Goal: Information Seeking & Learning: Learn about a topic

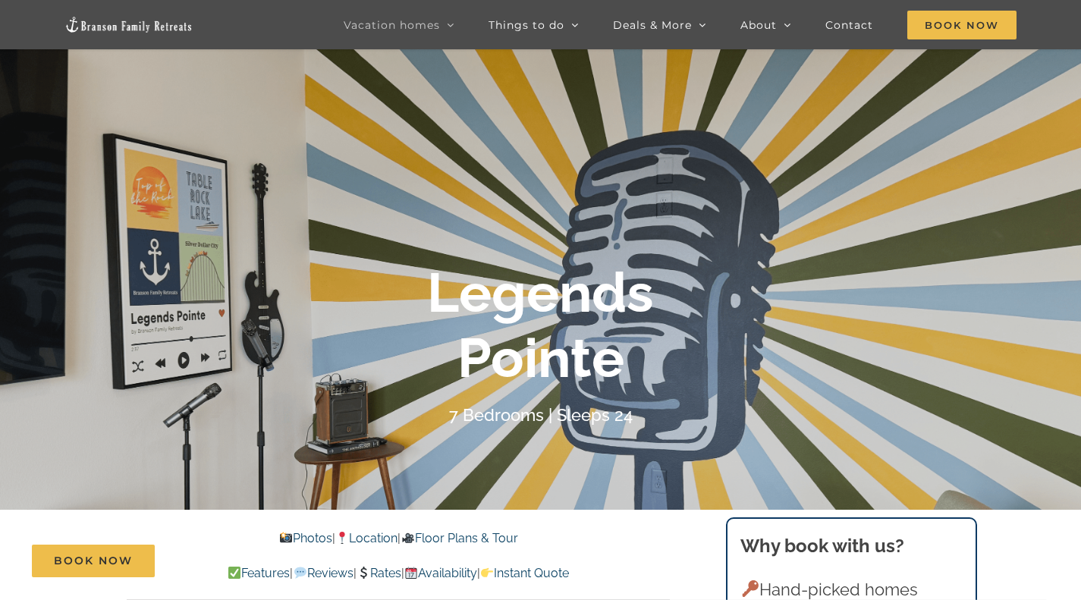
scroll to position [131, 0]
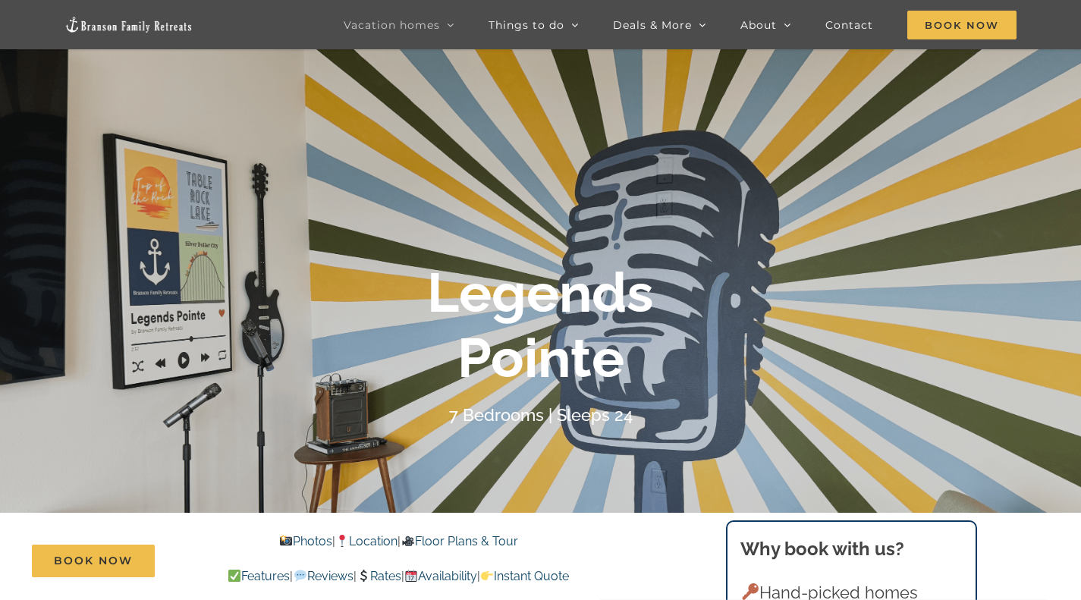
click at [285, 551] on div "Book Now" at bounding box center [552, 561] width 1040 height 33
click at [289, 541] on link "Photos" at bounding box center [305, 541] width 53 height 14
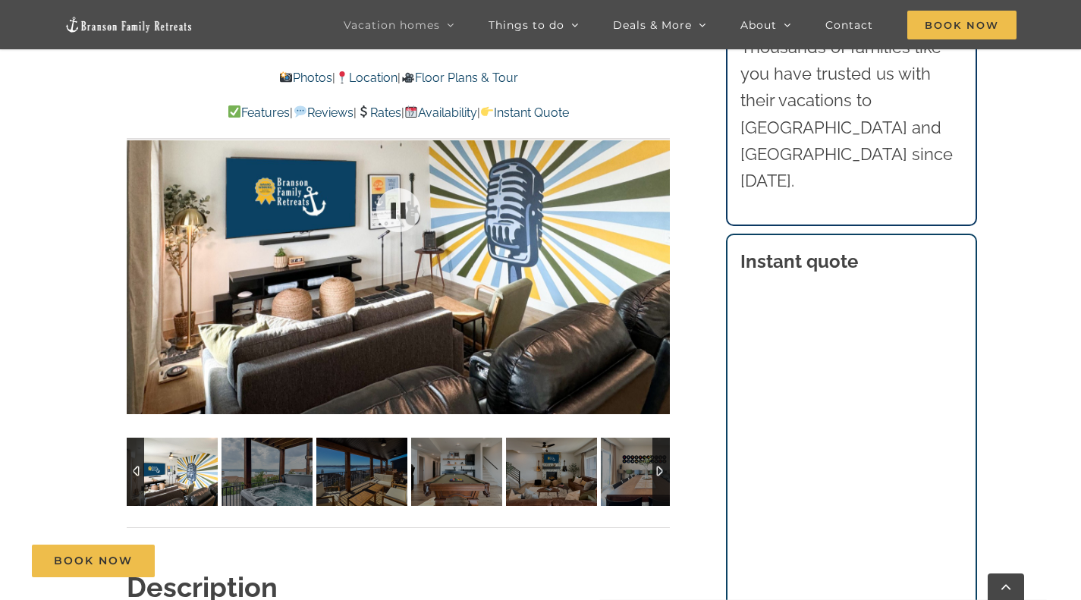
scroll to position [1103, 0]
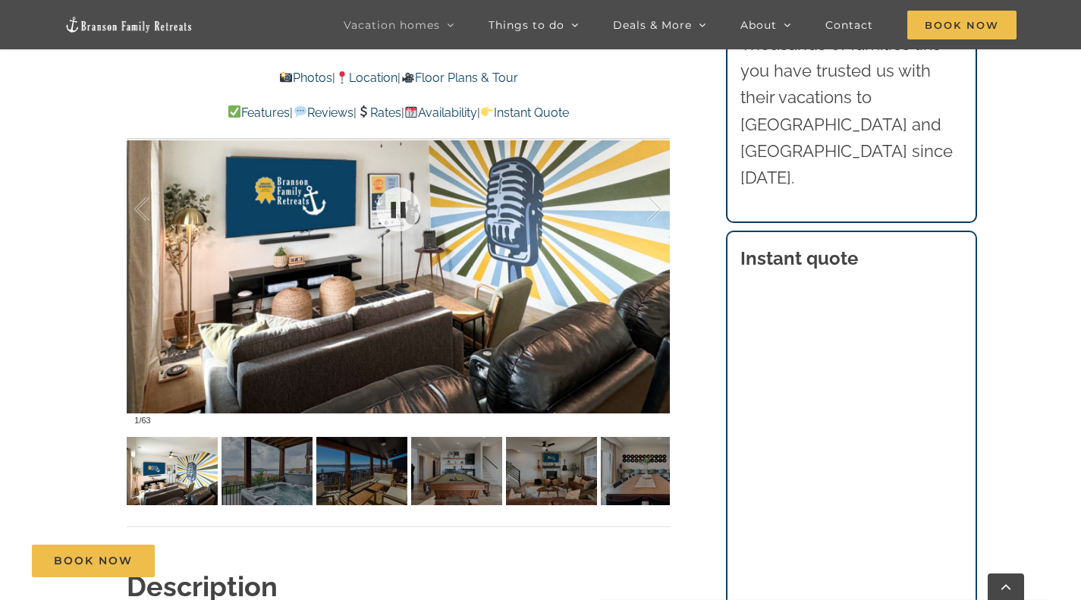
click at [536, 333] on div at bounding box center [398, 209] width 543 height 446
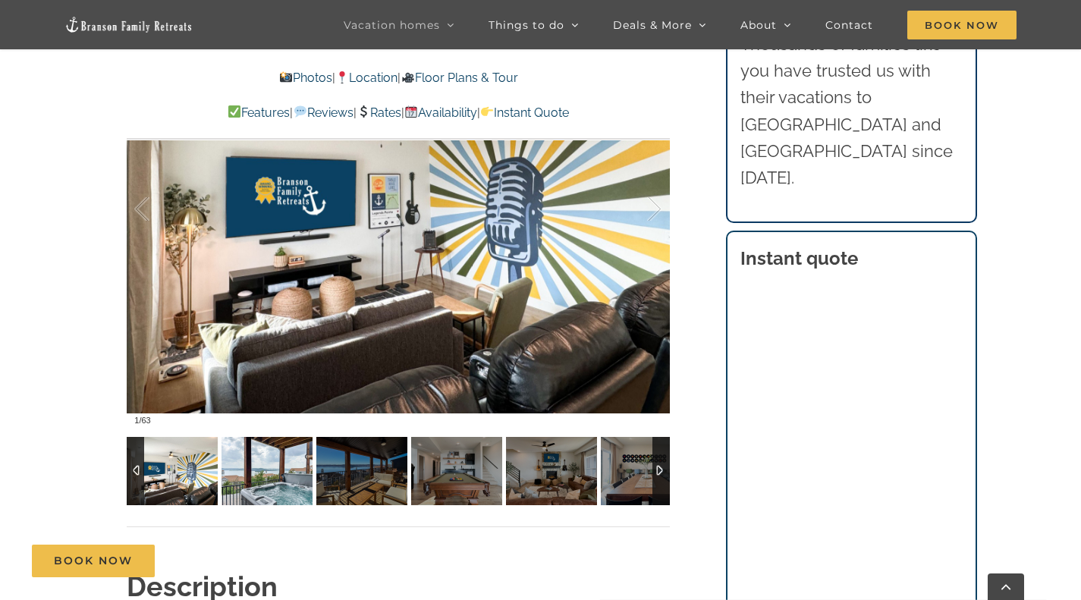
click at [282, 448] on img at bounding box center [267, 471] width 91 height 68
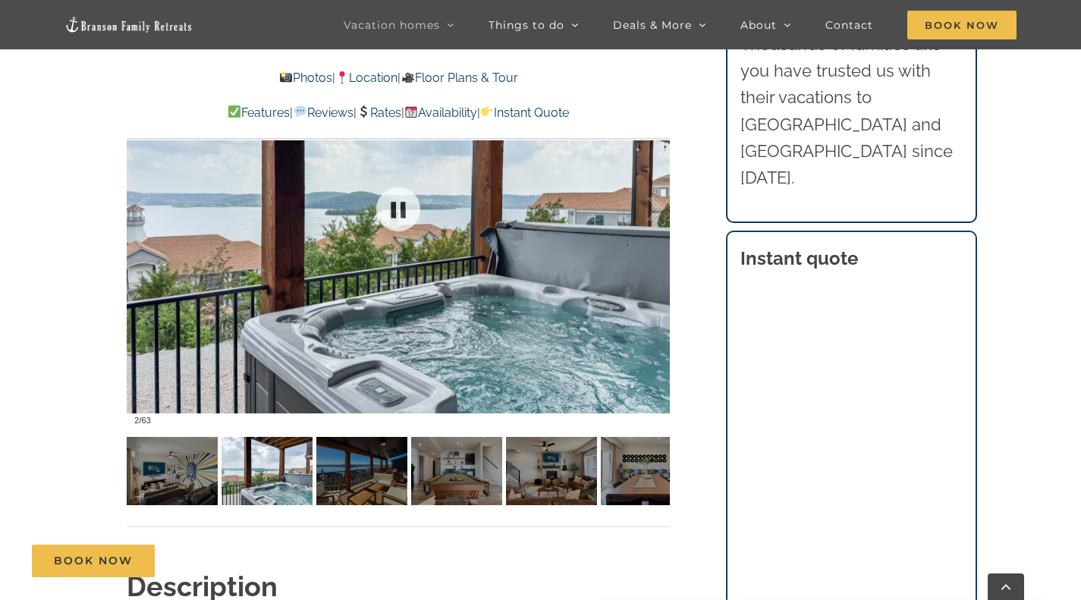
click at [646, 389] on div at bounding box center [398, 209] width 543 height 446
click at [652, 212] on div at bounding box center [638, 209] width 47 height 94
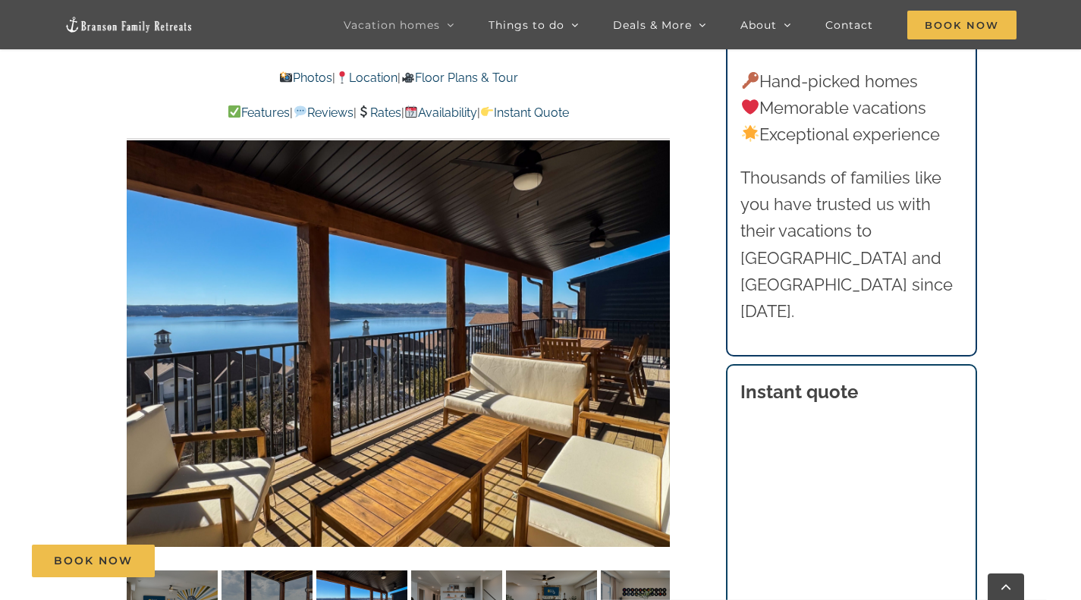
scroll to position [968, 0]
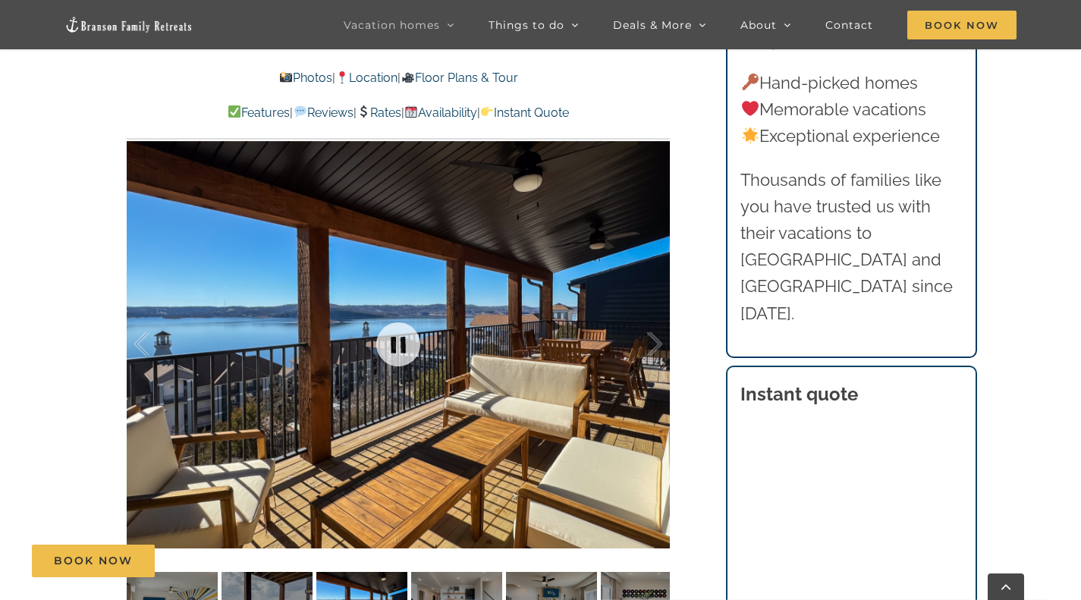
click at [640, 155] on div at bounding box center [398, 344] width 543 height 446
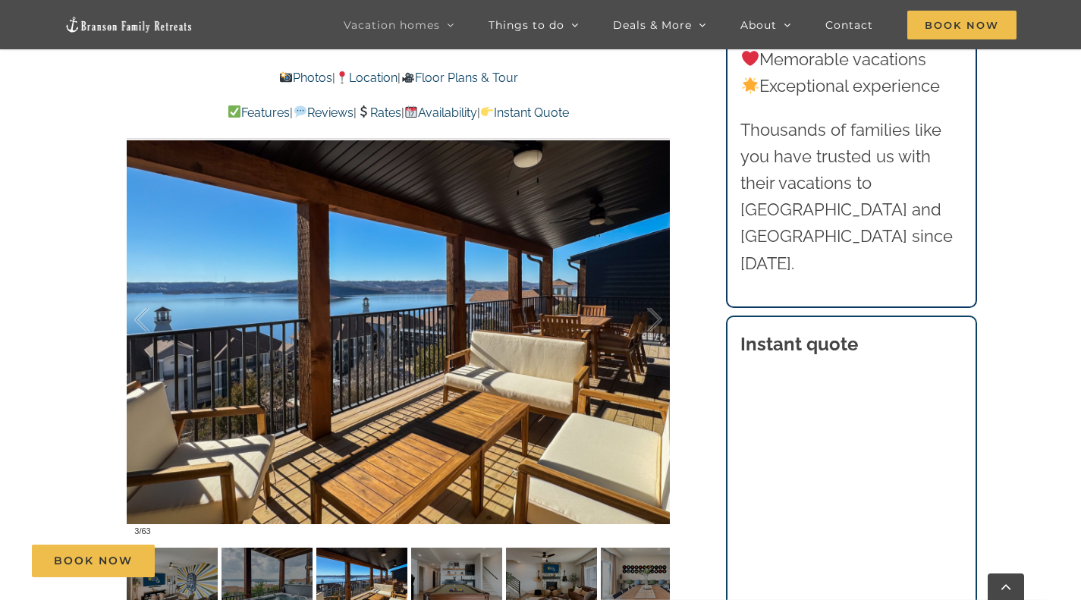
scroll to position [994, 0]
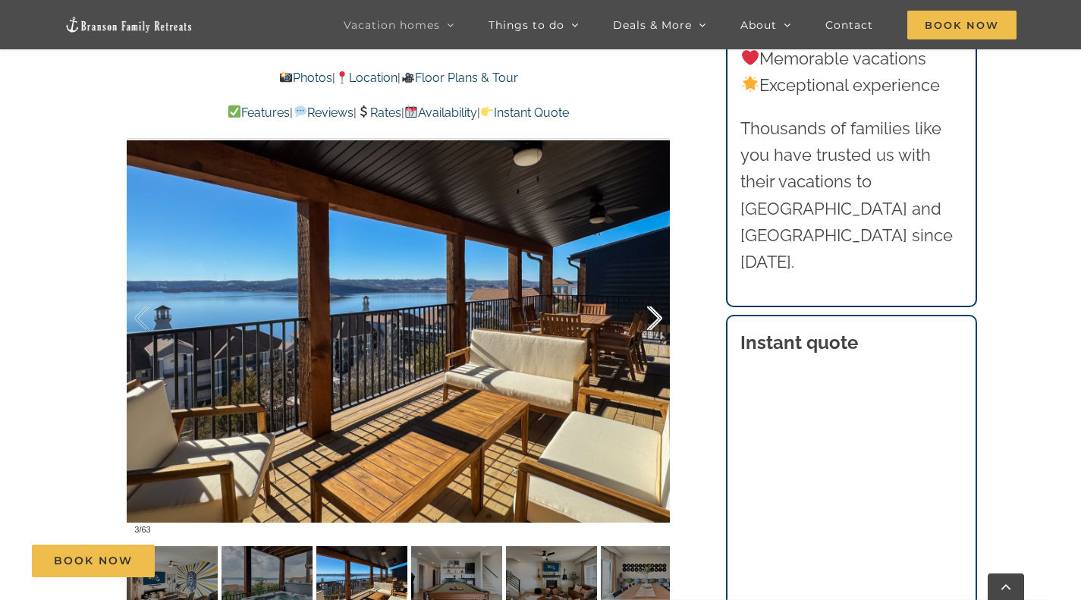
click at [653, 316] on div at bounding box center [638, 319] width 47 height 94
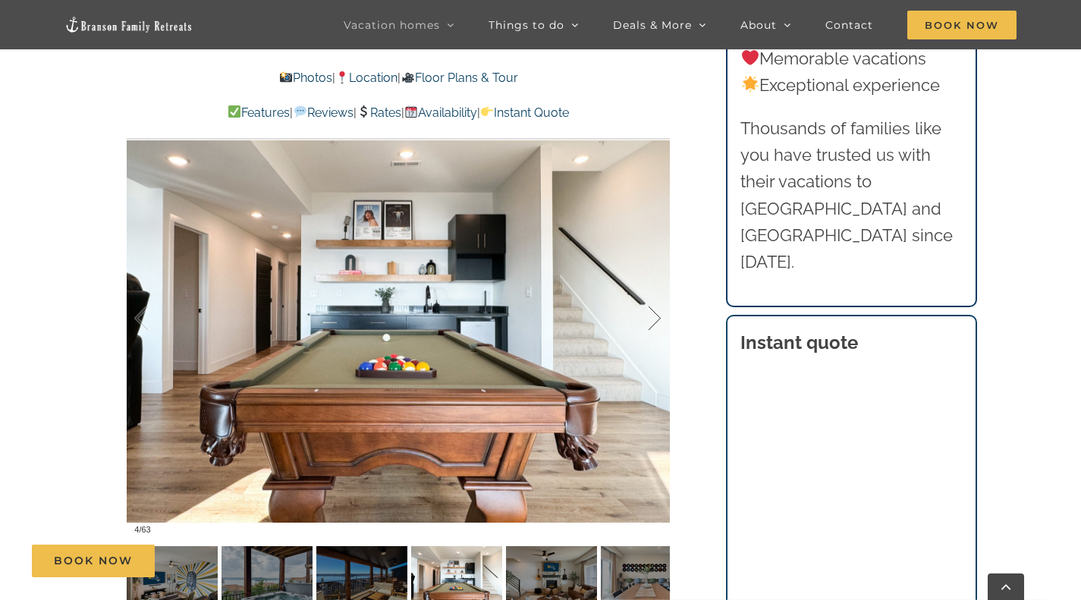
click at [653, 316] on div at bounding box center [638, 319] width 47 height 94
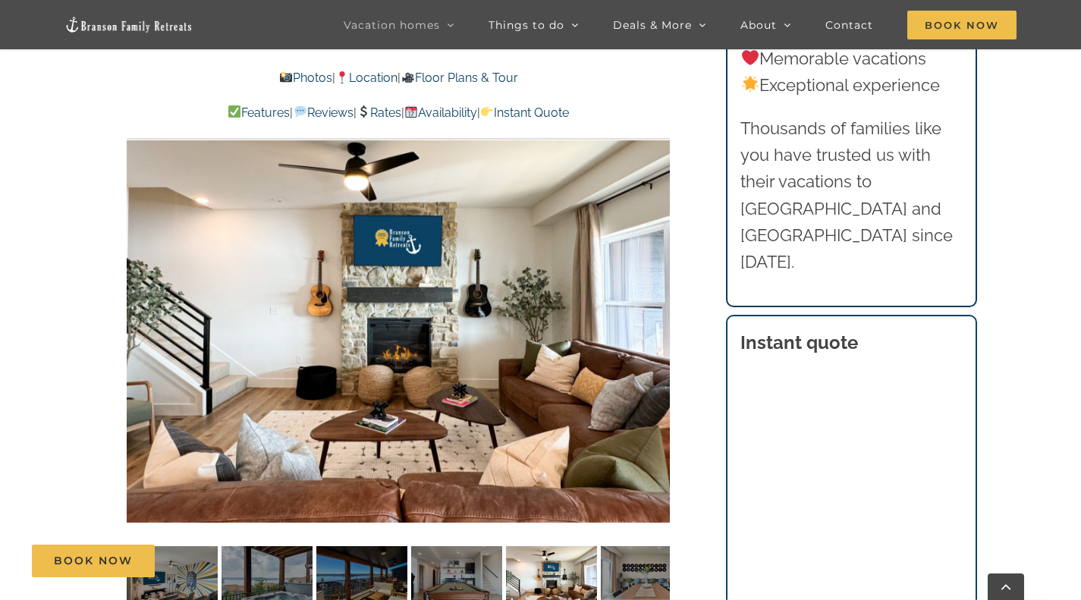
click at [653, 316] on div at bounding box center [398, 319] width 543 height 446
click at [655, 312] on div at bounding box center [638, 319] width 47 height 94
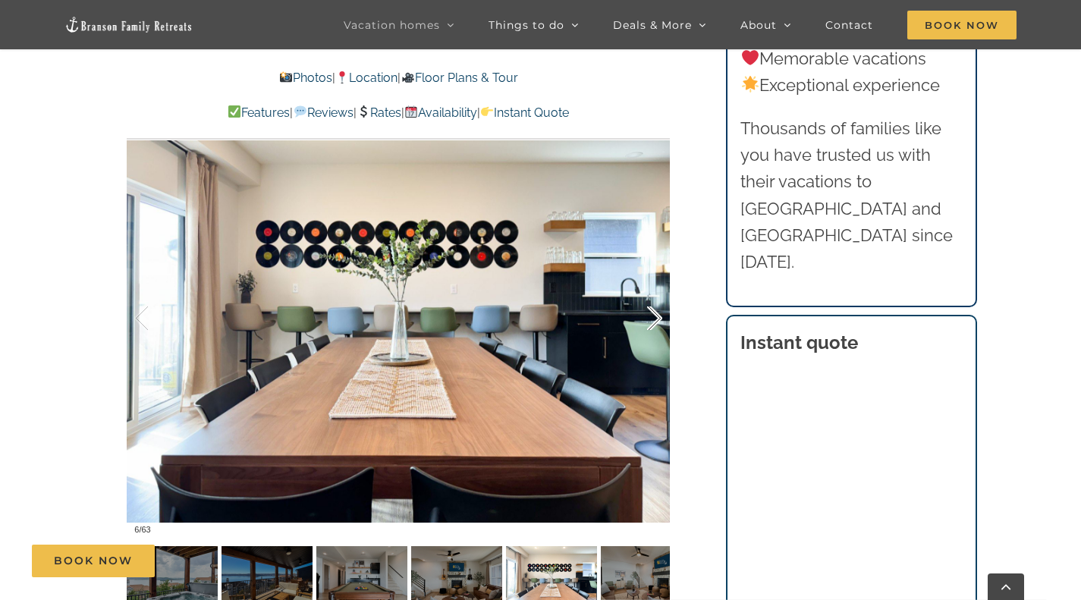
click at [657, 314] on div at bounding box center [638, 319] width 47 height 94
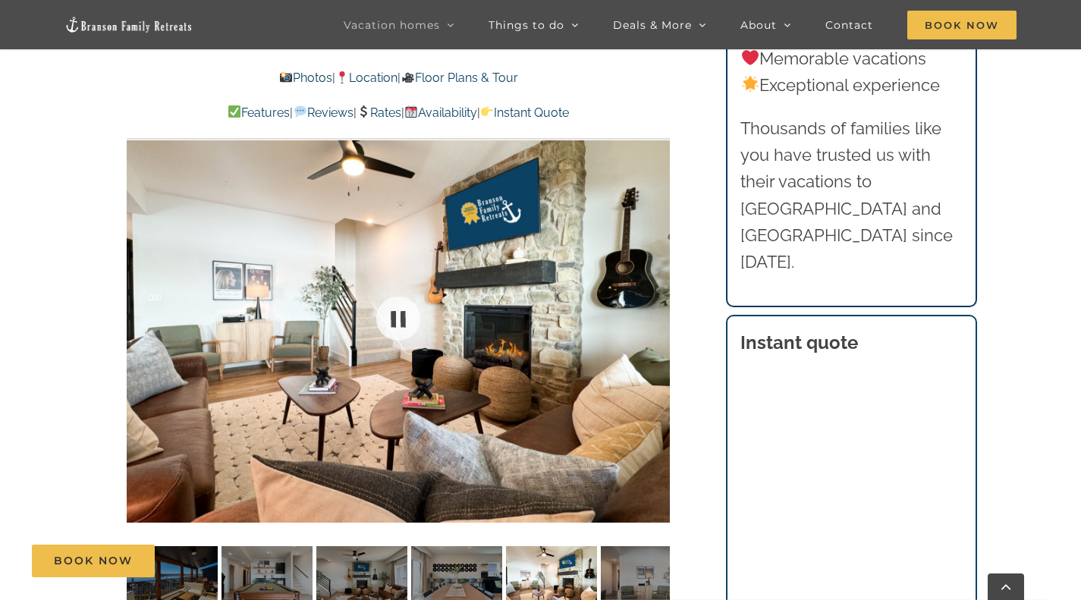
click at [657, 314] on div at bounding box center [398, 319] width 543 height 446
click at [653, 313] on div at bounding box center [638, 319] width 47 height 94
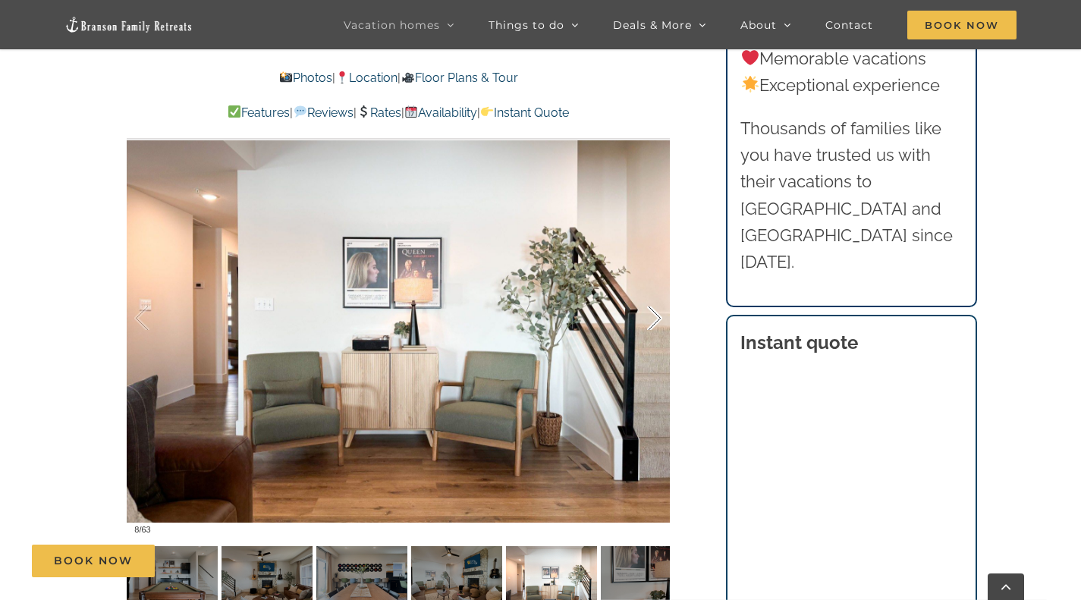
click at [651, 317] on div at bounding box center [638, 319] width 47 height 94
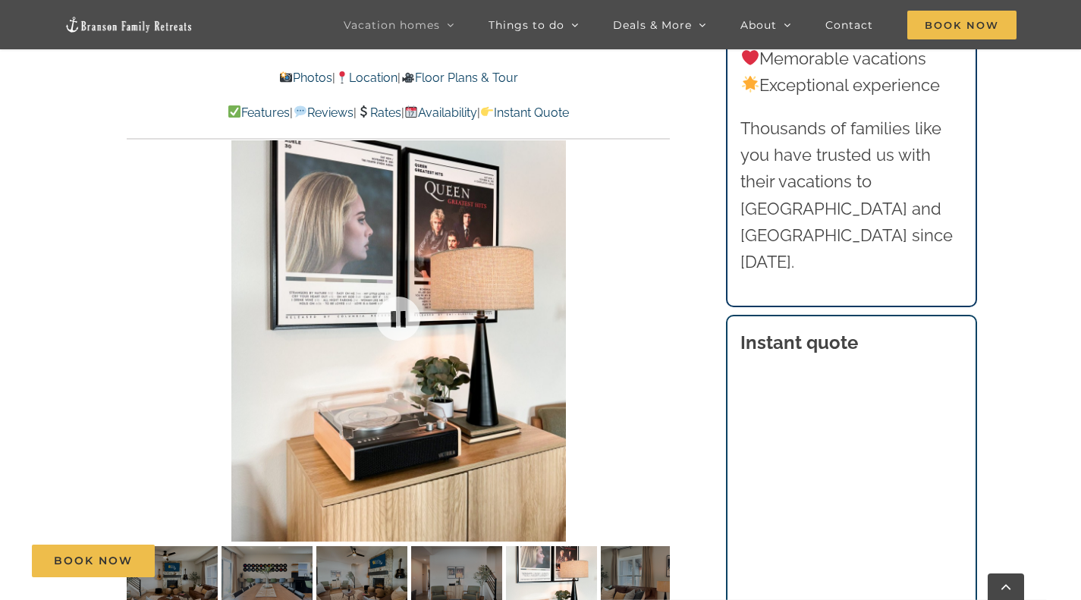
click at [651, 317] on div at bounding box center [398, 319] width 543 height 446
click at [655, 313] on div at bounding box center [638, 319] width 47 height 94
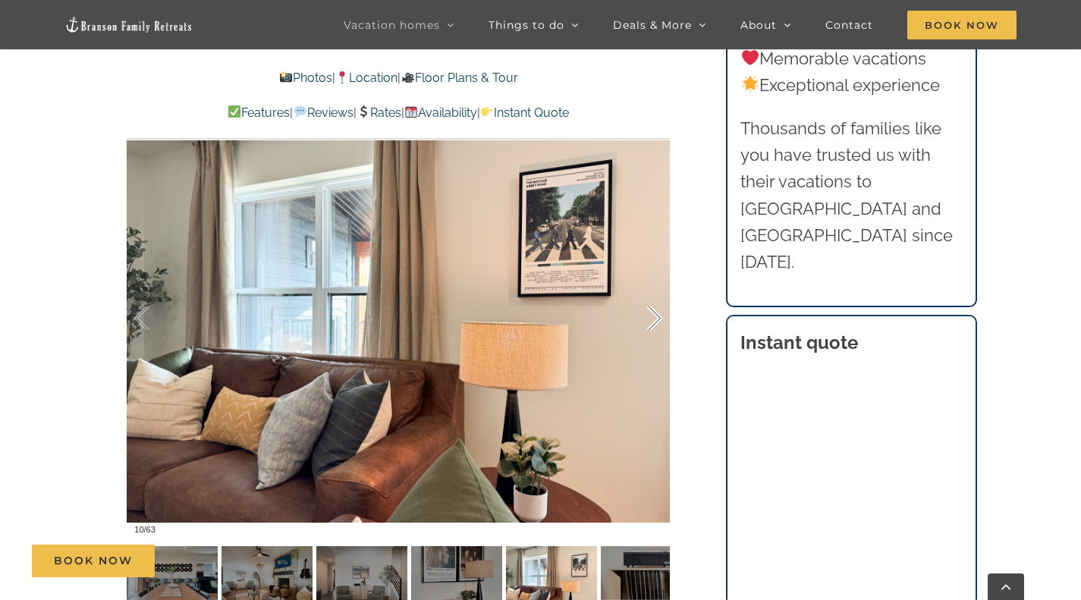
click at [654, 319] on div at bounding box center [638, 319] width 47 height 94
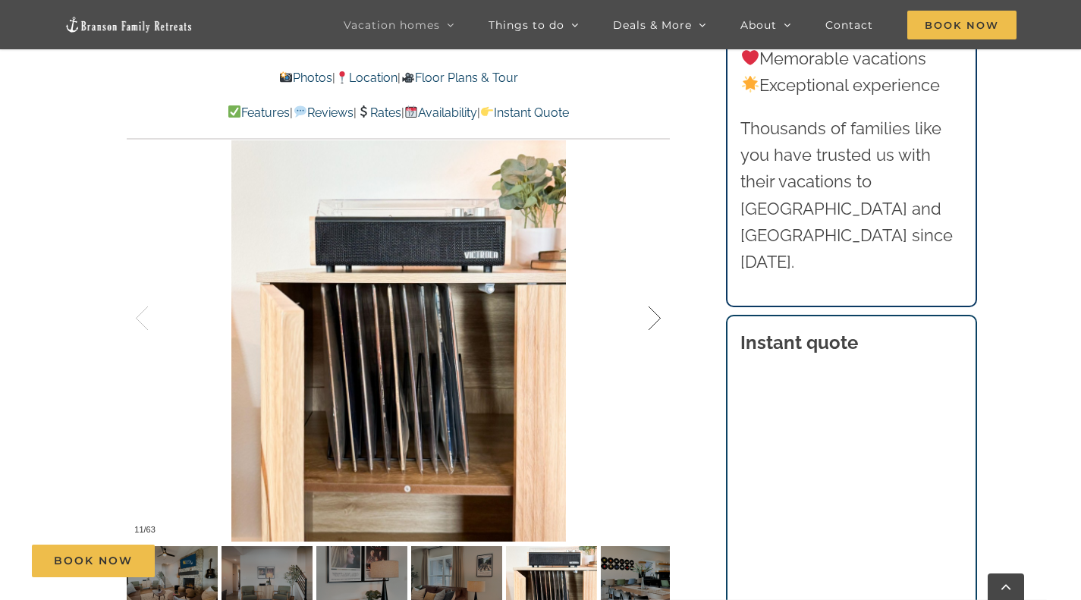
click at [654, 319] on div at bounding box center [638, 319] width 47 height 94
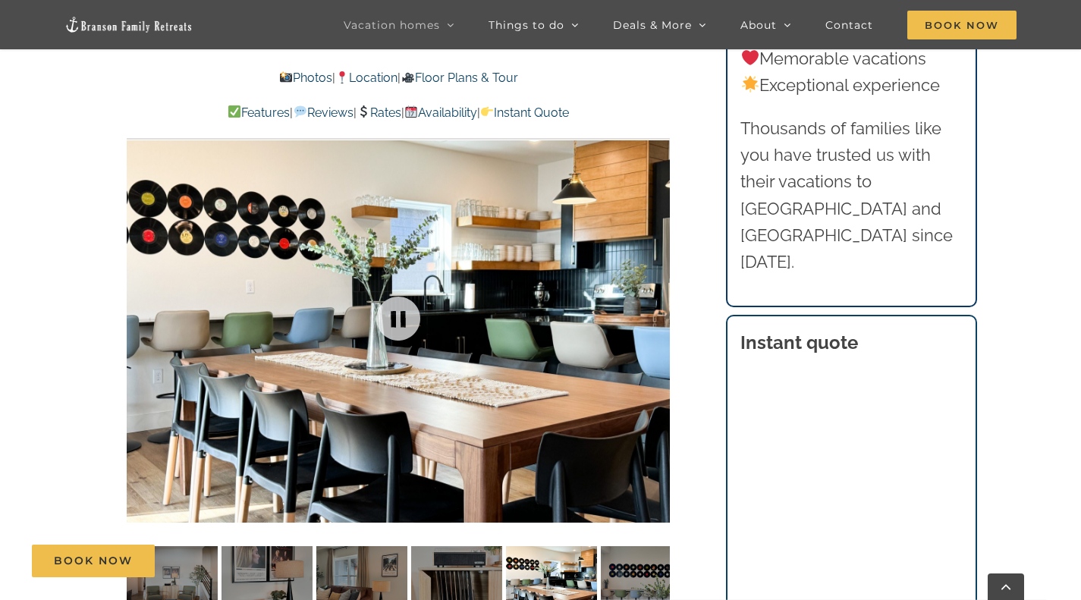
click at [654, 319] on div at bounding box center [398, 319] width 543 height 446
click at [654, 319] on div at bounding box center [638, 319] width 47 height 94
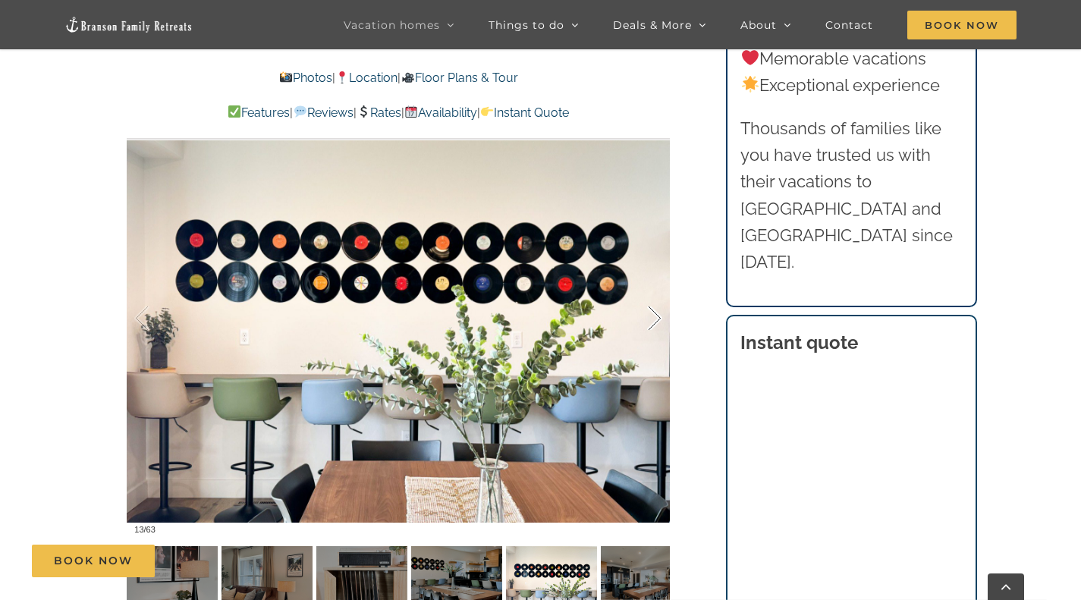
click at [654, 319] on div at bounding box center [638, 319] width 47 height 94
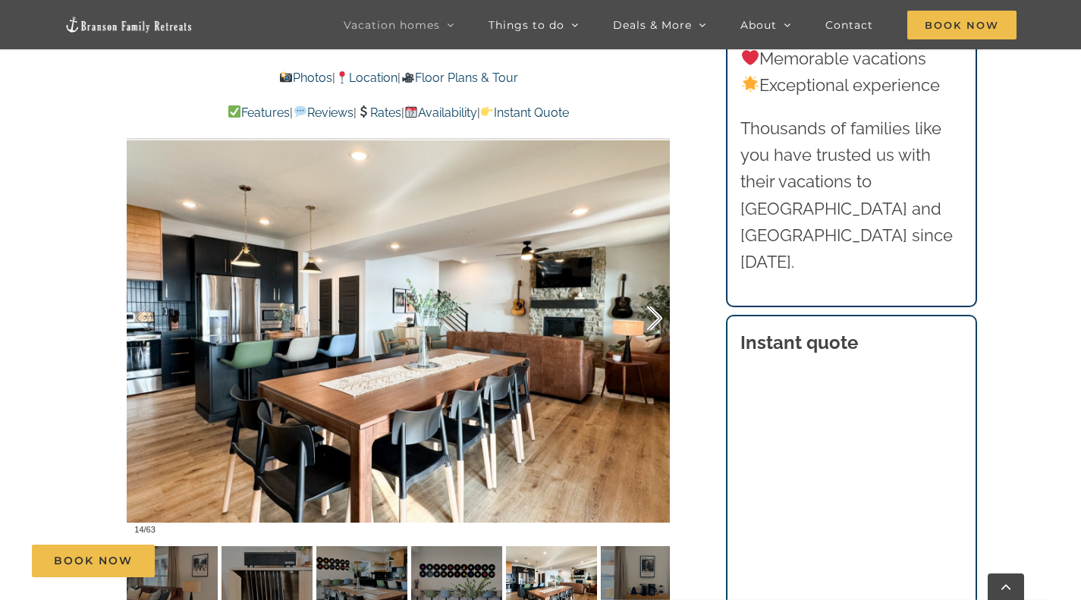
click at [656, 320] on div at bounding box center [638, 319] width 47 height 94
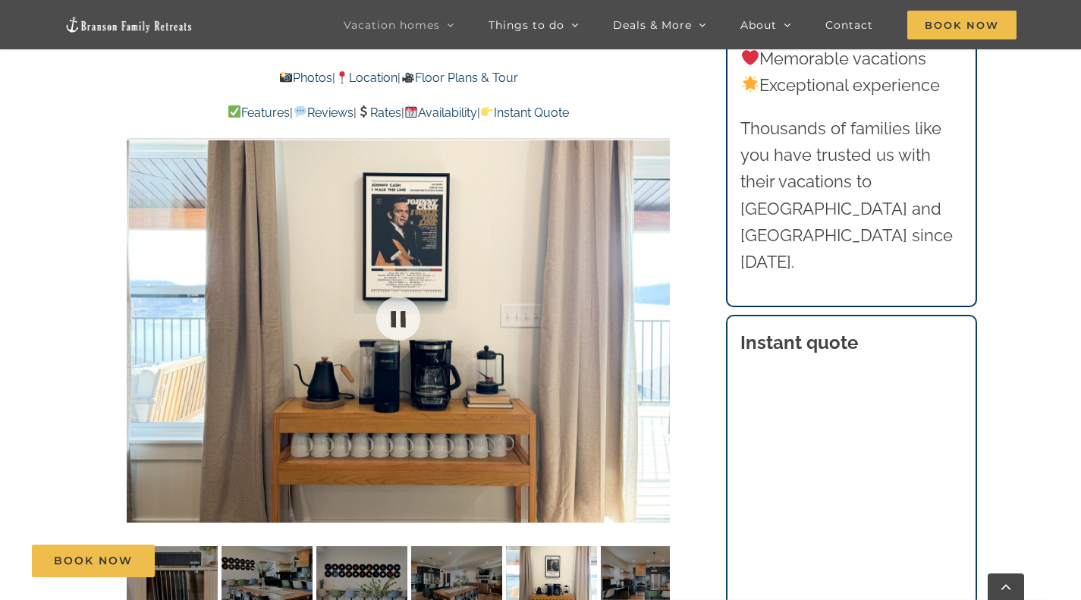
click at [656, 320] on div at bounding box center [398, 319] width 543 height 446
click at [656, 313] on div at bounding box center [638, 319] width 47 height 94
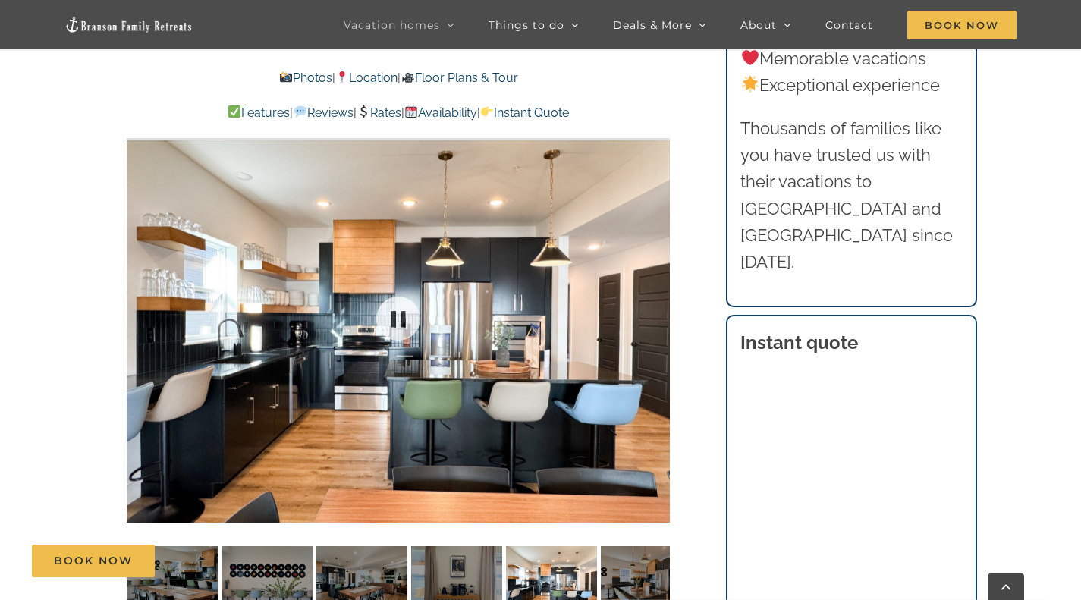
click at [656, 313] on div at bounding box center [398, 319] width 543 height 446
click at [360, 363] on div at bounding box center [398, 319] width 543 height 446
click at [536, 580] on img at bounding box center [551, 580] width 91 height 68
click at [651, 321] on div at bounding box center [638, 319] width 47 height 94
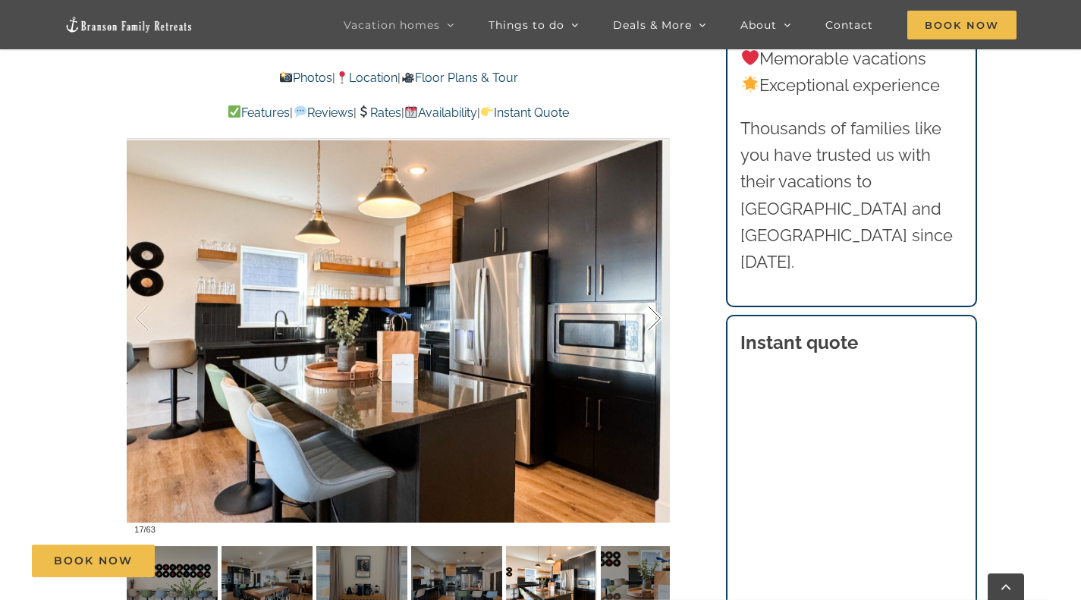
click at [650, 318] on div at bounding box center [638, 319] width 47 height 94
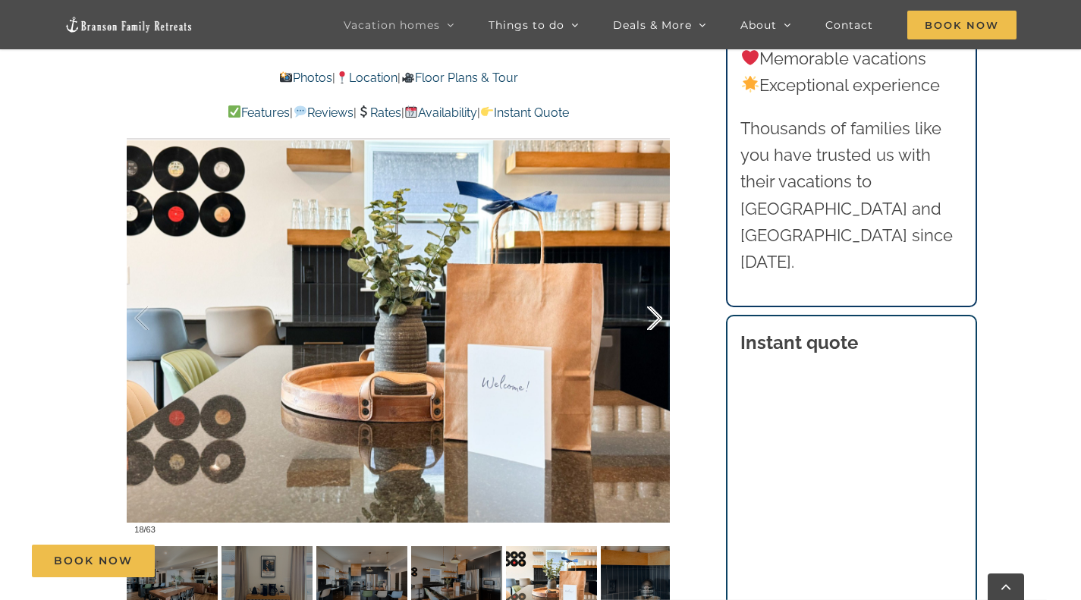
click at [655, 316] on div at bounding box center [638, 319] width 47 height 94
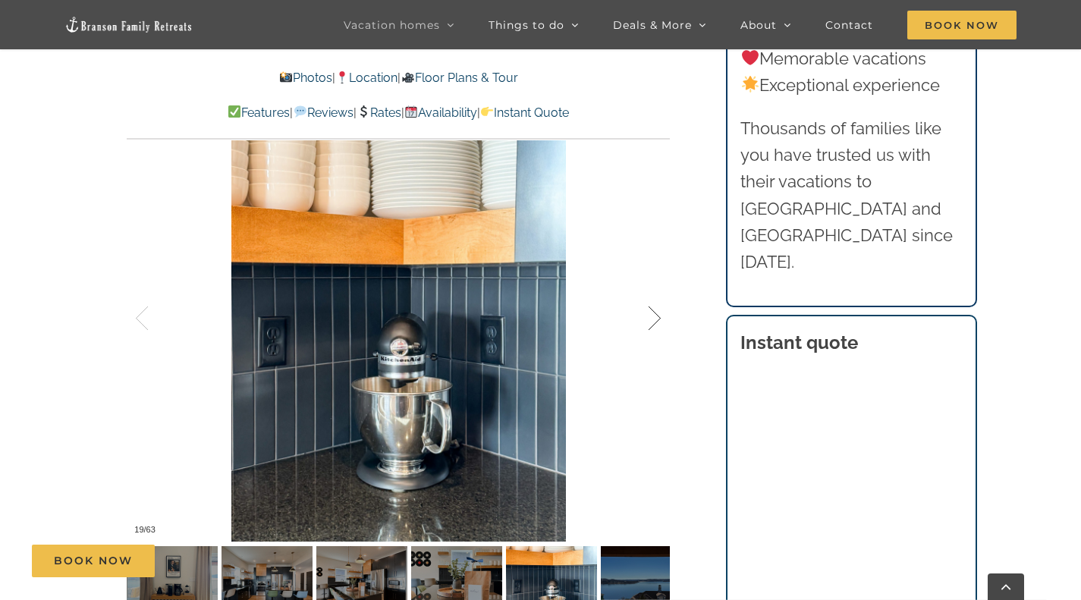
click at [655, 321] on div at bounding box center [638, 319] width 47 height 94
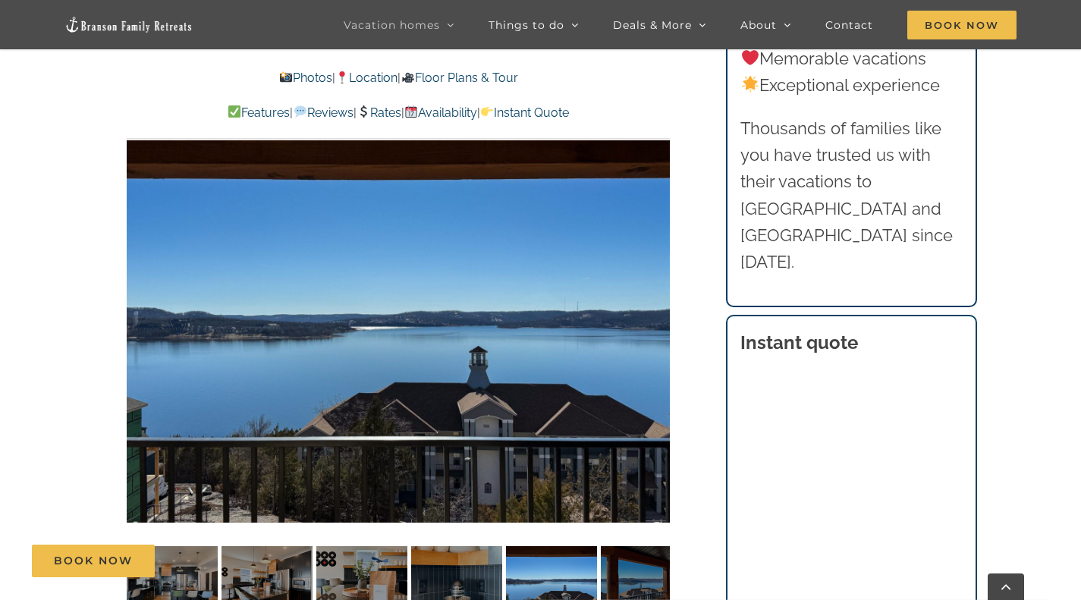
click at [661, 321] on div at bounding box center [684, 319] width 47 height 94
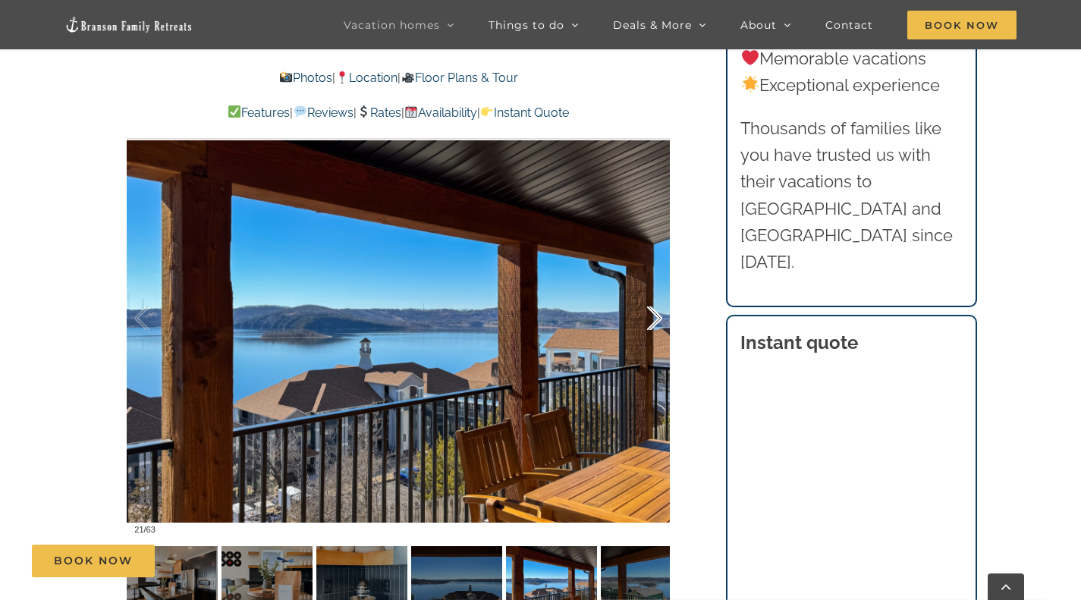
click at [655, 321] on div at bounding box center [638, 319] width 47 height 94
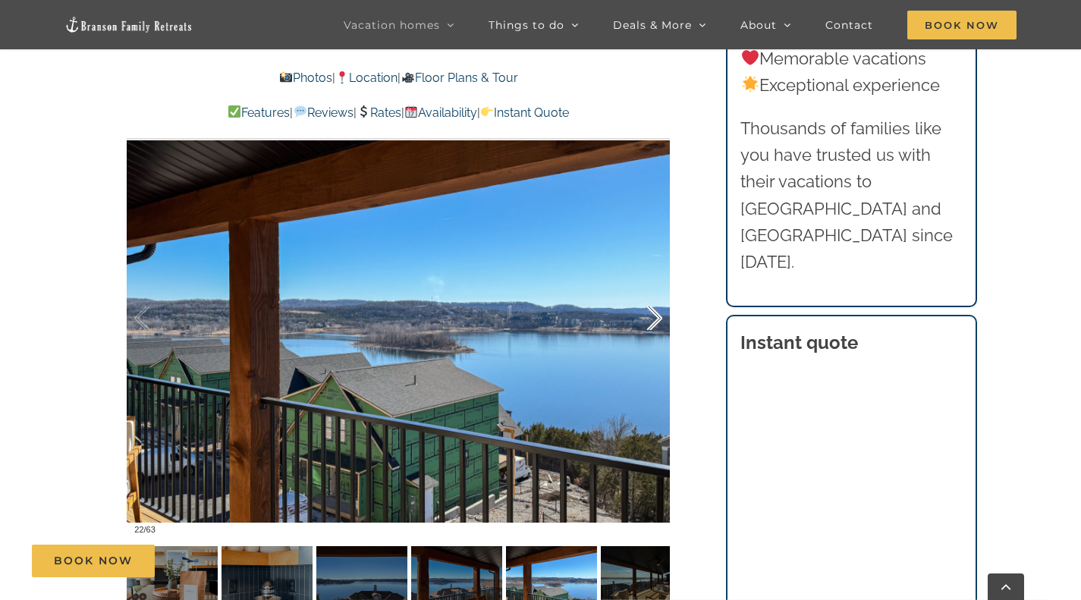
click at [655, 321] on div at bounding box center [638, 319] width 47 height 94
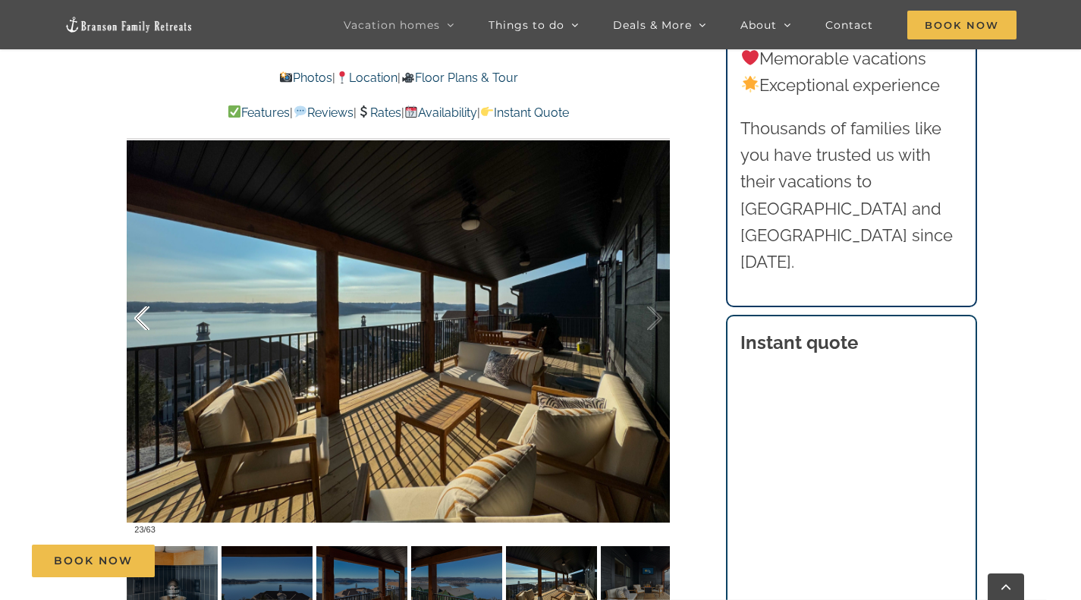
click at [137, 322] on div at bounding box center [157, 319] width 47 height 94
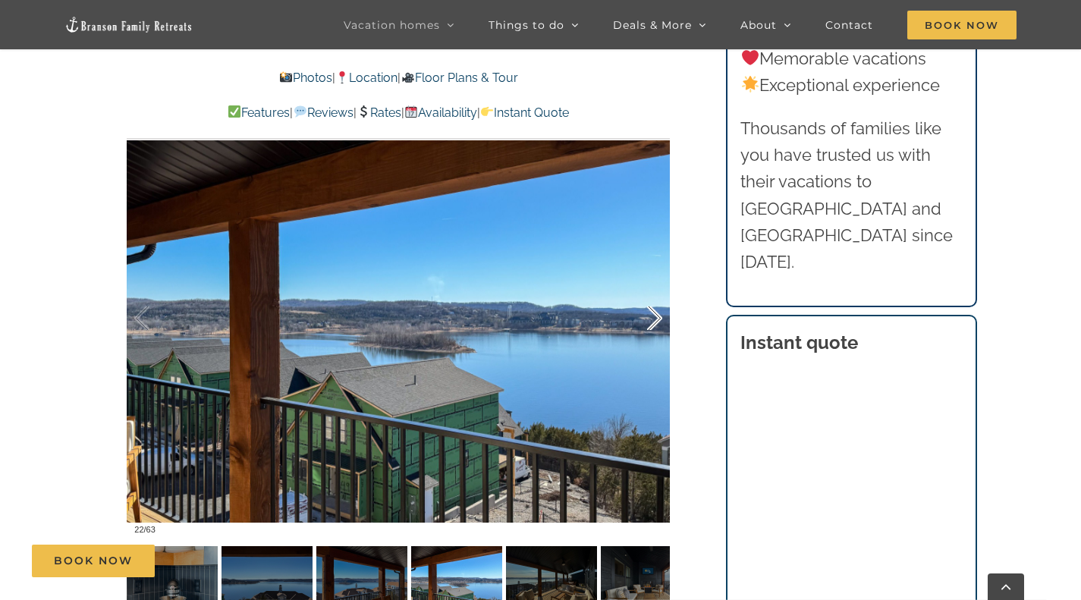
click at [657, 319] on div at bounding box center [638, 319] width 47 height 94
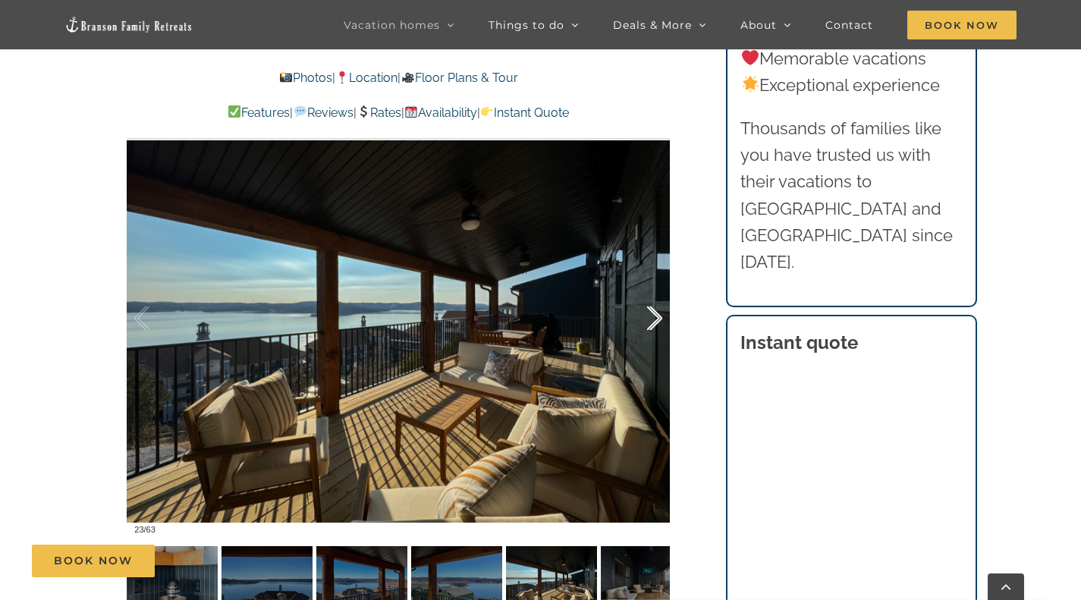
click at [657, 319] on div at bounding box center [638, 319] width 47 height 94
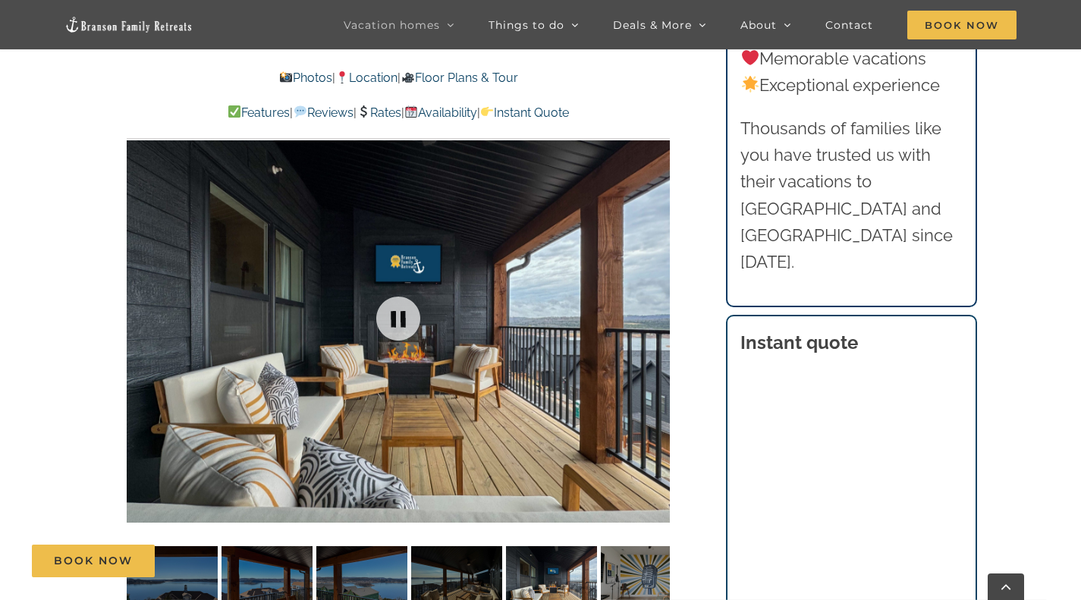
click at [657, 319] on div at bounding box center [398, 319] width 543 height 446
click at [657, 316] on div at bounding box center [638, 319] width 47 height 94
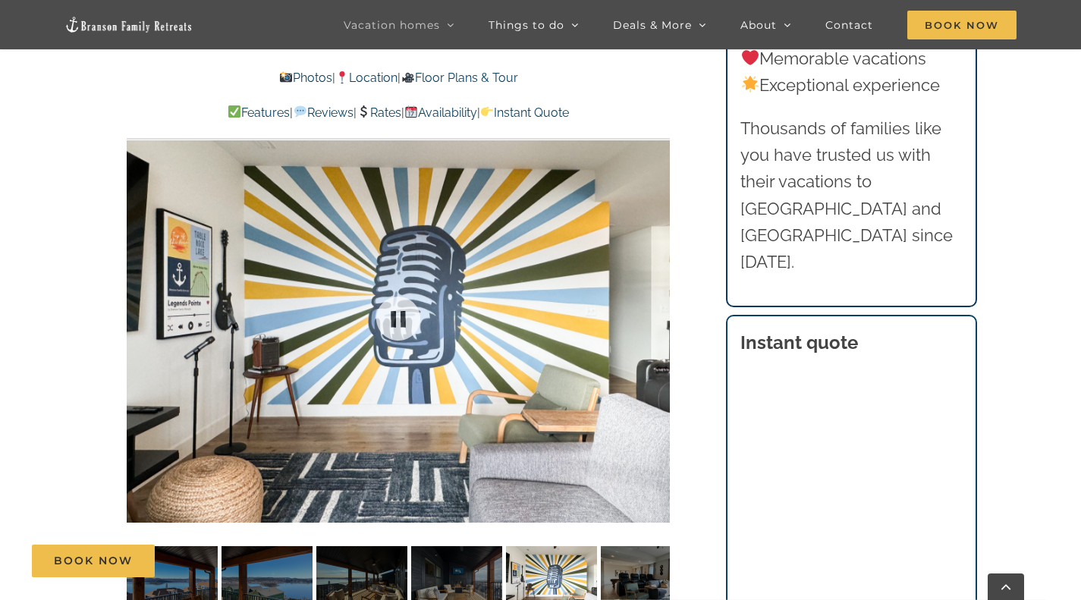
click at [657, 316] on div at bounding box center [398, 319] width 543 height 446
click at [651, 319] on div at bounding box center [638, 319] width 47 height 94
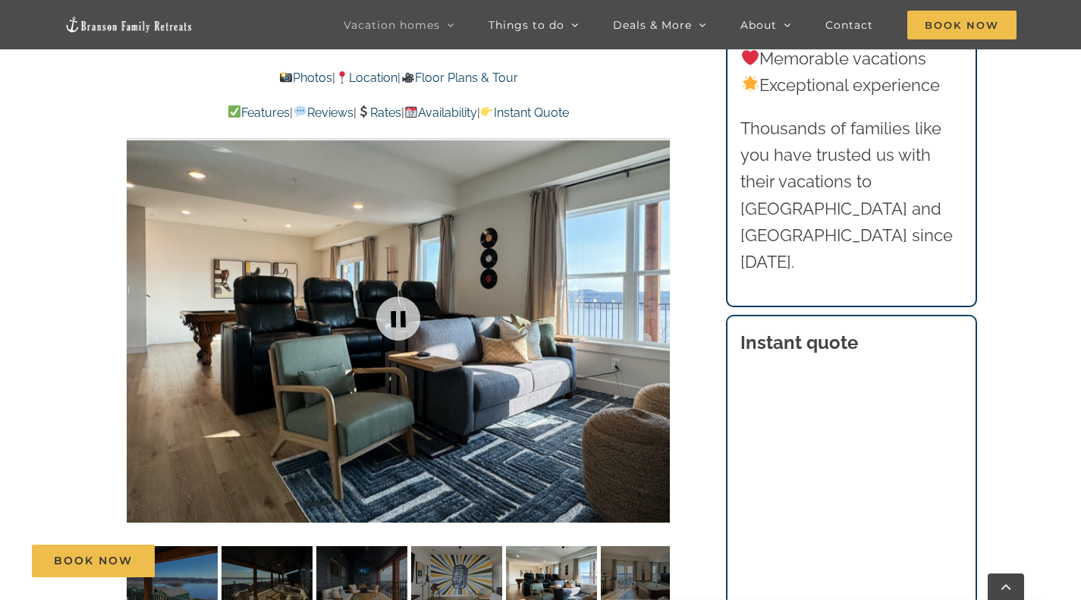
click at [651, 319] on div at bounding box center [398, 319] width 543 height 446
click at [653, 317] on div at bounding box center [638, 319] width 47 height 94
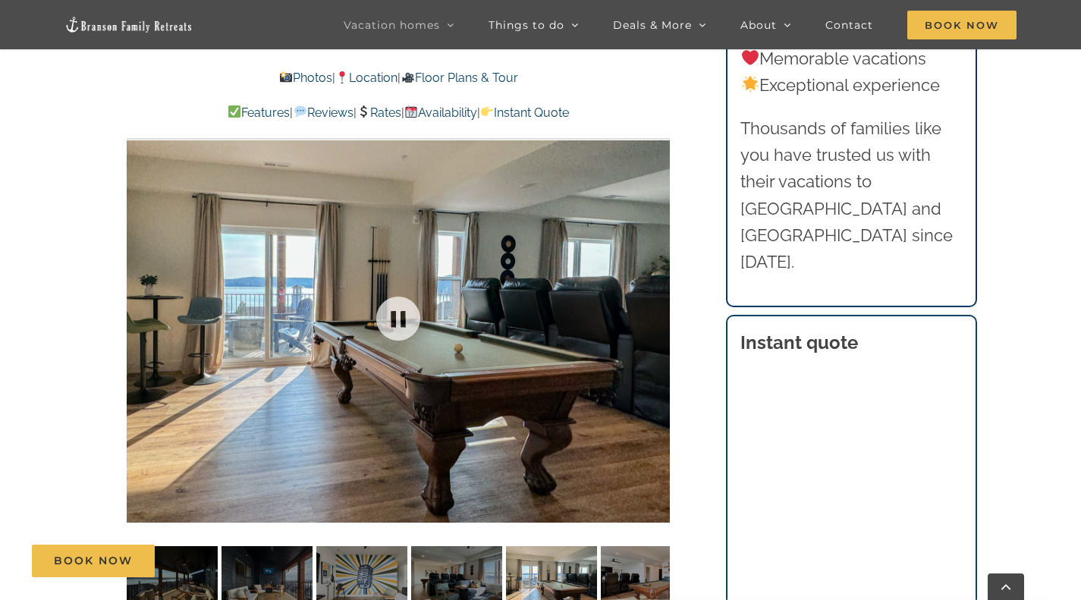
click at [653, 317] on div at bounding box center [398, 319] width 543 height 446
click at [653, 317] on div at bounding box center [638, 319] width 47 height 94
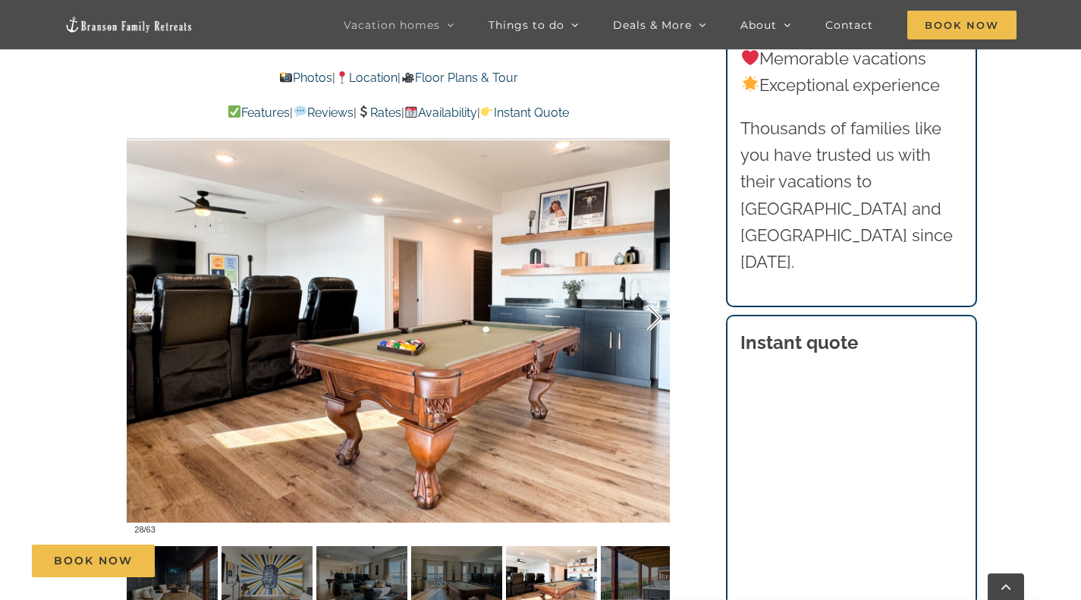
click at [653, 317] on div at bounding box center [638, 319] width 47 height 94
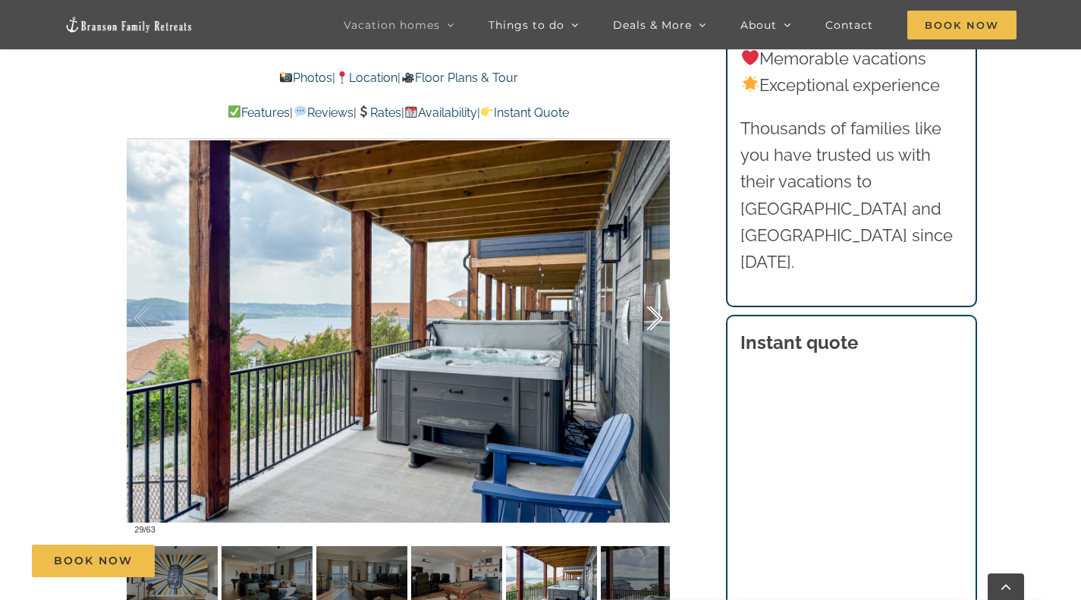
click at [653, 317] on div at bounding box center [638, 319] width 47 height 94
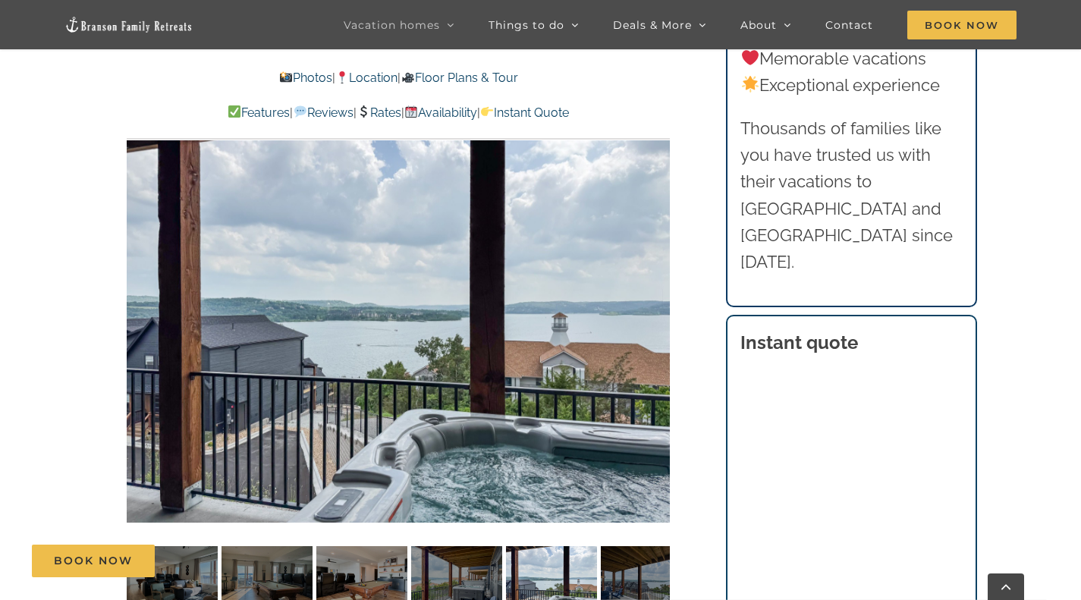
click at [653, 317] on div "30 / 63" at bounding box center [398, 319] width 543 height 446
click at [653, 317] on div at bounding box center [638, 319] width 47 height 94
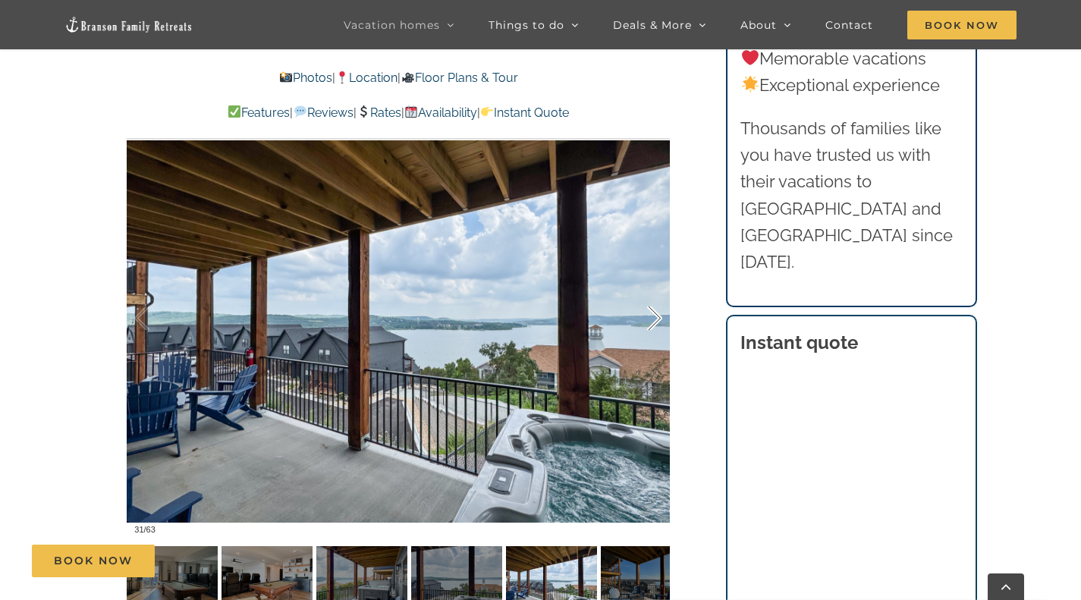
click at [653, 317] on div at bounding box center [638, 319] width 47 height 94
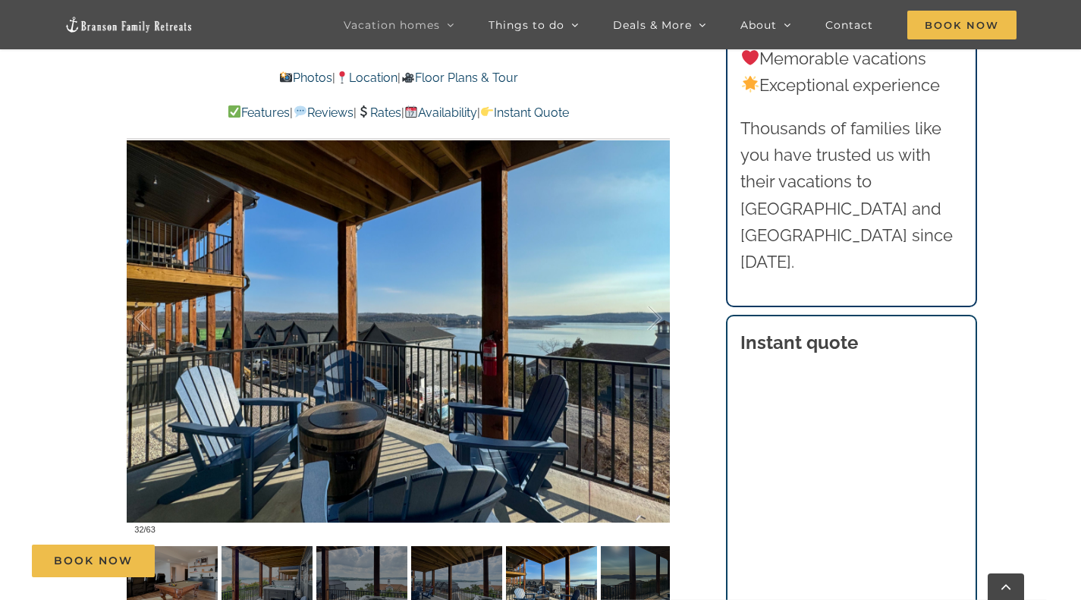
click at [405, 447] on div at bounding box center [398, 319] width 543 height 446
click at [652, 316] on div at bounding box center [638, 319] width 47 height 94
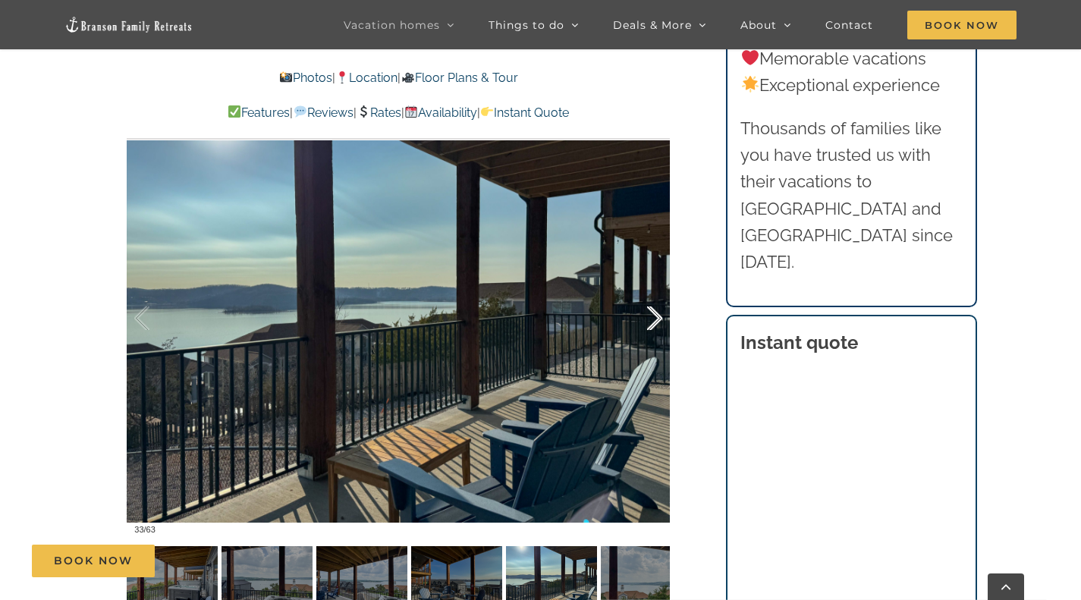
click at [652, 316] on div at bounding box center [638, 319] width 47 height 94
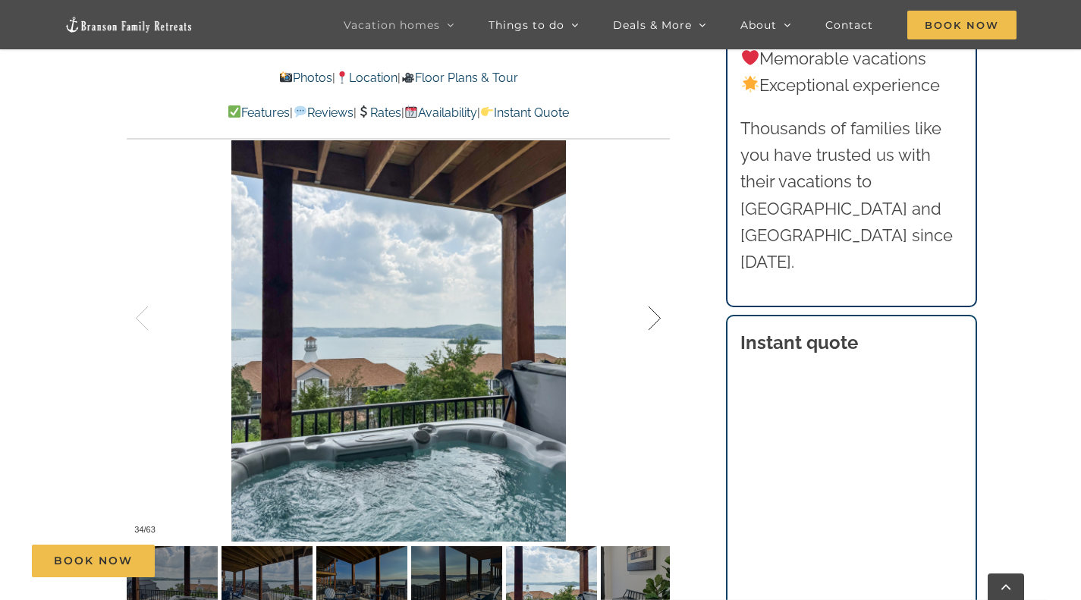
click at [652, 316] on div at bounding box center [638, 319] width 47 height 94
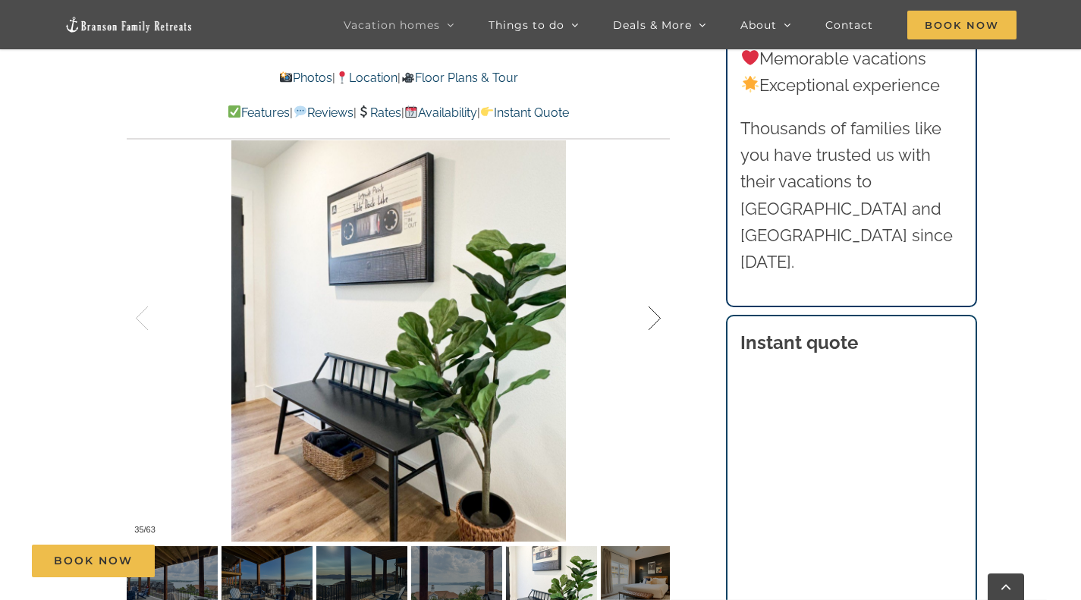
click at [652, 316] on div at bounding box center [638, 319] width 47 height 94
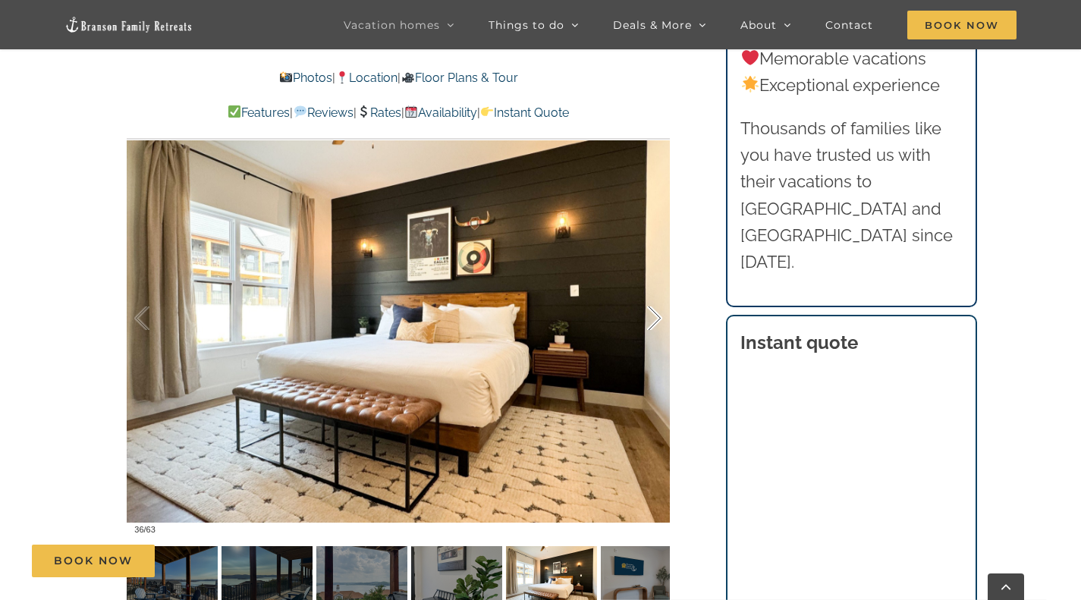
click at [654, 311] on div at bounding box center [638, 319] width 47 height 94
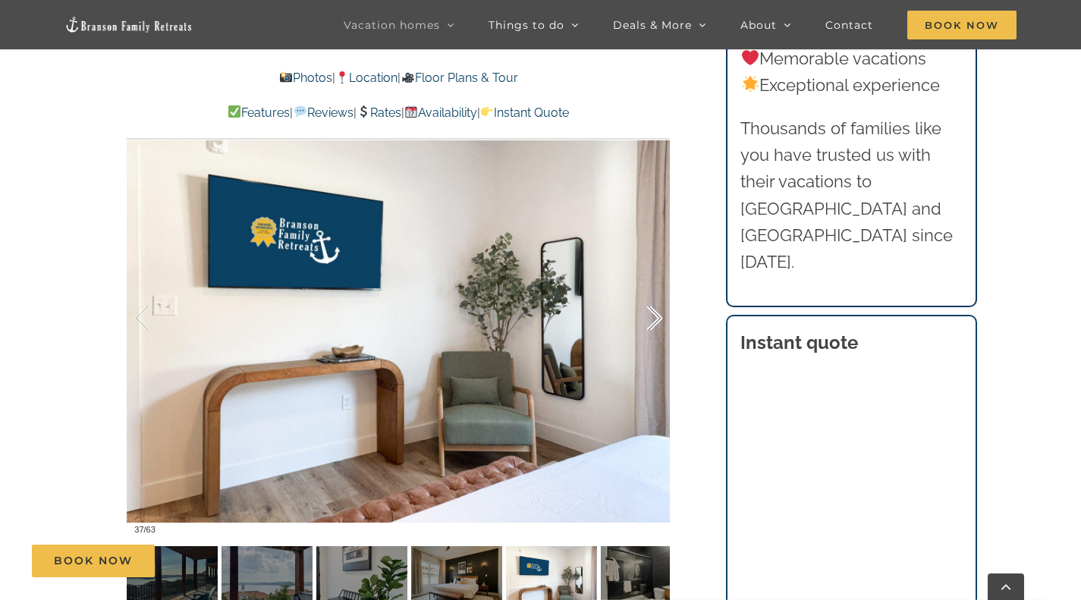
click at [654, 311] on div at bounding box center [638, 319] width 47 height 94
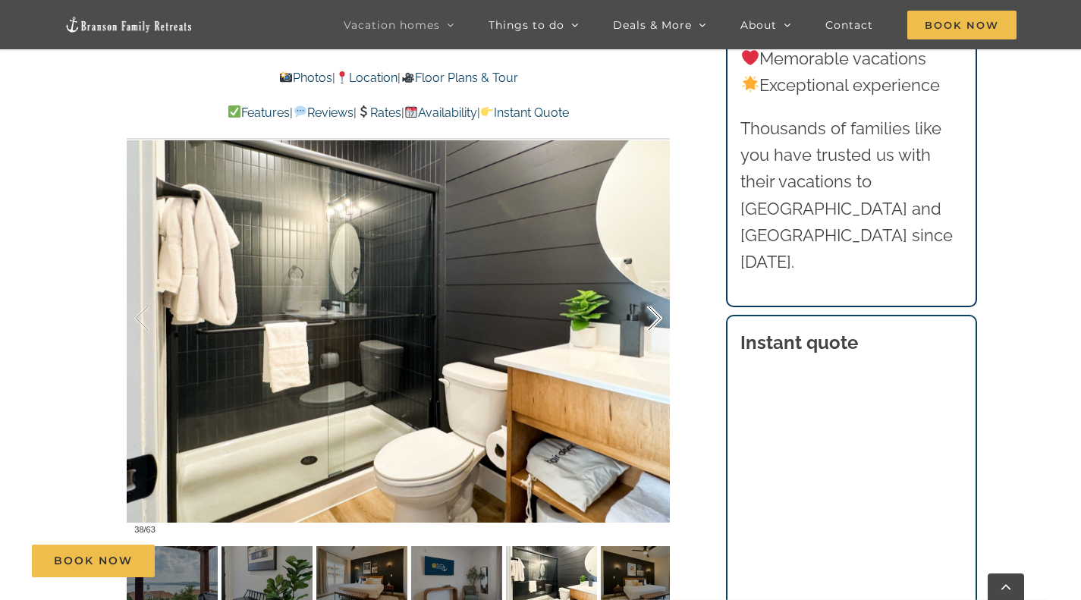
click at [654, 311] on div at bounding box center [638, 319] width 47 height 94
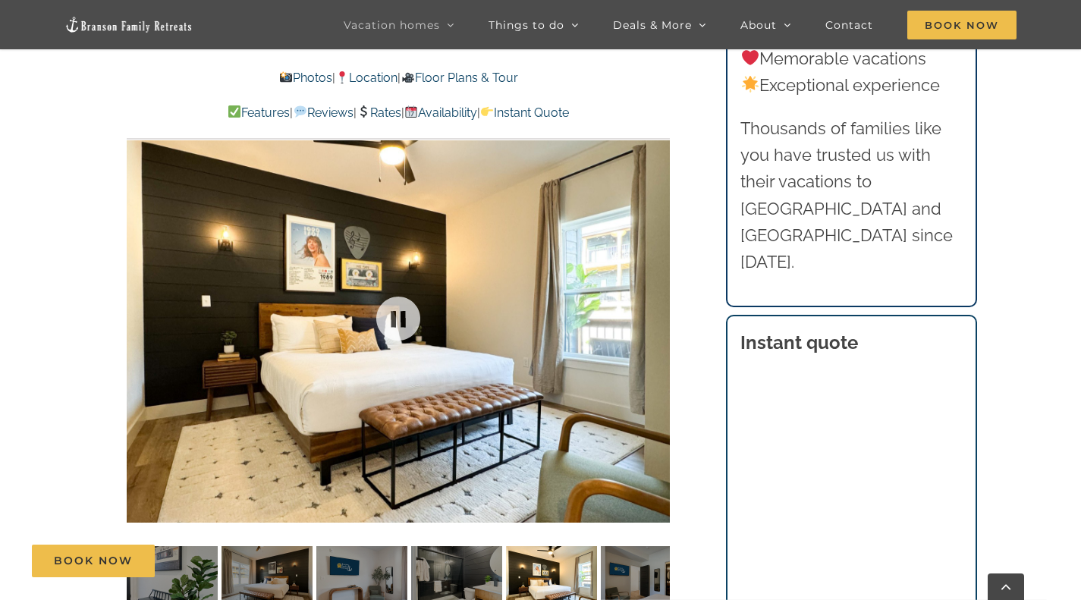
click at [654, 311] on div at bounding box center [398, 319] width 543 height 446
click at [654, 311] on div at bounding box center [638, 319] width 47 height 94
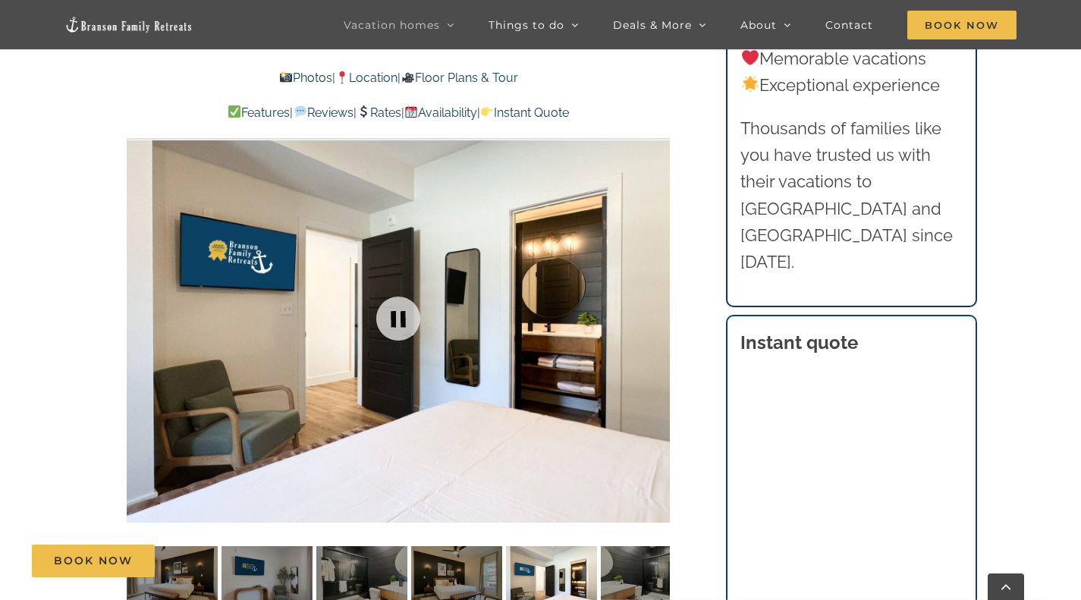
click at [654, 311] on div at bounding box center [398, 319] width 543 height 446
click at [654, 311] on div at bounding box center [638, 319] width 47 height 94
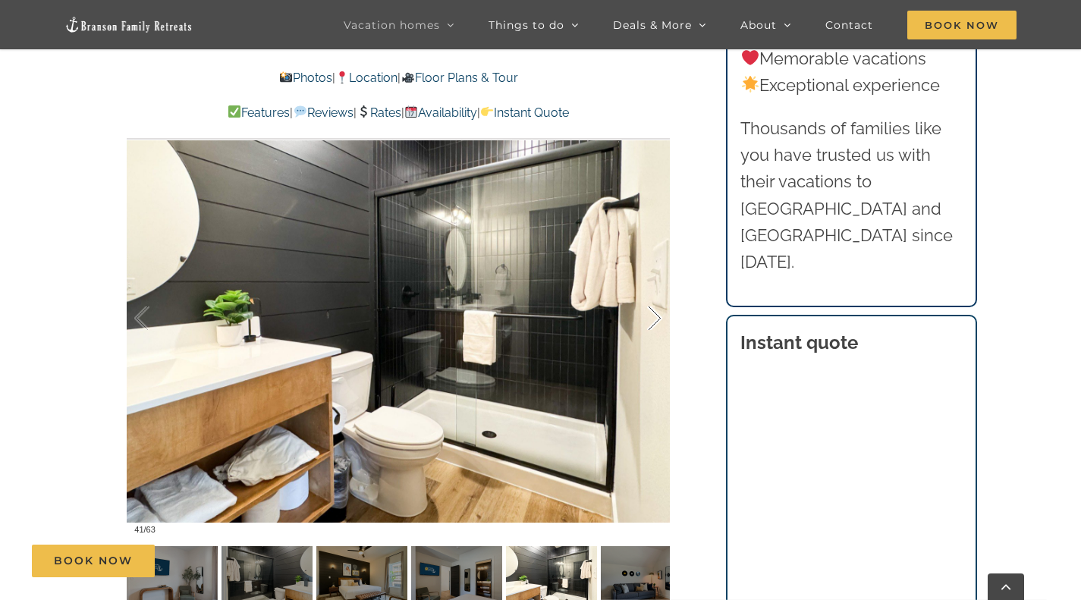
click at [654, 311] on div at bounding box center [638, 319] width 47 height 94
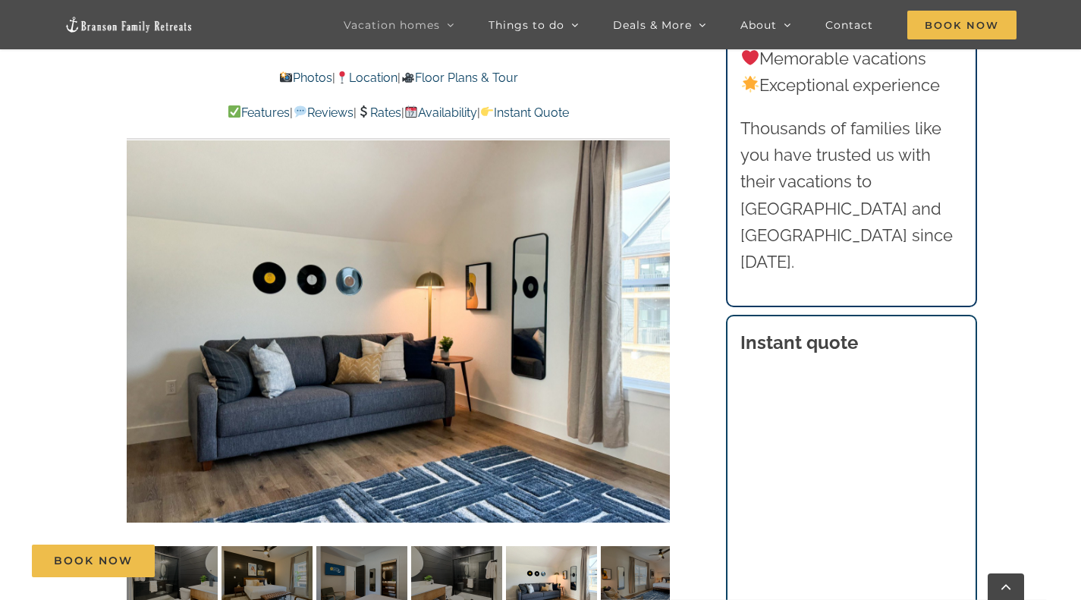
click at [654, 311] on div "42 / 63" at bounding box center [398, 319] width 543 height 446
click at [654, 311] on div at bounding box center [638, 319] width 47 height 94
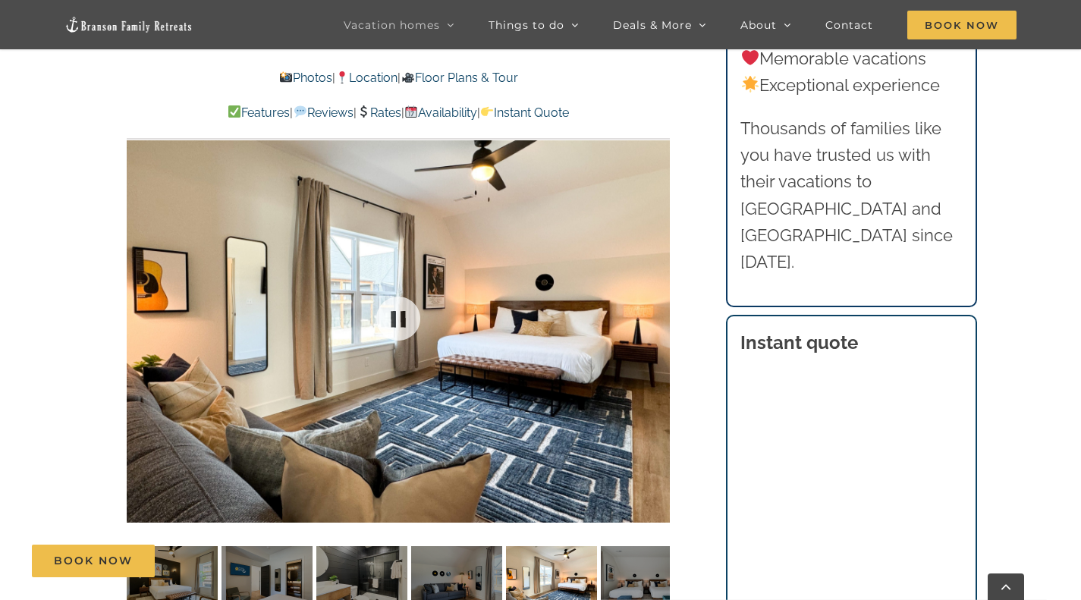
click at [658, 312] on div "43 / 63" at bounding box center [398, 319] width 543 height 446
click at [653, 318] on div at bounding box center [638, 319] width 47 height 94
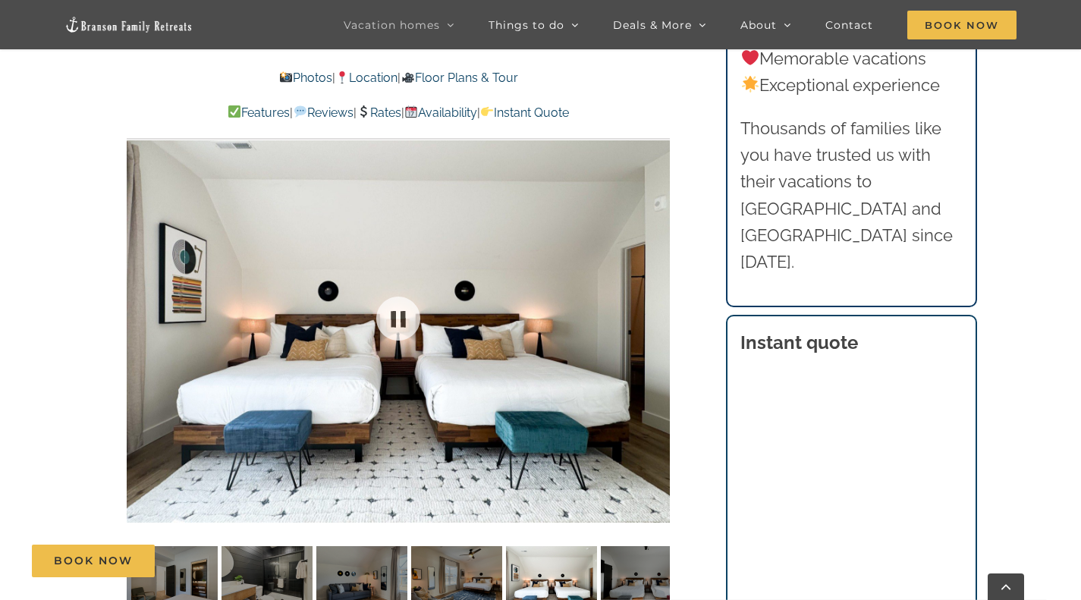
click at [653, 318] on div at bounding box center [398, 319] width 543 height 446
click at [653, 318] on div at bounding box center [638, 319] width 47 height 94
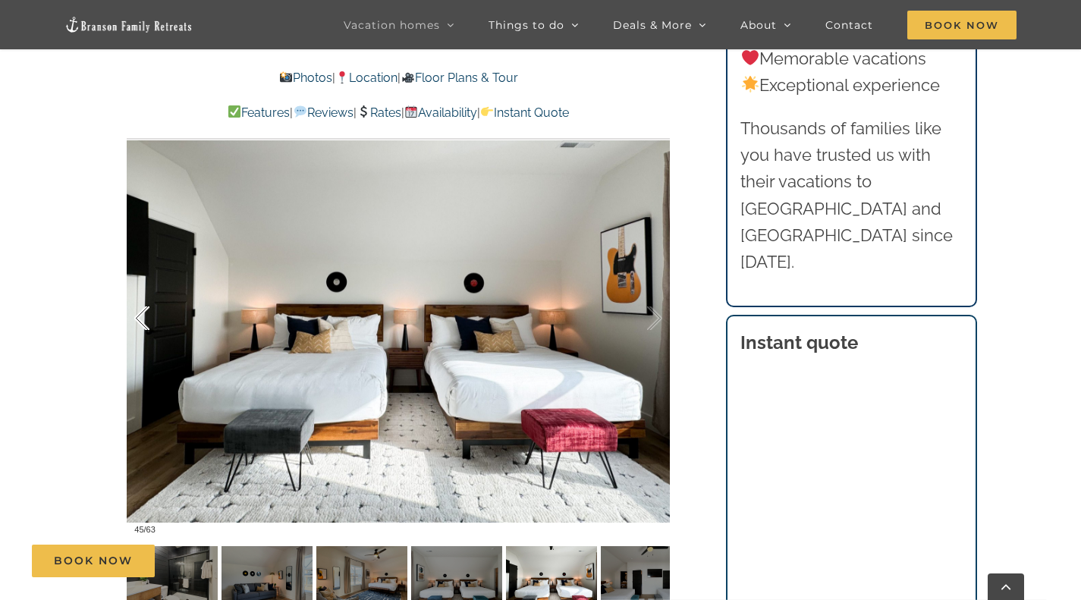
click at [139, 319] on div at bounding box center [157, 319] width 47 height 94
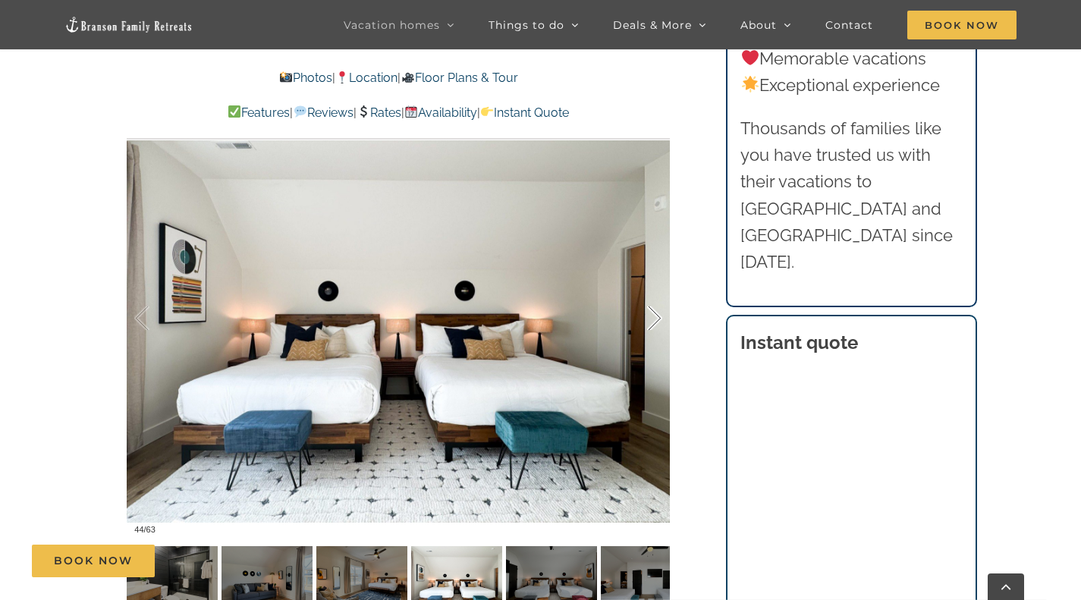
click at [655, 318] on div at bounding box center [638, 319] width 47 height 94
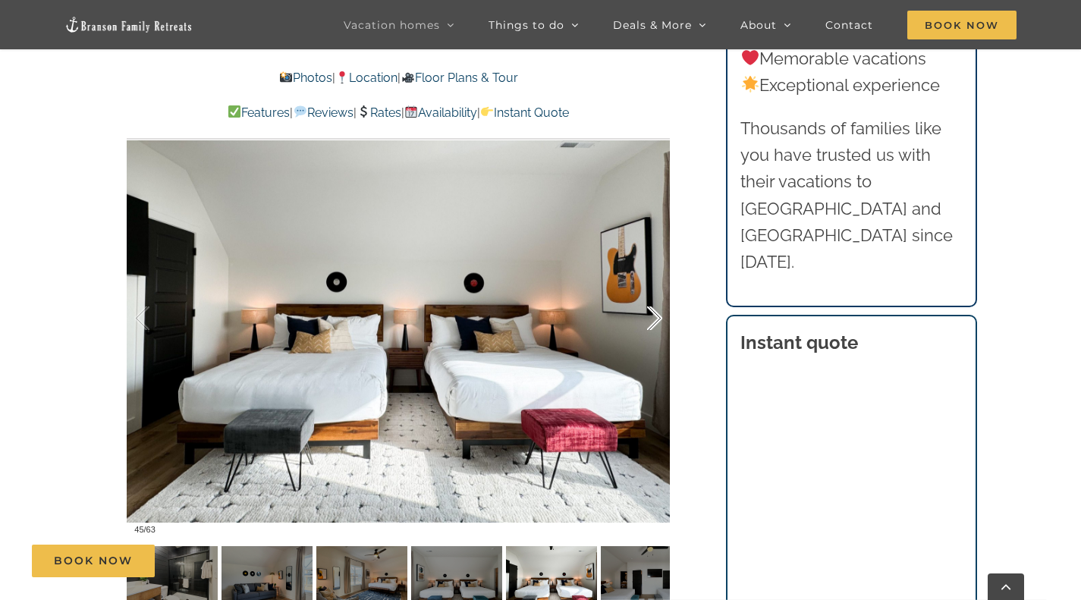
click at [655, 318] on div at bounding box center [638, 319] width 47 height 94
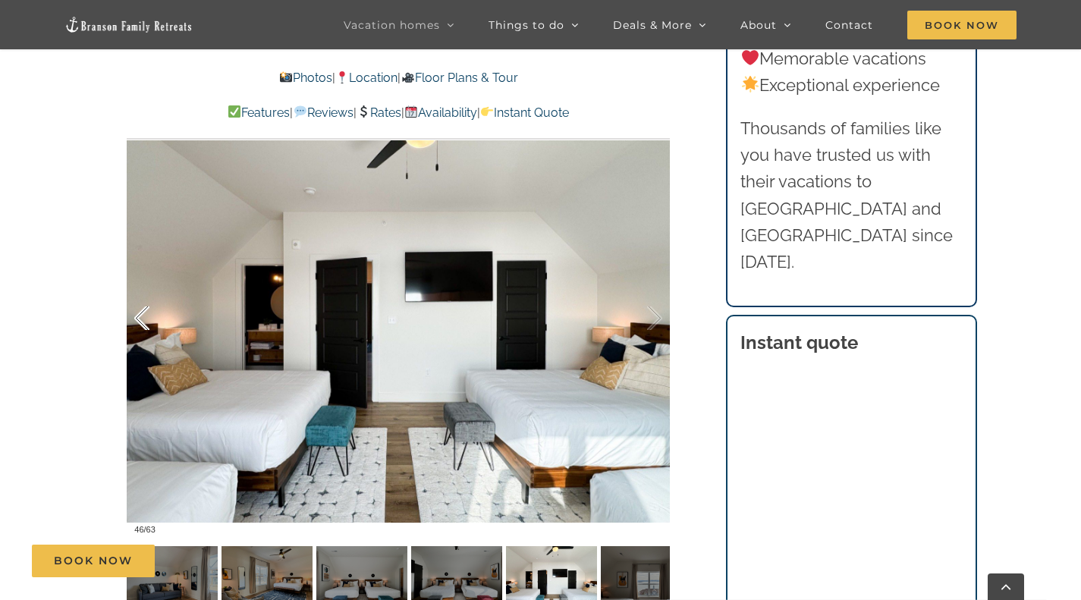
click at [136, 309] on div at bounding box center [157, 319] width 47 height 94
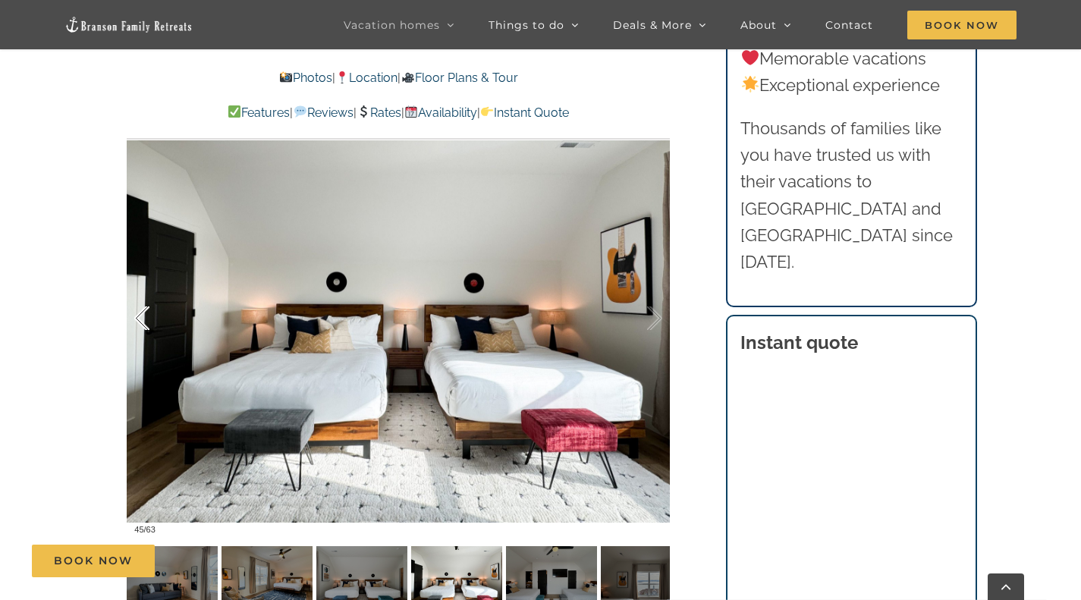
click at [136, 309] on div at bounding box center [157, 319] width 47 height 94
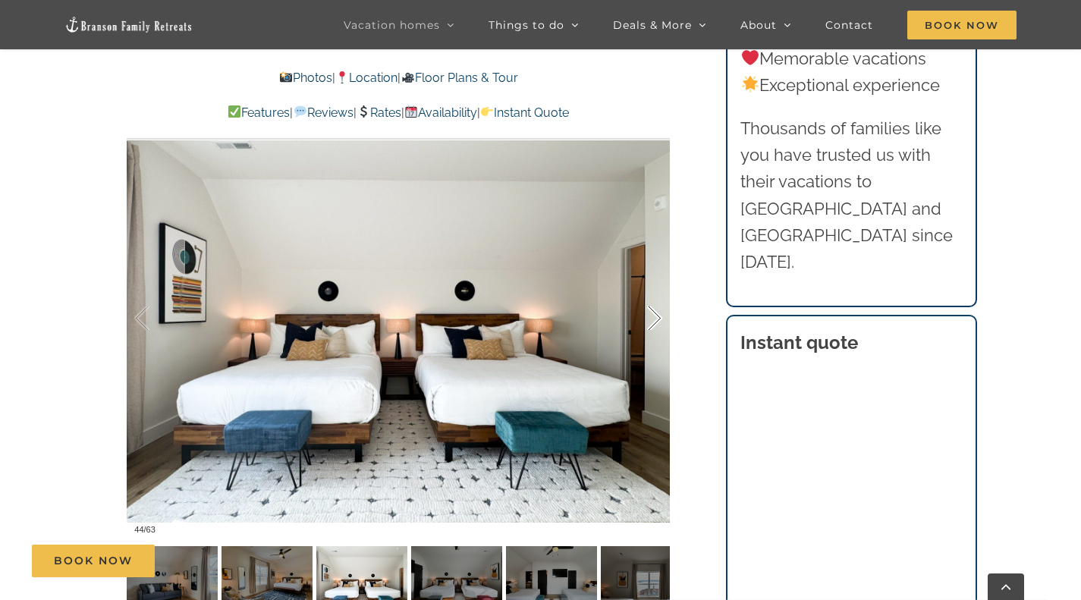
click at [652, 320] on div at bounding box center [638, 319] width 47 height 94
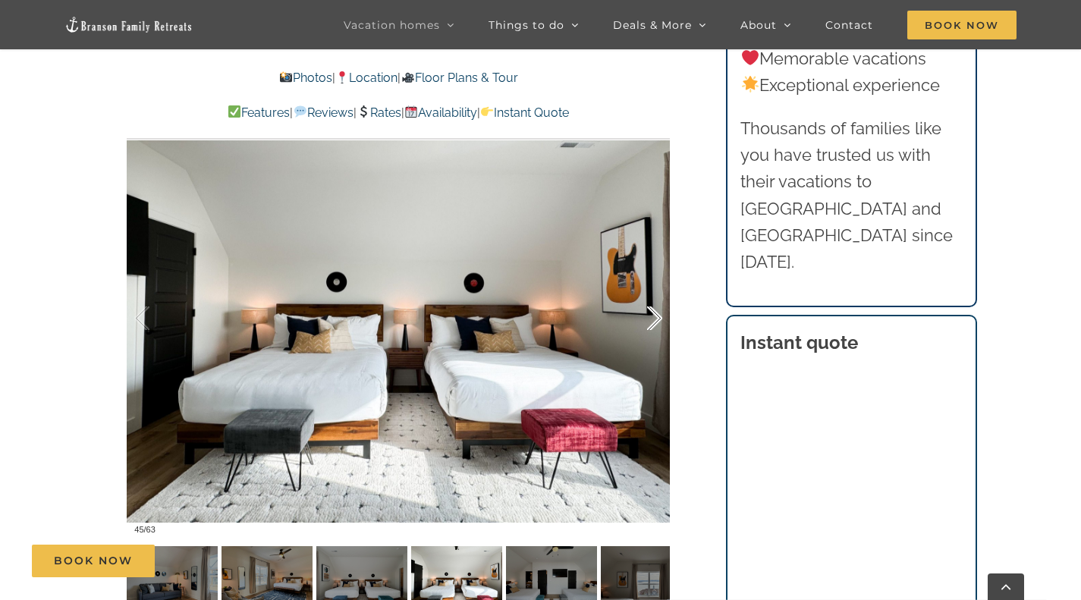
click at [652, 320] on div at bounding box center [638, 319] width 47 height 94
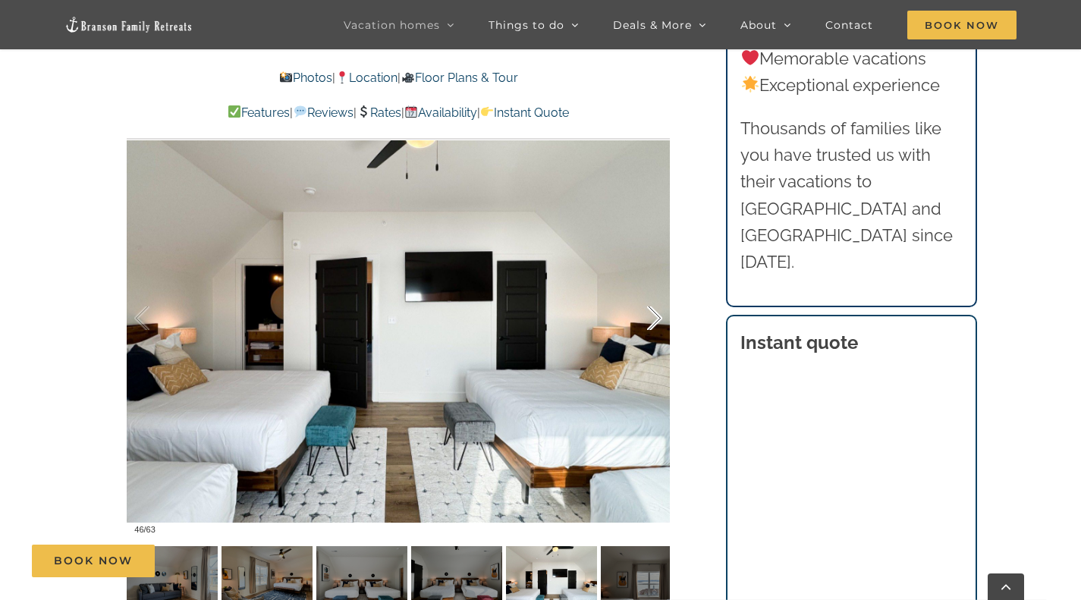
click at [652, 320] on div "46 / 63" at bounding box center [398, 319] width 543 height 446
click at [653, 315] on div at bounding box center [638, 319] width 47 height 94
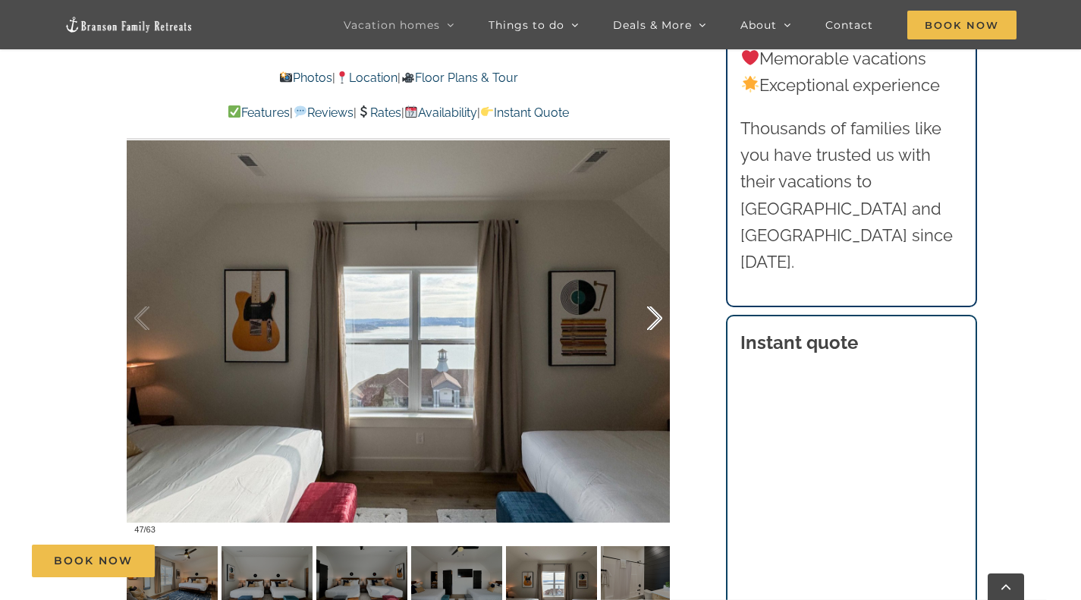
click at [653, 315] on div at bounding box center [638, 319] width 47 height 94
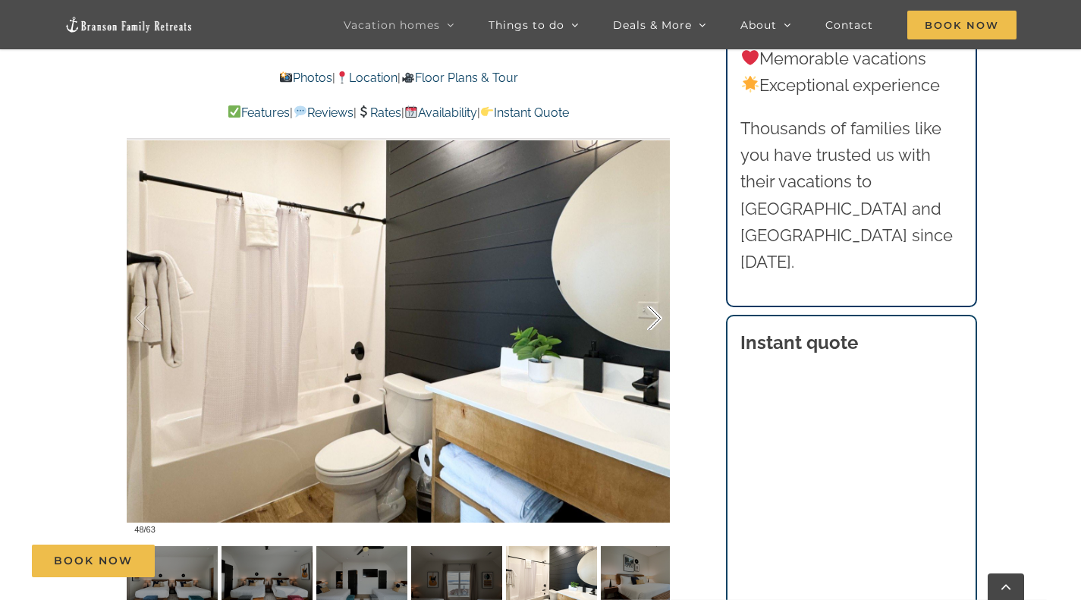
click at [653, 315] on div at bounding box center [638, 319] width 47 height 94
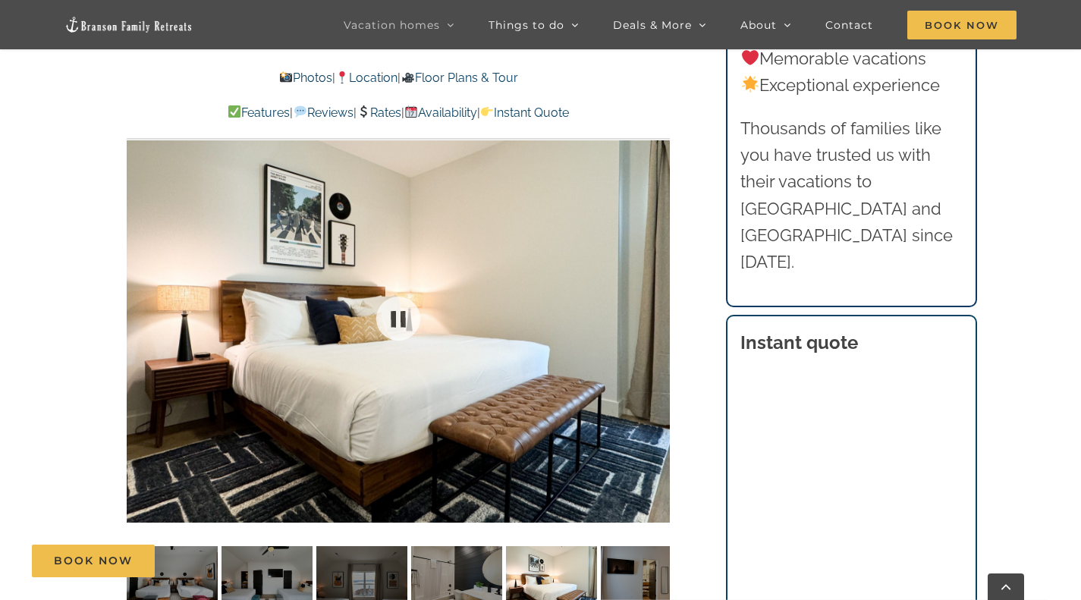
click at [653, 315] on div at bounding box center [398, 319] width 543 height 446
click at [653, 315] on div at bounding box center [638, 319] width 47 height 94
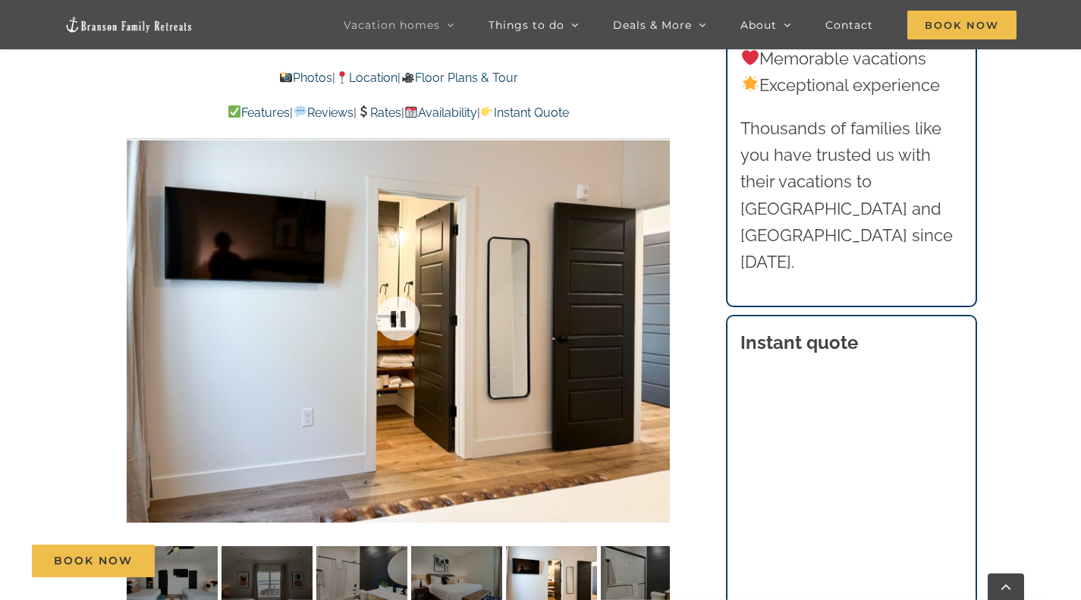
click at [653, 315] on div at bounding box center [398, 319] width 543 height 446
click at [653, 315] on div at bounding box center [638, 319] width 47 height 94
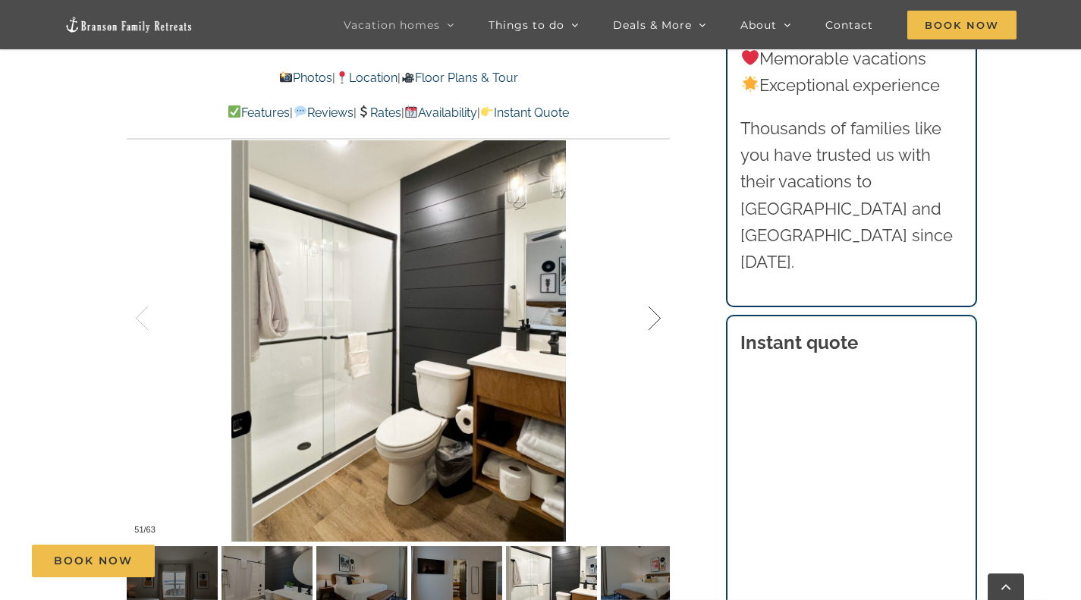
click at [653, 315] on div at bounding box center [638, 319] width 47 height 94
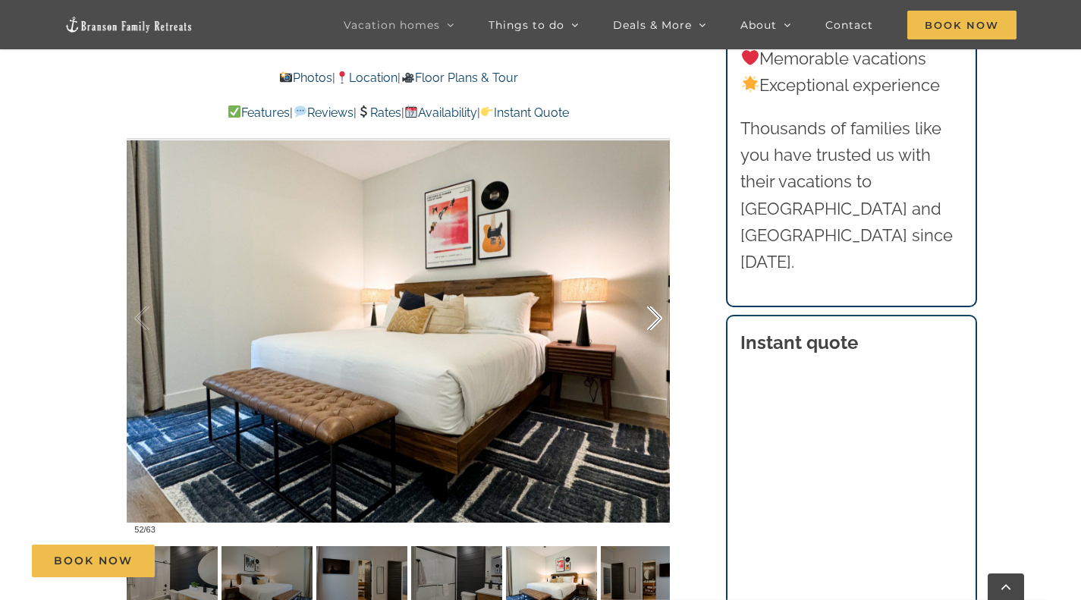
click at [650, 319] on div at bounding box center [638, 319] width 47 height 94
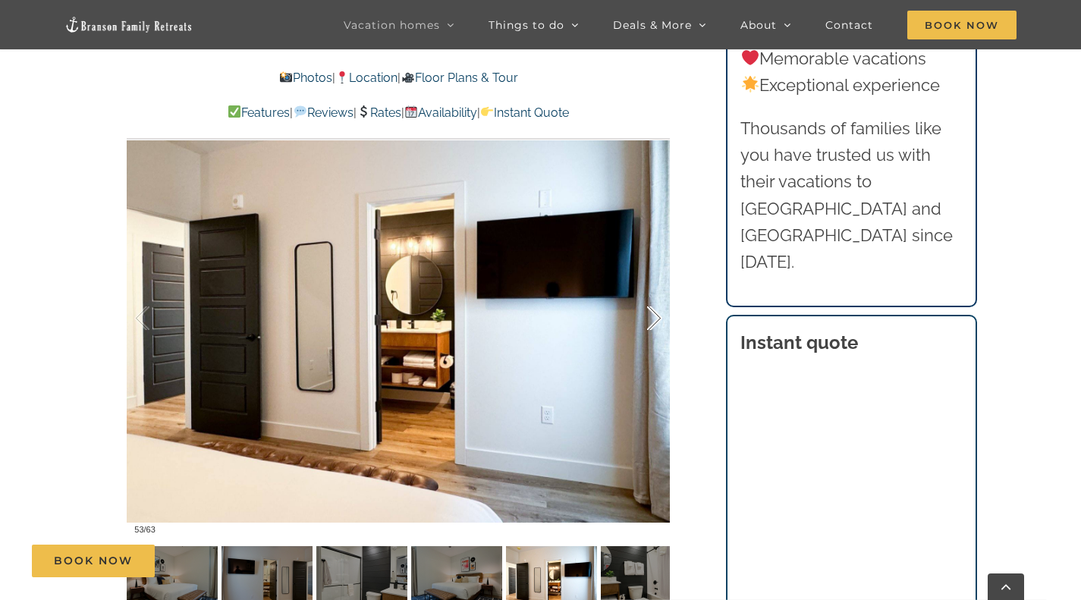
click at [650, 319] on div at bounding box center [638, 319] width 47 height 94
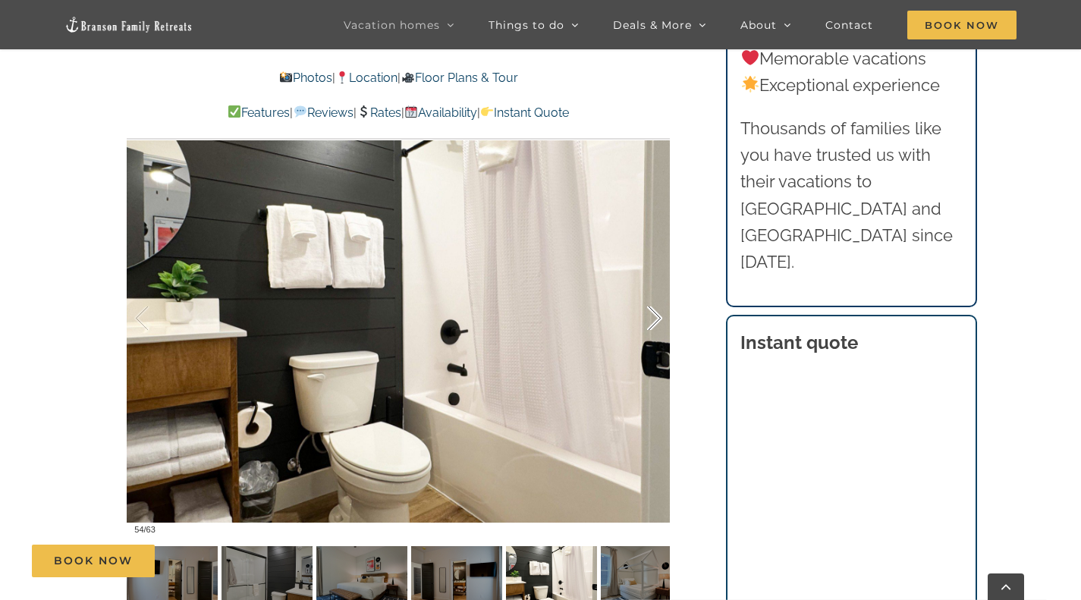
click at [650, 319] on div at bounding box center [638, 319] width 47 height 94
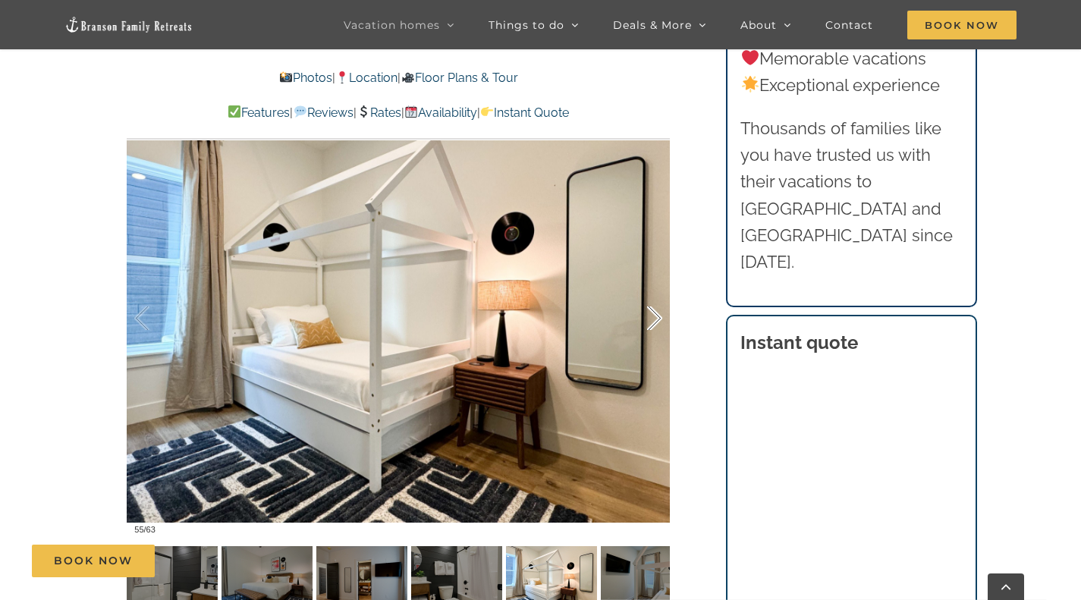
click at [657, 317] on div at bounding box center [638, 319] width 47 height 94
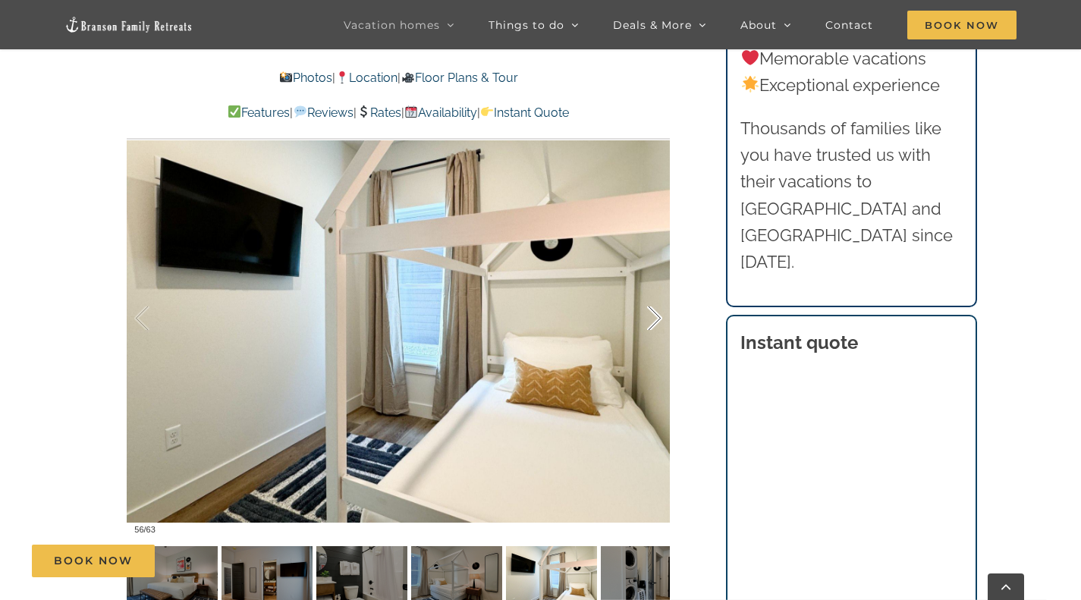
click at [655, 317] on div at bounding box center [638, 319] width 47 height 94
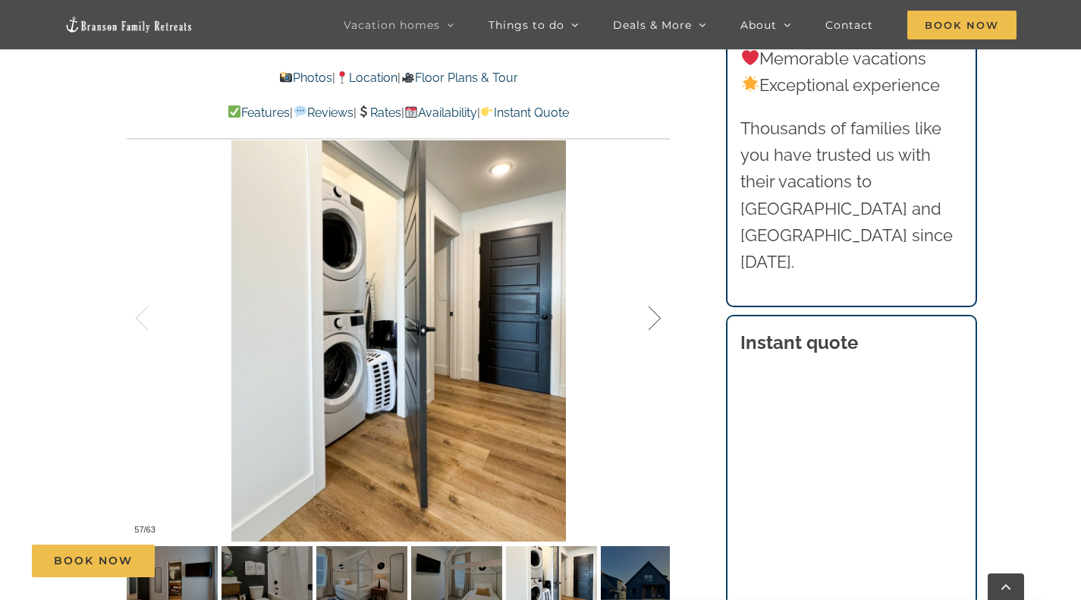
click at [655, 317] on div at bounding box center [638, 319] width 47 height 94
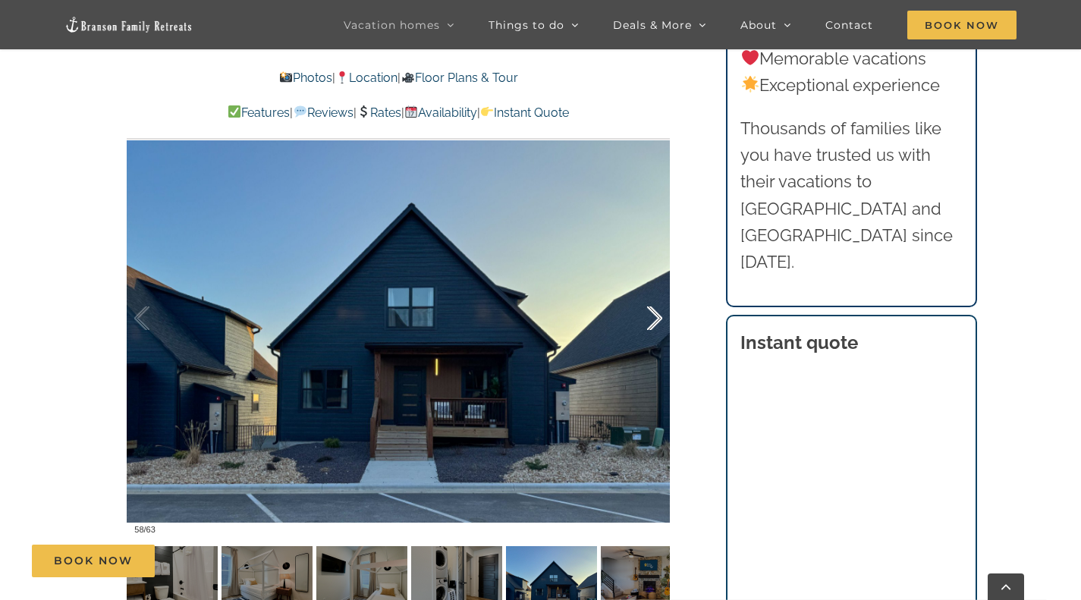
click at [655, 317] on div at bounding box center [638, 319] width 47 height 94
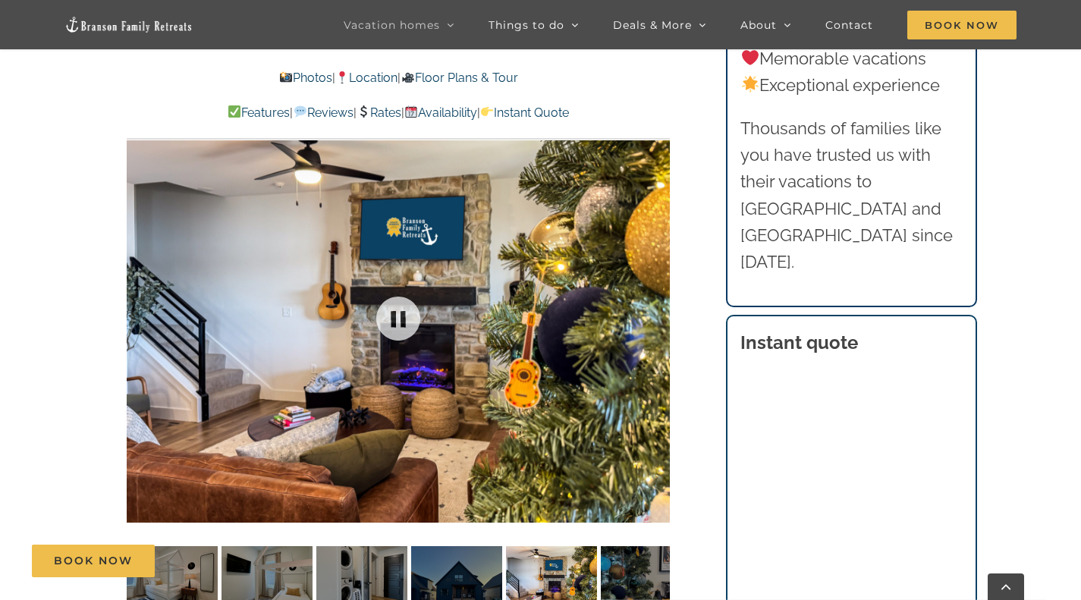
click at [655, 317] on div at bounding box center [398, 319] width 543 height 446
click at [655, 317] on div at bounding box center [638, 319] width 47 height 94
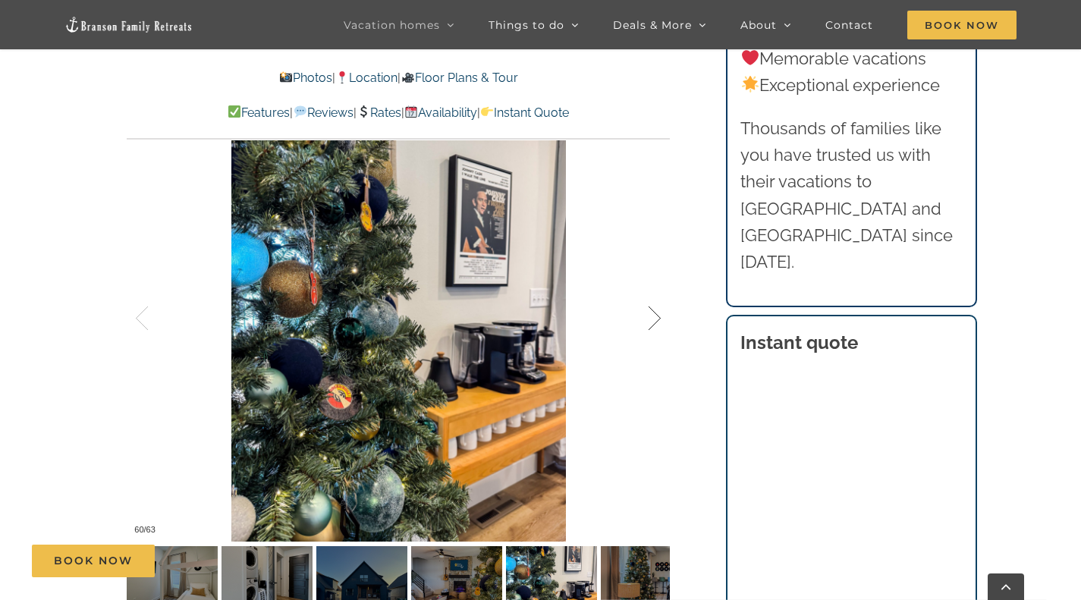
click at [655, 317] on div at bounding box center [638, 319] width 47 height 94
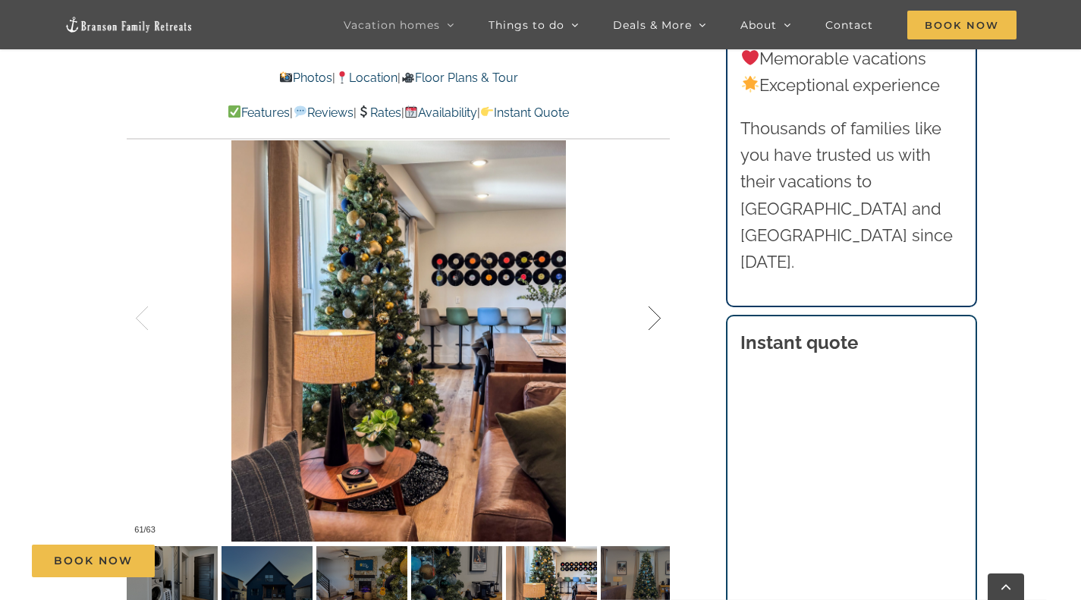
click at [655, 317] on div at bounding box center [638, 319] width 47 height 94
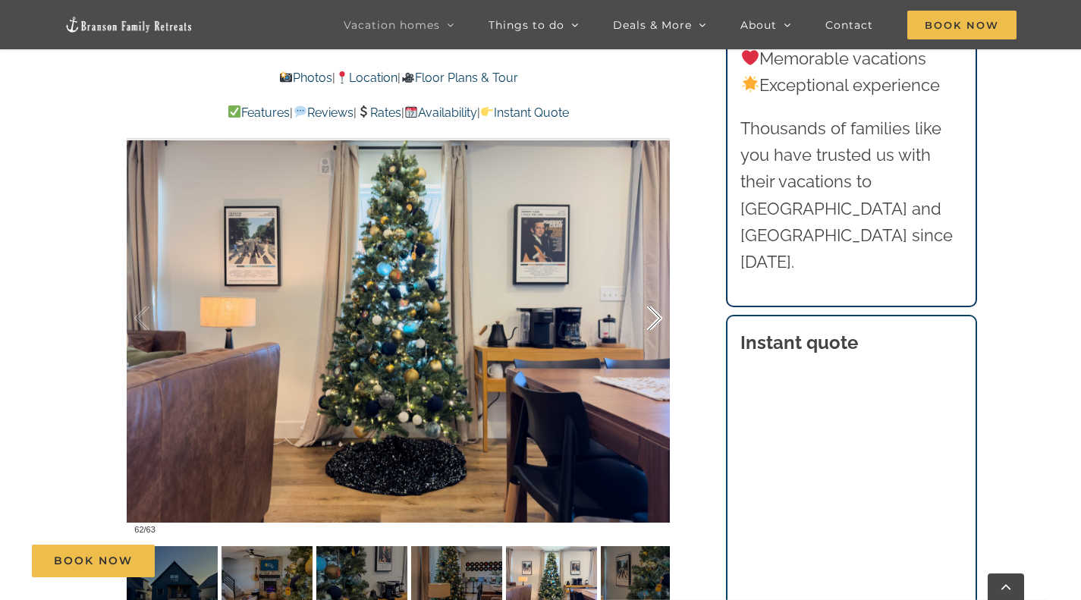
click at [655, 317] on div at bounding box center [638, 319] width 47 height 94
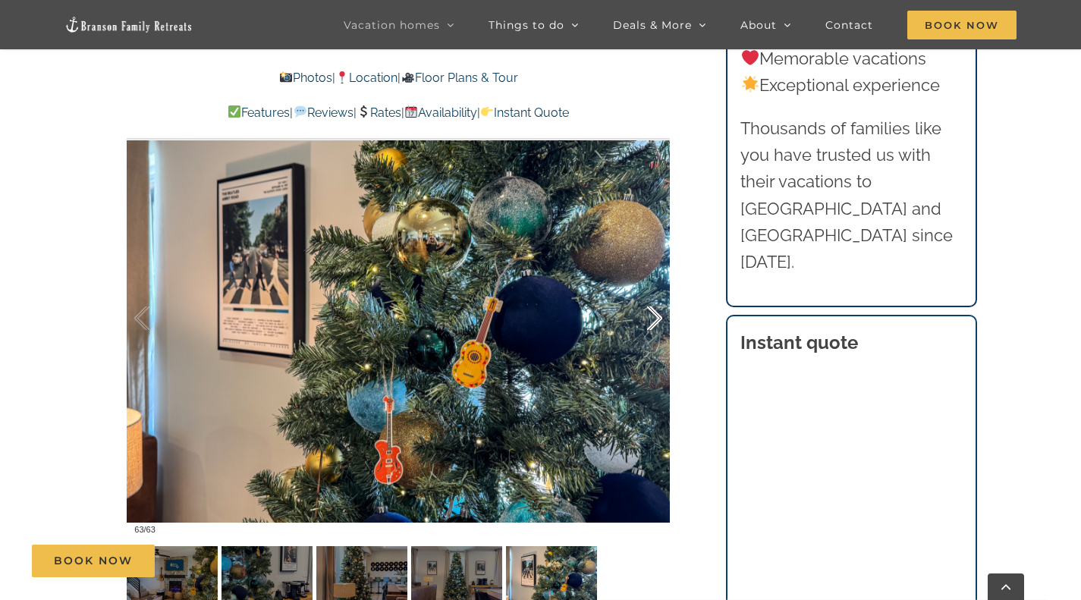
click at [655, 317] on div at bounding box center [638, 319] width 47 height 94
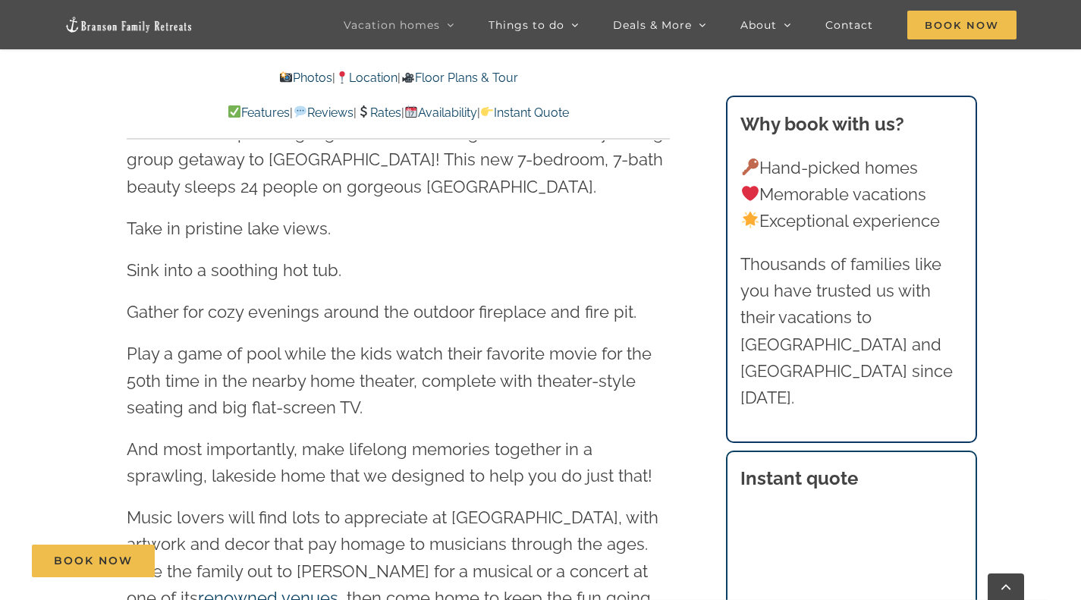
scroll to position [1609, 0]
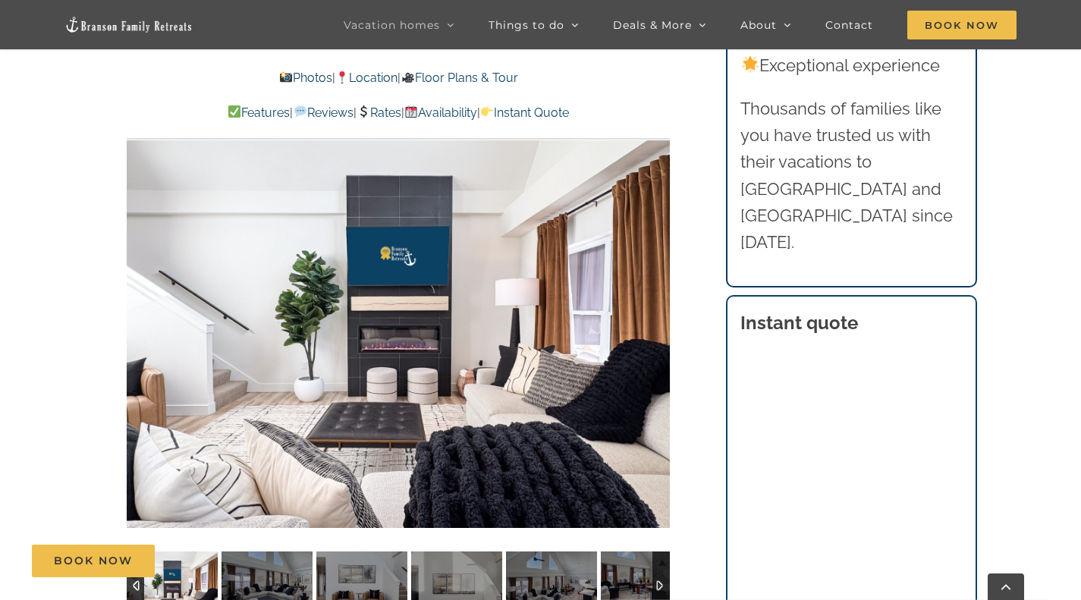
scroll to position [1106, 0]
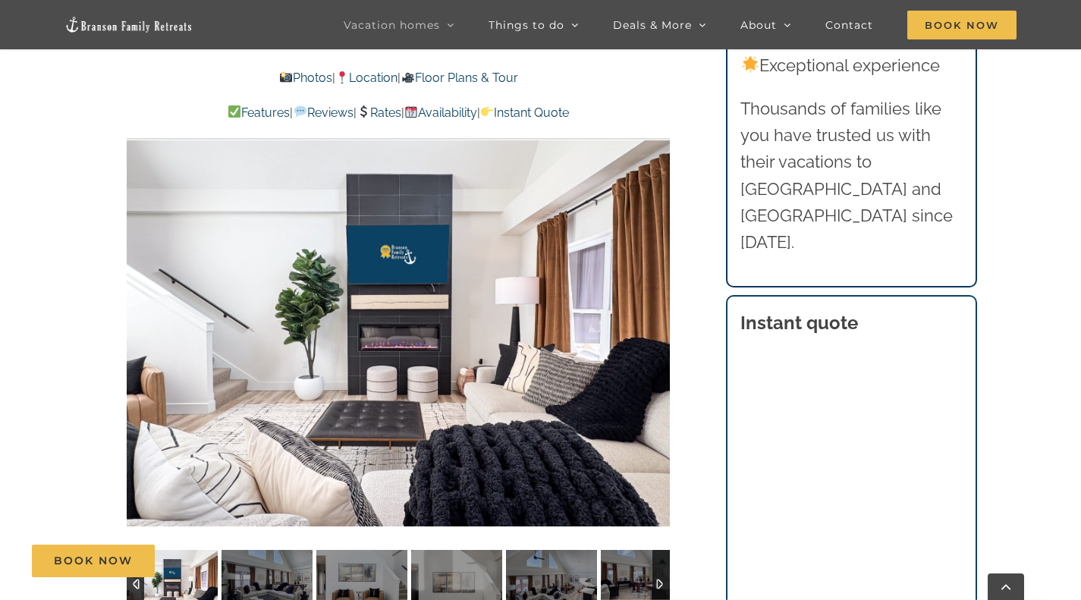
click at [631, 478] on div at bounding box center [398, 322] width 543 height 446
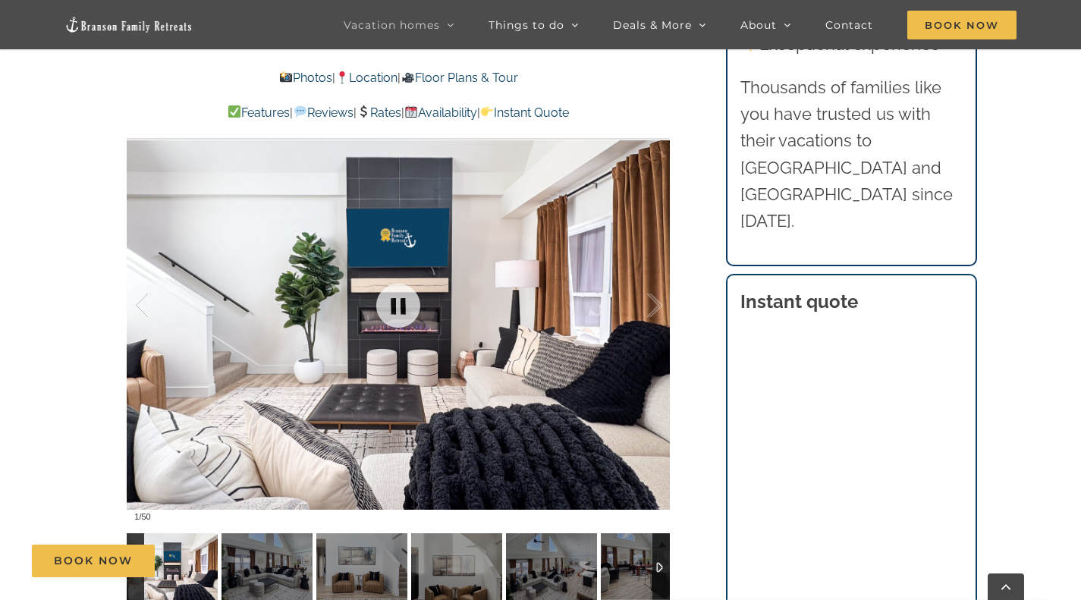
scroll to position [1118, 0]
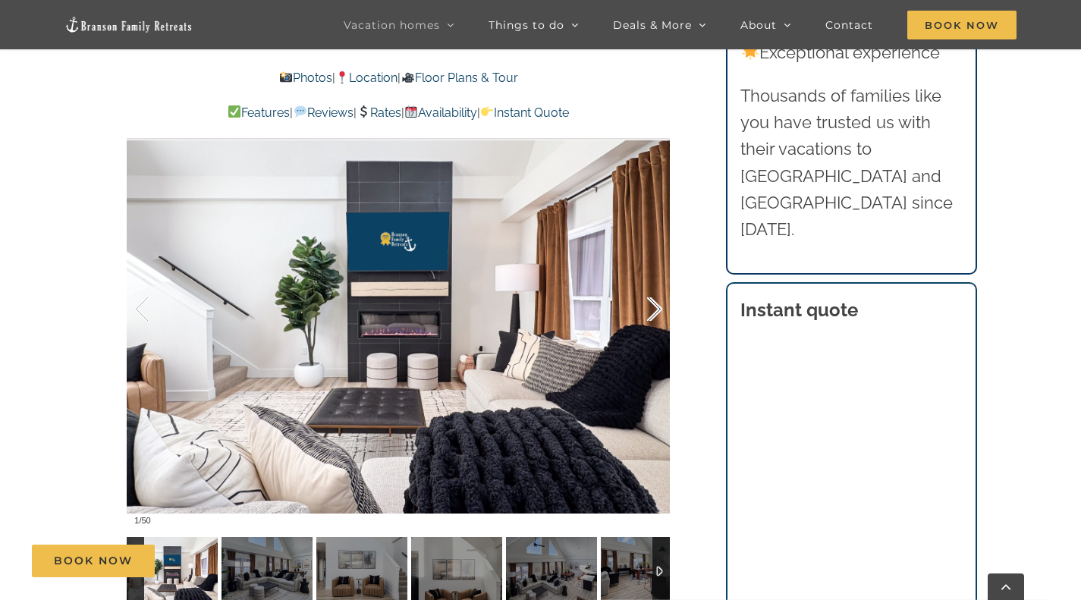
click at [660, 312] on div at bounding box center [638, 310] width 47 height 94
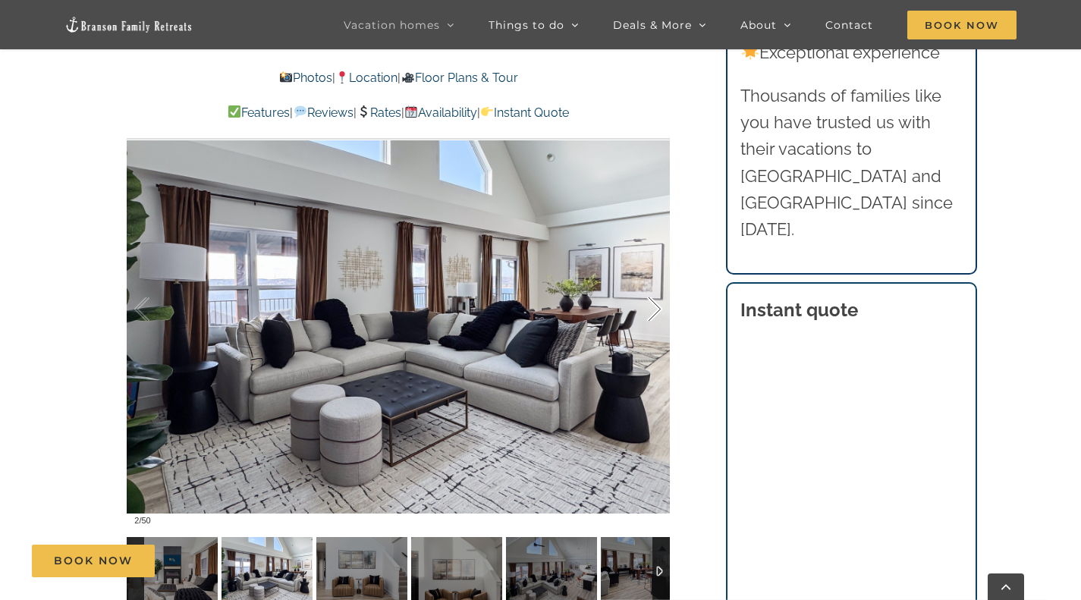
click at [650, 302] on div at bounding box center [638, 310] width 47 height 94
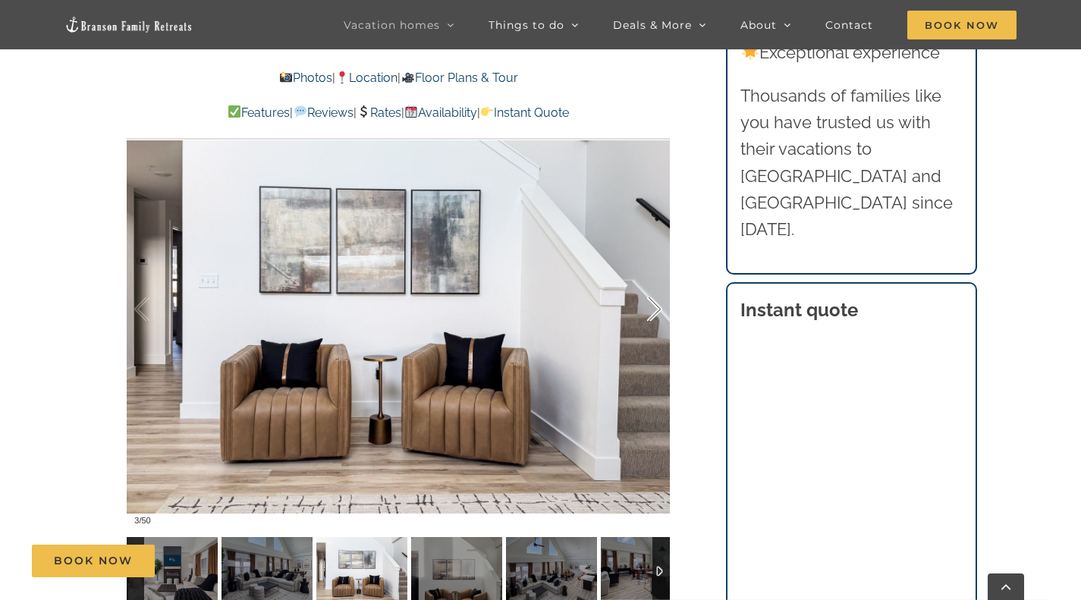
click at [650, 302] on div at bounding box center [638, 310] width 47 height 94
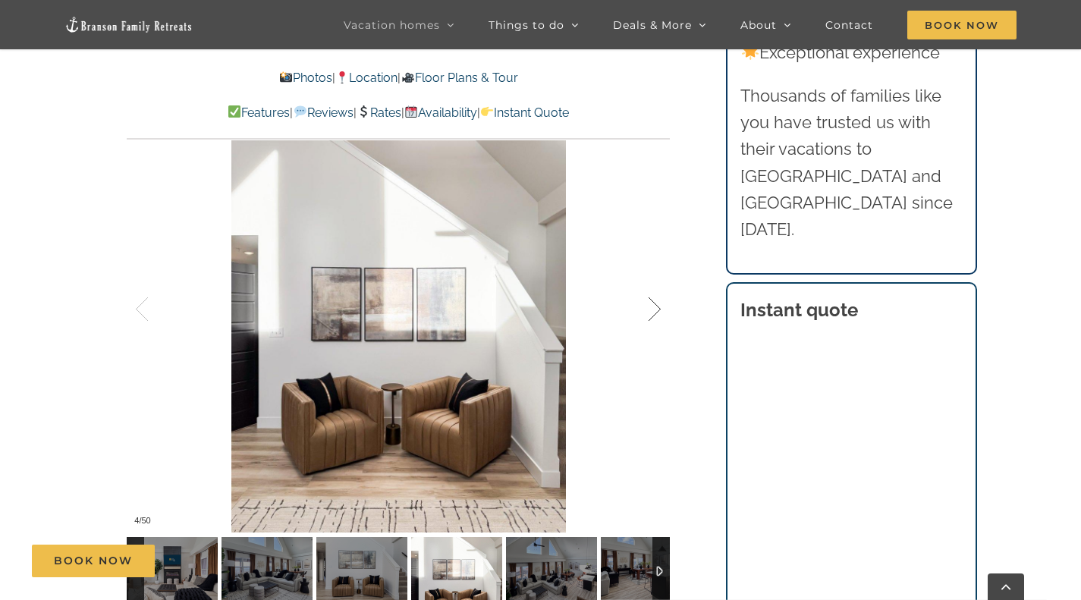
click at [650, 302] on div at bounding box center [638, 310] width 47 height 94
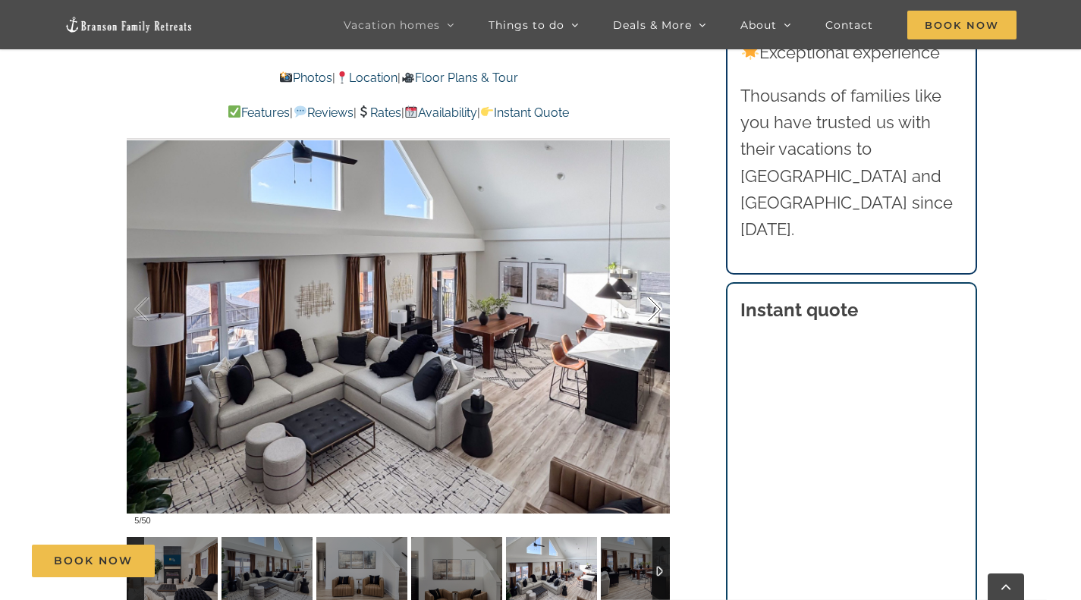
click at [650, 302] on div at bounding box center [638, 310] width 47 height 94
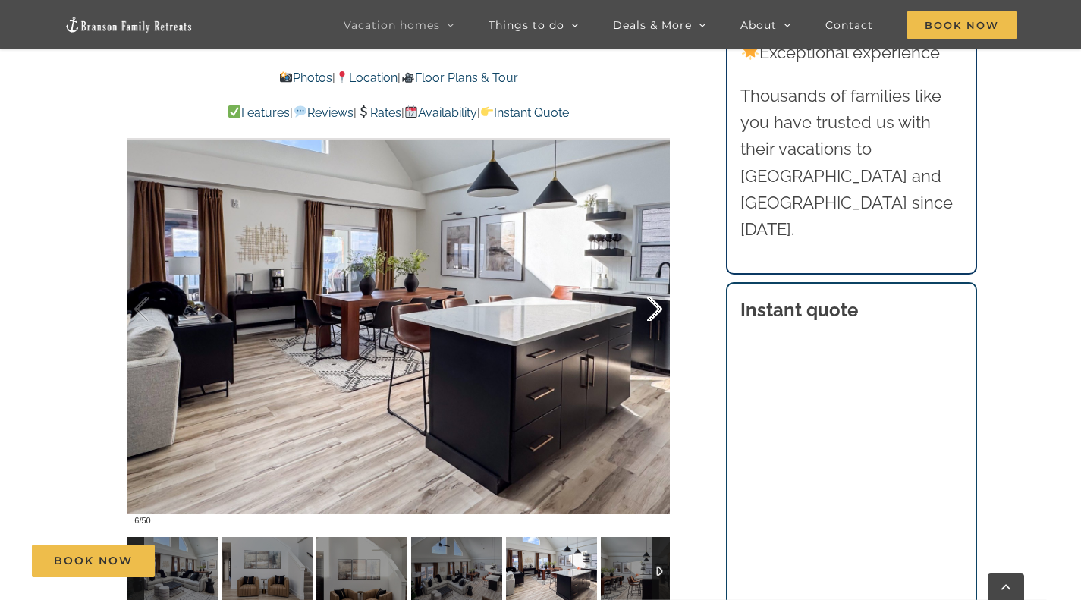
click at [650, 302] on div at bounding box center [638, 310] width 47 height 94
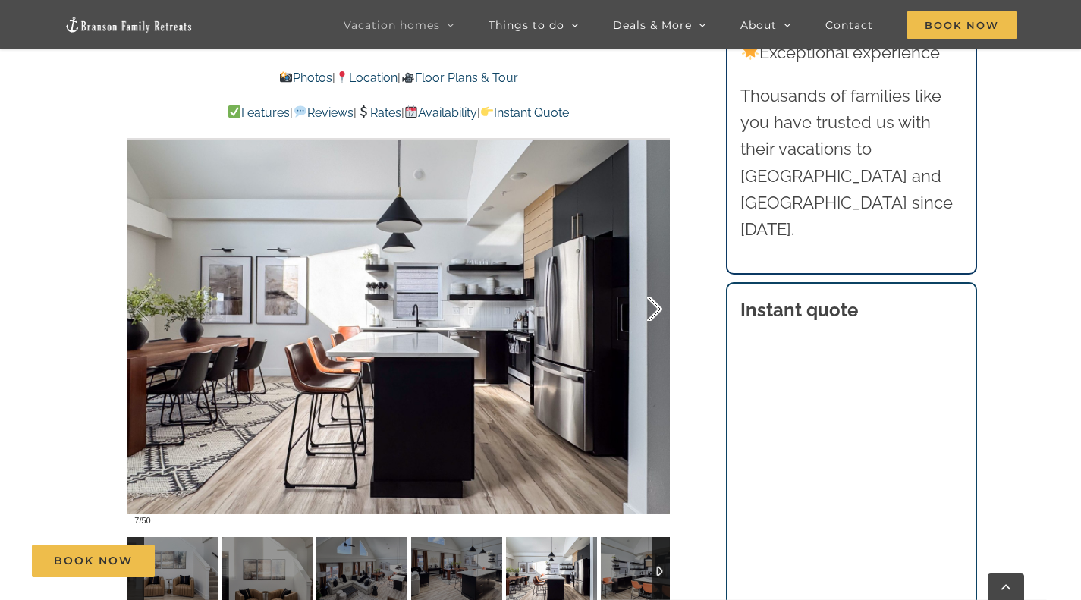
click at [650, 302] on div at bounding box center [638, 310] width 47 height 94
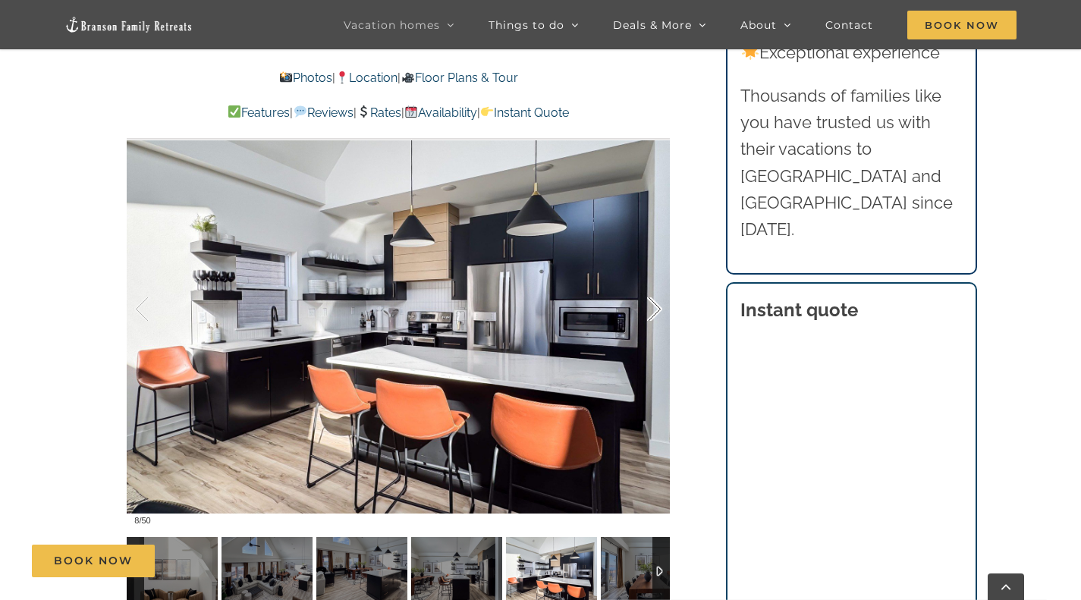
click at [652, 307] on div at bounding box center [638, 310] width 47 height 94
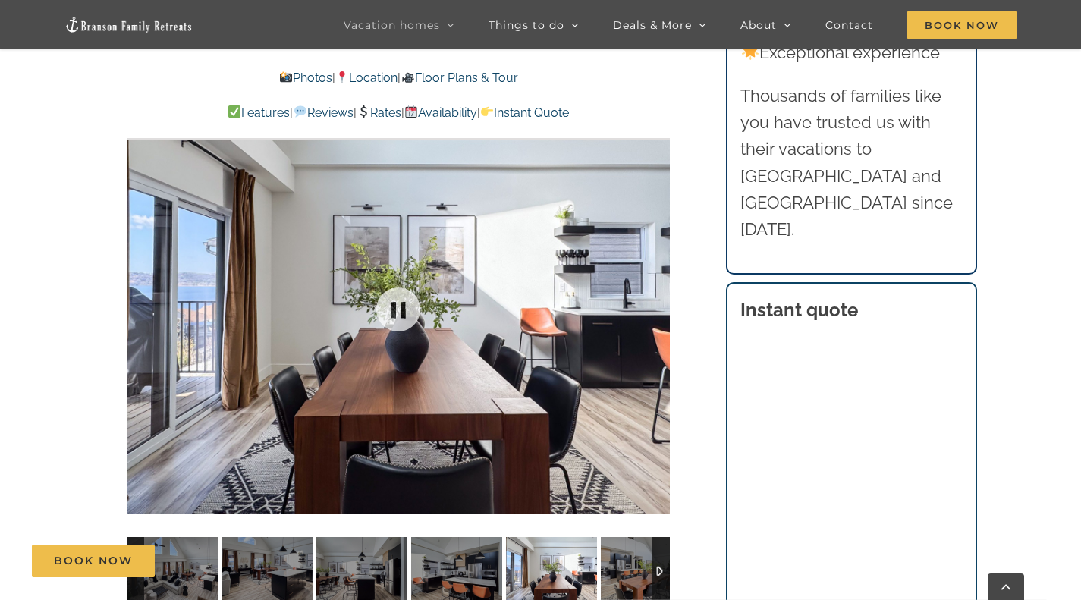
click at [652, 307] on div at bounding box center [398, 309] width 543 height 446
click at [656, 303] on div at bounding box center [638, 310] width 47 height 94
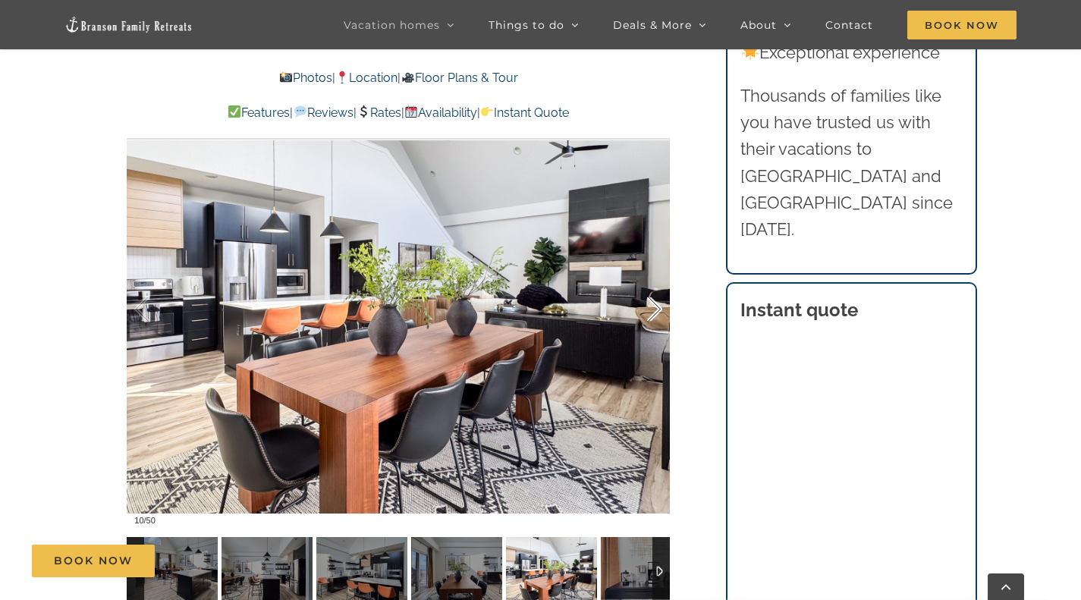
click at [653, 299] on div at bounding box center [638, 310] width 47 height 94
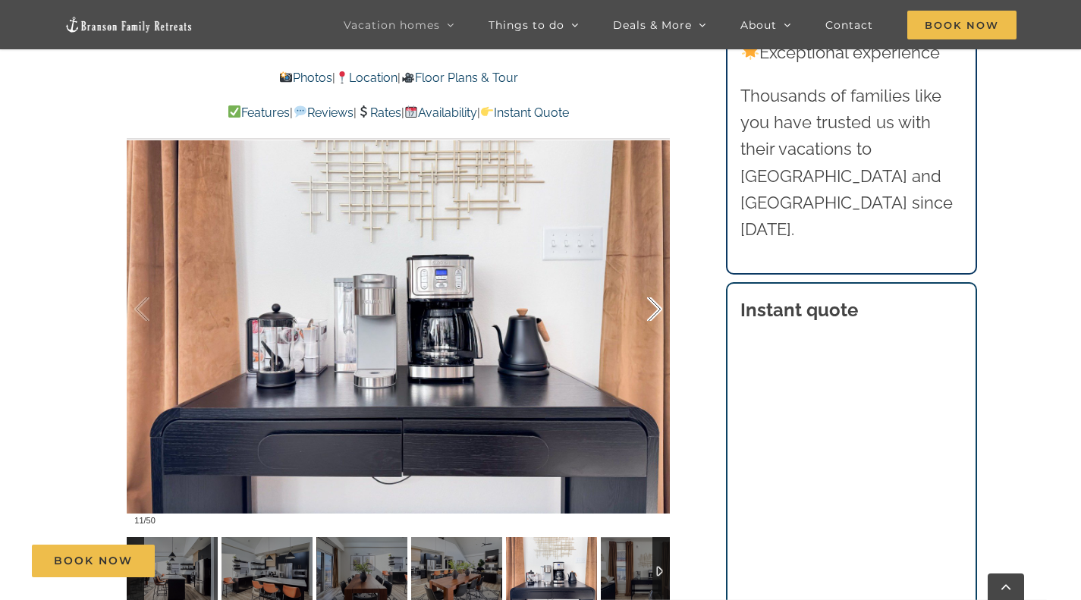
click at [655, 308] on div at bounding box center [638, 310] width 47 height 94
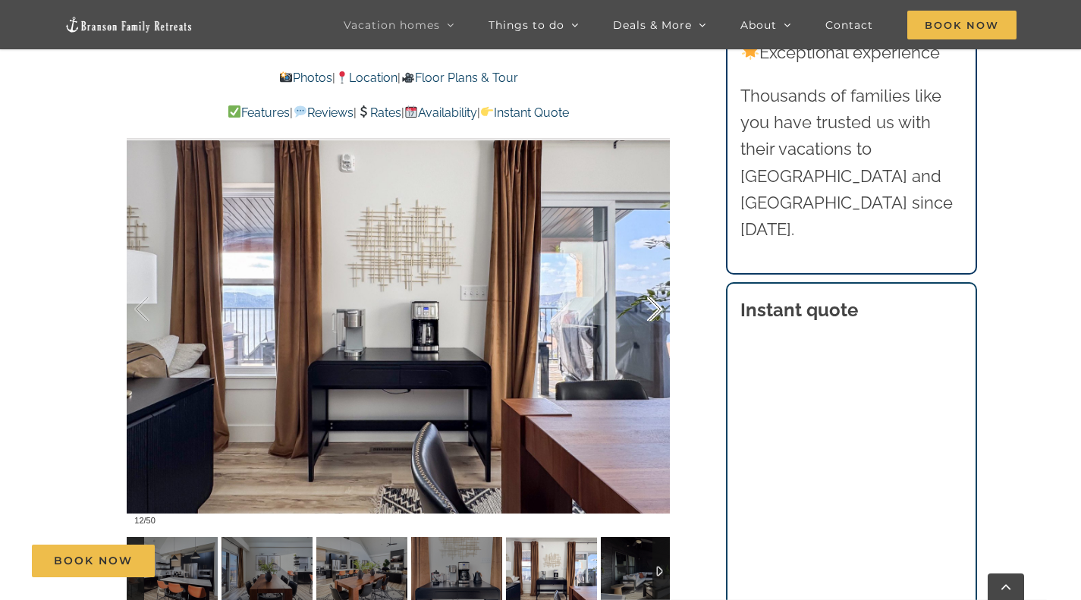
click at [655, 308] on div at bounding box center [638, 310] width 47 height 94
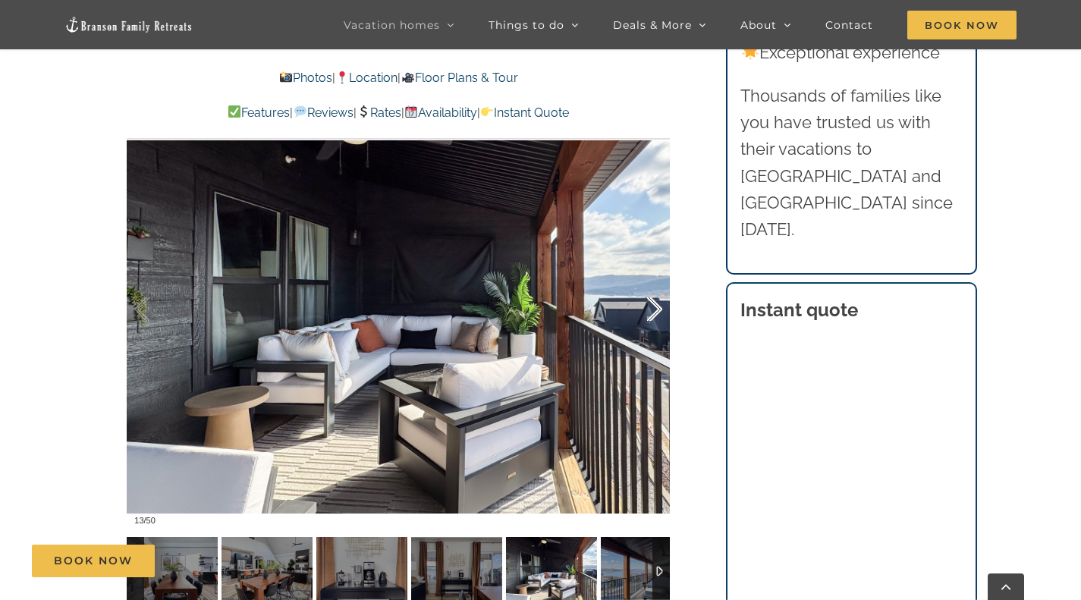
click at [655, 308] on div at bounding box center [638, 310] width 47 height 94
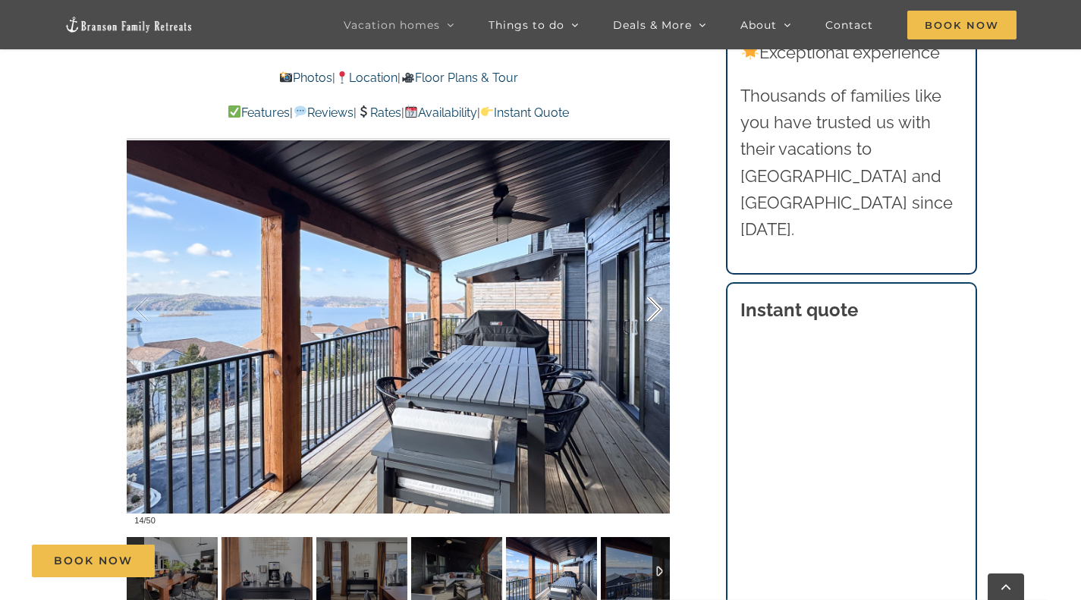
click at [655, 308] on div at bounding box center [638, 310] width 47 height 94
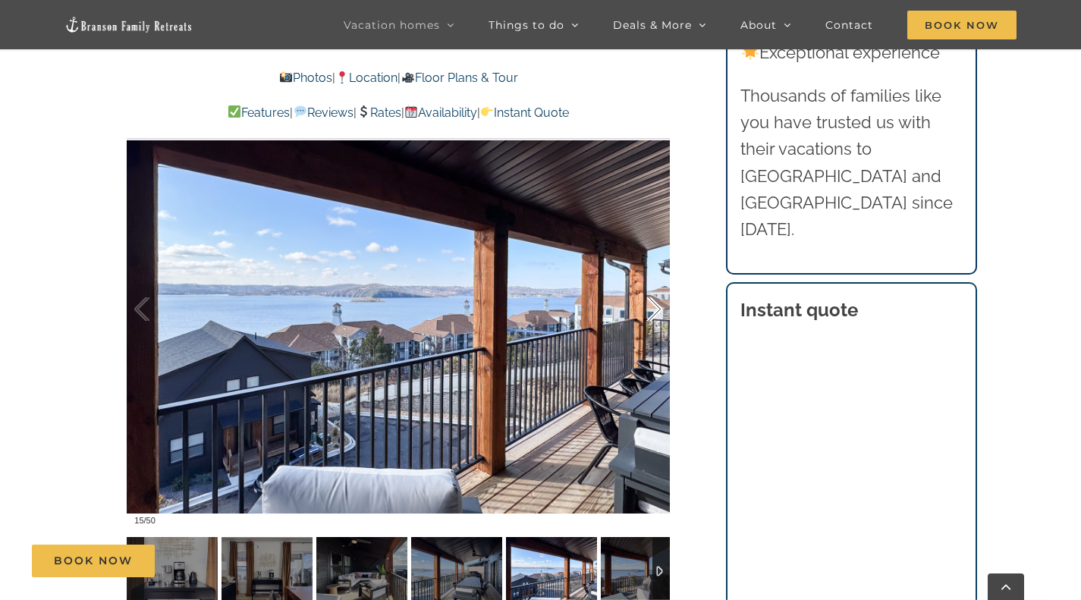
click at [655, 308] on div at bounding box center [638, 310] width 47 height 94
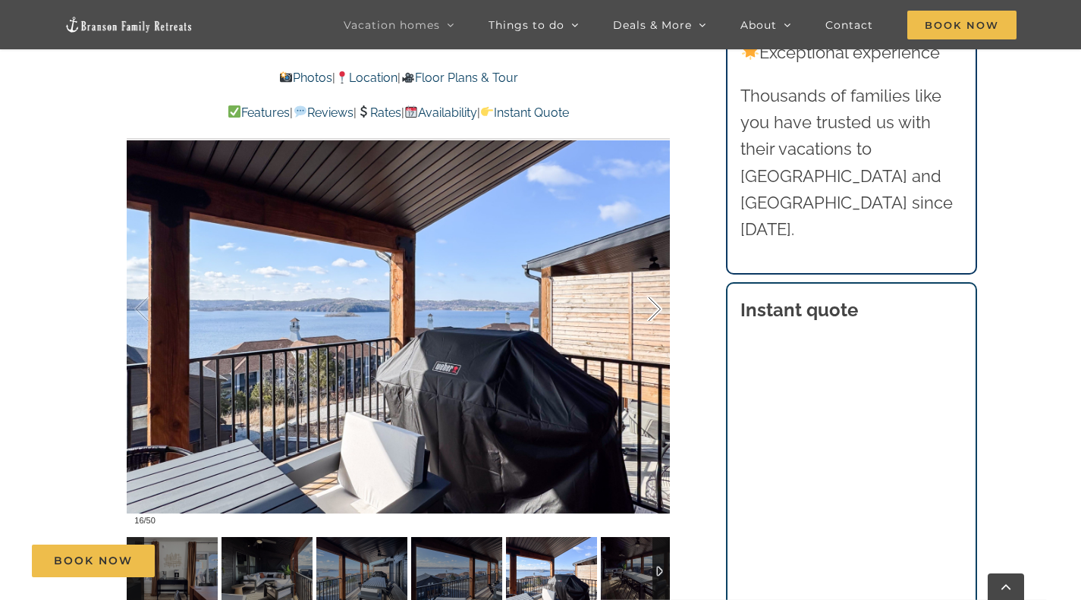
click at [655, 308] on div at bounding box center [638, 310] width 47 height 94
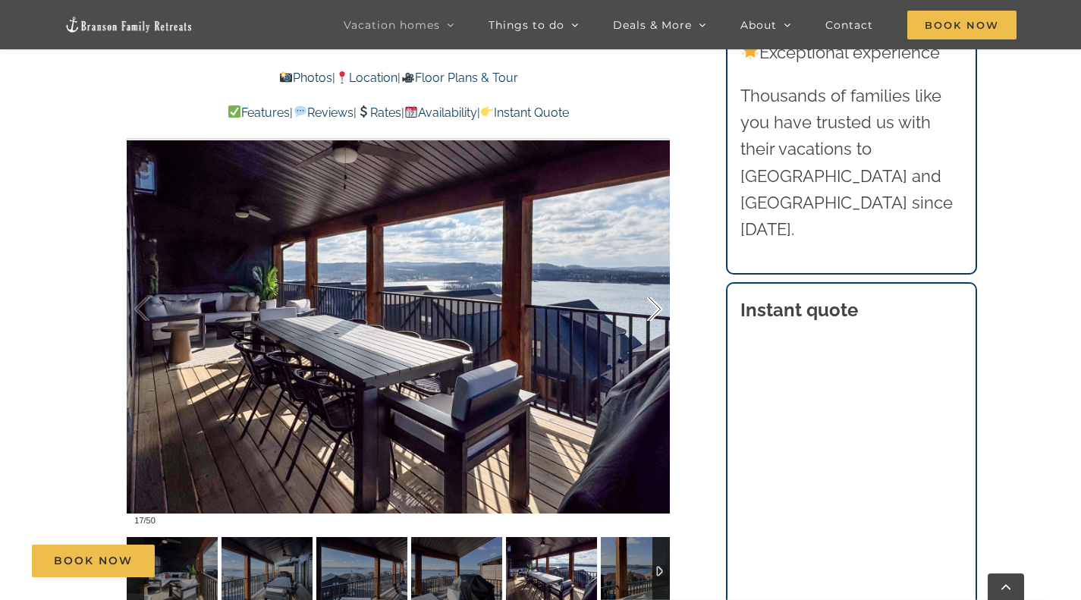
click at [654, 305] on div at bounding box center [638, 310] width 47 height 94
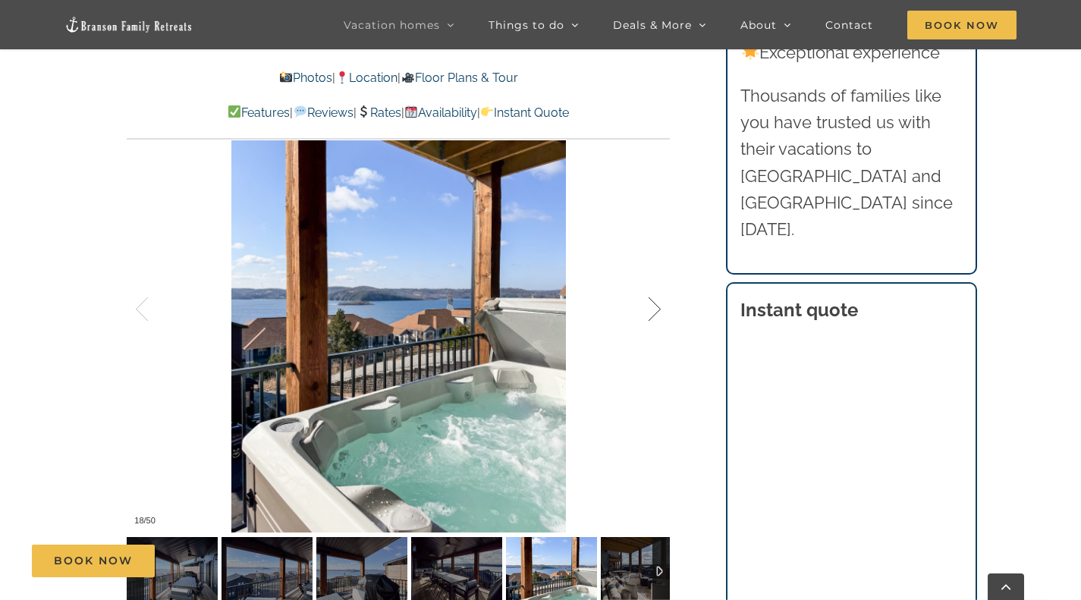
click at [654, 305] on div at bounding box center [638, 310] width 47 height 94
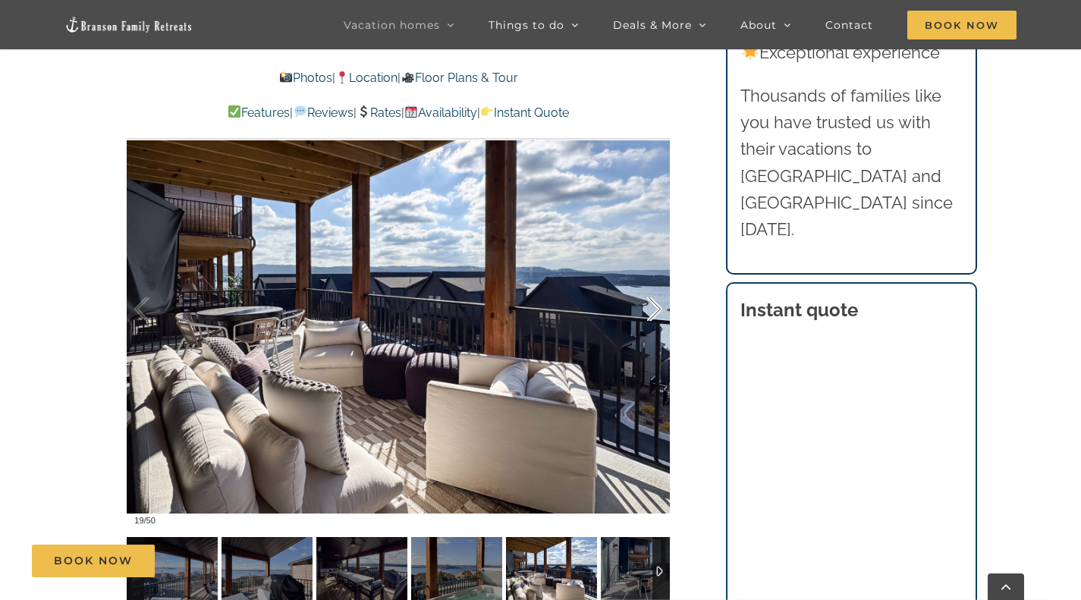
click at [654, 305] on div at bounding box center [638, 310] width 47 height 94
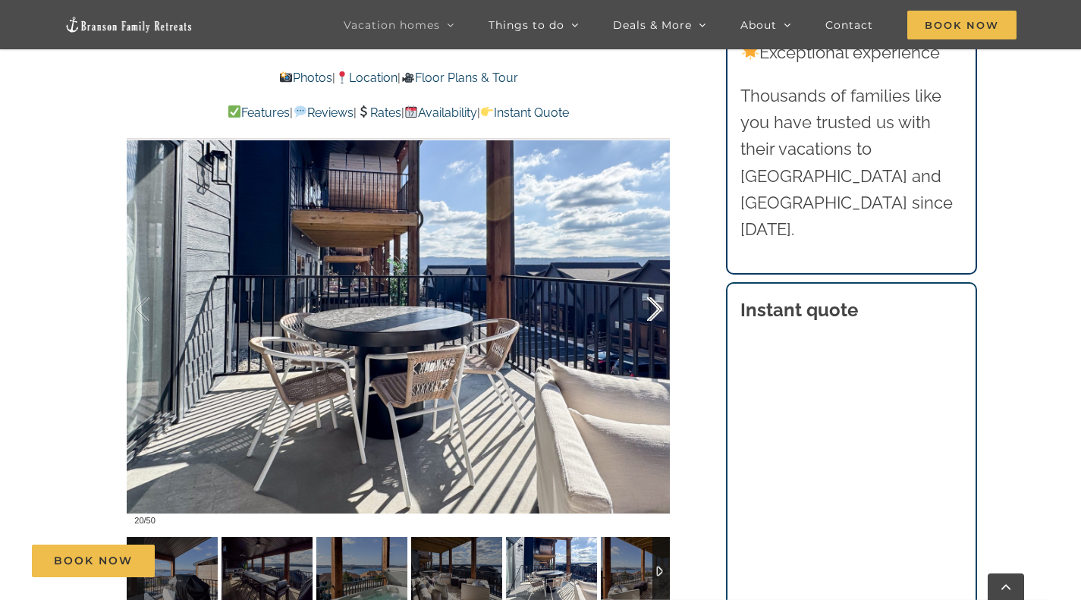
click at [654, 305] on div at bounding box center [638, 310] width 47 height 94
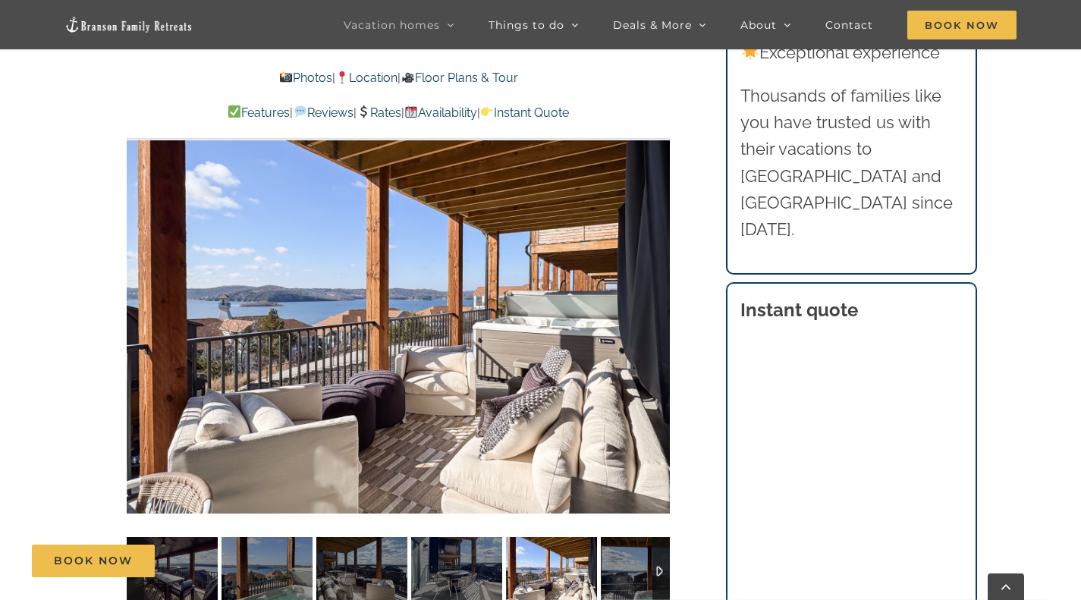
click at [654, 305] on div at bounding box center [398, 309] width 543 height 446
click at [654, 305] on div at bounding box center [638, 310] width 47 height 94
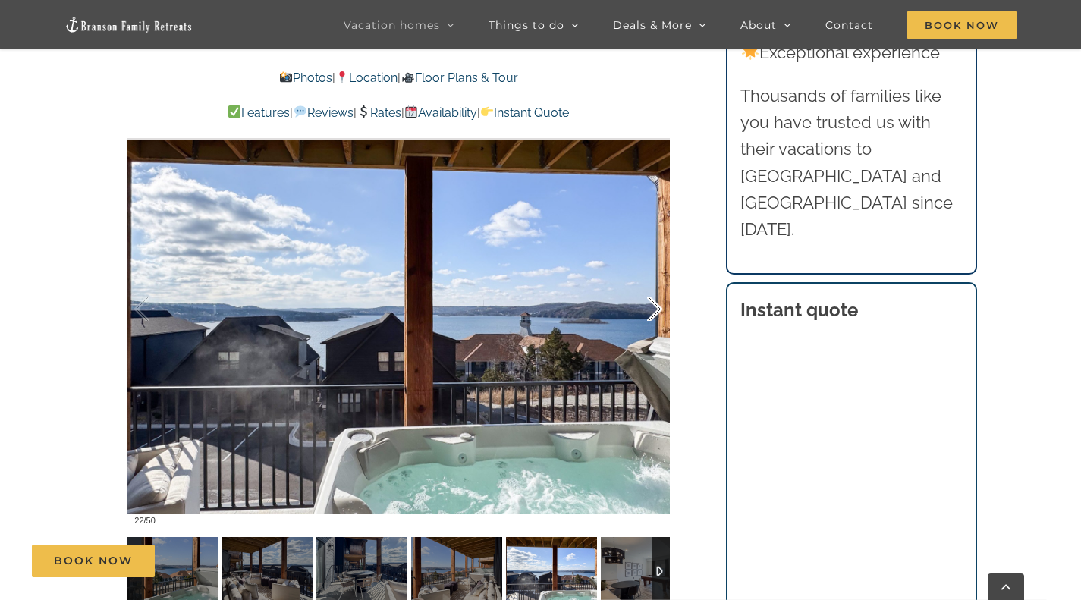
click at [654, 305] on div at bounding box center [638, 310] width 47 height 94
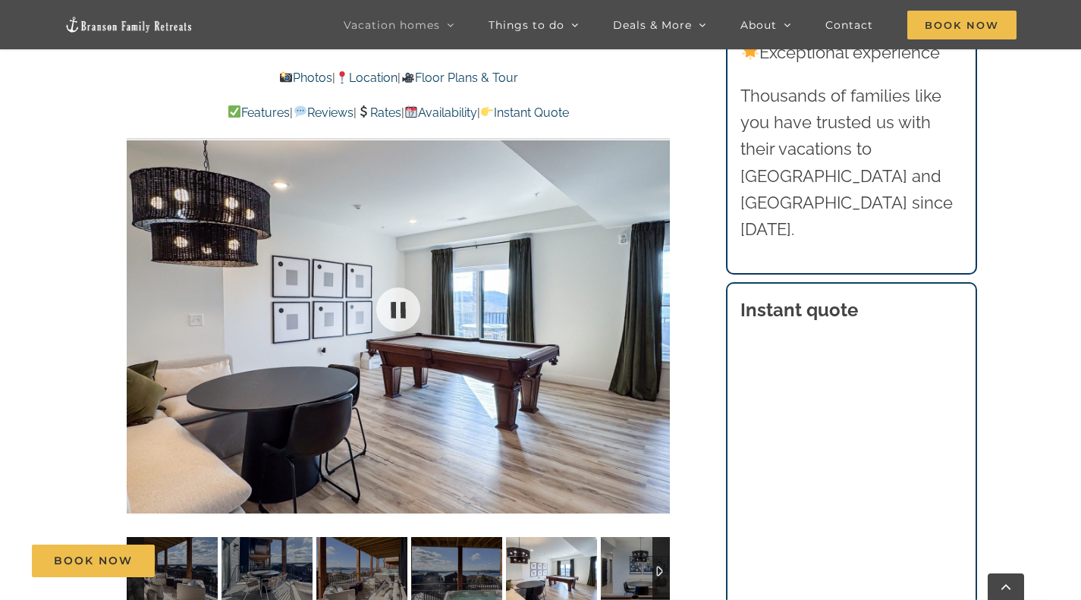
click at [654, 305] on div at bounding box center [398, 309] width 543 height 446
click at [654, 305] on div at bounding box center [638, 310] width 47 height 94
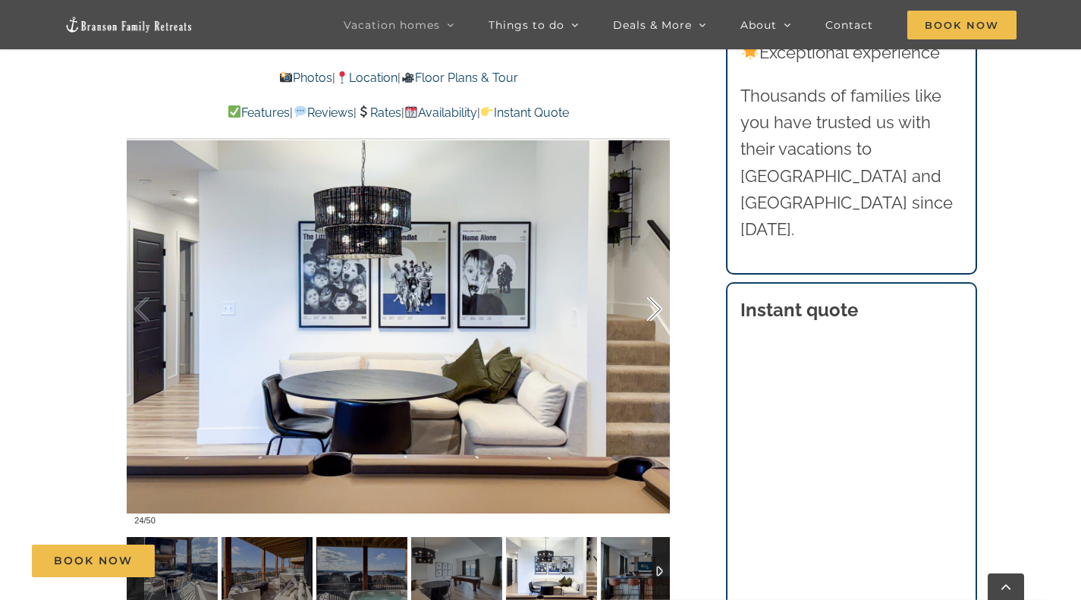
click at [654, 305] on div at bounding box center [638, 310] width 47 height 94
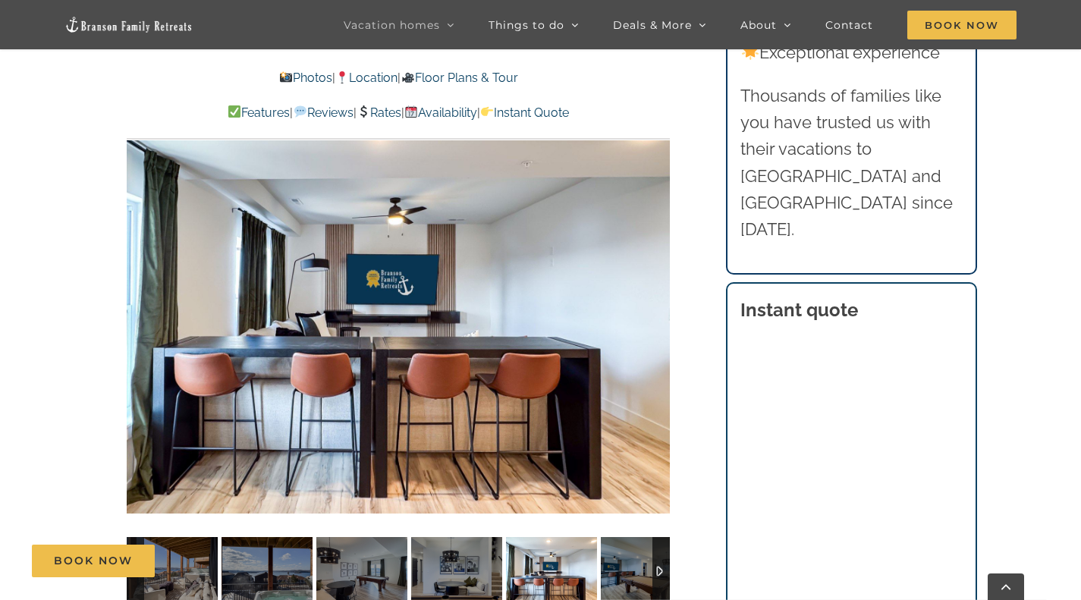
click at [661, 305] on div at bounding box center [684, 310] width 47 height 94
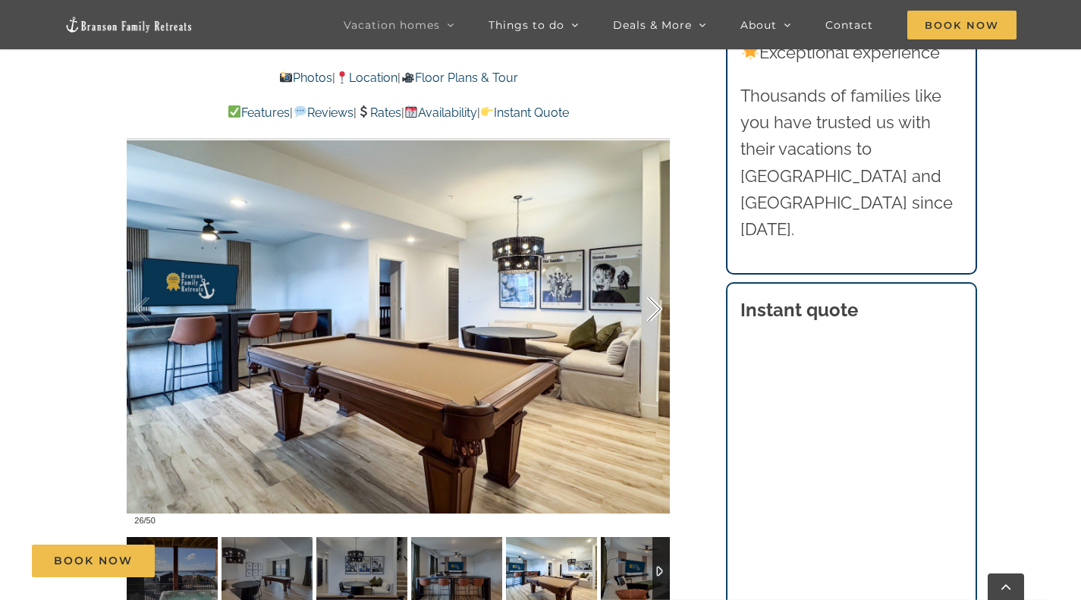
click at [654, 305] on div at bounding box center [638, 310] width 47 height 94
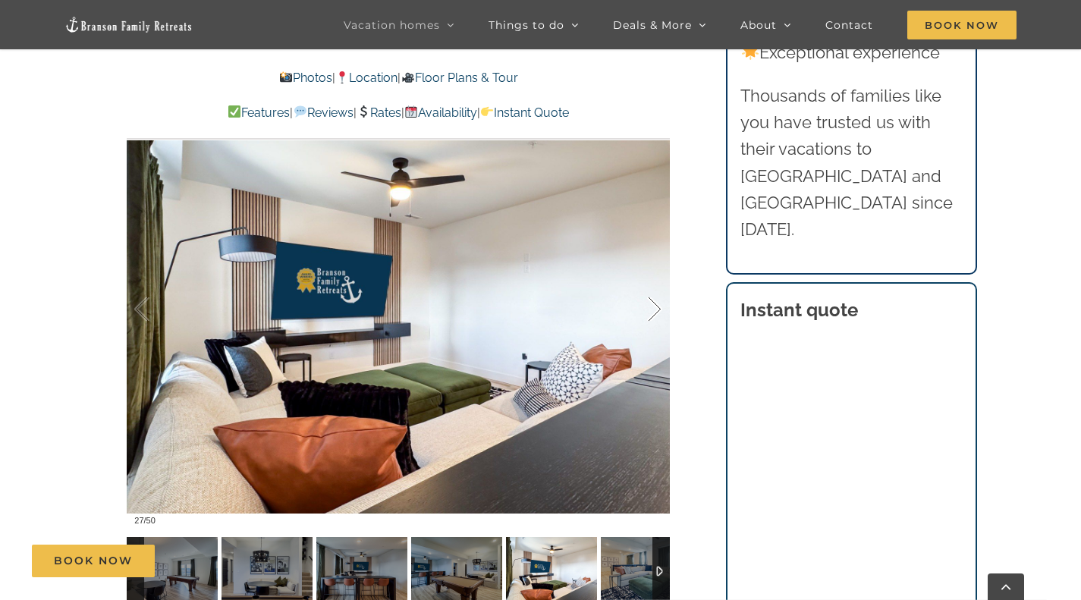
click at [654, 305] on div at bounding box center [638, 310] width 47 height 94
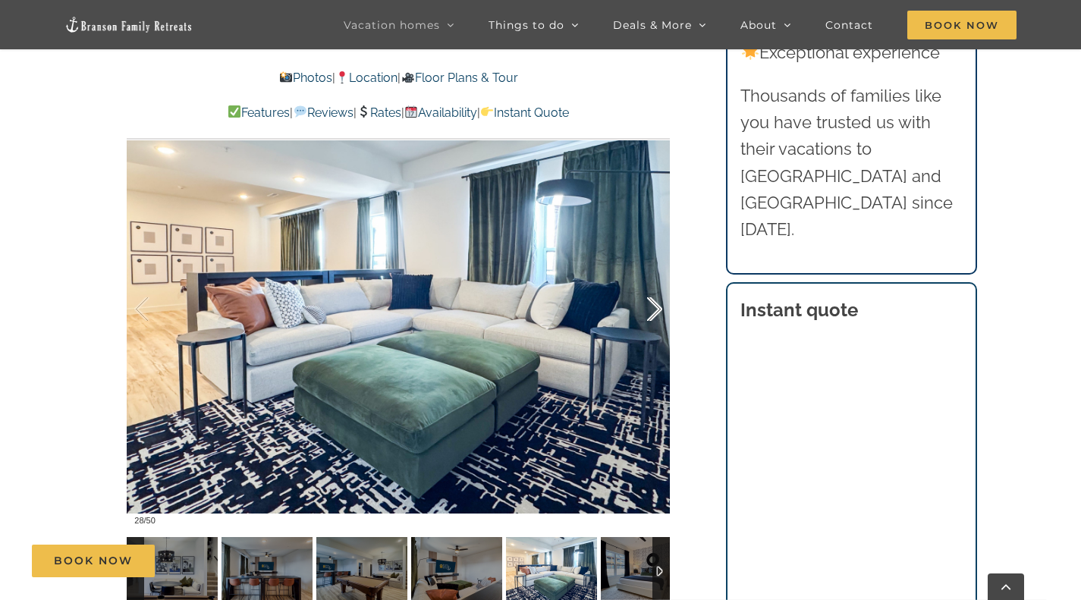
click at [654, 305] on div at bounding box center [638, 310] width 47 height 94
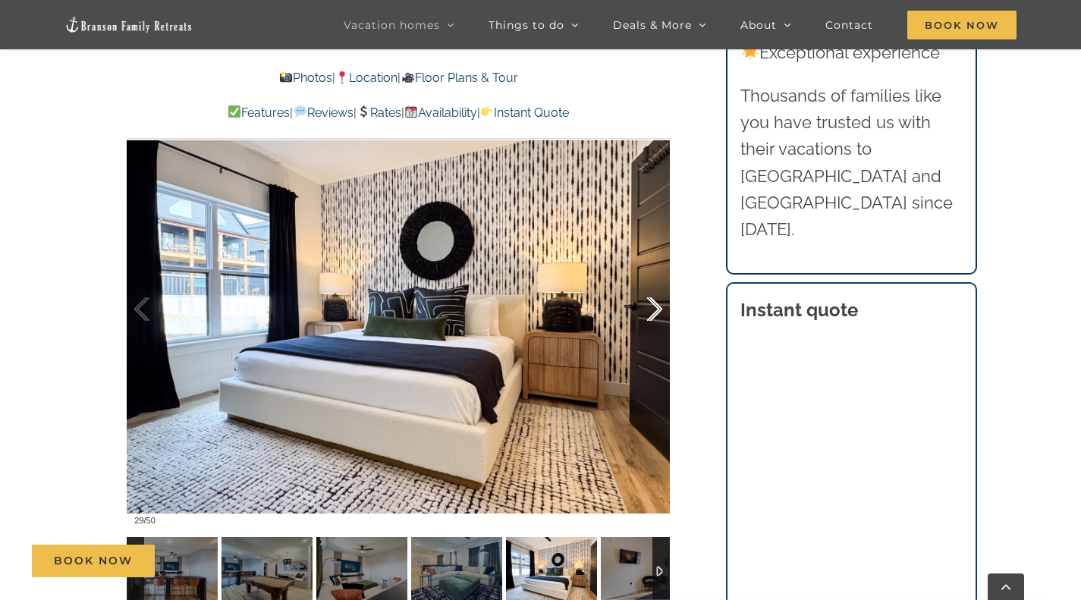
click at [654, 305] on div at bounding box center [638, 310] width 47 height 94
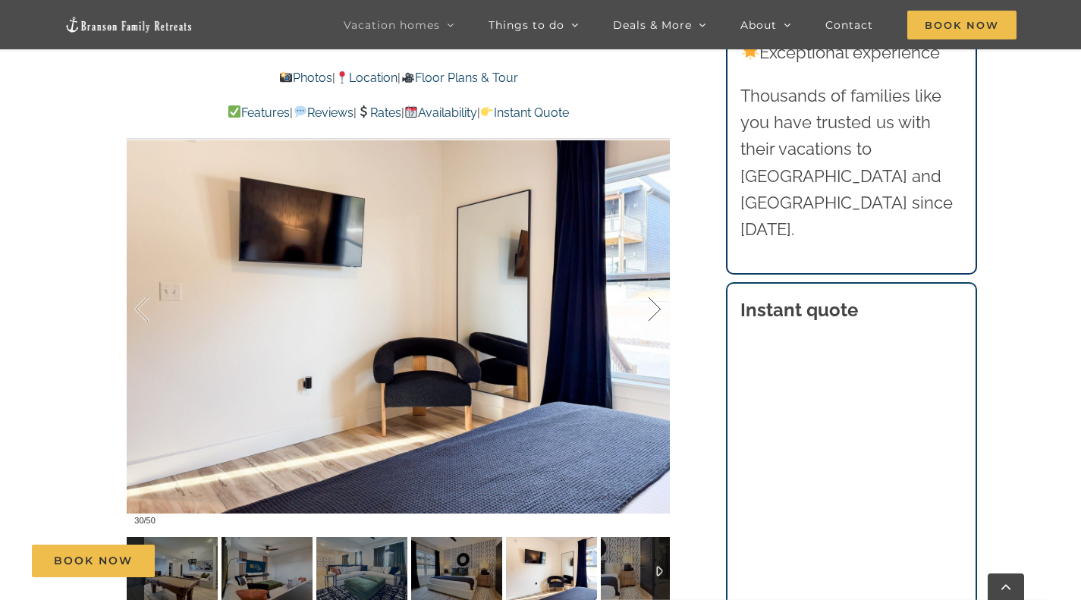
click at [654, 305] on div at bounding box center [638, 310] width 47 height 94
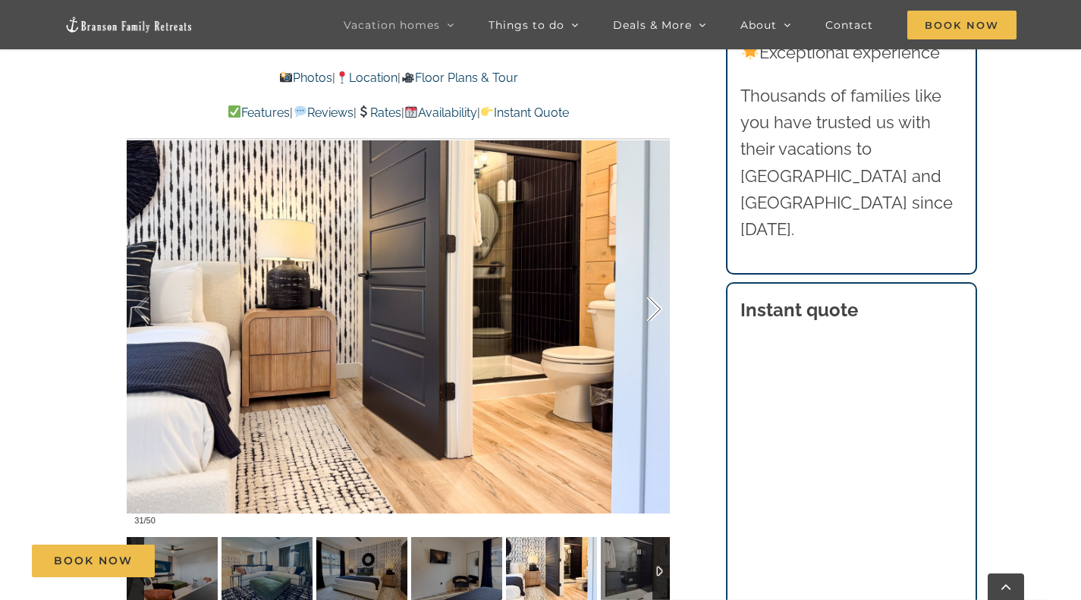
click at [654, 305] on div at bounding box center [638, 310] width 47 height 94
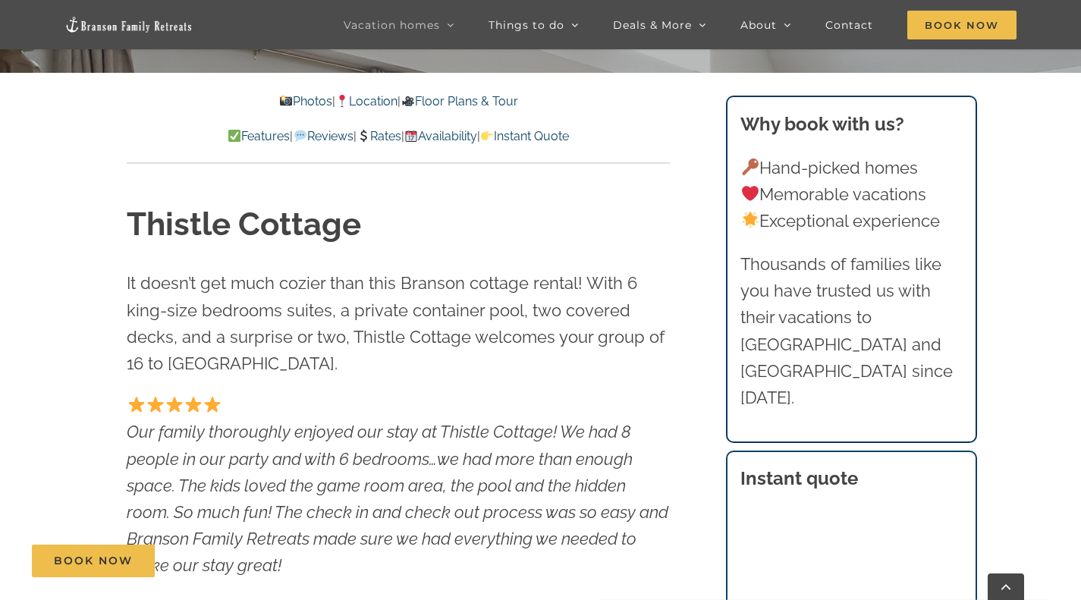
scroll to position [569, 0]
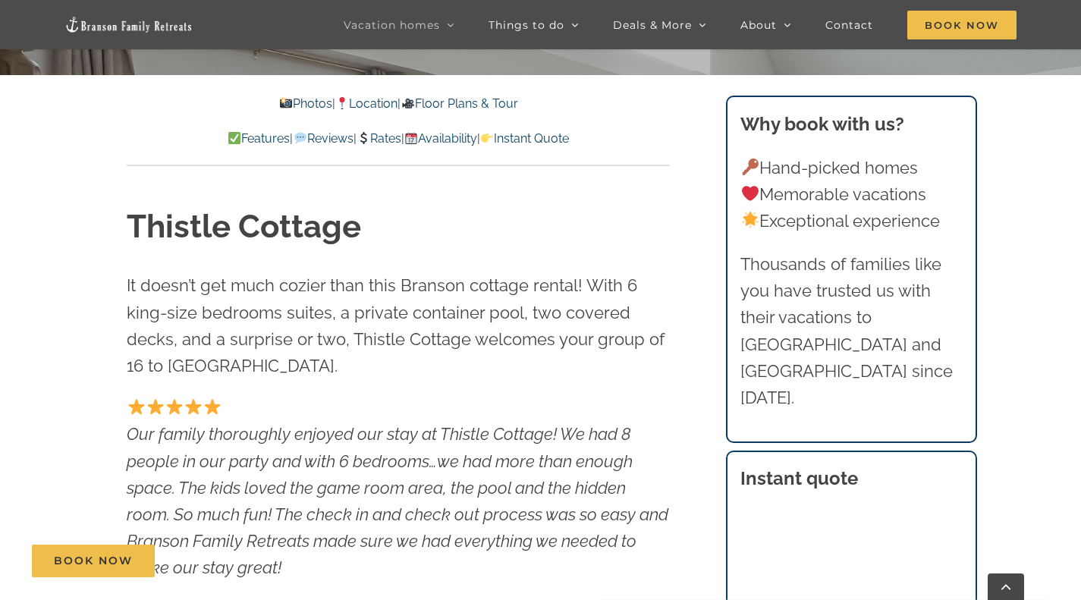
click at [284, 101] on link "Photos" at bounding box center [305, 103] width 53 height 14
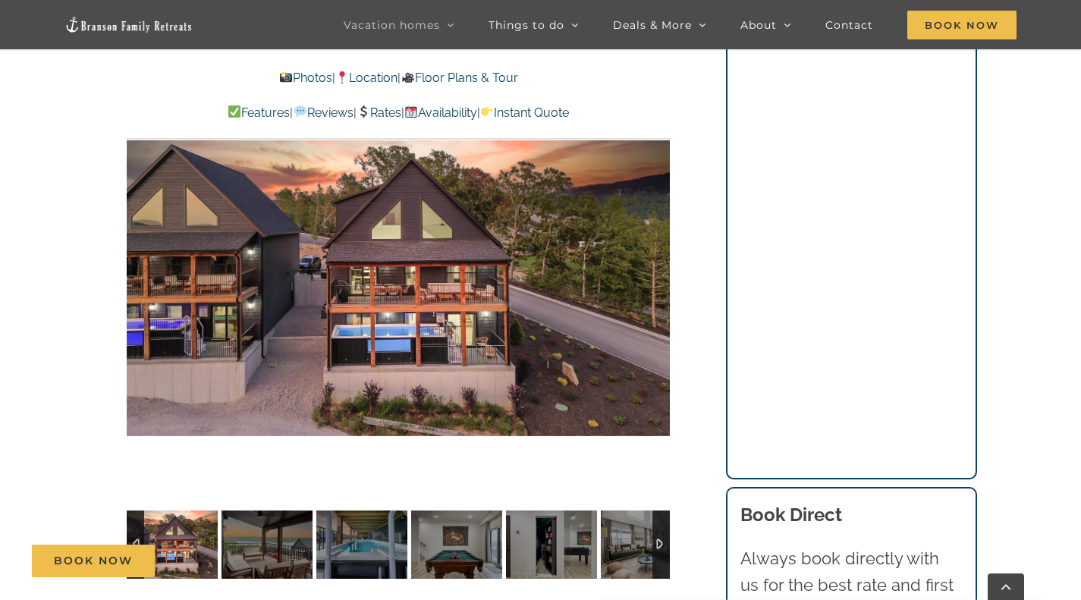
scroll to position [1169, 0]
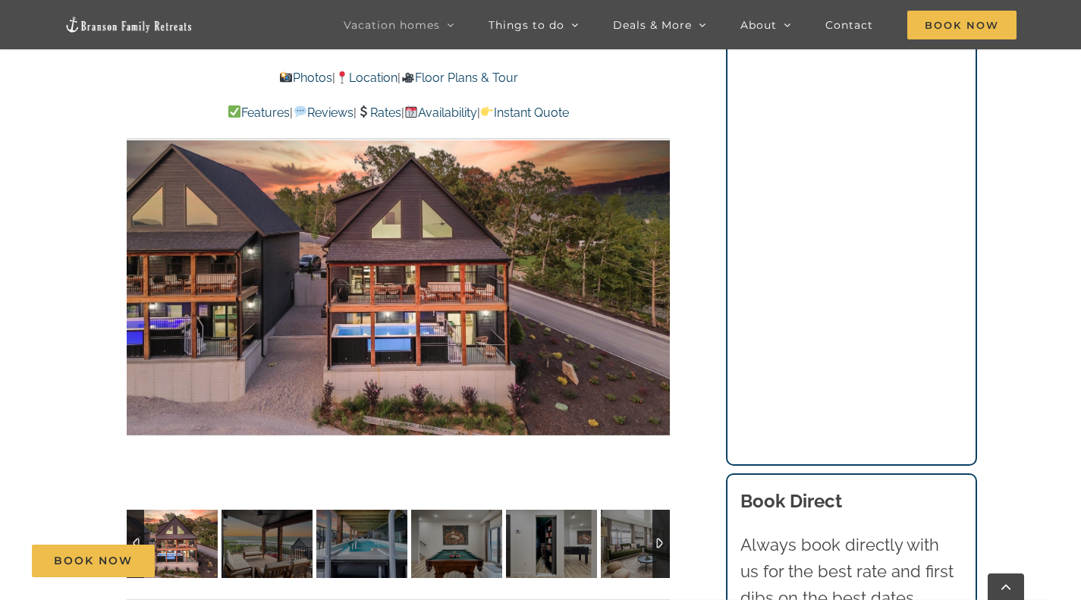
click at [265, 299] on div at bounding box center [398, 282] width 543 height 446
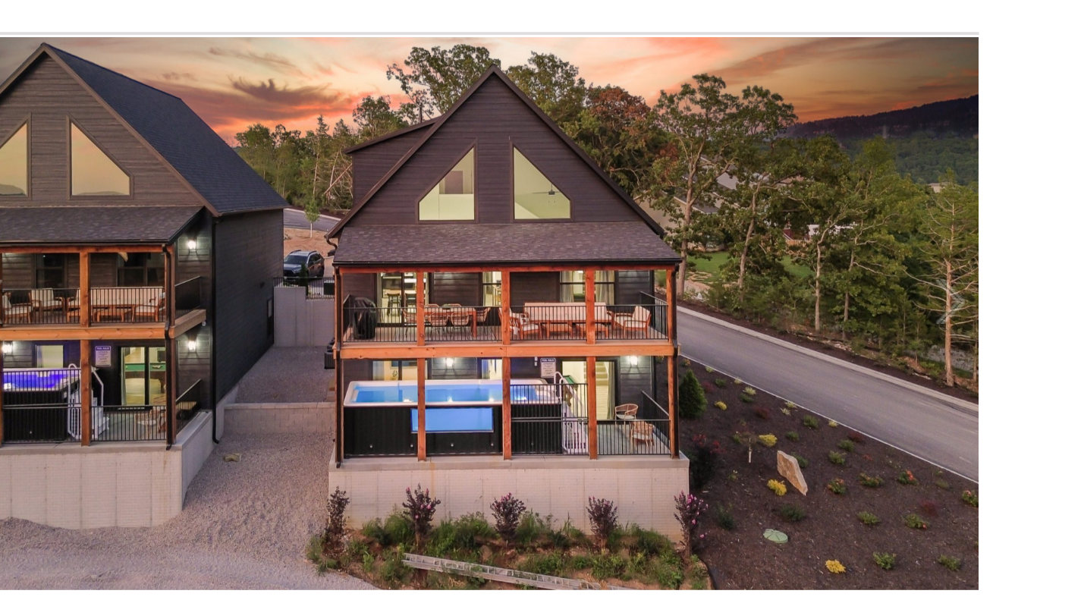
click at [657, 156] on div at bounding box center [398, 282] width 543 height 446
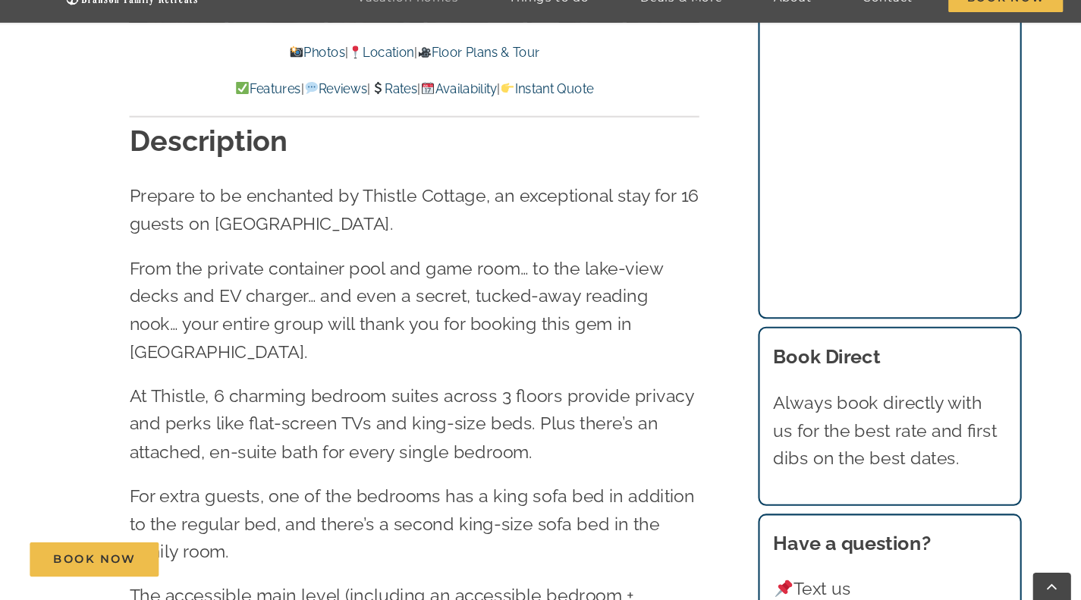
scroll to position [1668, 0]
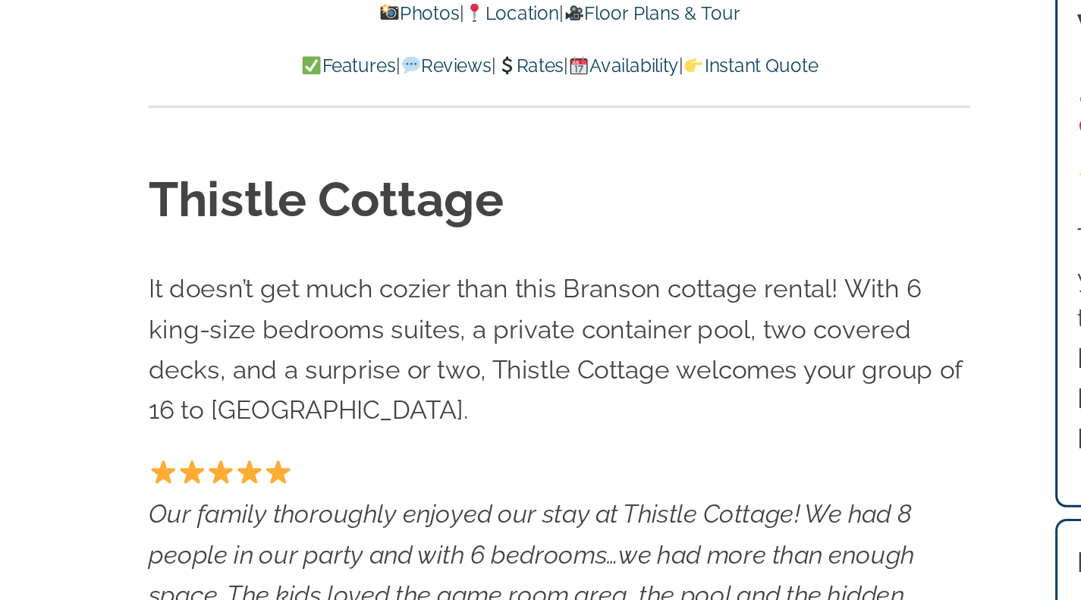
scroll to position [0, 0]
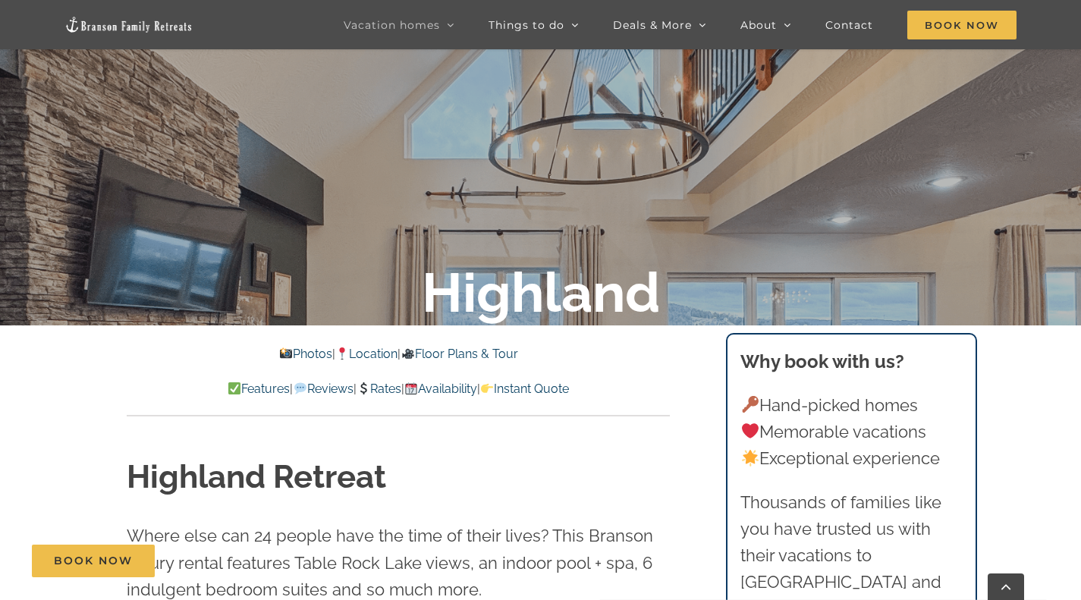
scroll to position [319, 0]
click at [288, 356] on link "Photos" at bounding box center [305, 353] width 53 height 14
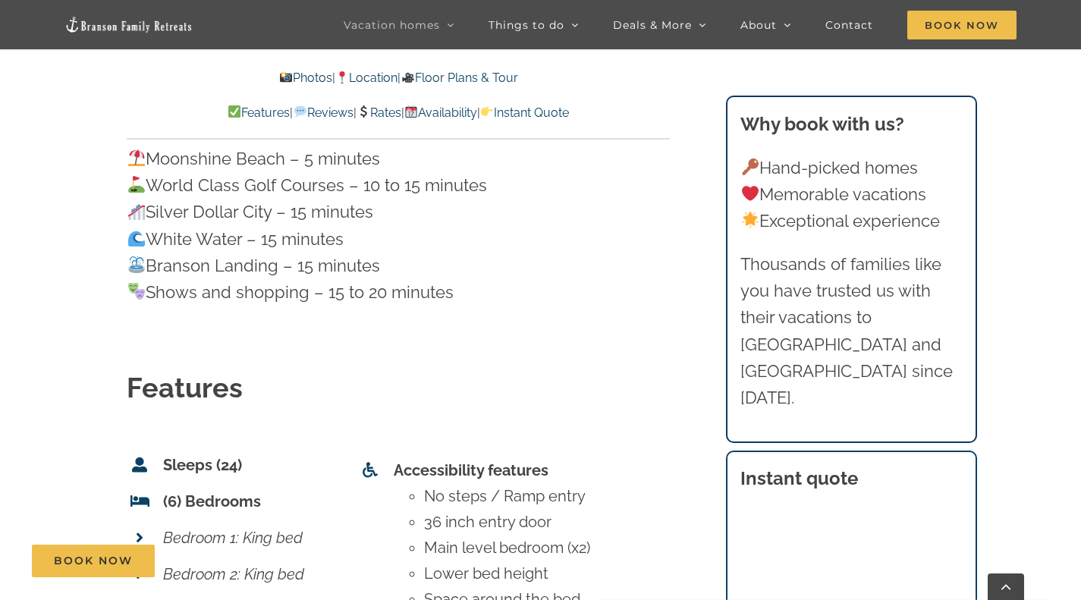
scroll to position [5272, 0]
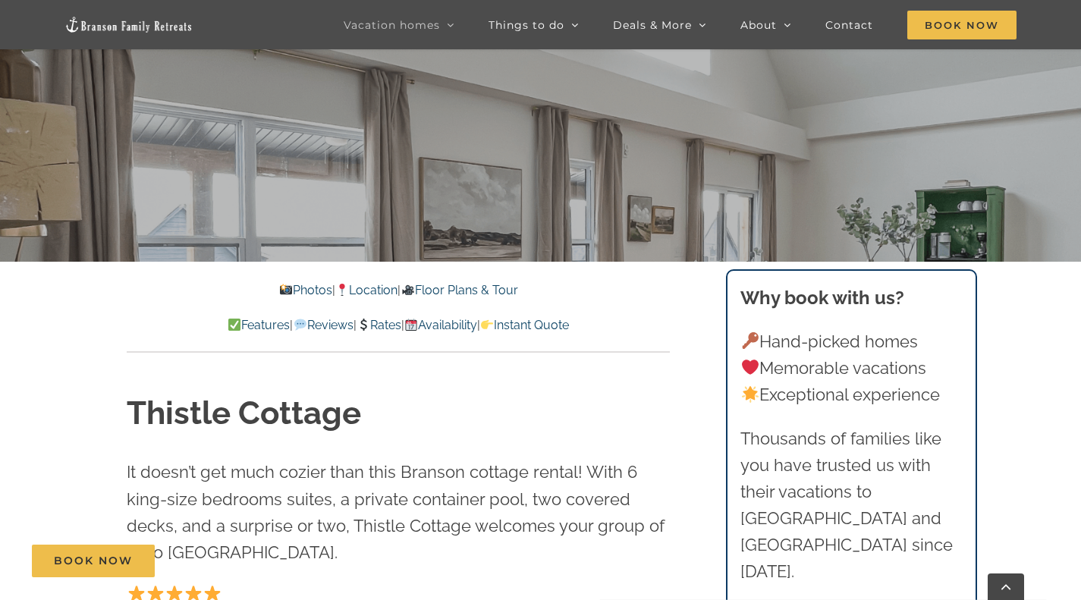
click at [286, 290] on link "Photos" at bounding box center [305, 290] width 53 height 14
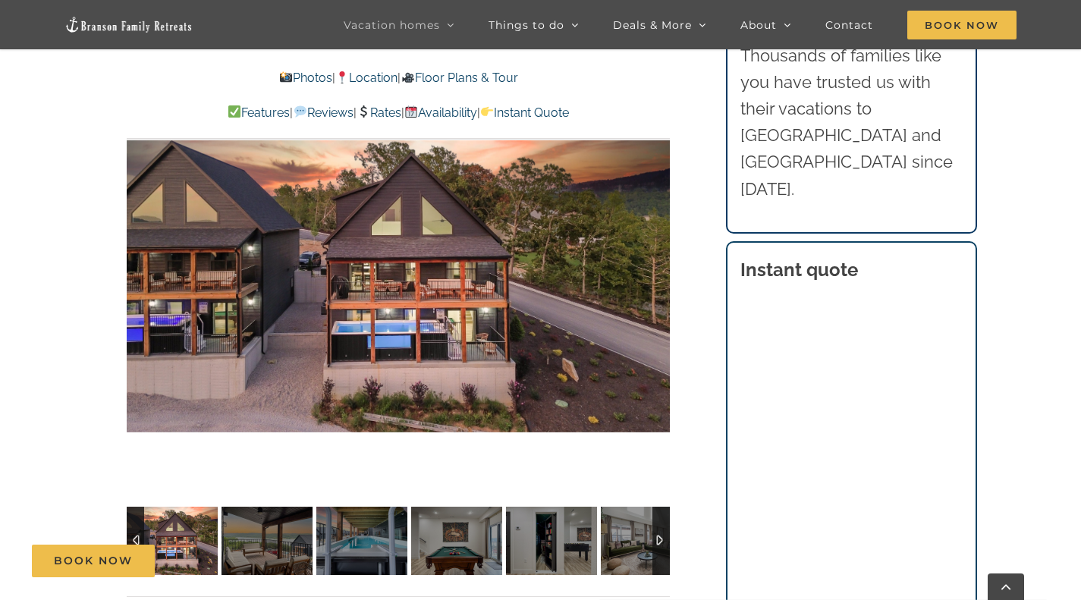
scroll to position [1178, 0]
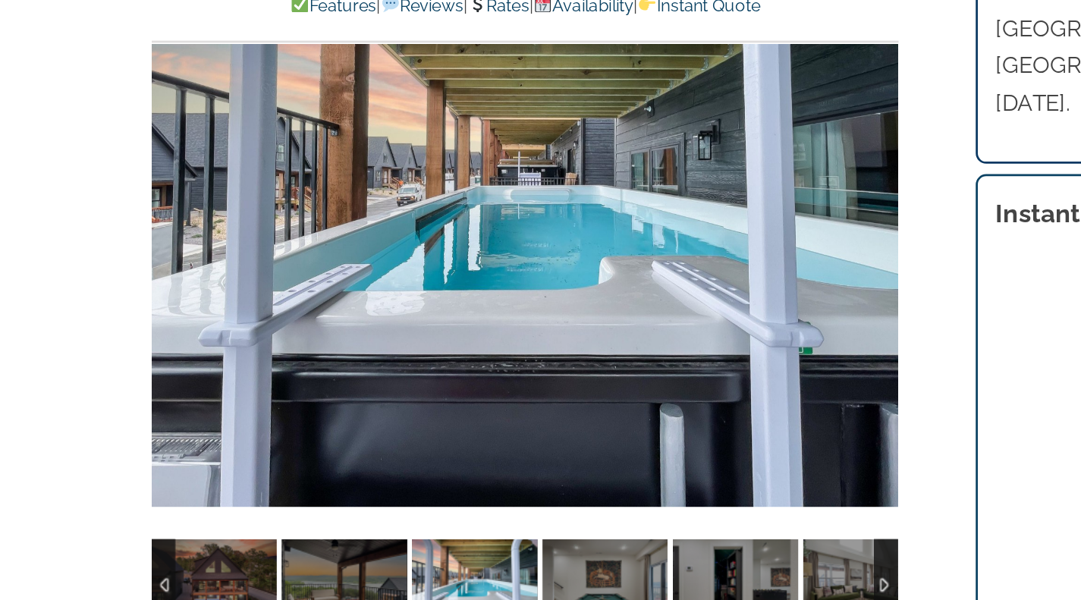
click at [647, 329] on div at bounding box center [398, 273] width 543 height 446
click at [664, 272] on div at bounding box center [398, 273] width 543 height 446
click at [653, 285] on div at bounding box center [638, 273] width 47 height 94
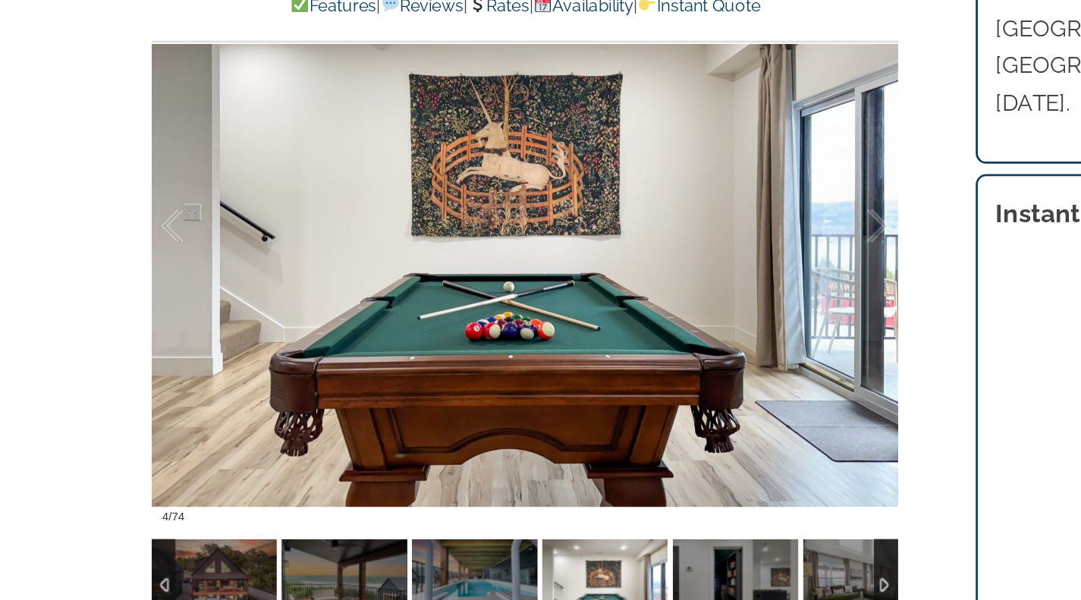
click at [656, 284] on div at bounding box center [638, 273] width 47 height 94
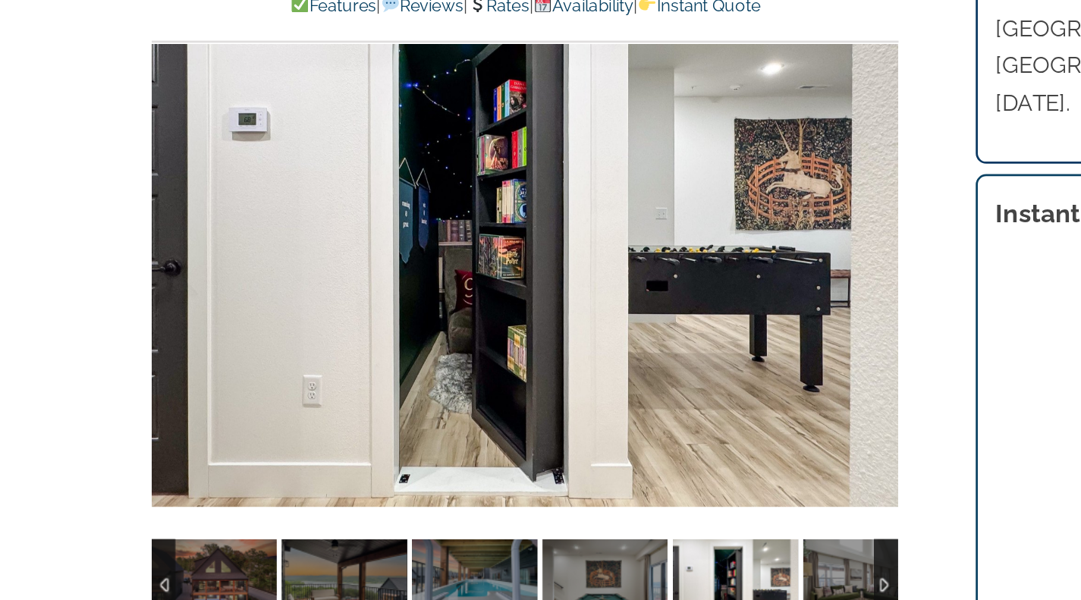
click at [688, 303] on div "Thistle Cottage It doesn’t get much cozier than this Branson cottage rental! Wi…" at bounding box center [399, 84] width 604 height 1053
click at [696, 316] on div "Thistle Cottage It doesn’t get much cozier than this Branson cottage rental! Wi…" at bounding box center [399, 84] width 604 height 1053
click at [675, 285] on div "Thistle Cottage It doesn’t get much cozier than this Branson cottage rental! Wi…" at bounding box center [399, 84] width 604 height 1053
click at [664, 303] on div at bounding box center [684, 273] width 47 height 94
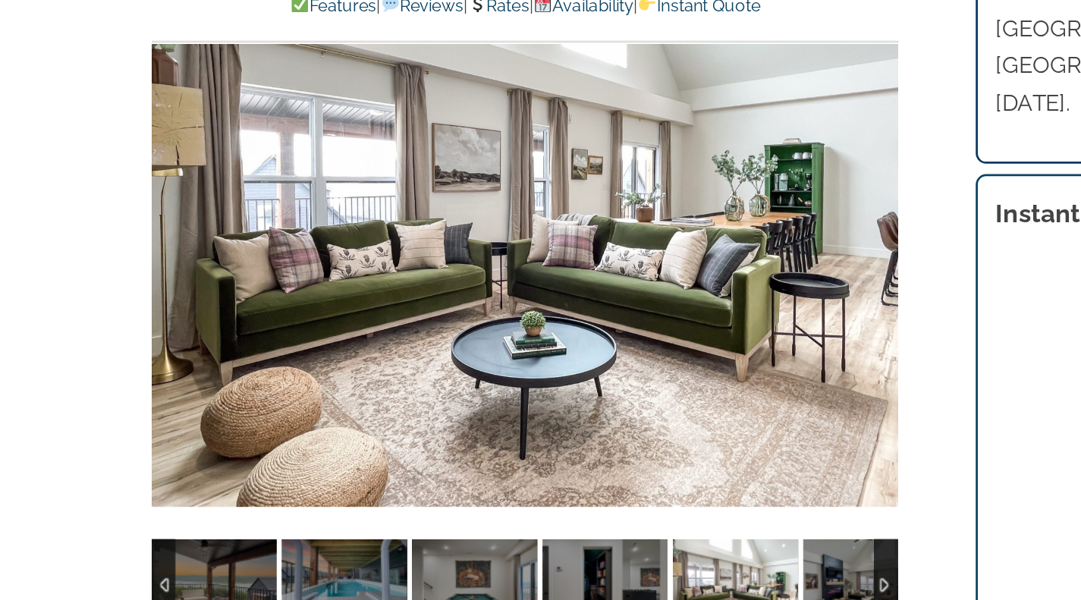
click at [651, 280] on div at bounding box center [398, 273] width 543 height 446
click at [655, 276] on div at bounding box center [638, 273] width 47 height 94
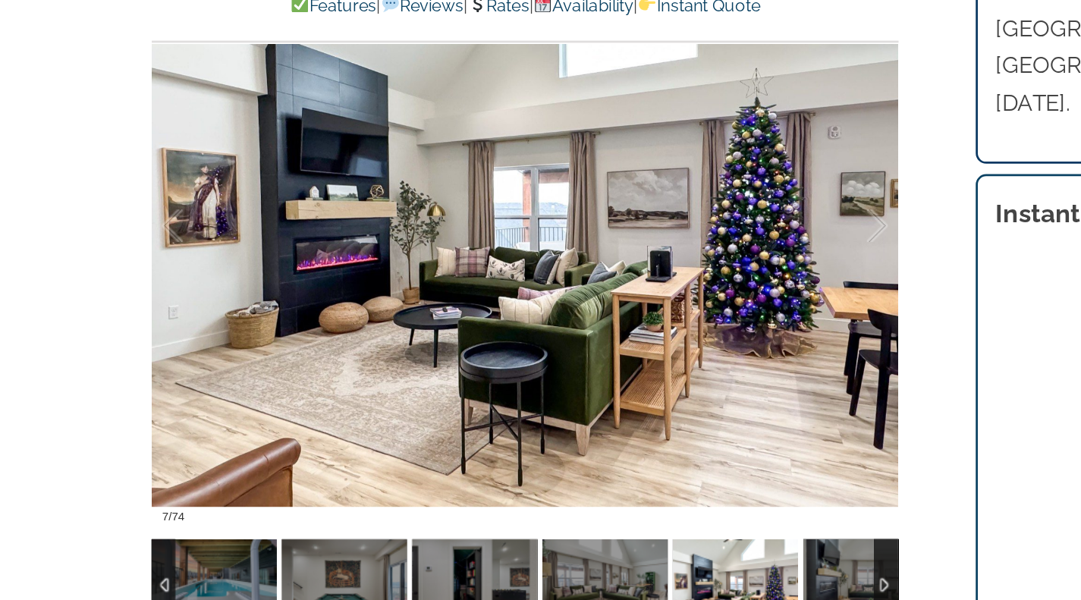
click at [653, 278] on div at bounding box center [638, 273] width 47 height 94
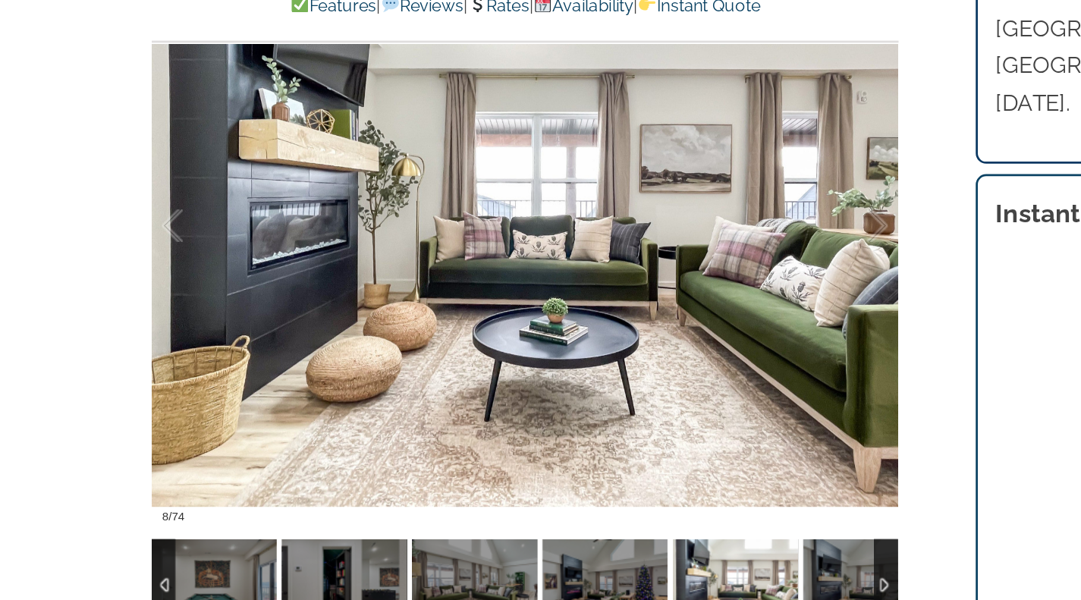
click at [654, 274] on div at bounding box center [638, 273] width 47 height 94
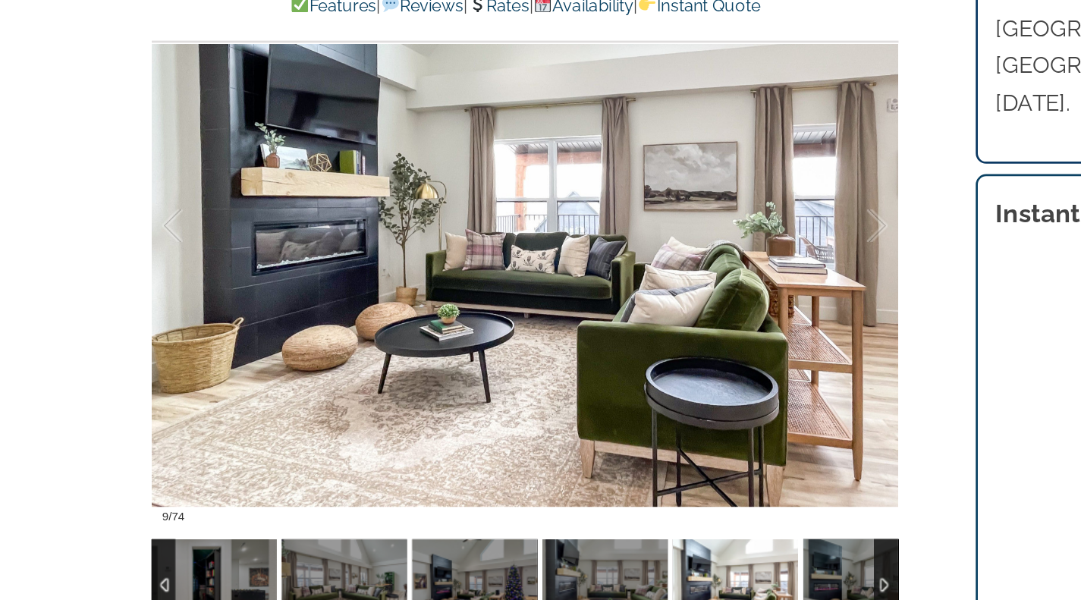
click at [655, 274] on div at bounding box center [638, 273] width 47 height 94
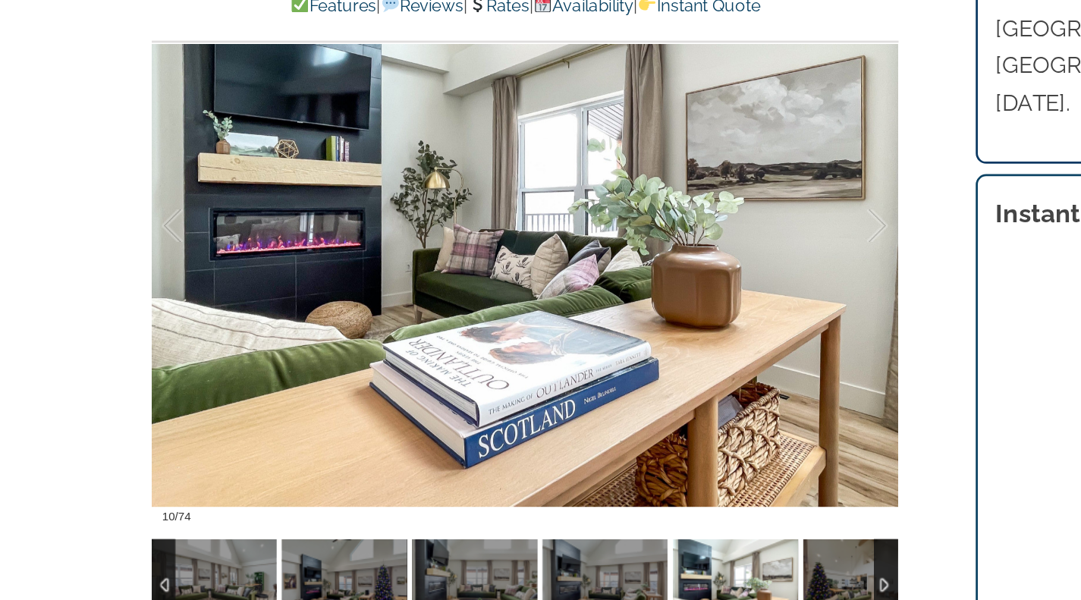
click at [659, 275] on div at bounding box center [638, 273] width 47 height 94
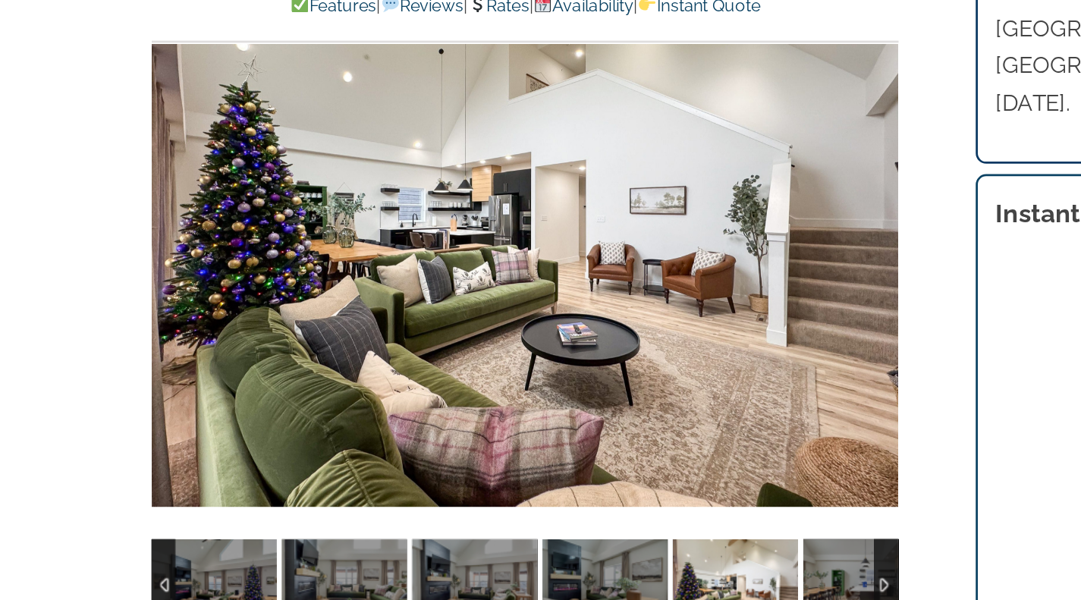
click at [686, 305] on div "Thistle Cottage It doesn’t get much cozier than this Branson cottage rental! Wi…" at bounding box center [399, 84] width 604 height 1053
click at [674, 306] on div "Thistle Cottage It doesn’t get much cozier than this Branson cottage rental! Wi…" at bounding box center [399, 84] width 604 height 1053
click at [662, 307] on div at bounding box center [684, 273] width 47 height 94
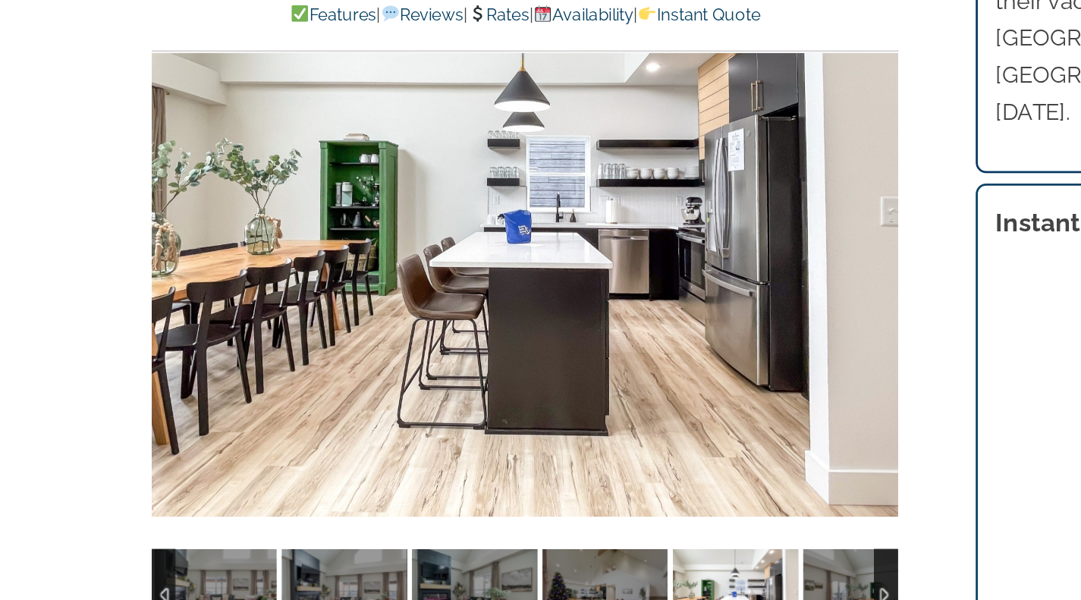
click at [653, 289] on div at bounding box center [398, 273] width 543 height 446
click at [659, 280] on div at bounding box center [638, 273] width 47 height 94
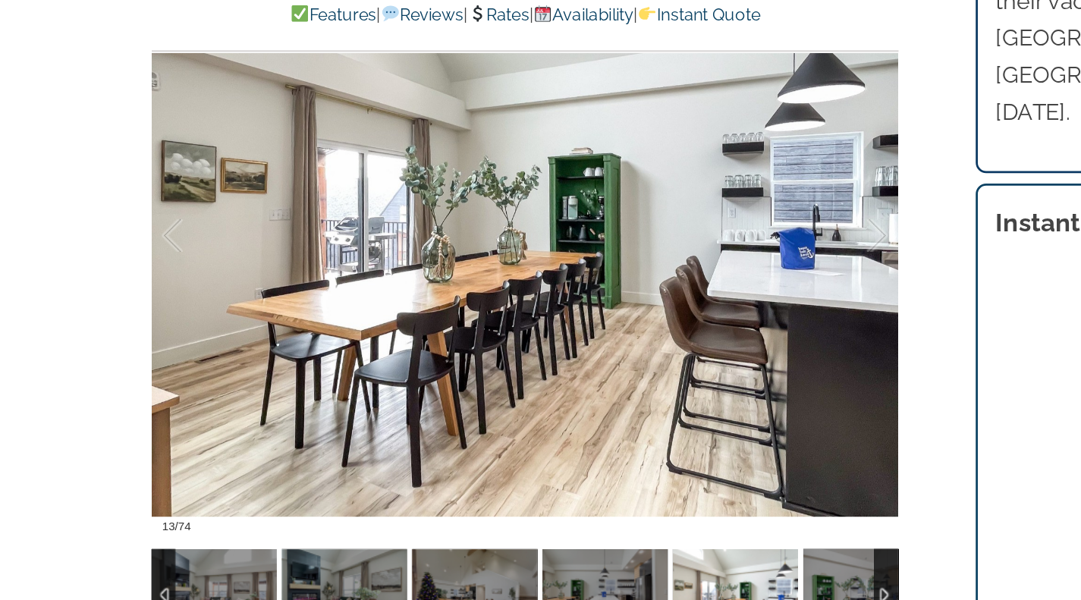
click at [660, 275] on div at bounding box center [638, 273] width 47 height 94
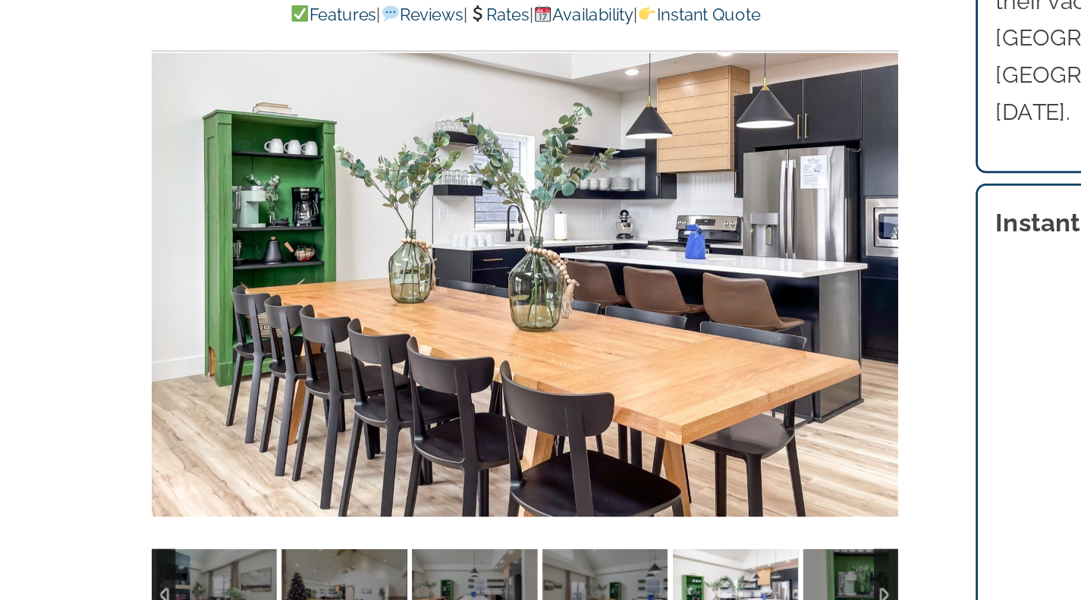
click at [661, 302] on div at bounding box center [684, 273] width 47 height 94
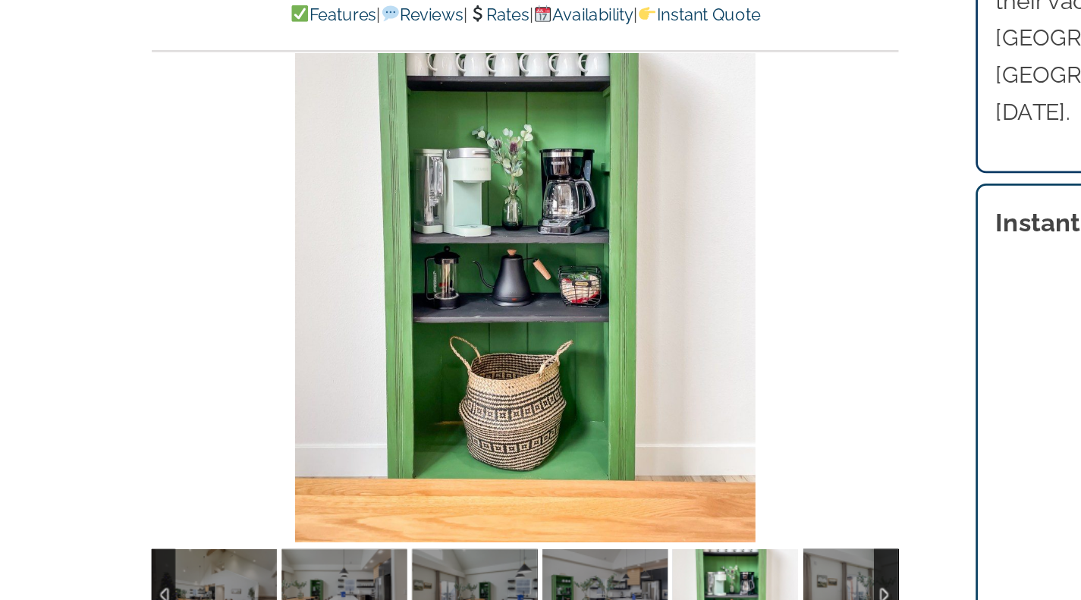
click at [693, 304] on div "Thistle Cottage It doesn’t get much cozier than this Branson cottage rental! Wi…" at bounding box center [399, 84] width 604 height 1053
click at [697, 304] on div "Thistle Cottage It doesn’t get much cozier than this Branson cottage rental! Wi…" at bounding box center [399, 84] width 604 height 1053
click at [700, 294] on div "Thistle Cottage It doesn’t get much cozier than this Branson cottage rental! Wi…" at bounding box center [399, 84] width 604 height 1053
click at [637, 322] on div at bounding box center [398, 273] width 543 height 446
click at [659, 272] on div at bounding box center [638, 273] width 47 height 94
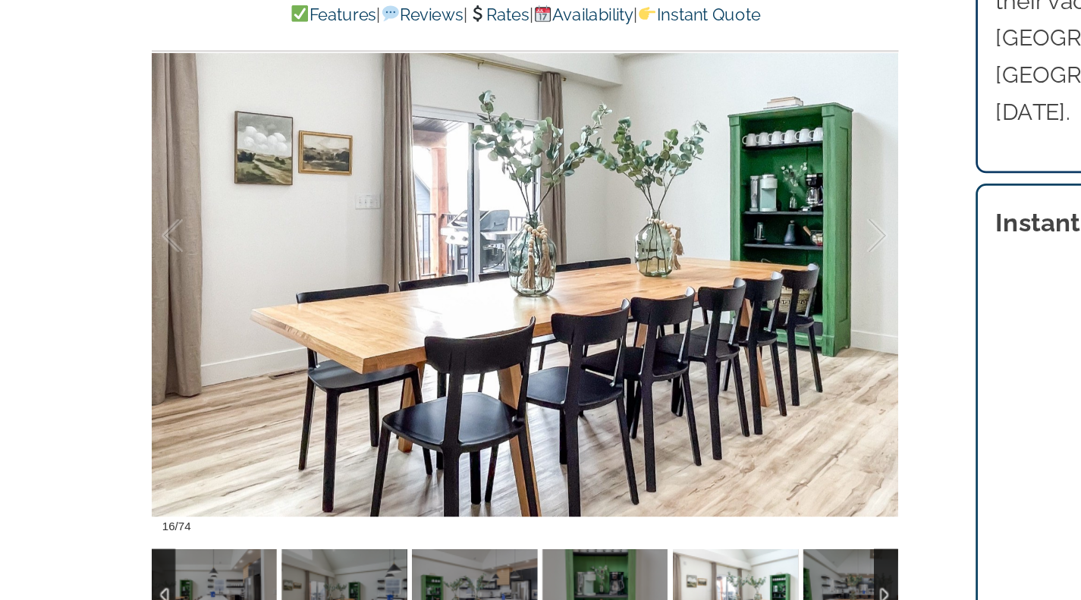
click at [656, 277] on div at bounding box center [638, 273] width 47 height 94
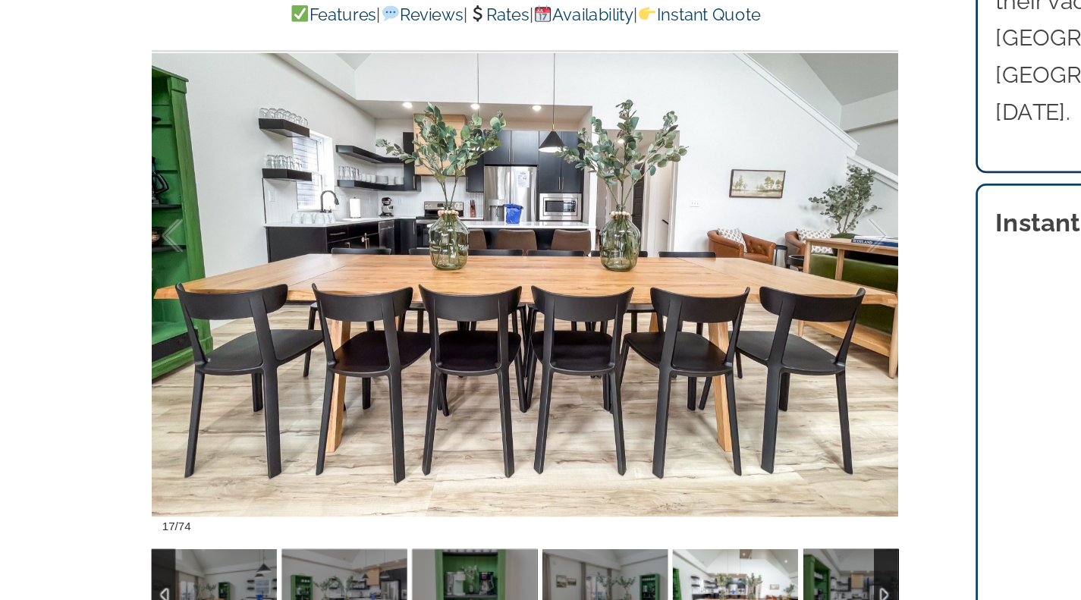
click at [660, 276] on div at bounding box center [638, 273] width 47 height 94
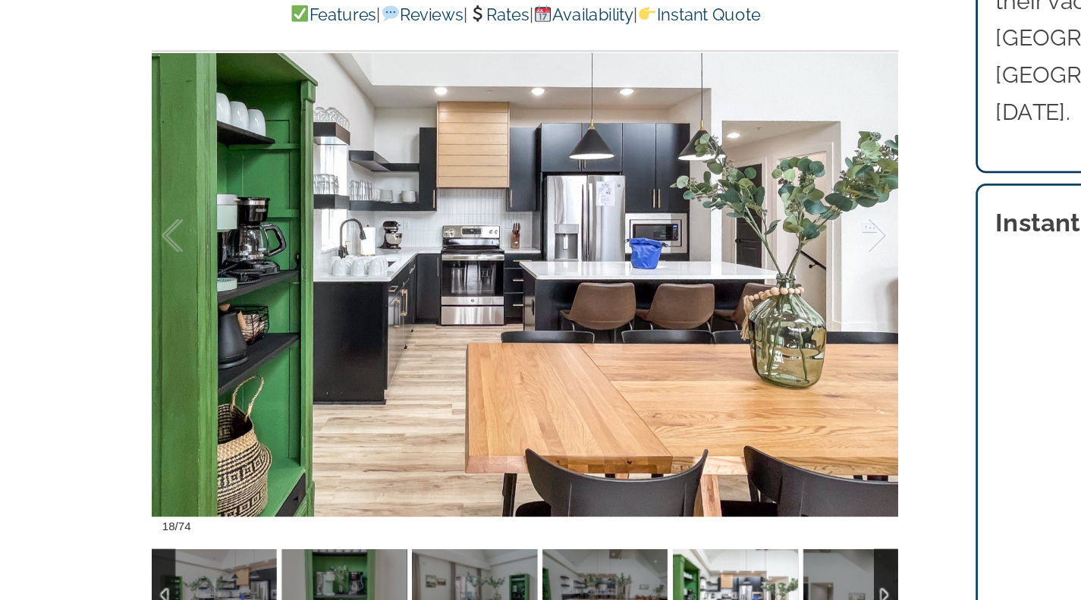
click at [660, 274] on div at bounding box center [638, 273] width 47 height 94
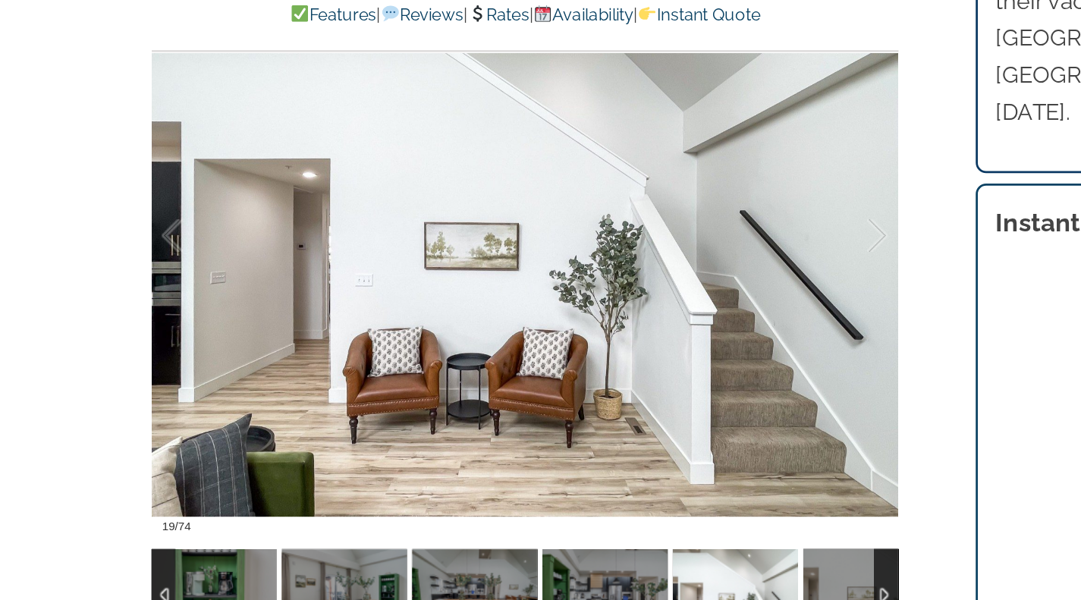
click at [662, 267] on div at bounding box center [398, 273] width 543 height 446
click at [656, 279] on div at bounding box center [638, 273] width 47 height 94
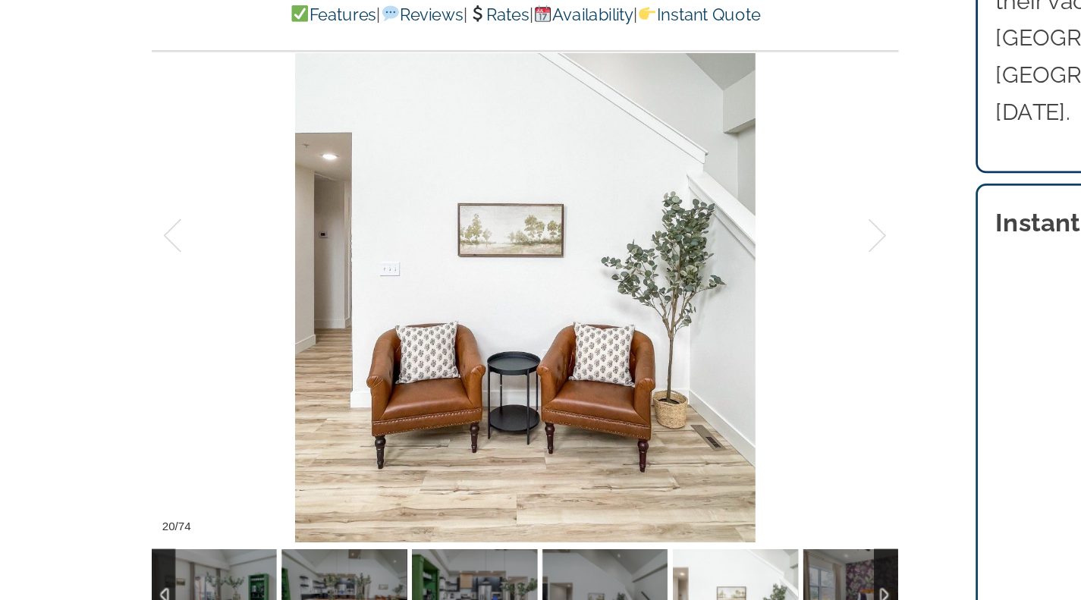
click at [659, 276] on div at bounding box center [638, 273] width 47 height 94
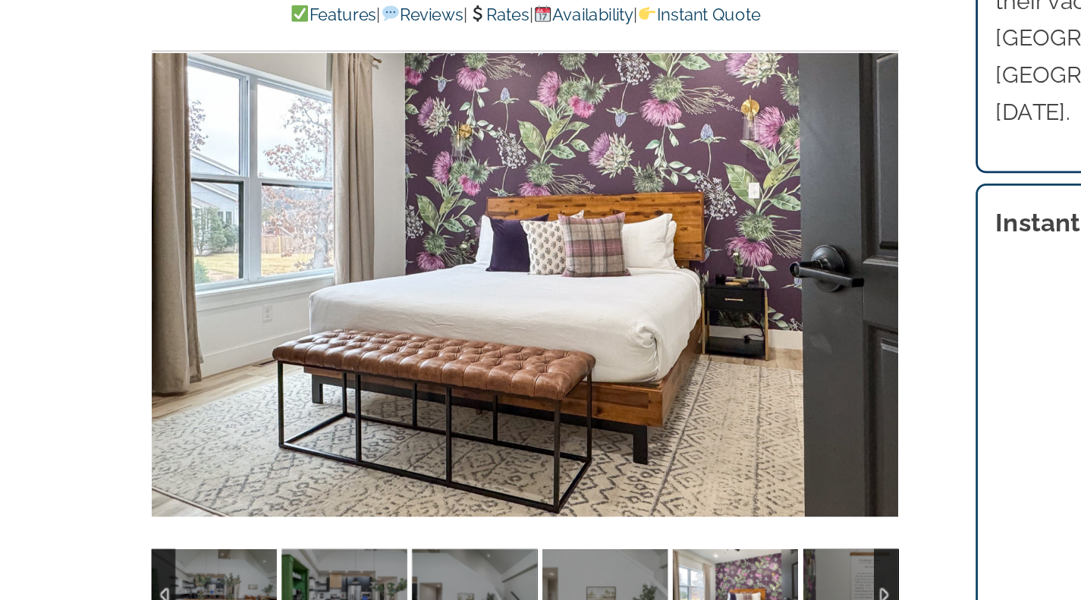
click at [618, 288] on div at bounding box center [398, 273] width 543 height 446
click at [651, 273] on div at bounding box center [638, 273] width 47 height 94
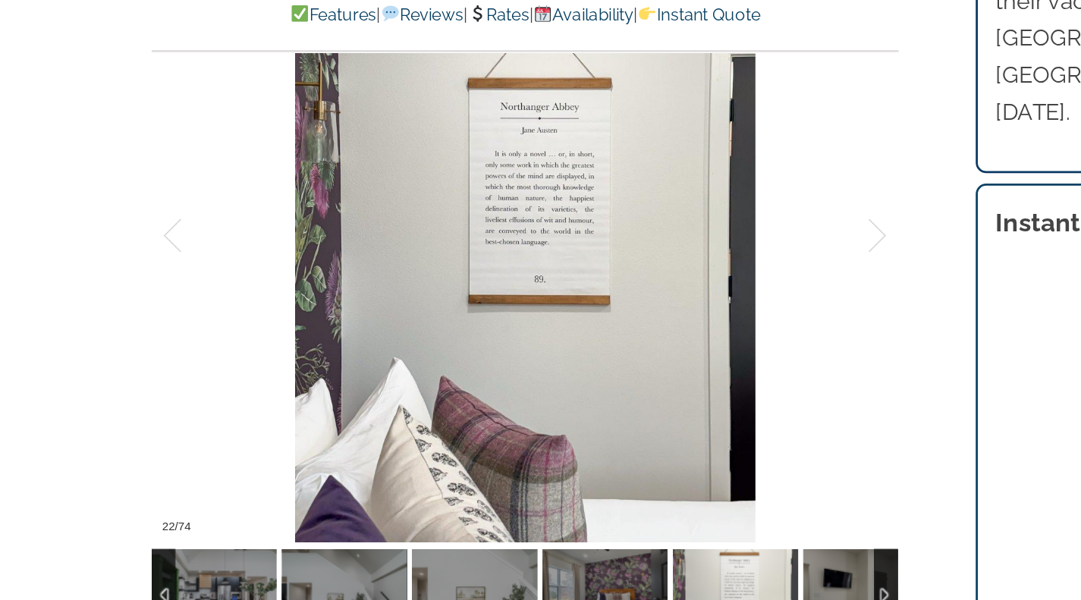
click at [659, 274] on div at bounding box center [638, 273] width 47 height 94
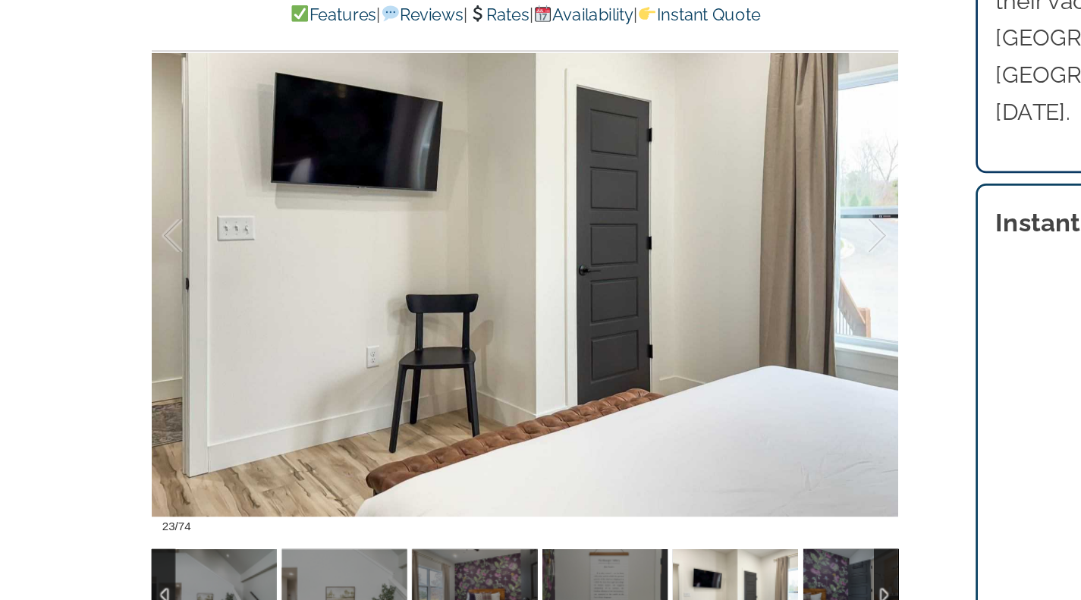
click at [659, 270] on div at bounding box center [638, 273] width 47 height 94
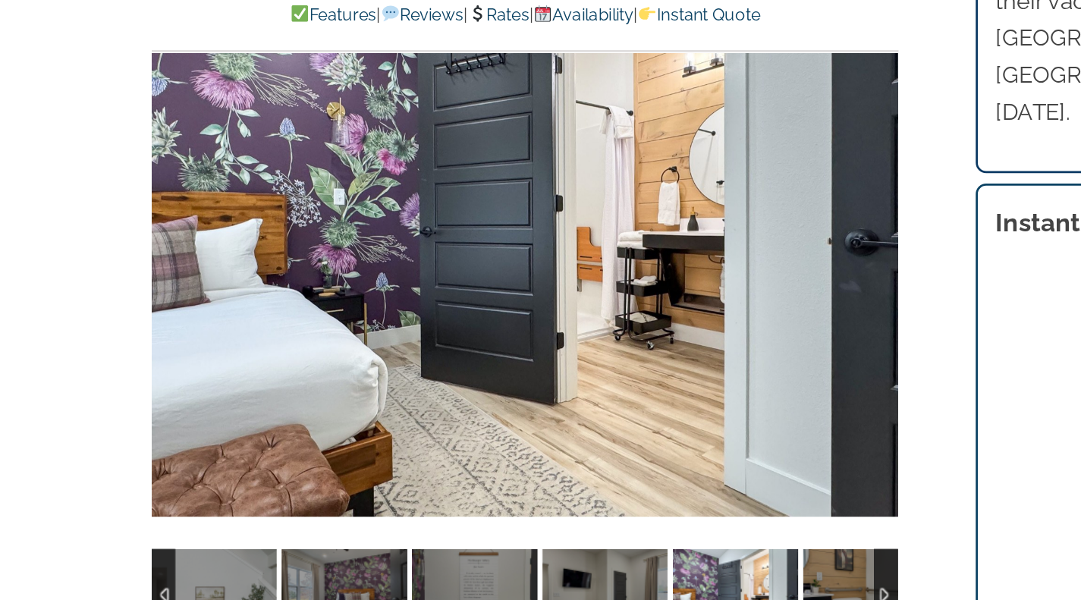
click at [650, 277] on div at bounding box center [398, 273] width 543 height 446
click at [656, 276] on div at bounding box center [638, 273] width 47 height 94
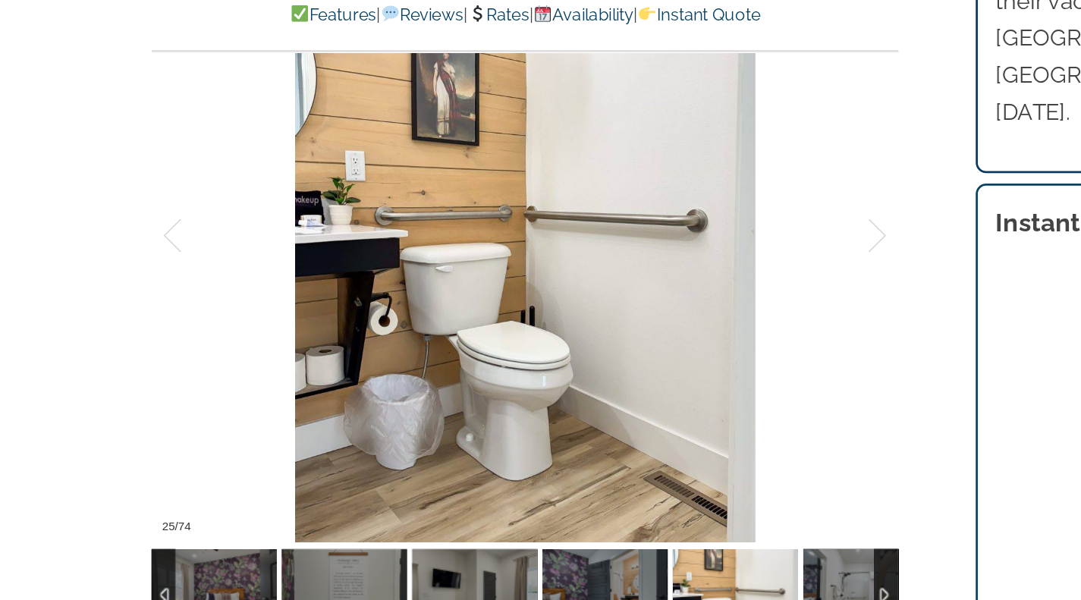
click at [658, 271] on div at bounding box center [638, 273] width 47 height 94
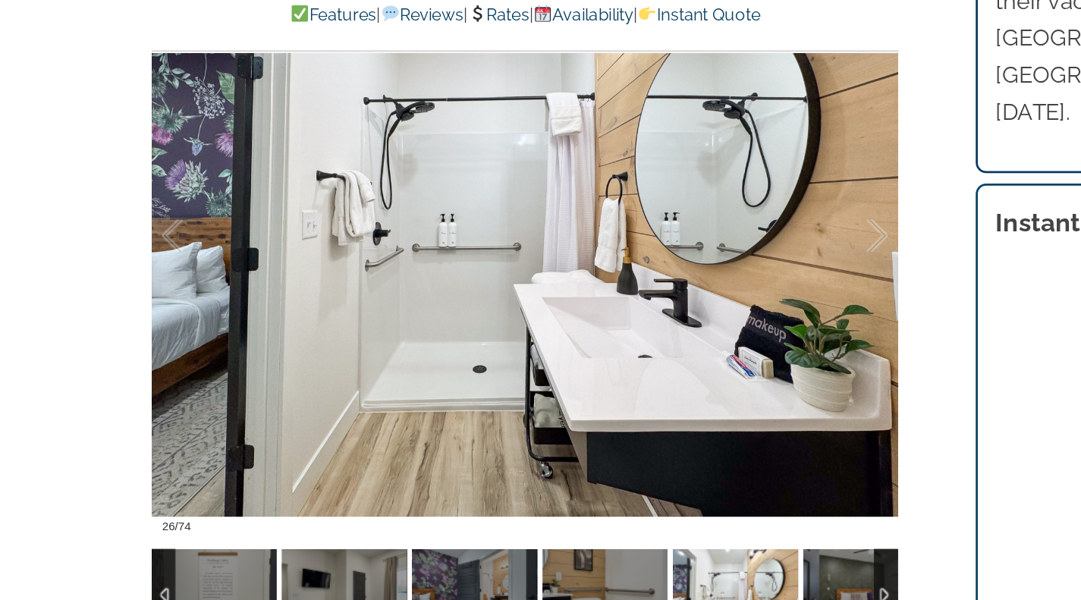
click at [659, 273] on div at bounding box center [638, 273] width 47 height 94
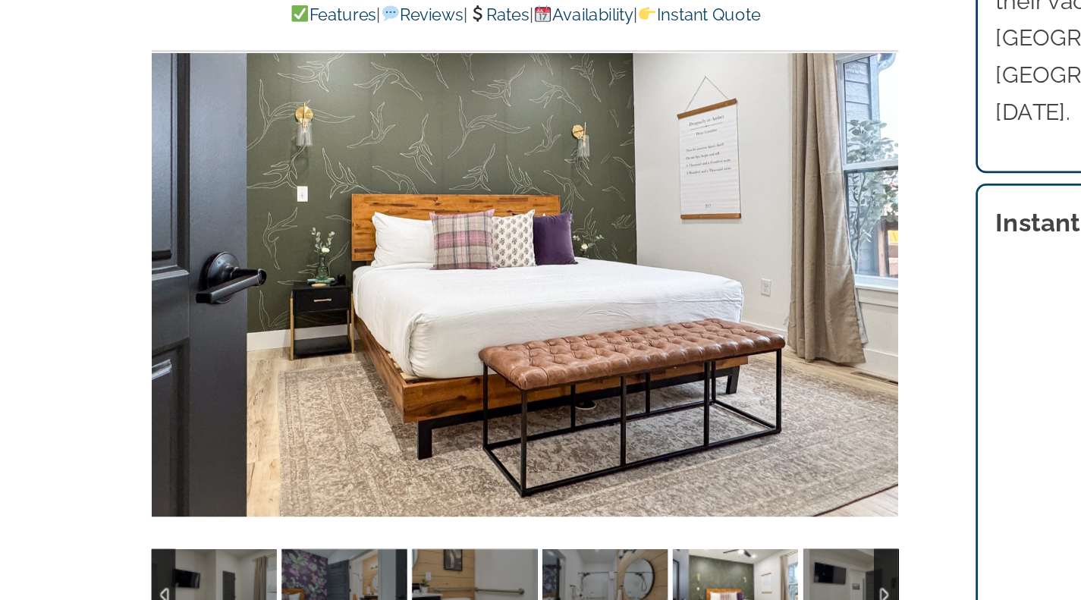
click at [661, 270] on div at bounding box center [684, 273] width 47 height 94
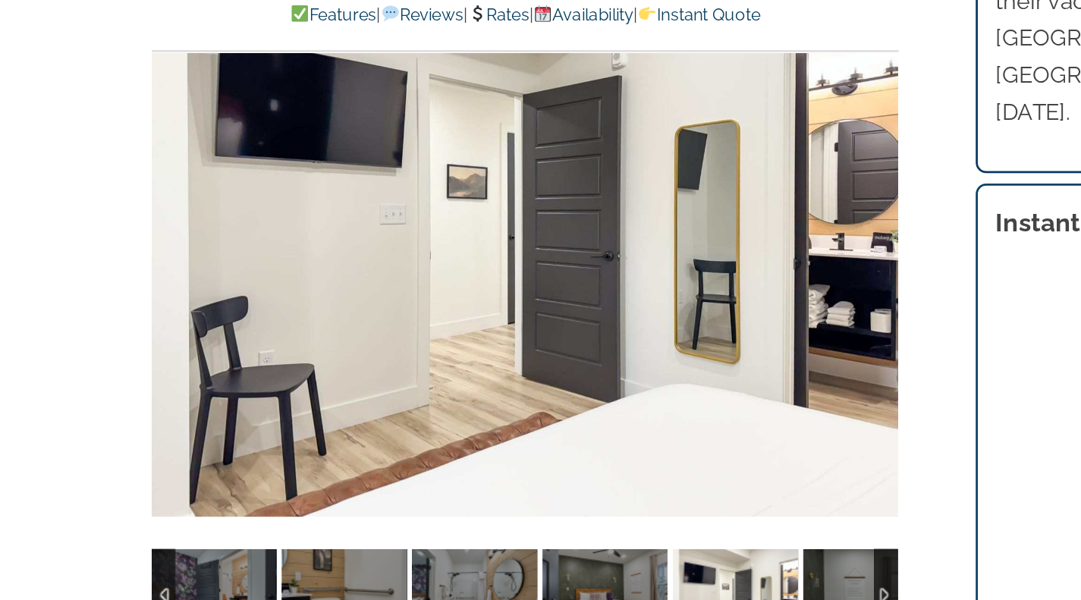
click at [660, 273] on div at bounding box center [398, 273] width 543 height 446
click at [659, 271] on div at bounding box center [638, 273] width 47 height 94
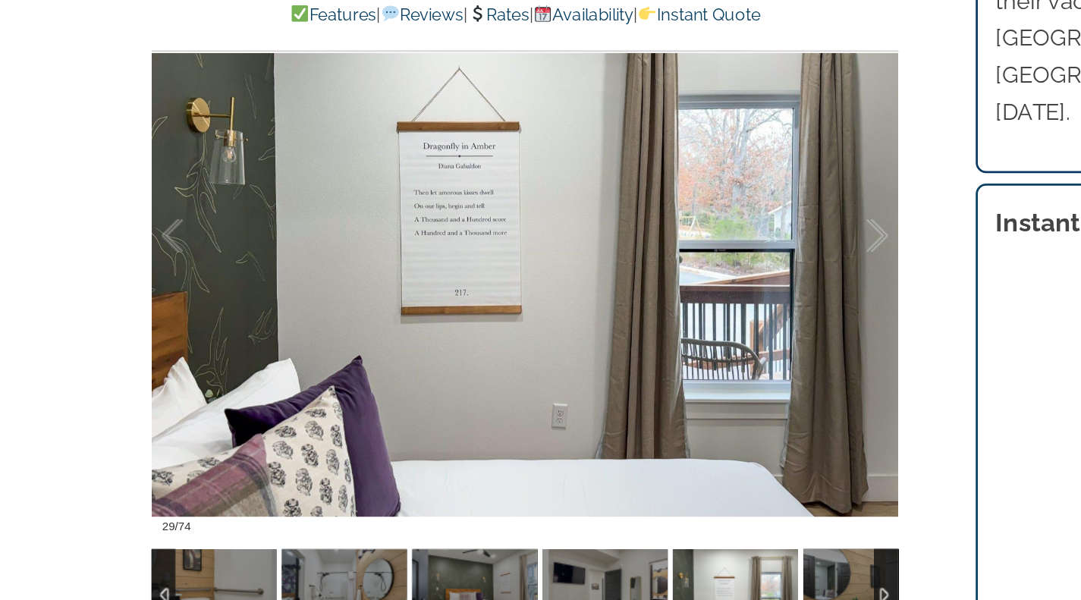
click at [661, 270] on div at bounding box center [638, 273] width 47 height 94
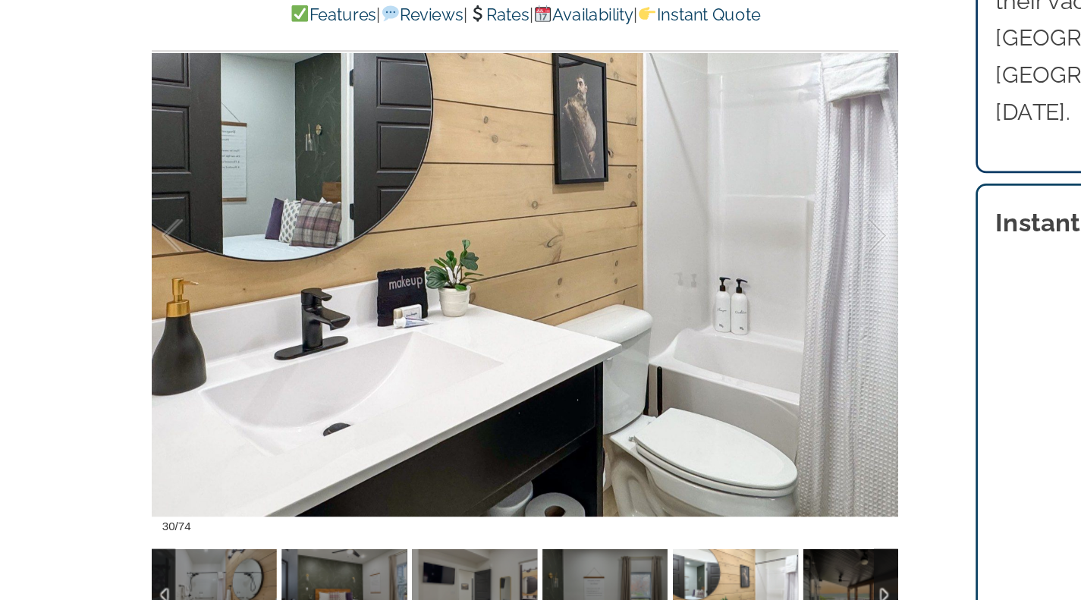
click at [661, 273] on div at bounding box center [638, 273] width 47 height 94
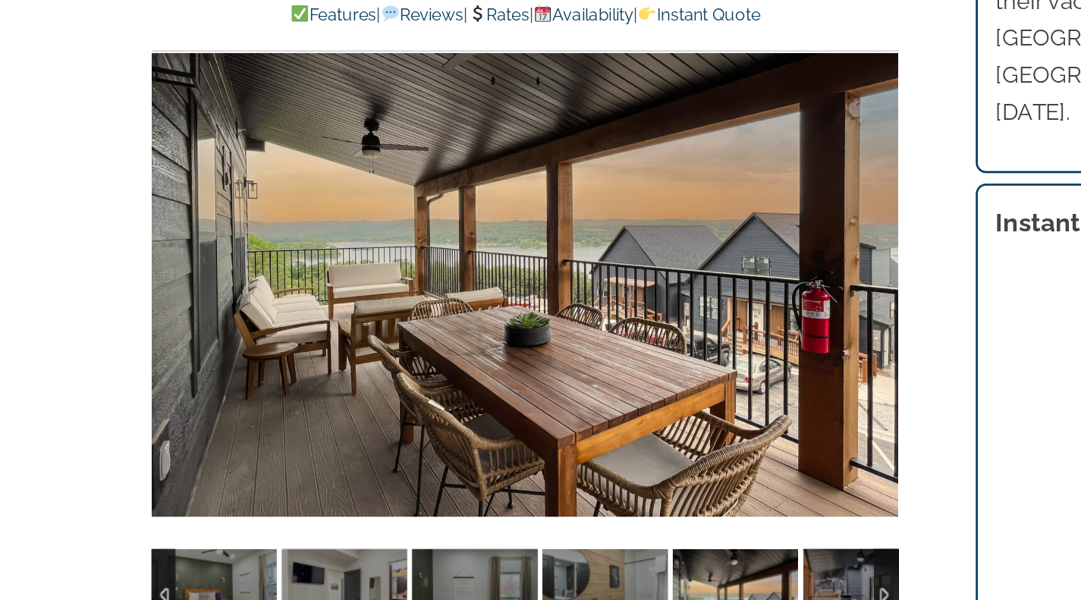
click at [656, 288] on div at bounding box center [398, 273] width 543 height 446
click at [660, 269] on div at bounding box center [638, 273] width 47 height 94
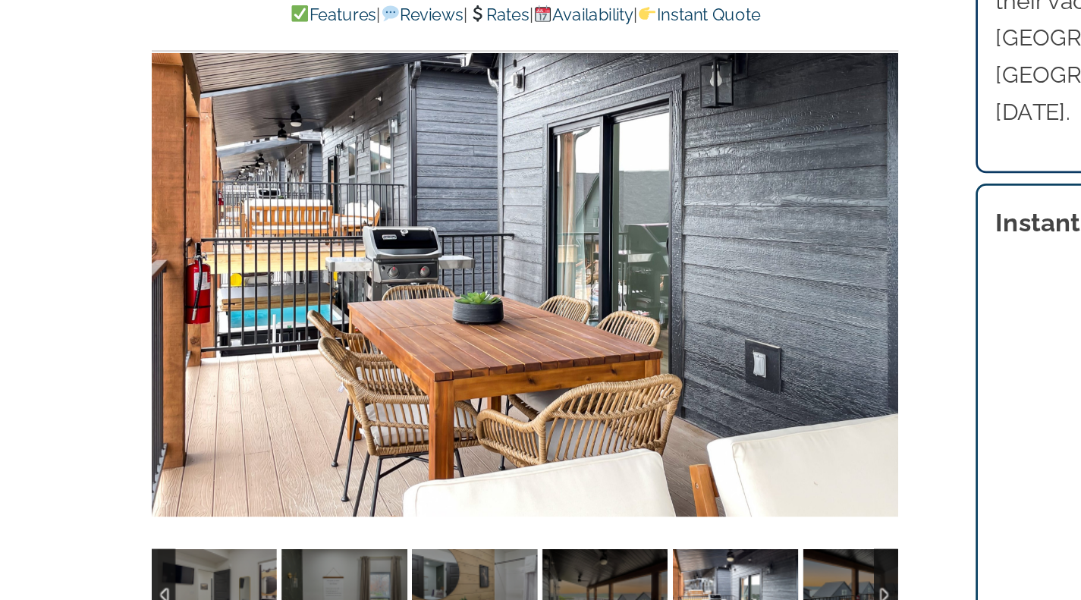
click at [657, 285] on div at bounding box center [398, 273] width 543 height 446
click at [652, 274] on div at bounding box center [638, 273] width 47 height 94
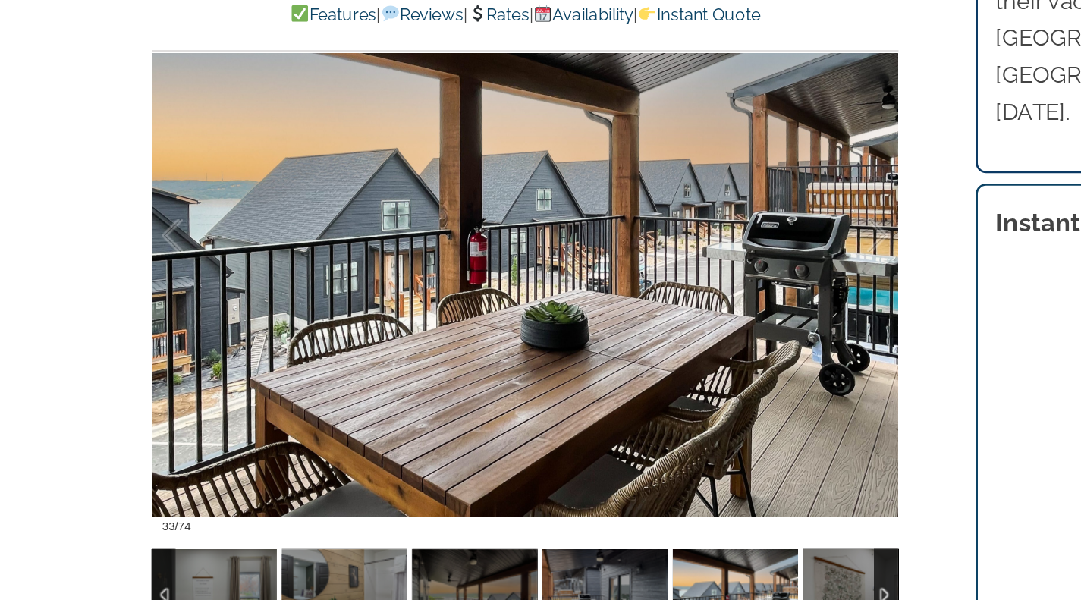
click at [661, 272] on div at bounding box center [638, 273] width 47 height 94
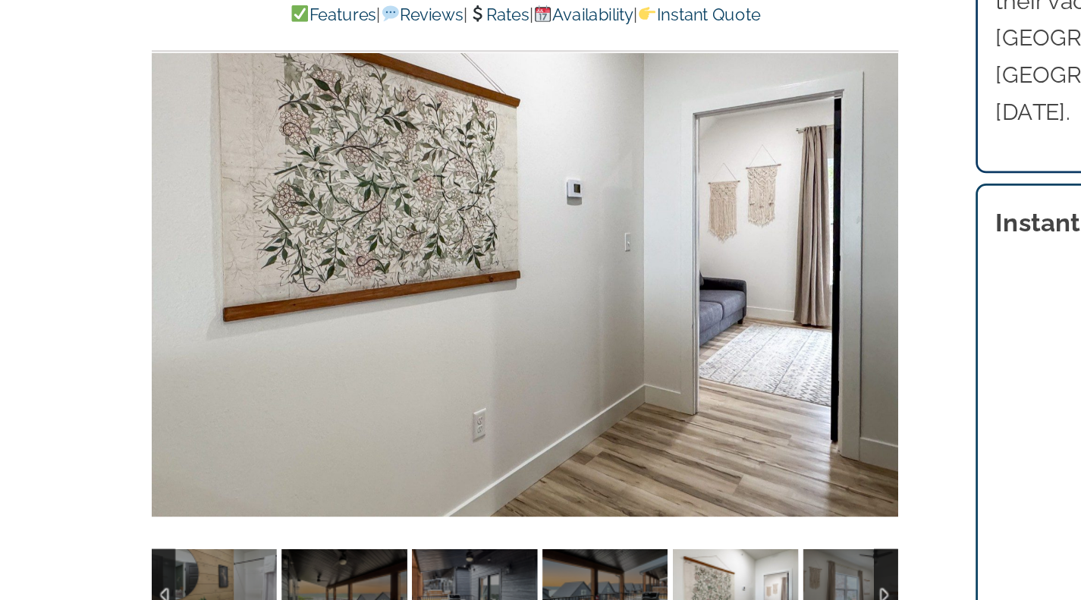
click at [651, 277] on div at bounding box center [398, 273] width 543 height 446
click at [660, 273] on div at bounding box center [638, 273] width 47 height 94
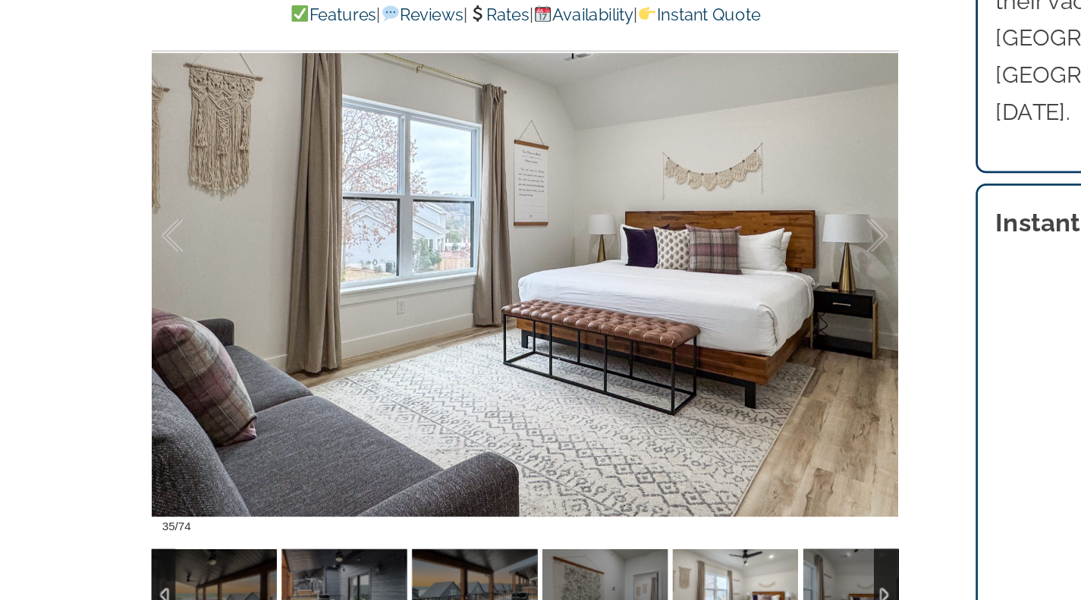
click at [661, 270] on div at bounding box center [638, 273] width 47 height 94
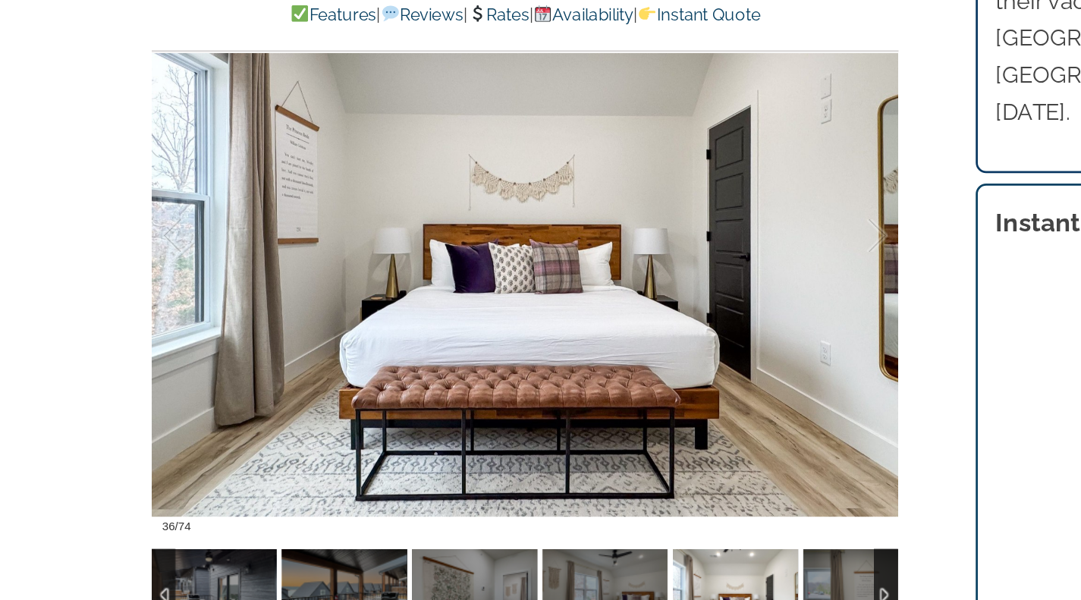
click at [662, 272] on div at bounding box center [638, 273] width 47 height 94
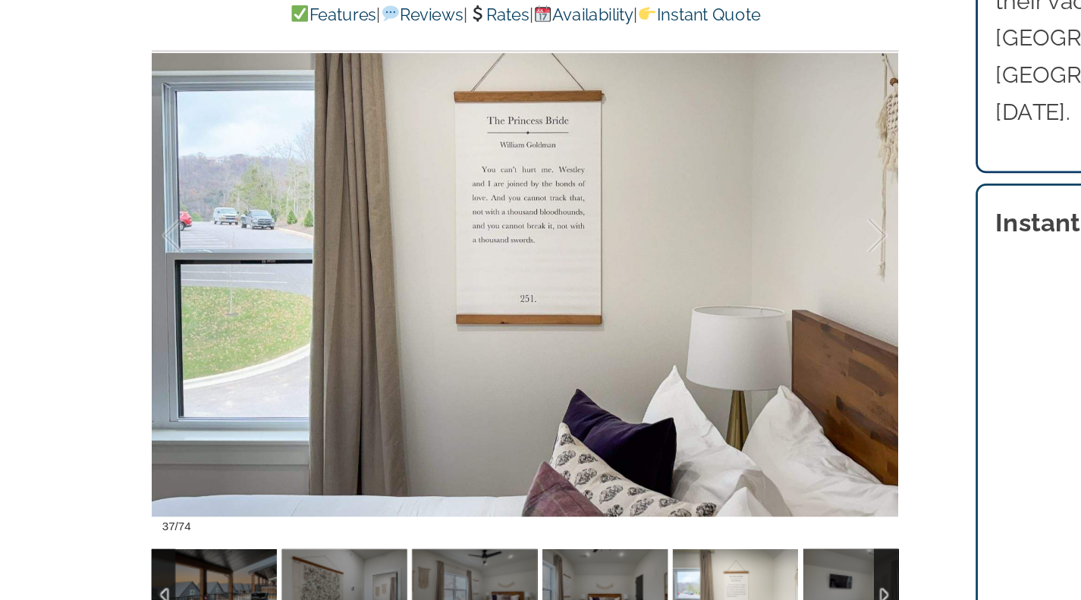
click at [666, 269] on div at bounding box center [398, 273] width 543 height 446
click at [662, 272] on div at bounding box center [638, 273] width 47 height 94
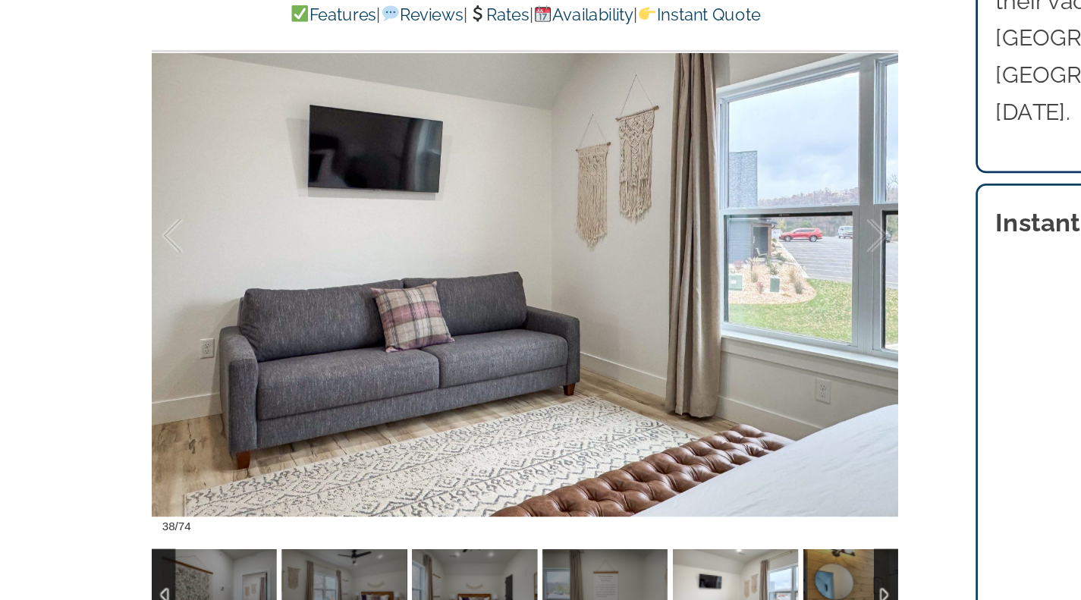
click at [655, 275] on div at bounding box center [638, 273] width 47 height 94
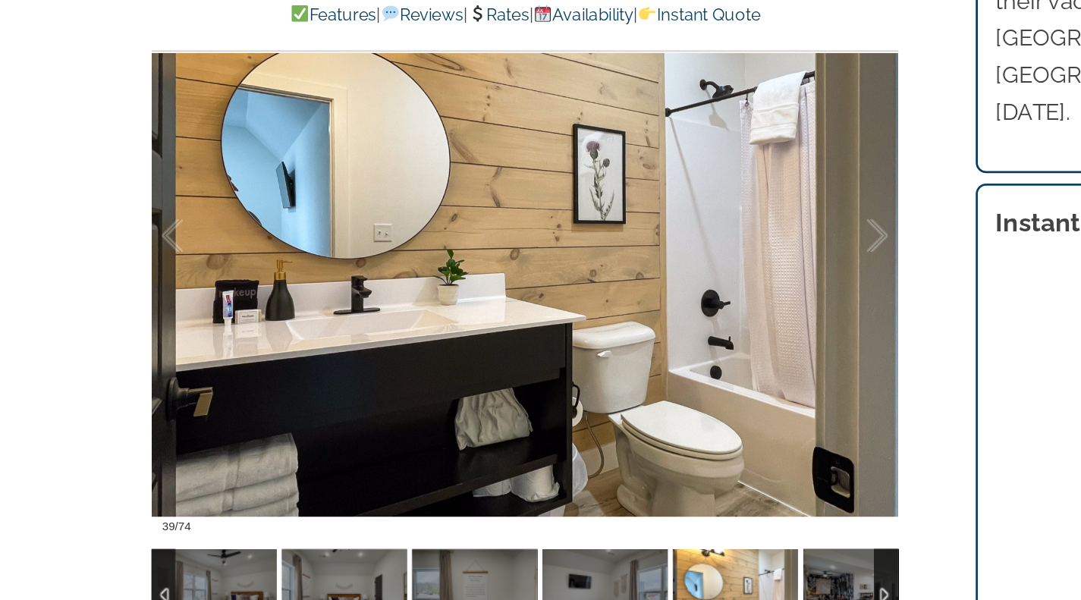
click at [657, 272] on div at bounding box center [638, 273] width 47 height 94
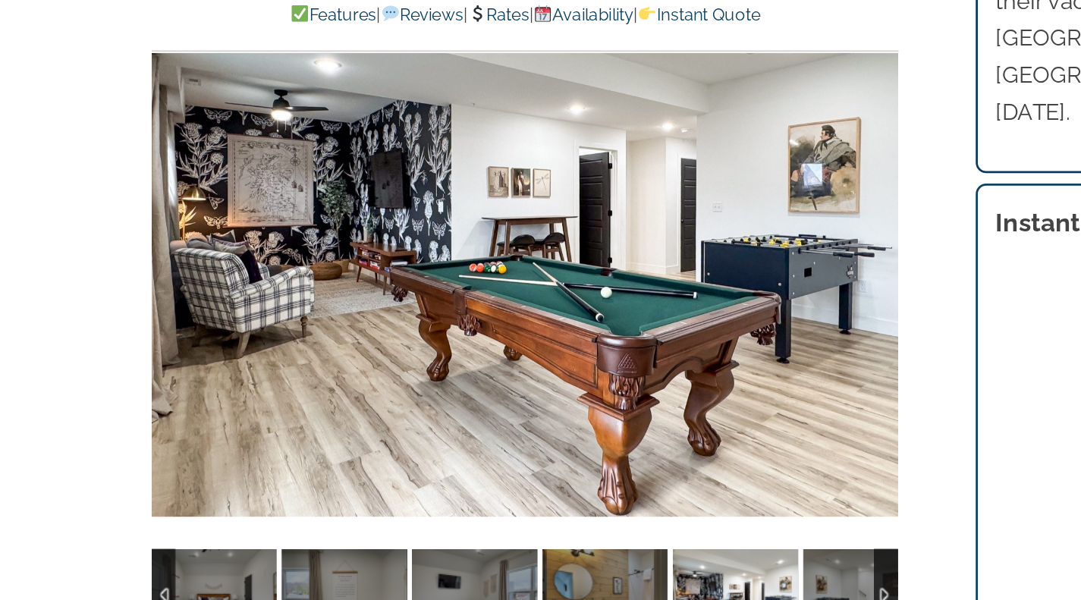
click at [662, 268] on div at bounding box center [684, 273] width 47 height 94
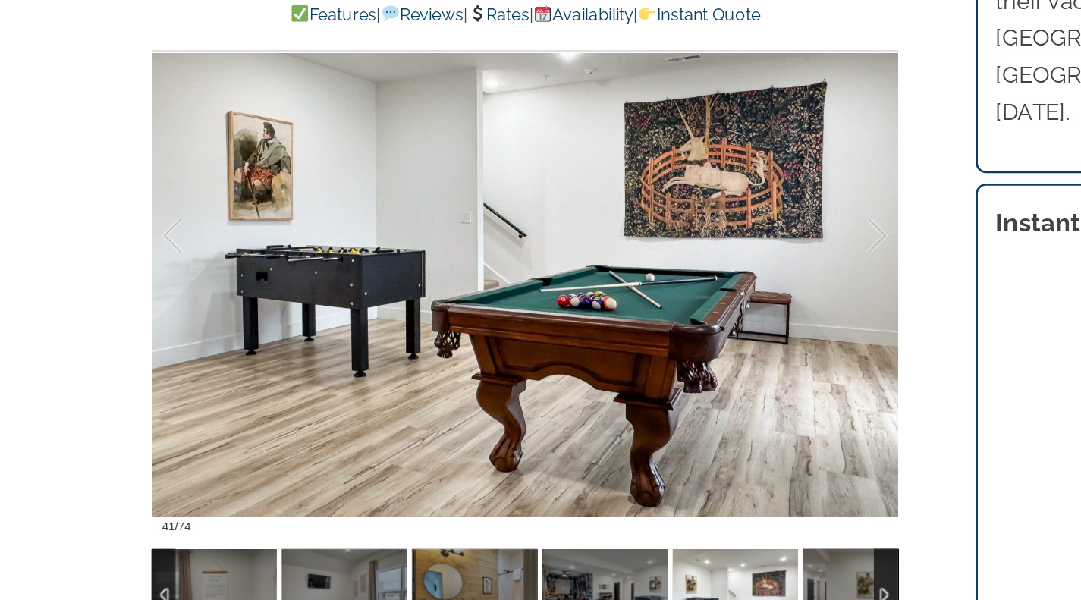
click at [661, 270] on div at bounding box center [638, 273] width 47 height 94
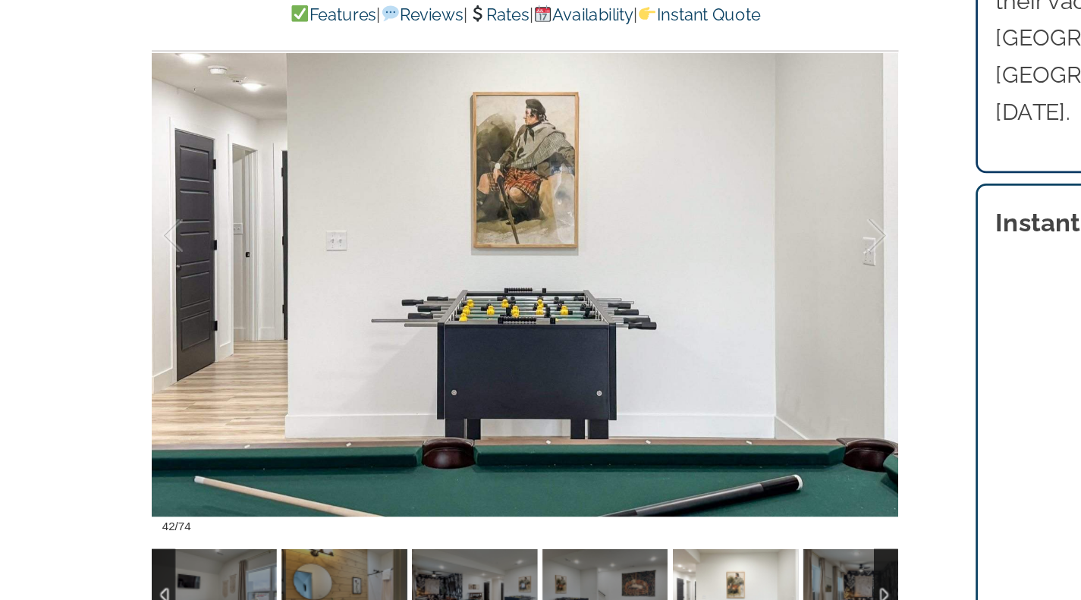
click at [662, 268] on div at bounding box center [638, 273] width 47 height 94
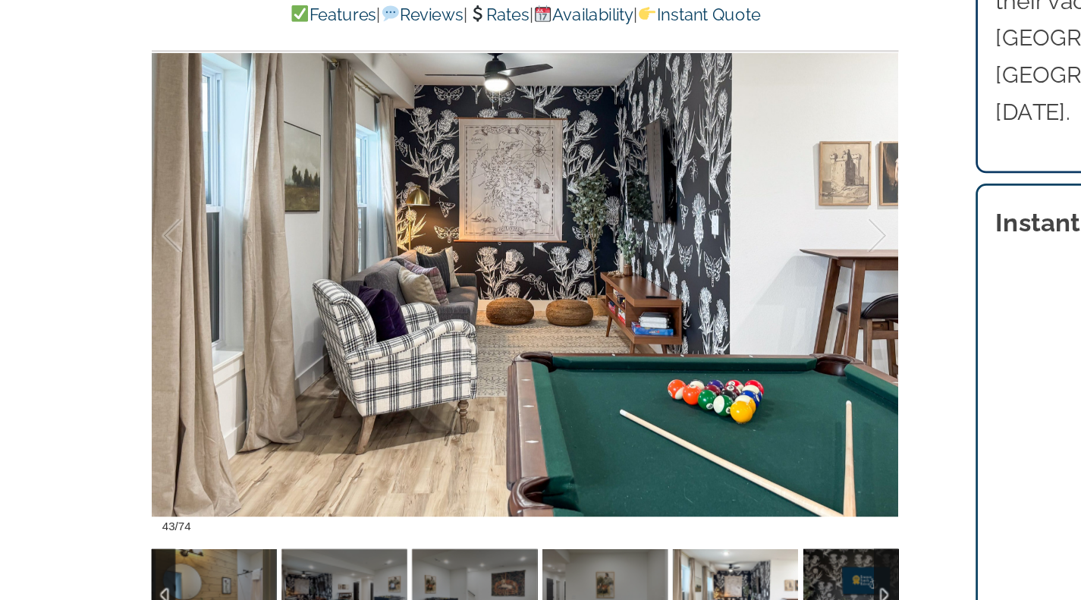
click at [661, 267] on div at bounding box center [638, 273] width 47 height 94
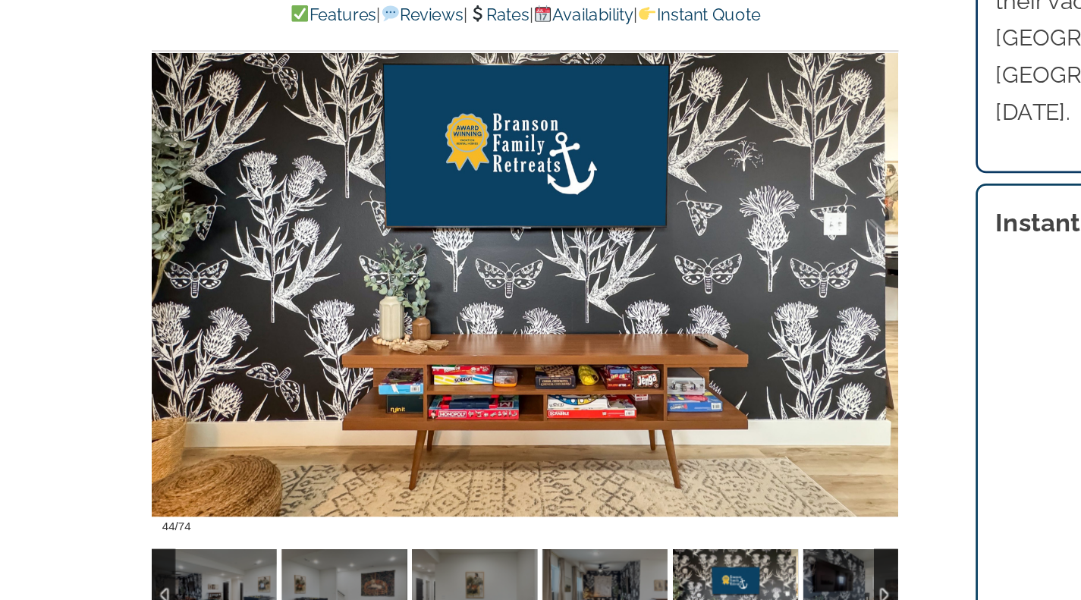
click at [661, 268] on div at bounding box center [638, 273] width 47 height 94
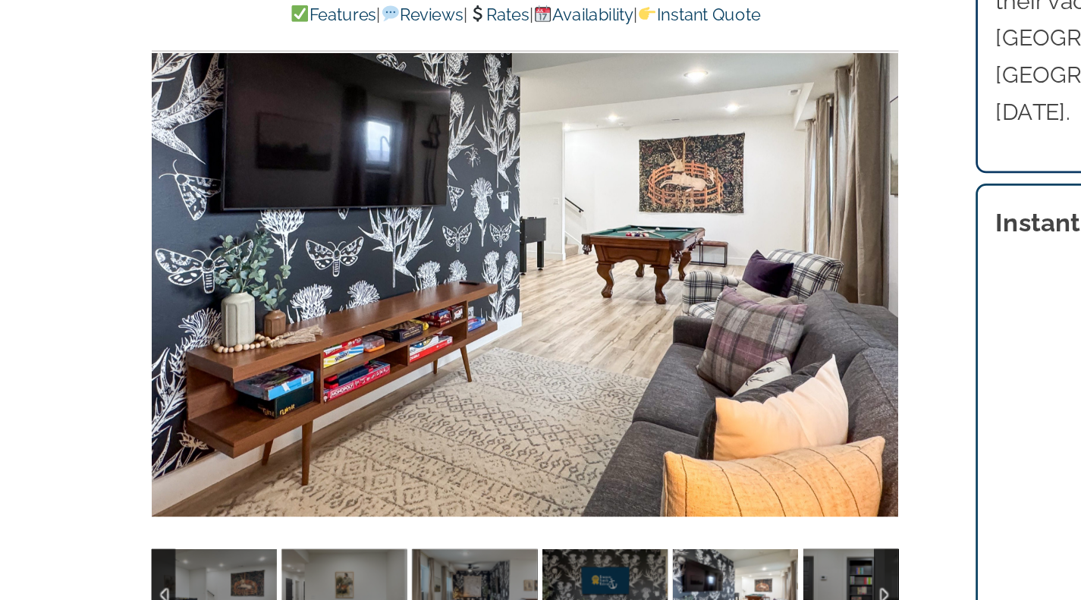
click at [661, 277] on div at bounding box center [684, 273] width 47 height 94
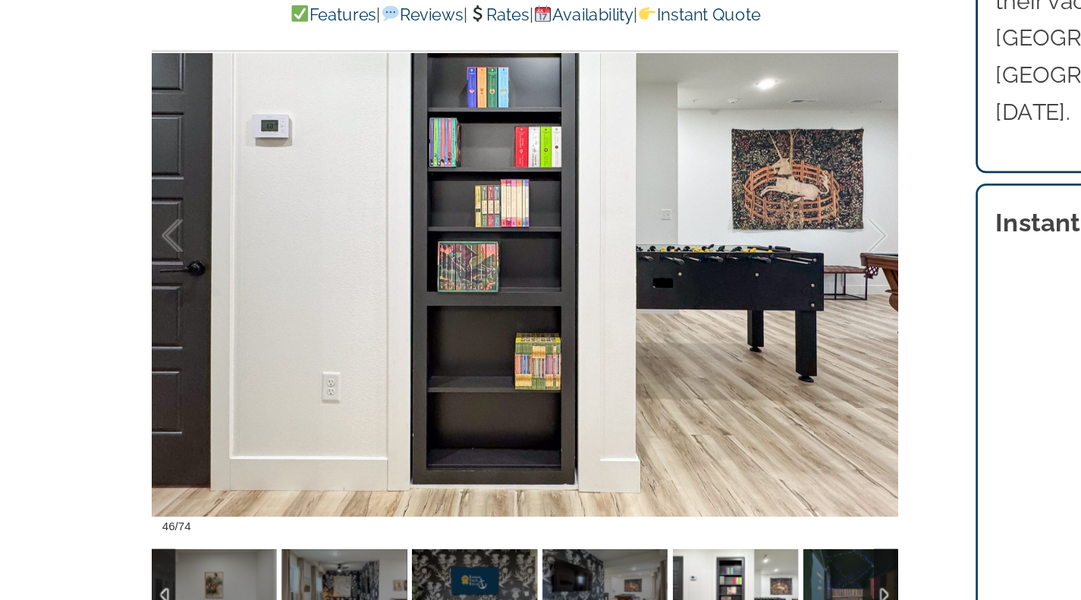
click at [661, 268] on div at bounding box center [638, 273] width 47 height 94
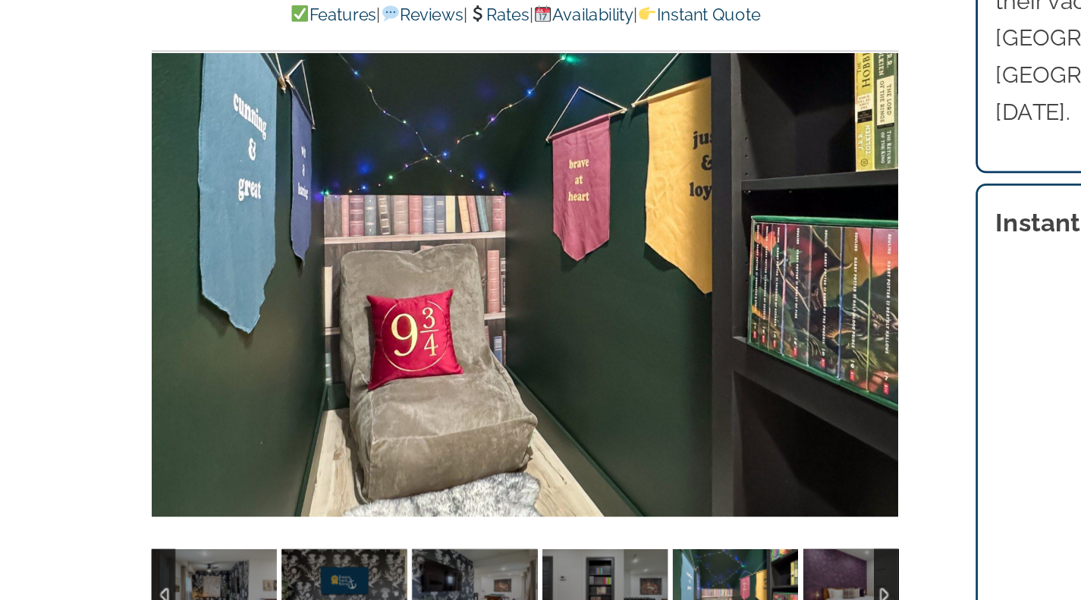
click at [662, 269] on div at bounding box center [684, 273] width 47 height 94
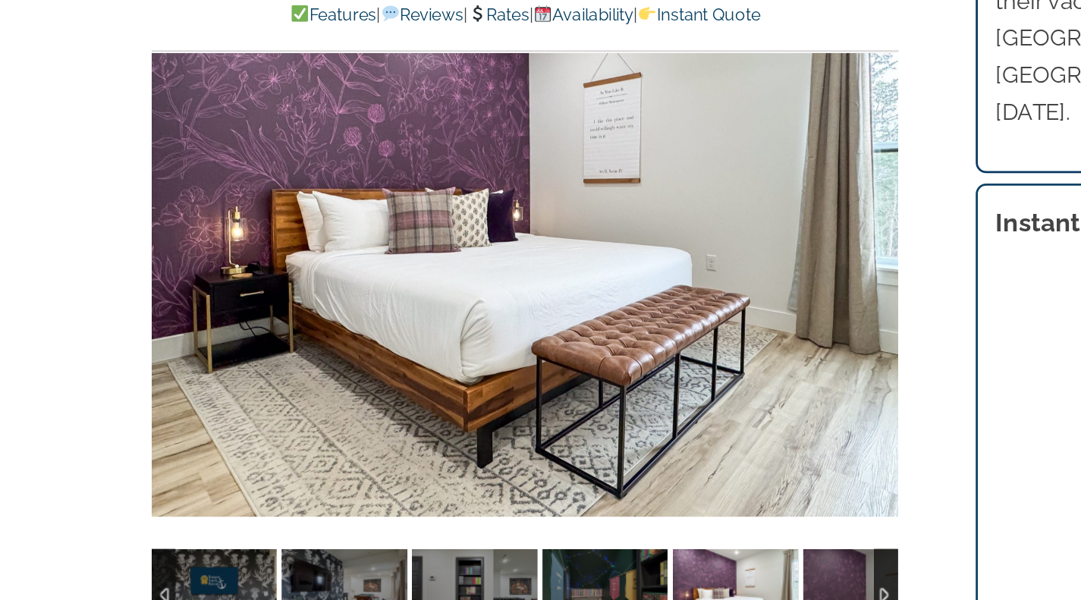
click at [661, 285] on div at bounding box center [684, 273] width 47 height 94
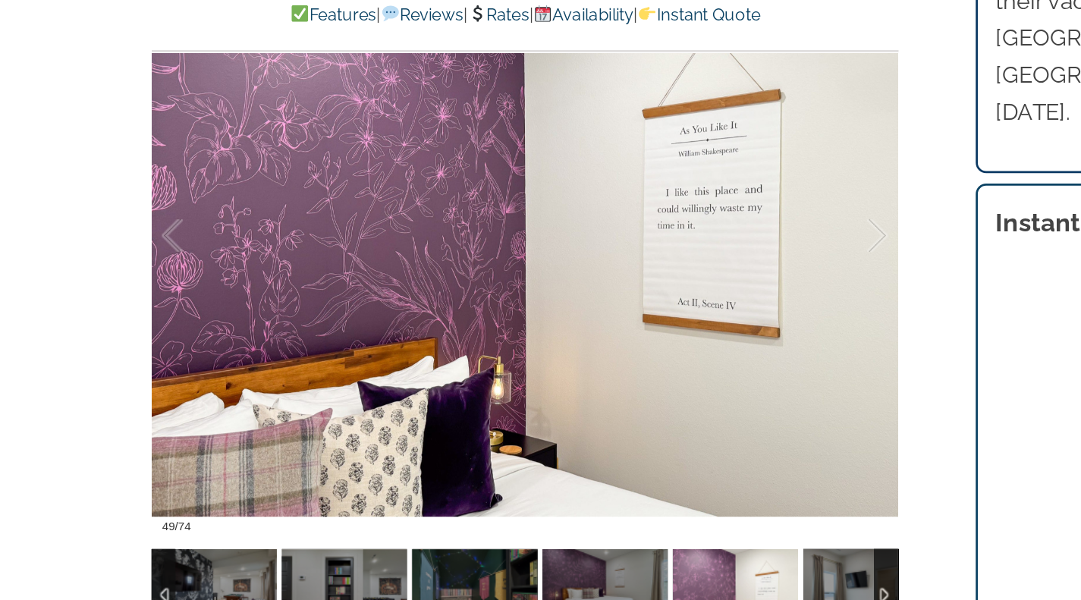
click at [662, 275] on div at bounding box center [638, 273] width 47 height 94
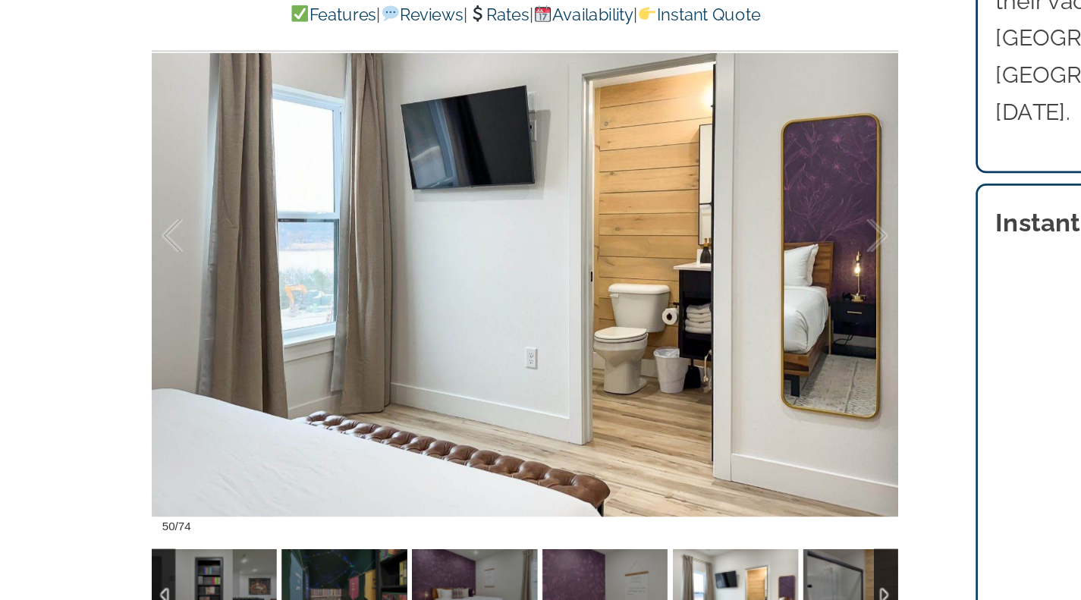
click at [660, 270] on div at bounding box center [638, 273] width 47 height 94
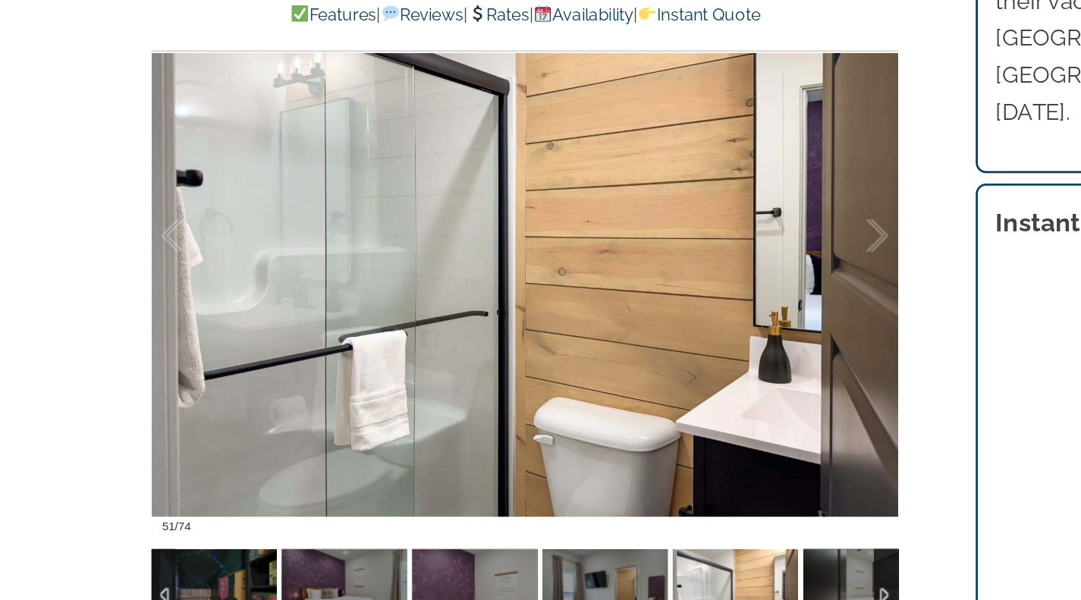
click at [659, 273] on div at bounding box center [638, 273] width 47 height 94
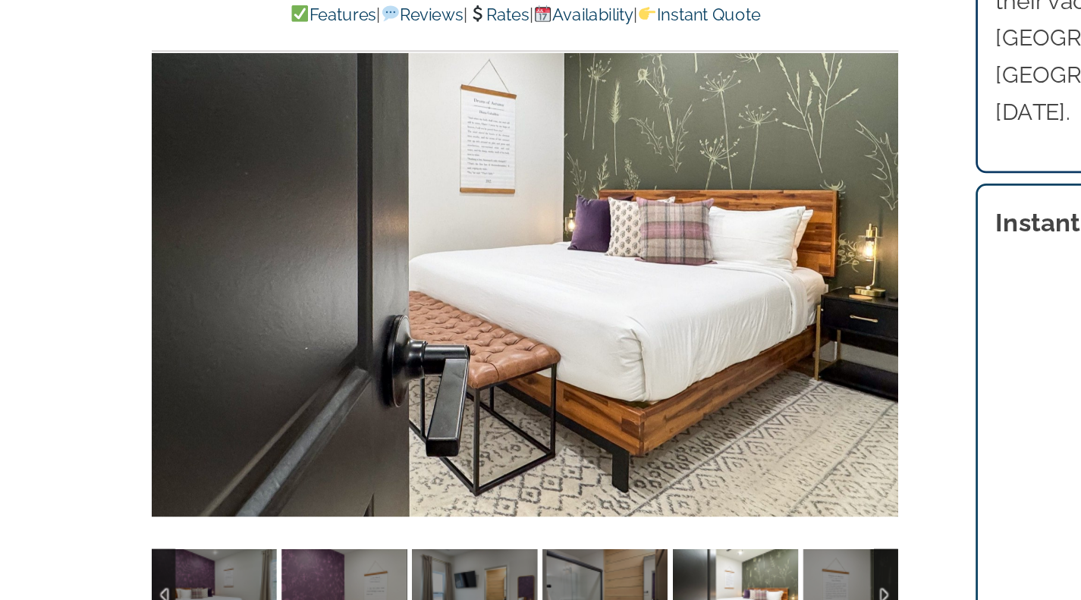
click at [660, 271] on div at bounding box center [398, 273] width 543 height 446
click at [658, 270] on div at bounding box center [638, 273] width 47 height 94
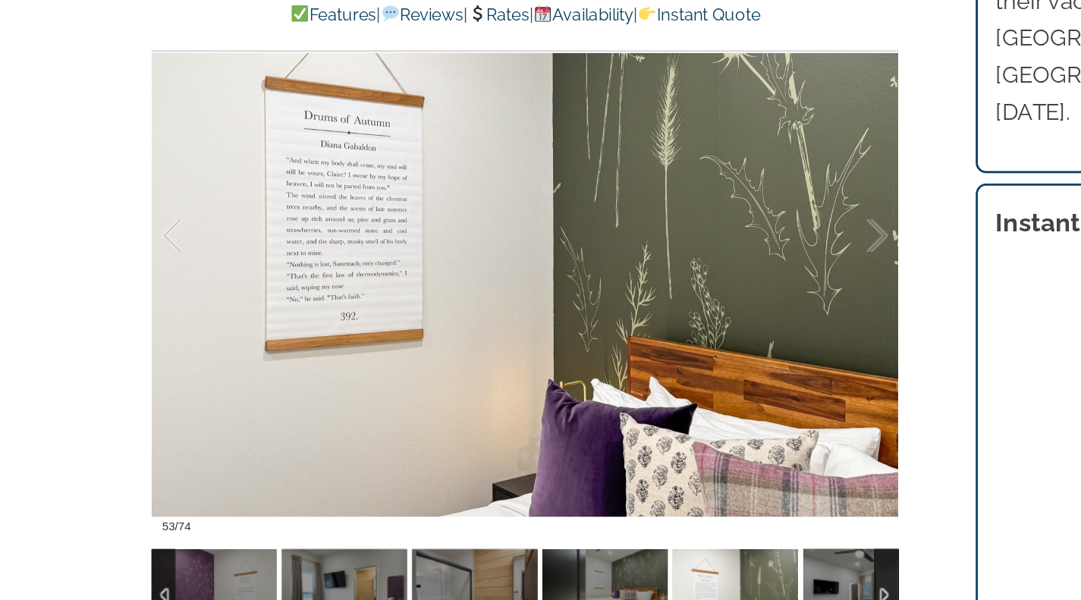
click at [653, 277] on div at bounding box center [638, 273] width 47 height 94
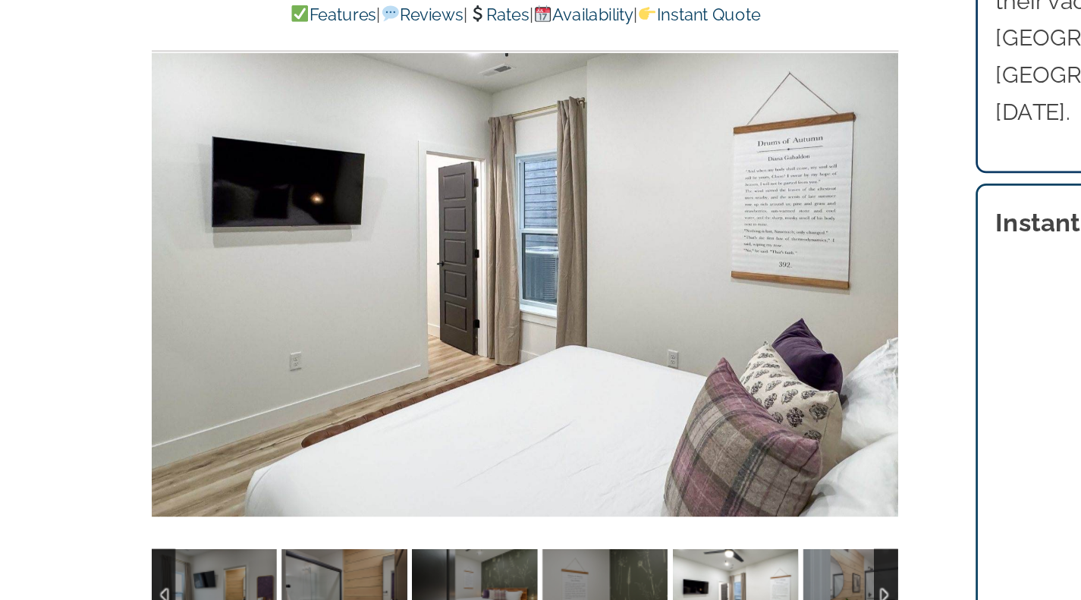
click at [661, 266] on div at bounding box center [684, 273] width 47 height 94
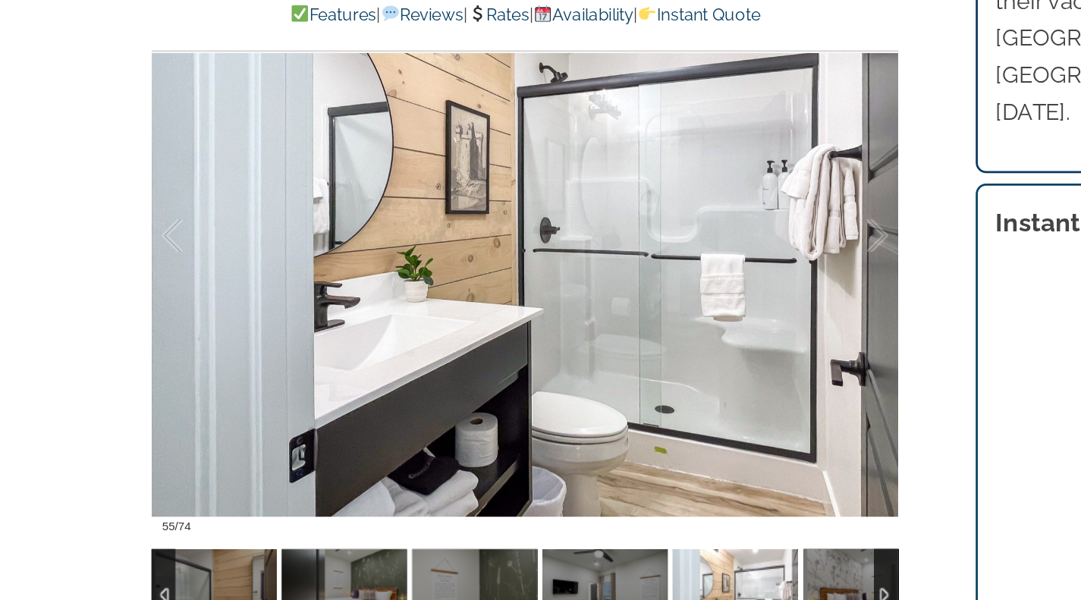
click at [660, 273] on div at bounding box center [638, 273] width 47 height 94
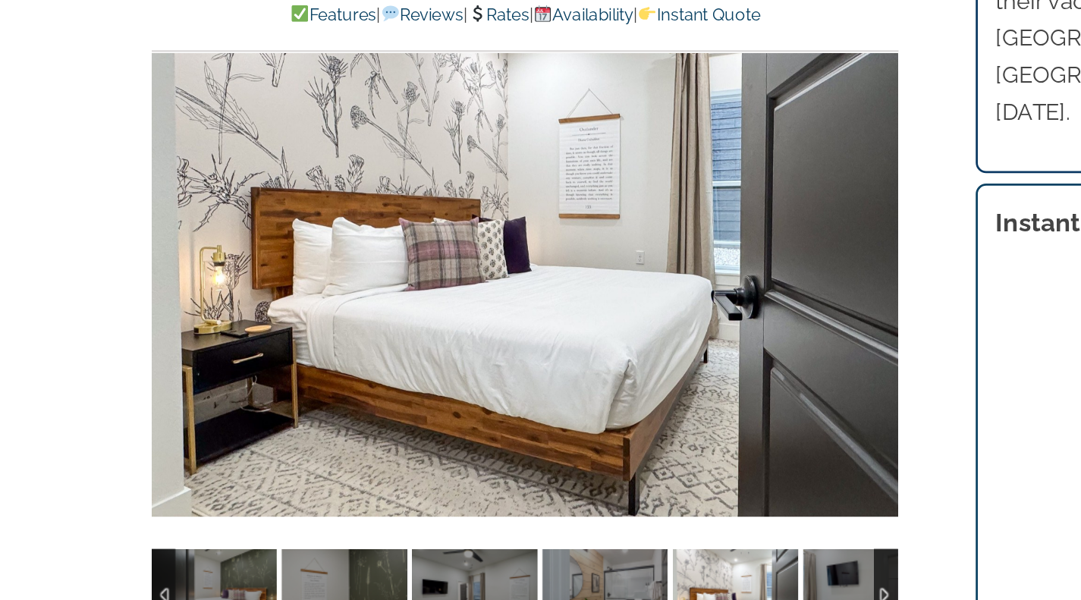
click at [653, 300] on div at bounding box center [398, 273] width 543 height 446
click at [664, 281] on div at bounding box center [398, 273] width 543 height 446
click at [657, 273] on div at bounding box center [638, 273] width 47 height 94
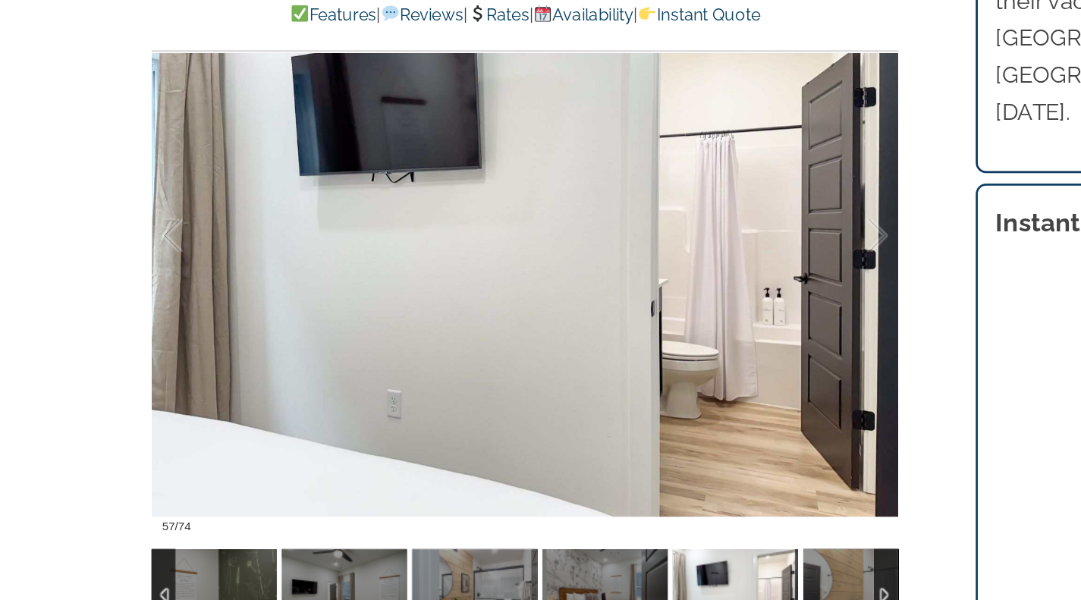
click at [653, 277] on div at bounding box center [638, 273] width 47 height 94
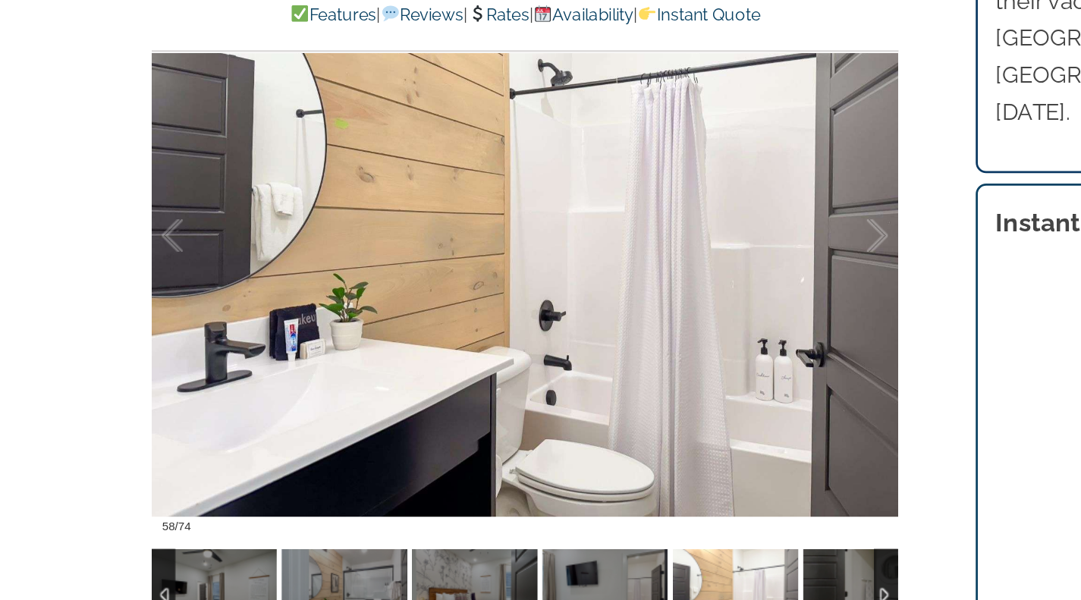
click at [657, 275] on div at bounding box center [638, 273] width 47 height 94
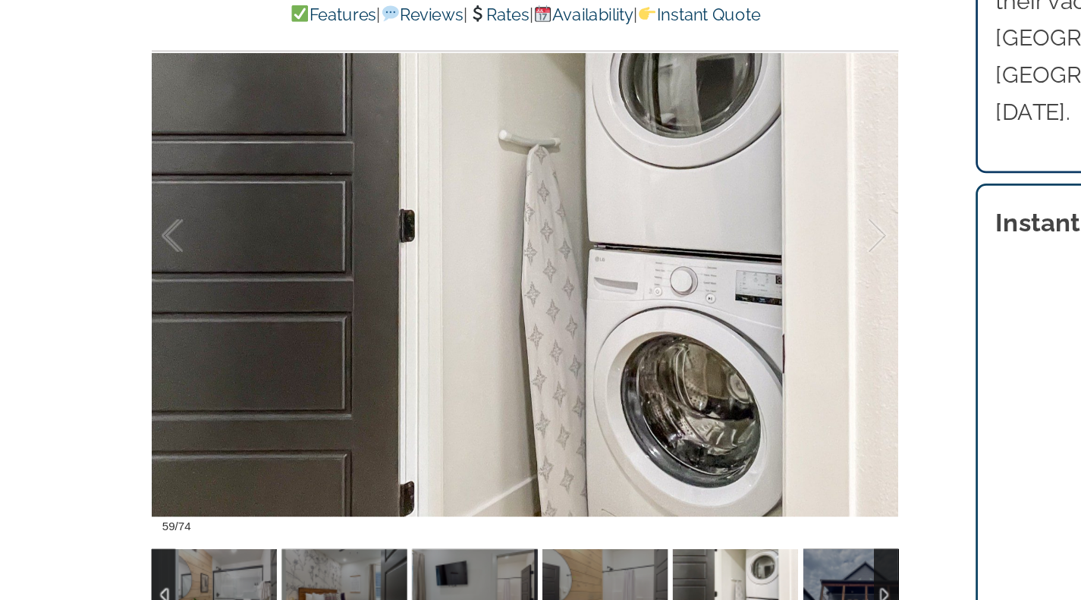
click at [655, 281] on div at bounding box center [638, 273] width 47 height 94
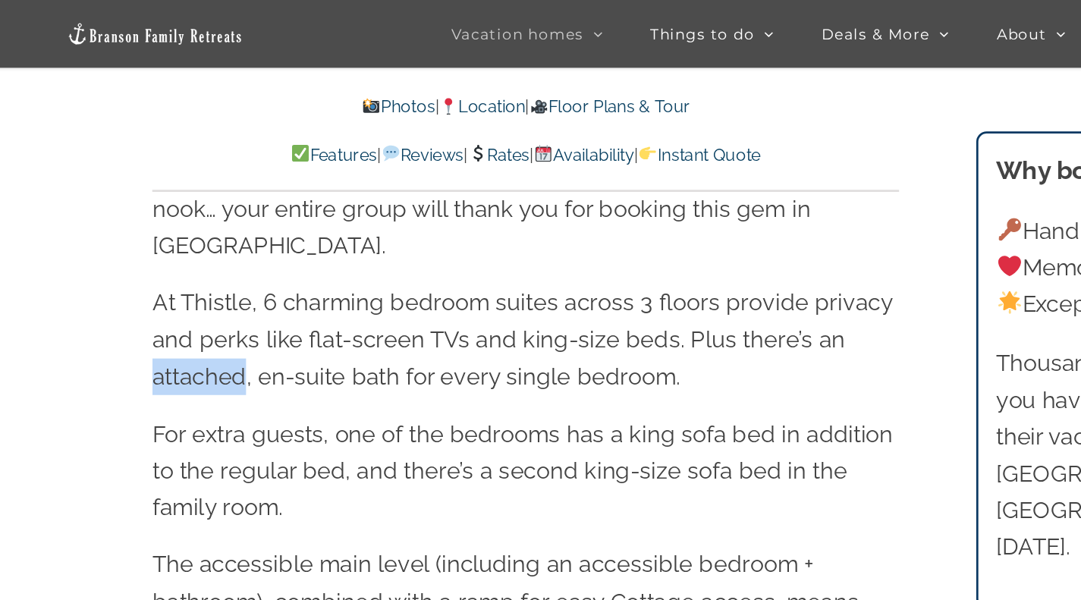
scroll to position [1830, 0]
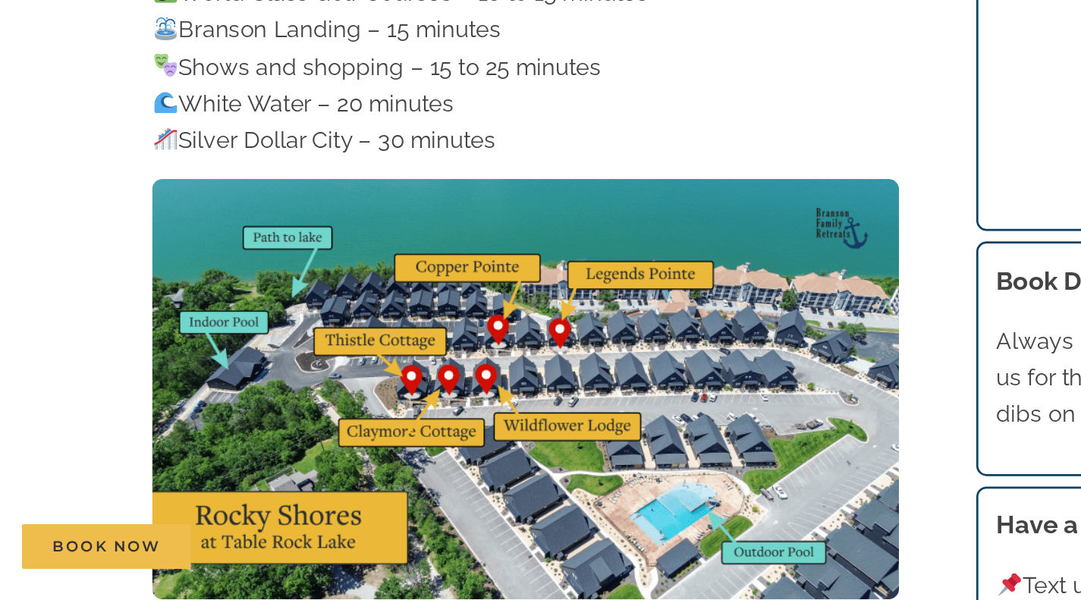
scroll to position [4909, 0]
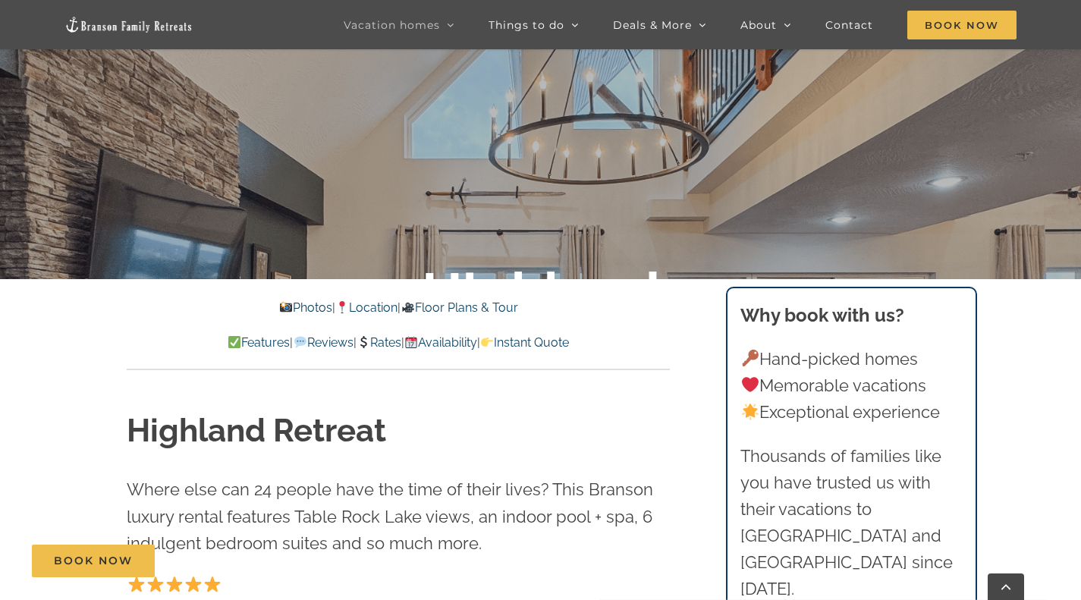
scroll to position [366, 0]
click at [286, 309] on link "Photos" at bounding box center [305, 307] width 53 height 14
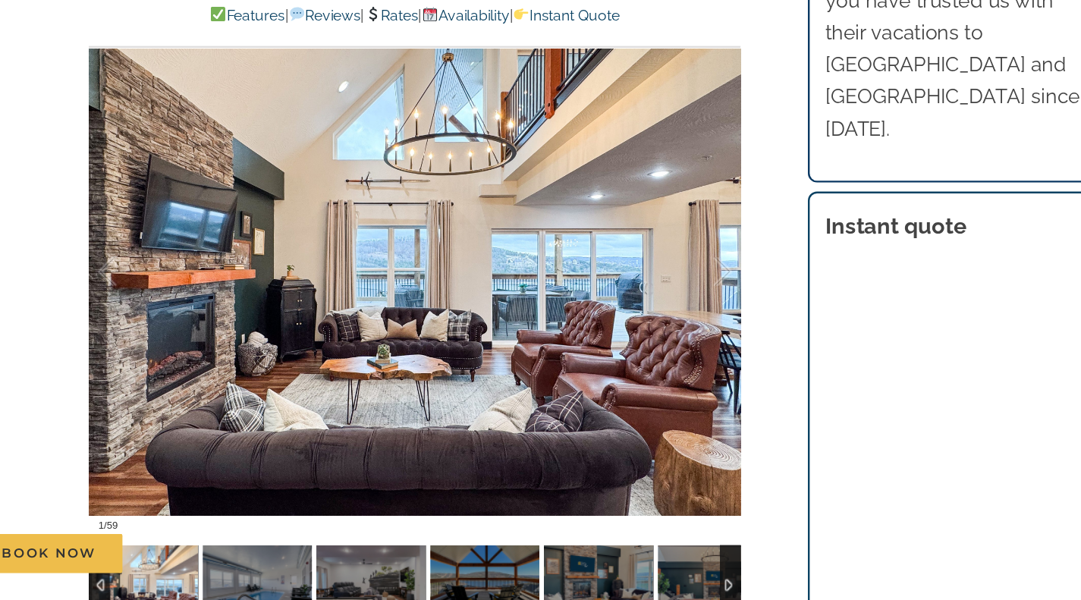
scroll to position [1137, 0]
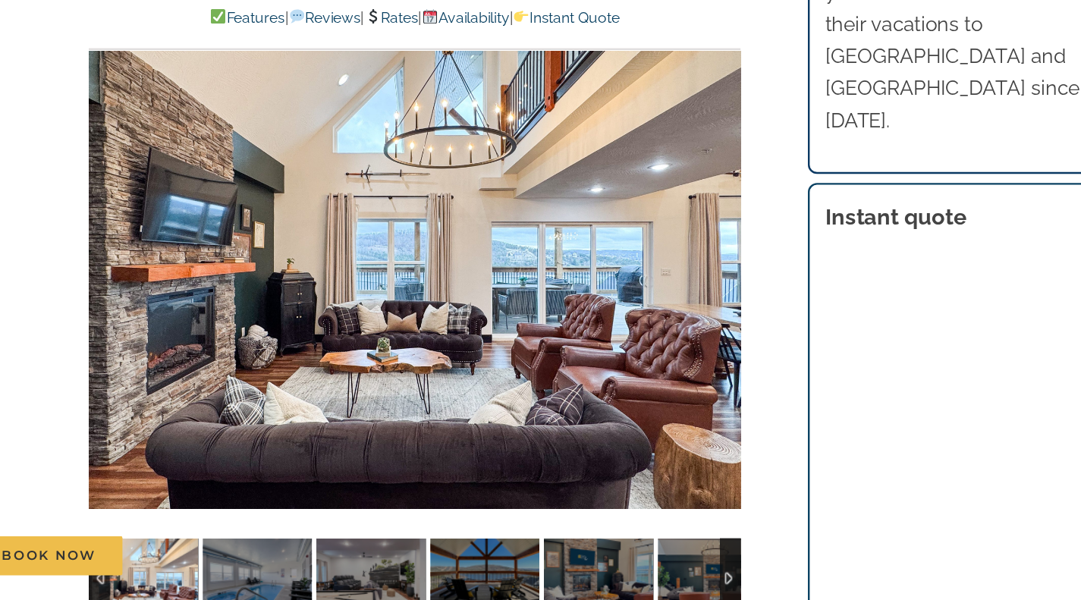
click at [577, 353] on div at bounding box center [398, 318] width 543 height 446
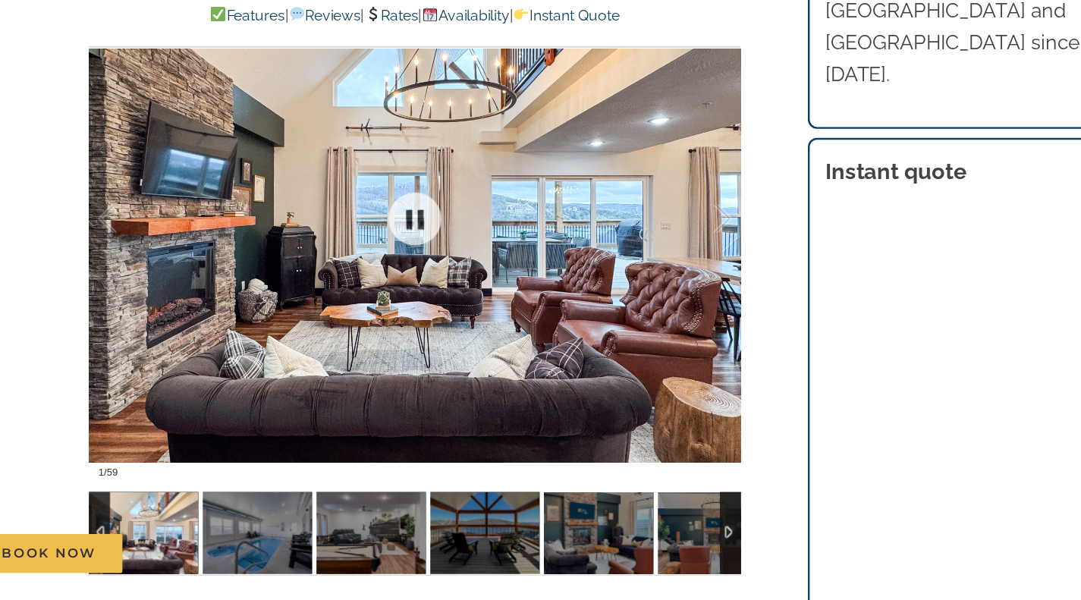
scroll to position [1173, 0]
click at [253, 545] on div "Book Now" at bounding box center [552, 561] width 1040 height 33
click at [260, 550] on div "Book Now" at bounding box center [552, 561] width 1040 height 33
click at [266, 547] on div "Book Now" at bounding box center [552, 561] width 1040 height 33
click at [289, 549] on div "Book Now" at bounding box center [552, 561] width 1040 height 33
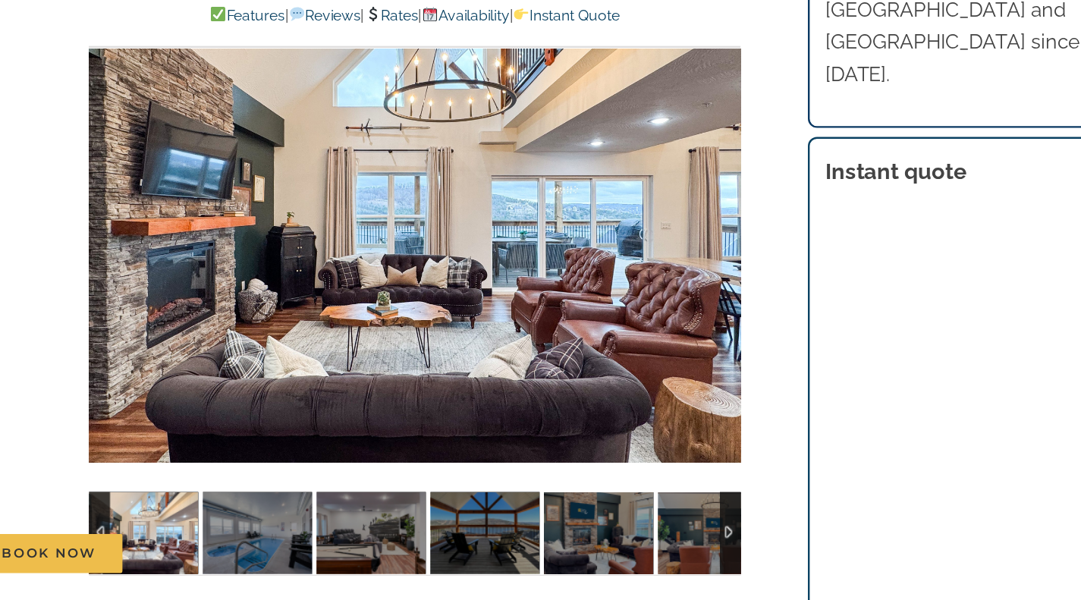
click at [653, 332] on div at bounding box center [398, 281] width 543 height 446
click at [646, 298] on div at bounding box center [638, 282] width 47 height 94
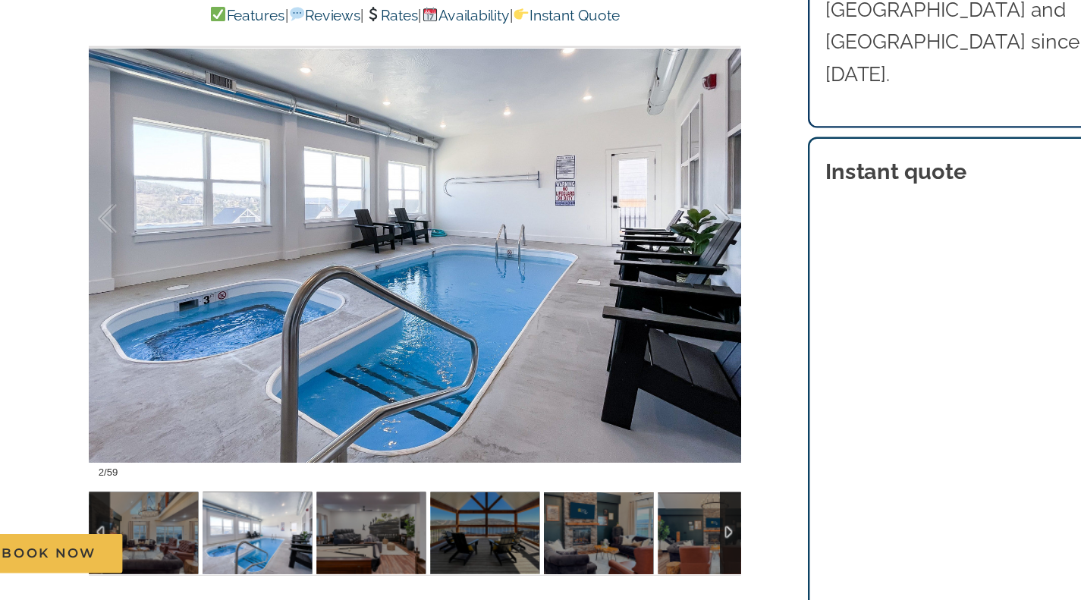
click at [662, 292] on div at bounding box center [638, 282] width 47 height 94
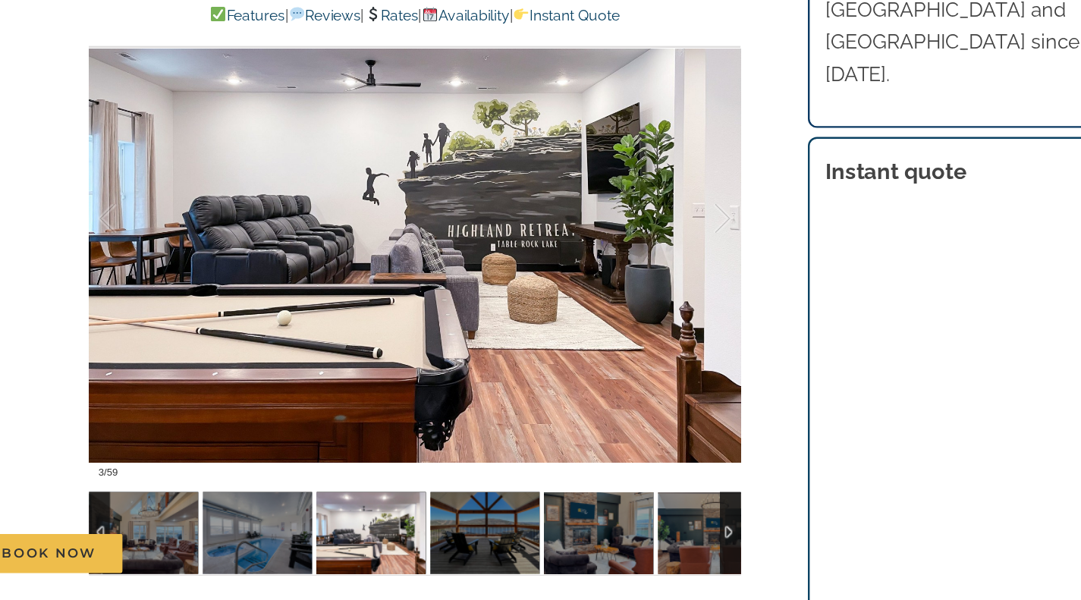
click at [659, 292] on div at bounding box center [638, 282] width 47 height 94
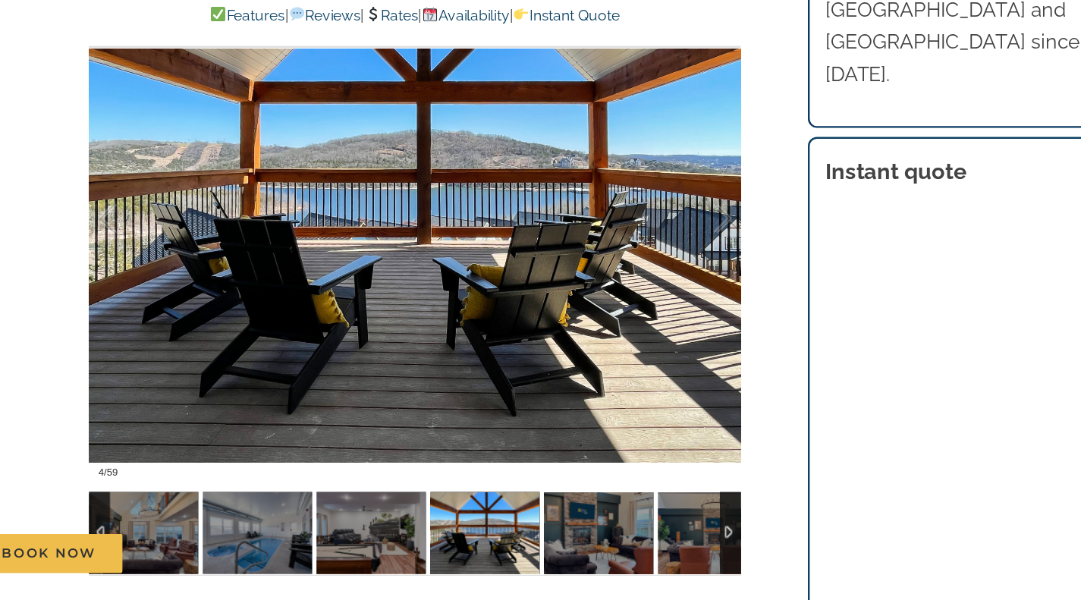
click at [656, 292] on div at bounding box center [638, 282] width 47 height 94
click at [650, 296] on div at bounding box center [638, 282] width 47 height 94
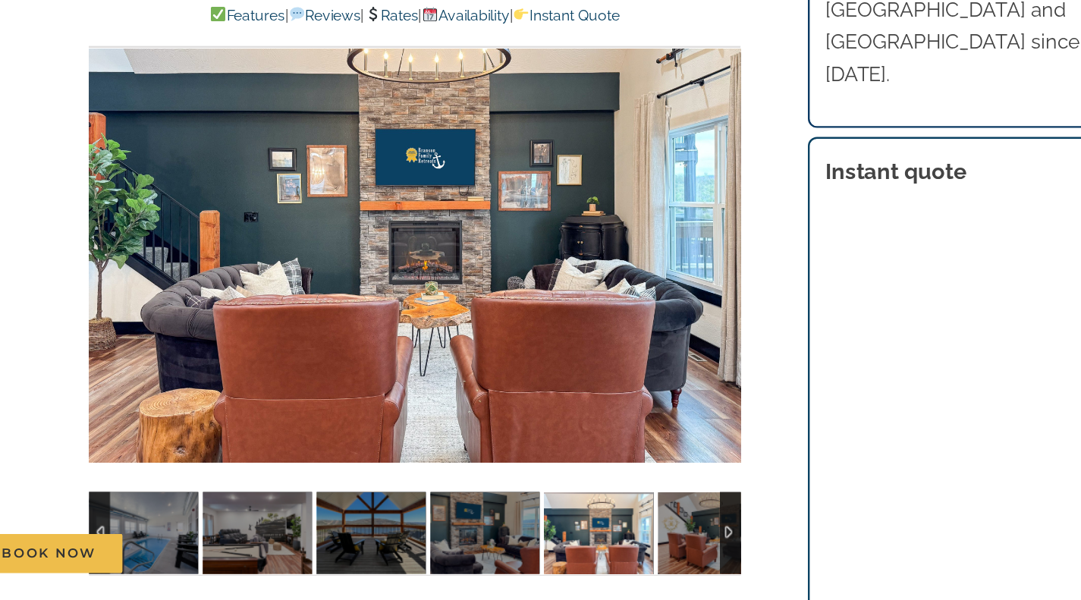
click at [654, 311] on div at bounding box center [398, 281] width 543 height 446
click at [650, 314] on div at bounding box center [638, 282] width 47 height 94
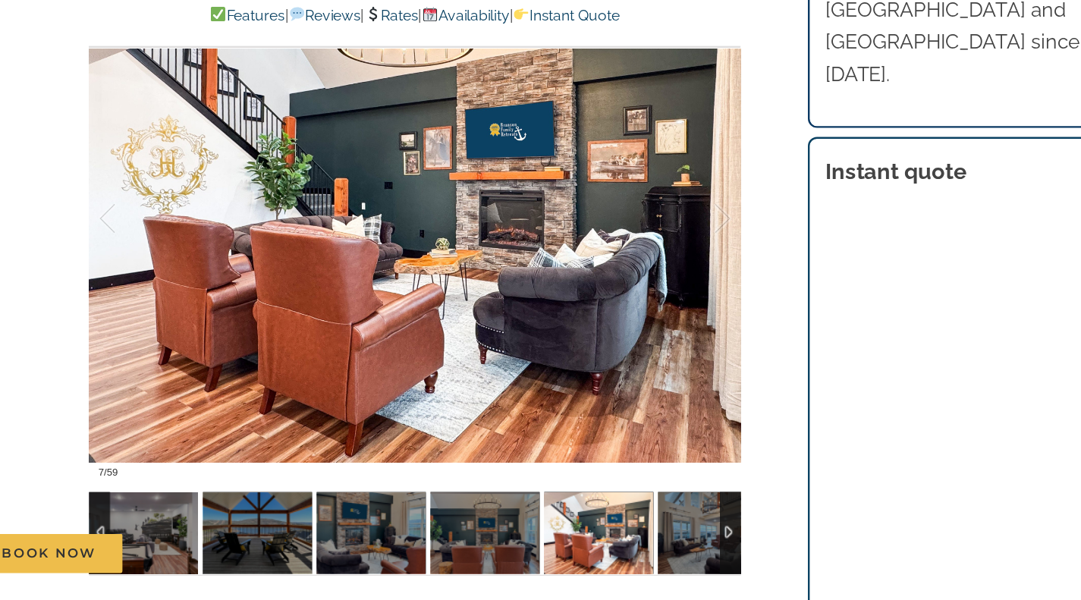
click at [650, 290] on div at bounding box center [638, 282] width 47 height 94
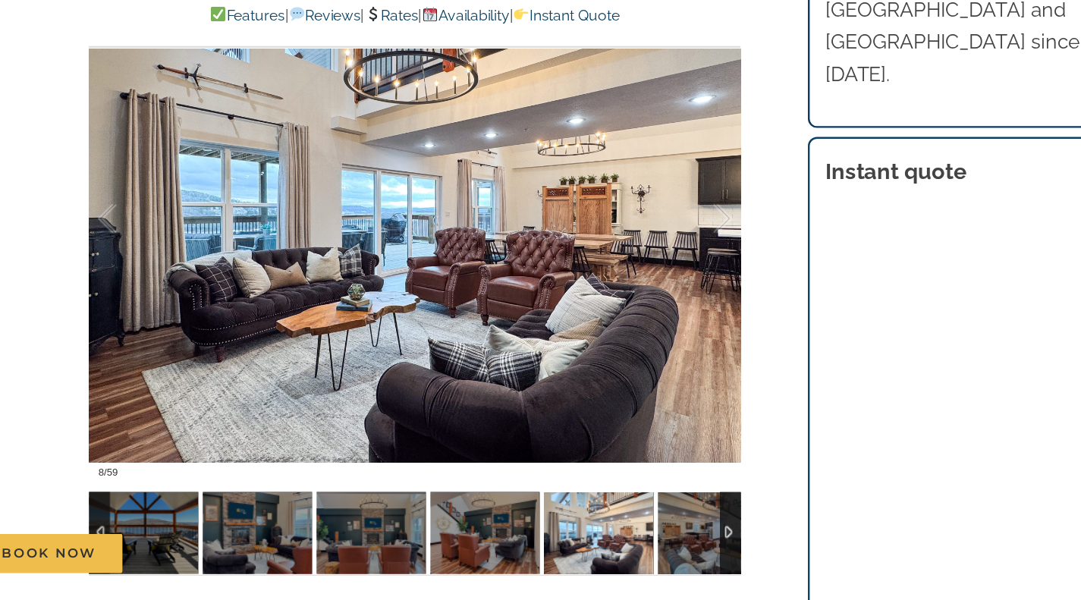
click at [656, 282] on div at bounding box center [638, 282] width 47 height 94
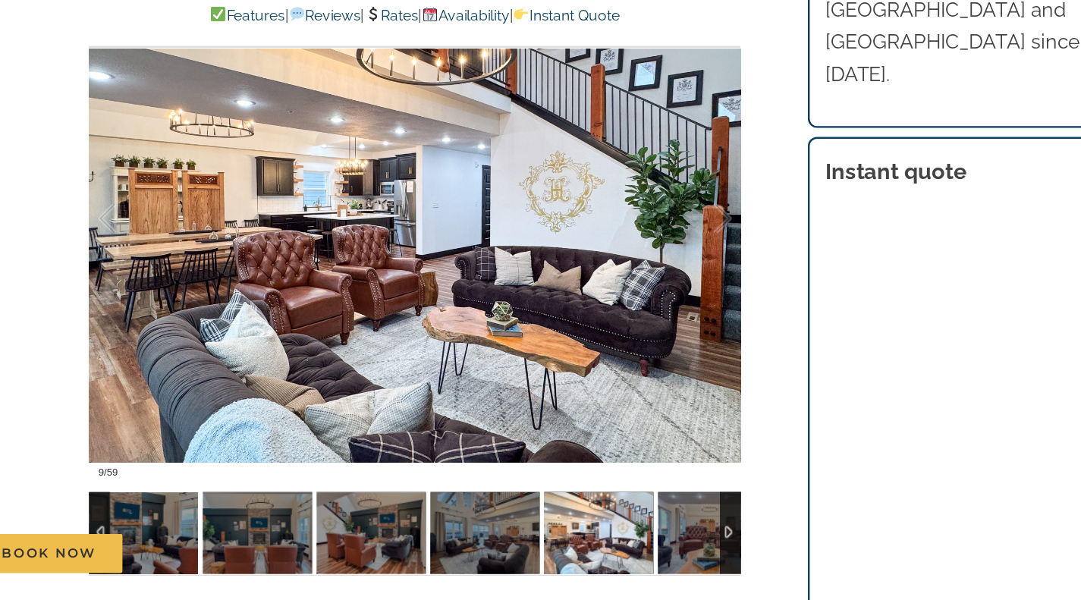
click at [663, 297] on div at bounding box center [398, 281] width 543 height 446
click at [660, 301] on div at bounding box center [638, 282] width 47 height 94
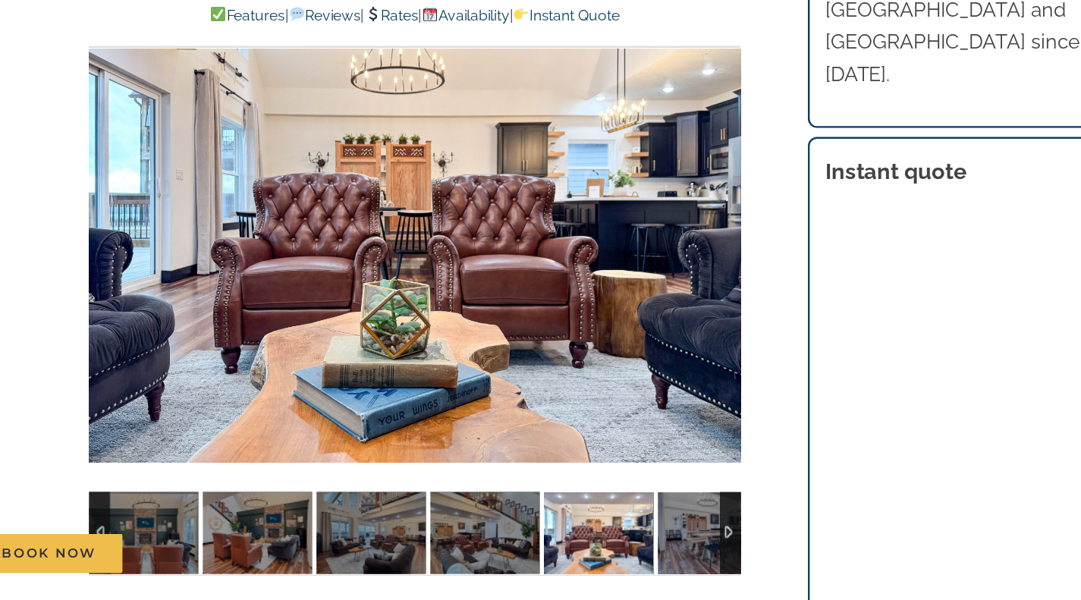
click at [657, 288] on div at bounding box center [398, 281] width 543 height 446
click at [660, 283] on div at bounding box center [638, 282] width 47 height 94
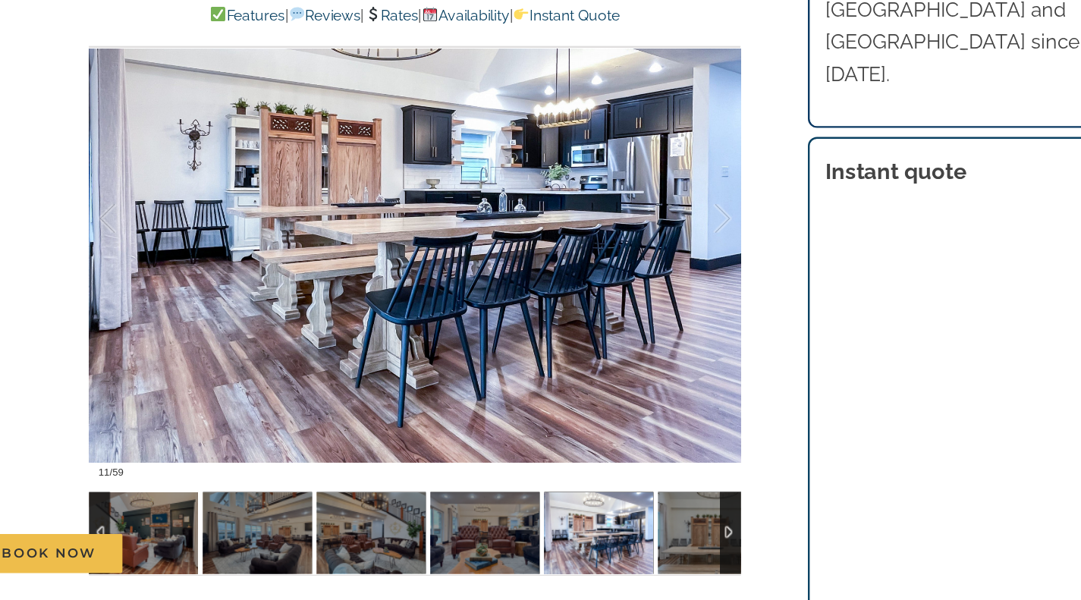
click at [653, 287] on div at bounding box center [638, 282] width 47 height 94
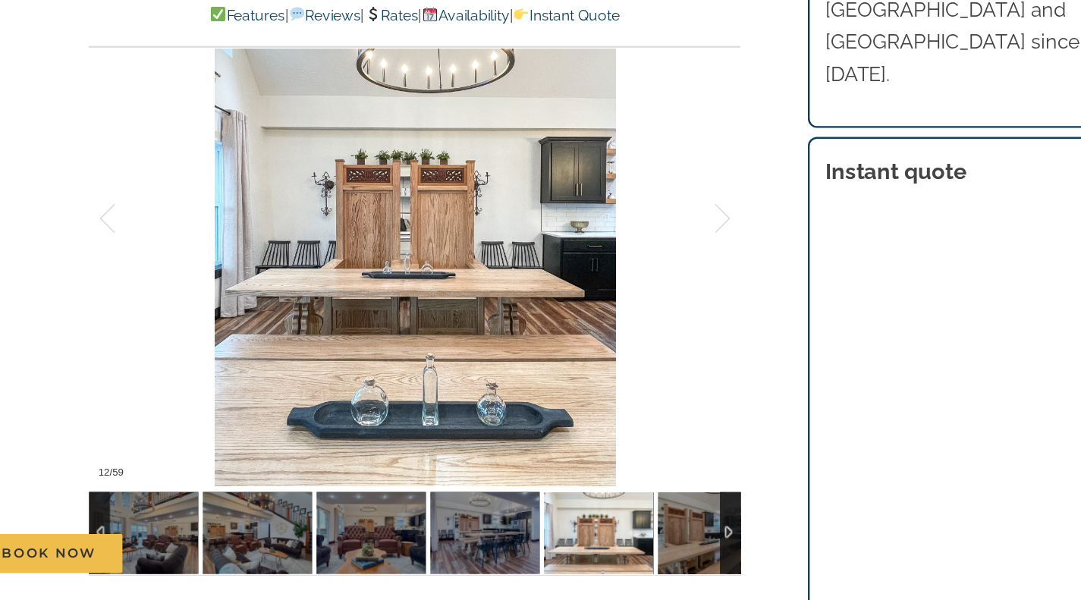
click at [248, 304] on div at bounding box center [398, 281] width 543 height 446
click at [285, 237] on div at bounding box center [398, 281] width 543 height 446
click at [475, 230] on div at bounding box center [398, 281] width 543 height 446
click at [472, 353] on div at bounding box center [398, 281] width 543 height 446
click at [550, 347] on div at bounding box center [398, 281] width 543 height 446
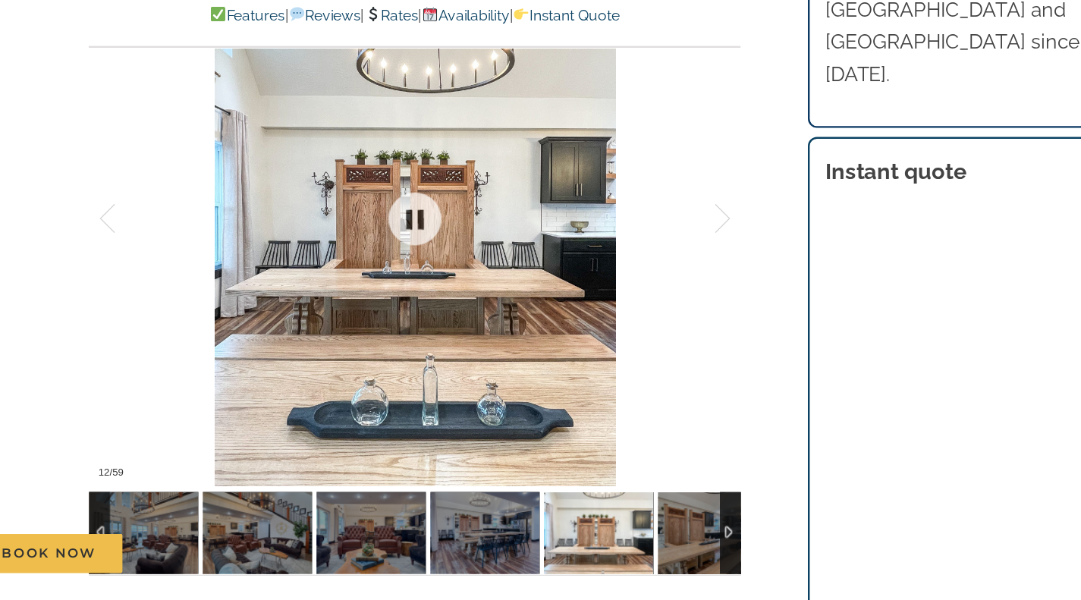
click at [539, 330] on div at bounding box center [398, 281] width 543 height 446
click at [559, 304] on div at bounding box center [398, 281] width 543 height 446
click at [665, 277] on div at bounding box center [398, 281] width 543 height 446
click at [655, 296] on div at bounding box center [638, 282] width 47 height 94
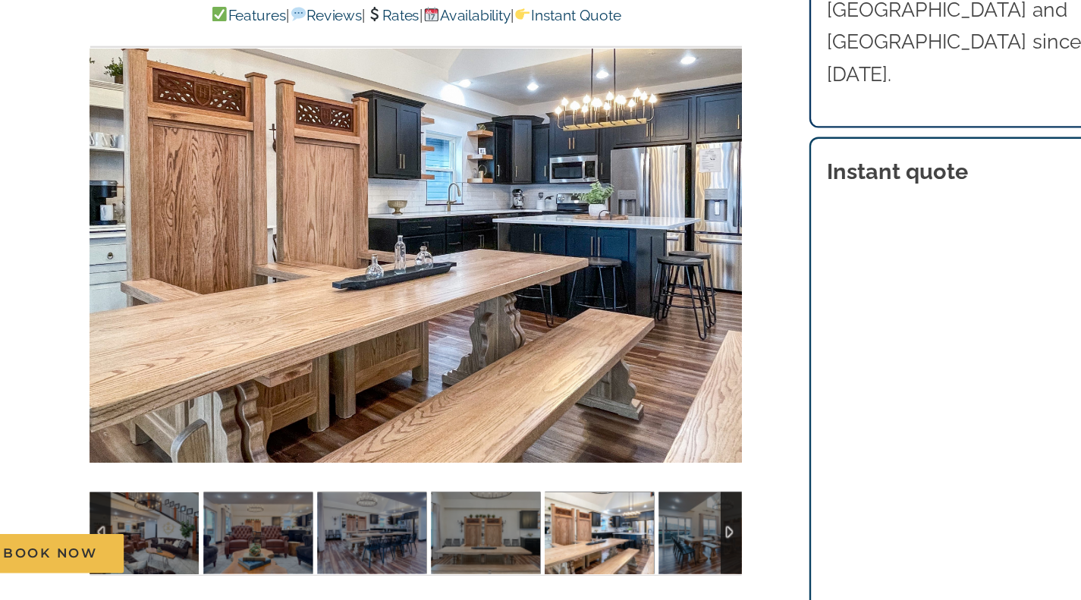
click at [668, 288] on div at bounding box center [684, 282] width 47 height 94
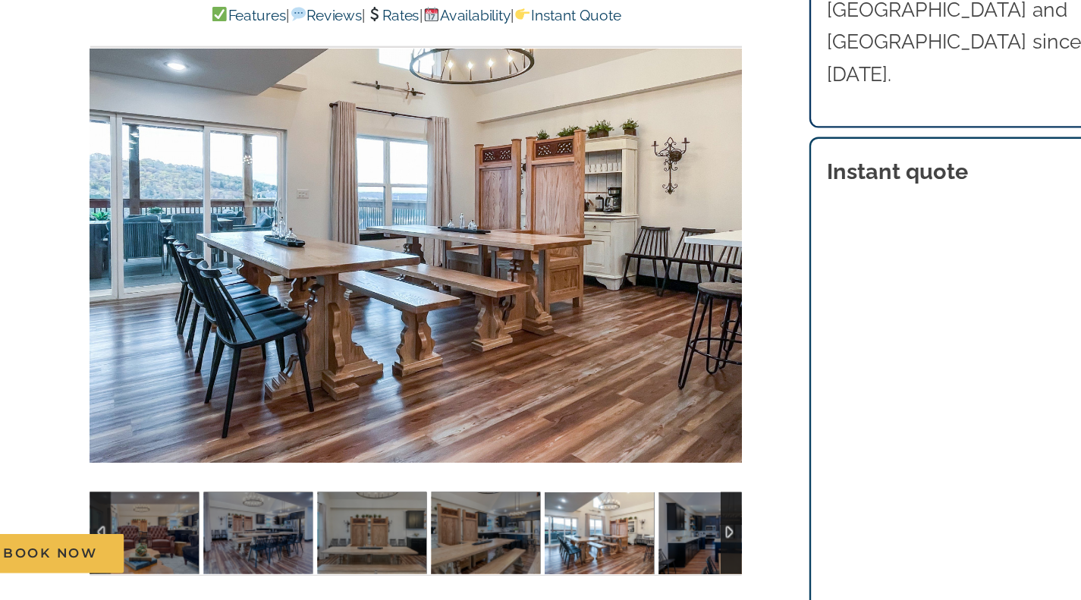
click at [651, 322] on div at bounding box center [398, 281] width 543 height 446
click at [653, 301] on div at bounding box center [638, 282] width 47 height 94
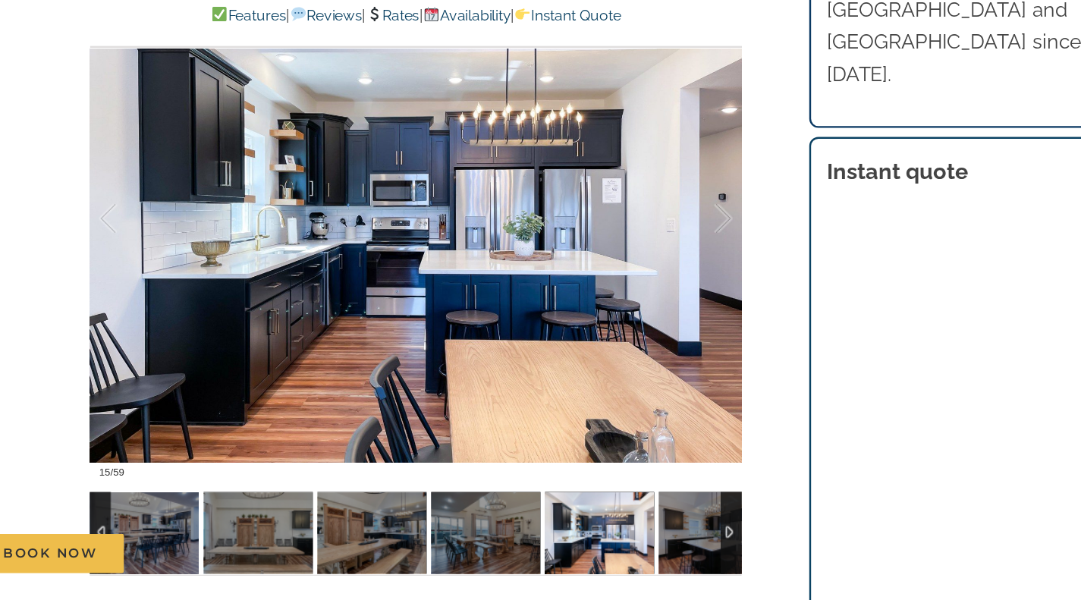
click at [662, 282] on div at bounding box center [638, 282] width 47 height 94
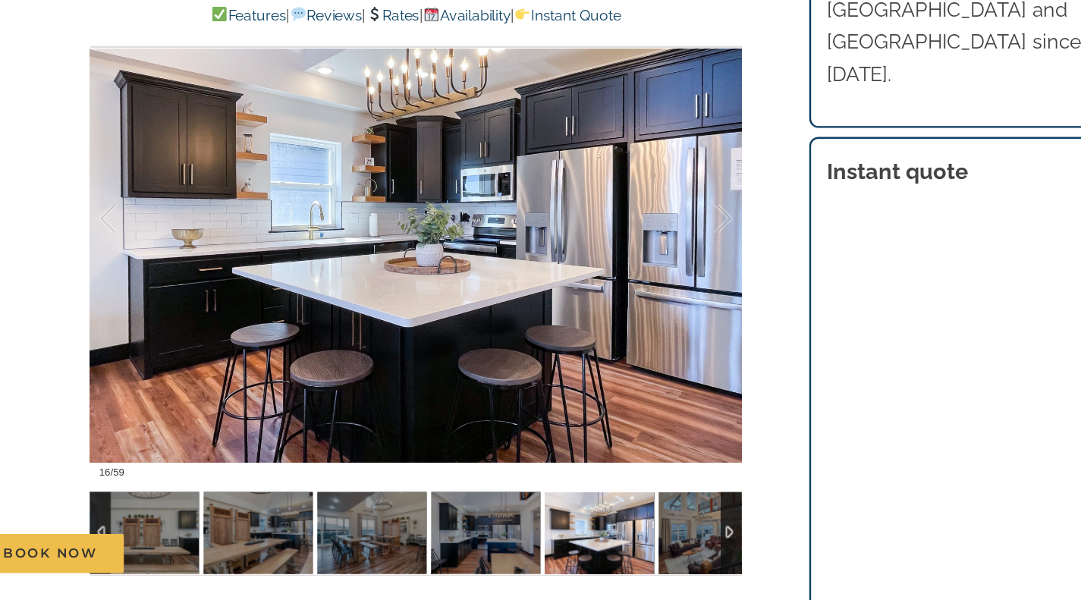
click at [669, 287] on div at bounding box center [398, 281] width 543 height 446
click at [666, 287] on div at bounding box center [398, 281] width 543 height 446
click at [652, 284] on div at bounding box center [638, 282] width 47 height 94
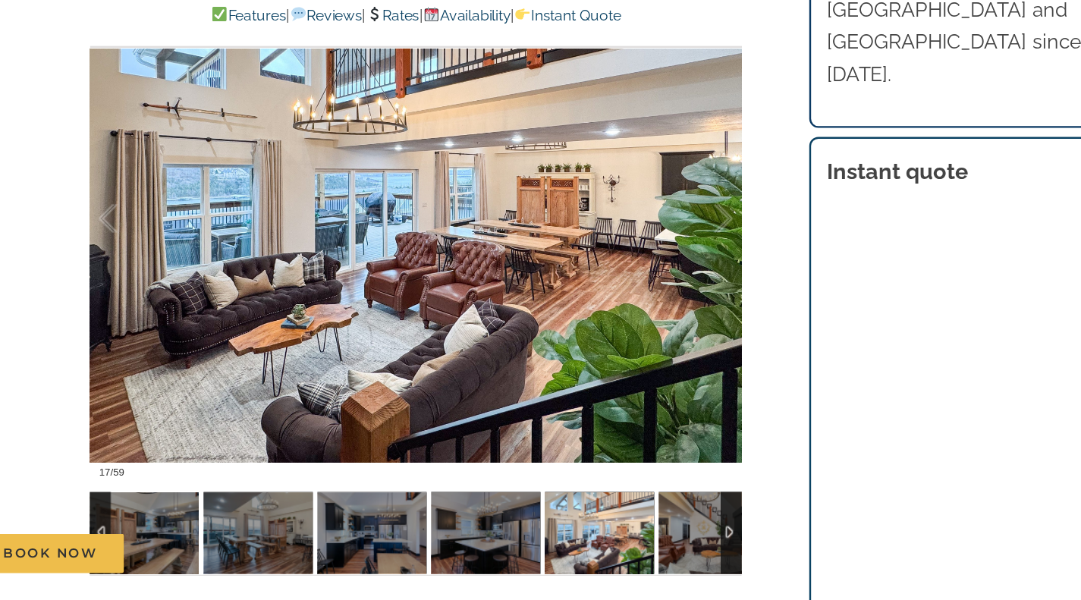
click at [656, 292] on div at bounding box center [638, 282] width 47 height 94
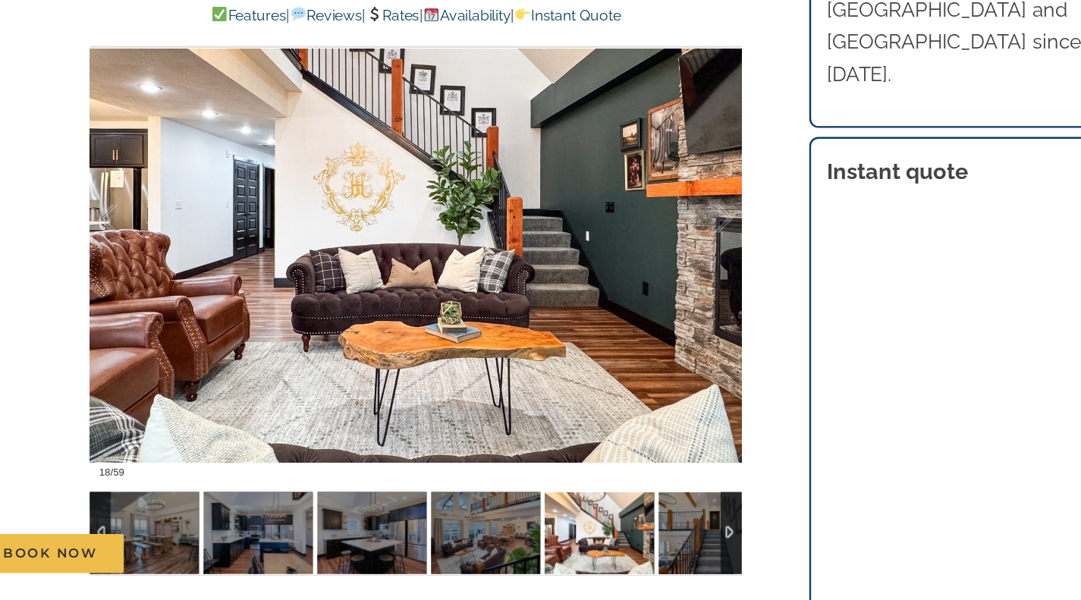
click at [662, 285] on div at bounding box center [638, 282] width 47 height 94
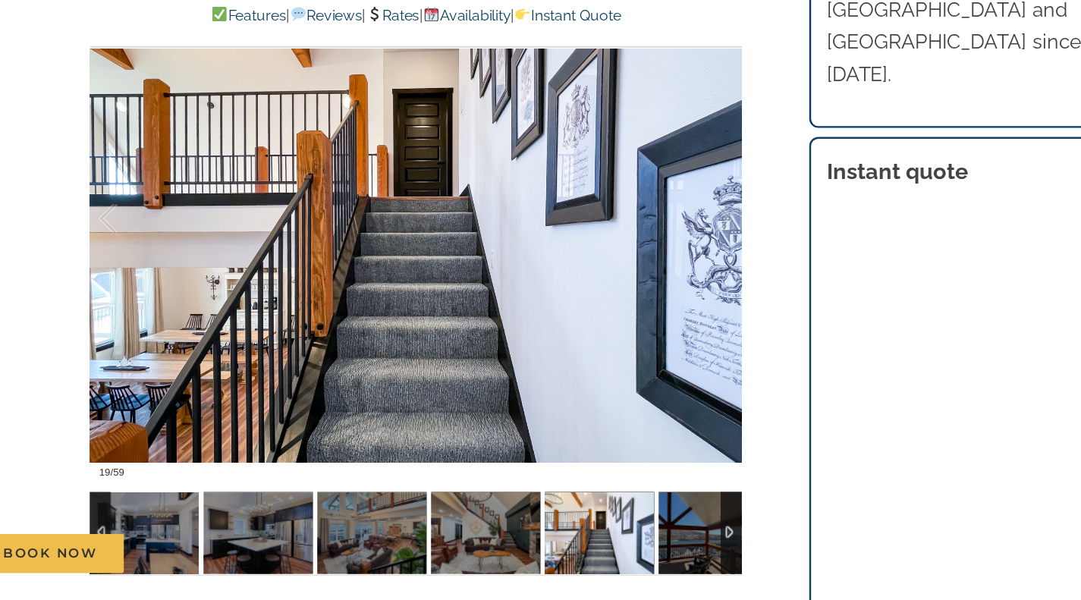
click at [664, 286] on div at bounding box center [398, 281] width 543 height 446
click at [669, 287] on div at bounding box center [398, 281] width 543 height 446
click at [661, 311] on div at bounding box center [638, 282] width 47 height 94
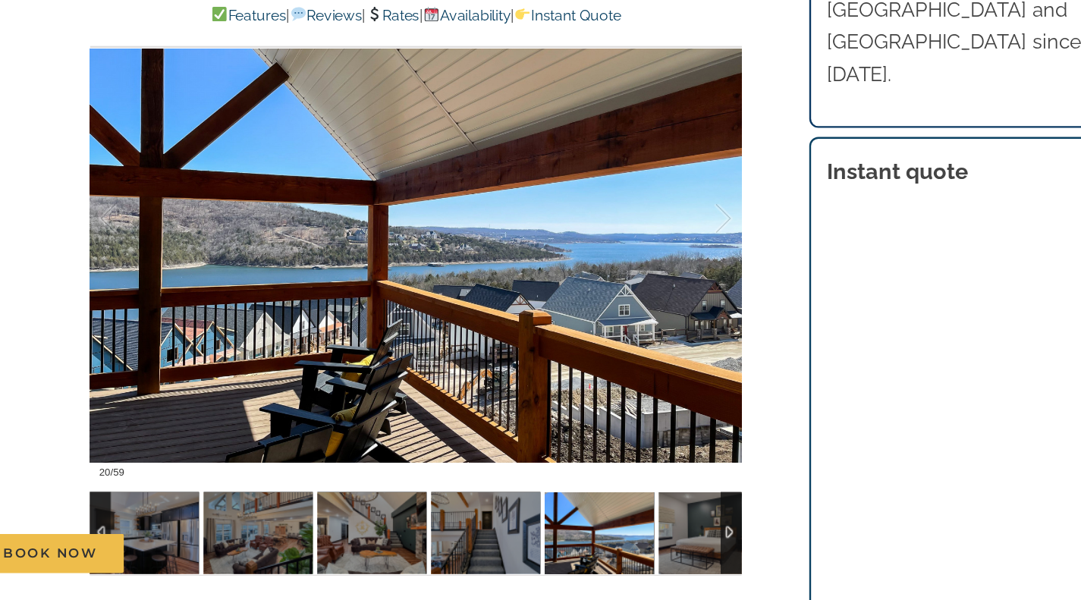
click at [666, 298] on div at bounding box center [398, 281] width 543 height 446
click at [664, 286] on div at bounding box center [398, 281] width 543 height 446
click at [652, 285] on div at bounding box center [638, 282] width 47 height 94
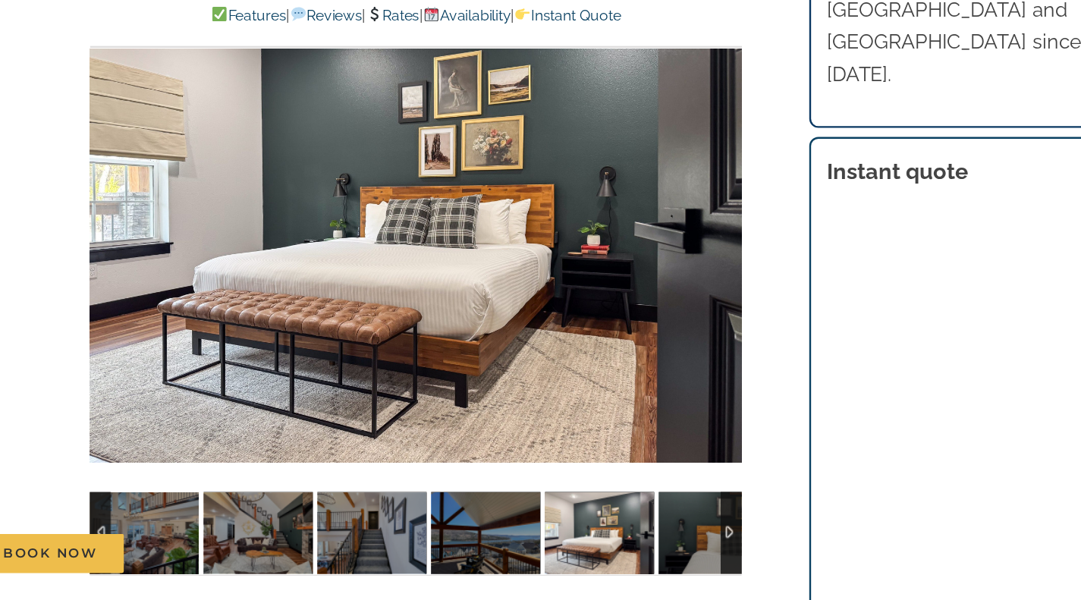
click at [659, 307] on div at bounding box center [398, 281] width 543 height 446
click at [660, 291] on div at bounding box center [638, 282] width 47 height 94
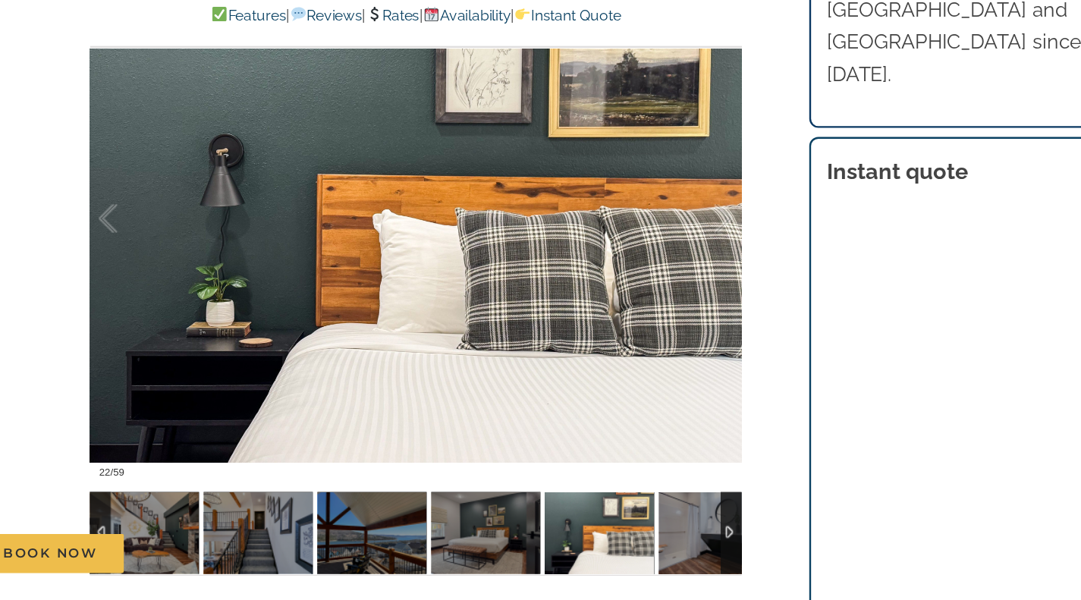
click at [661, 293] on div at bounding box center [638, 282] width 47 height 94
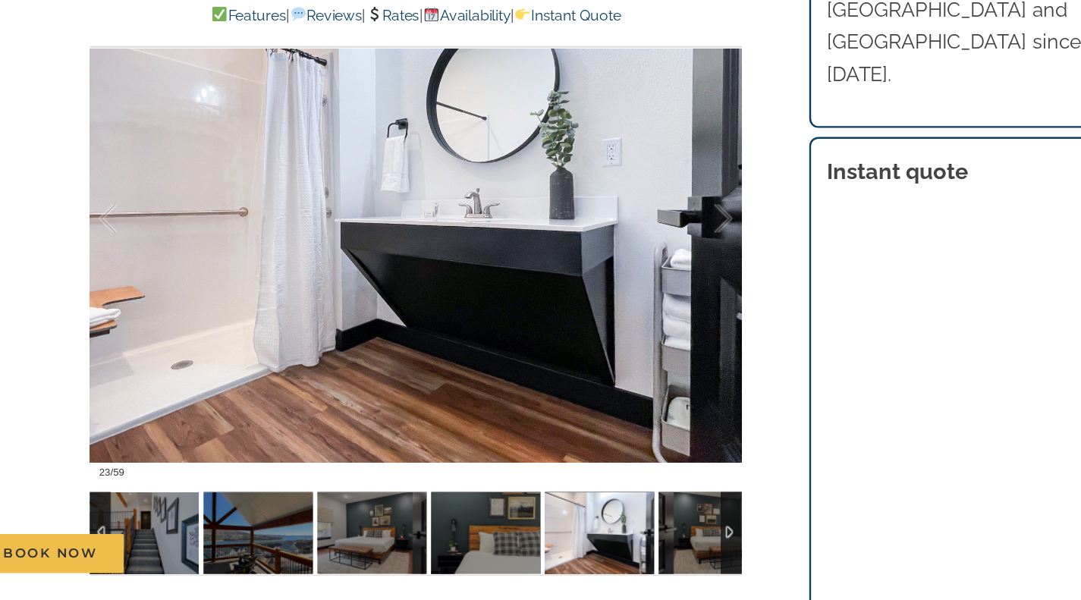
click at [659, 296] on div at bounding box center [638, 282] width 47 height 94
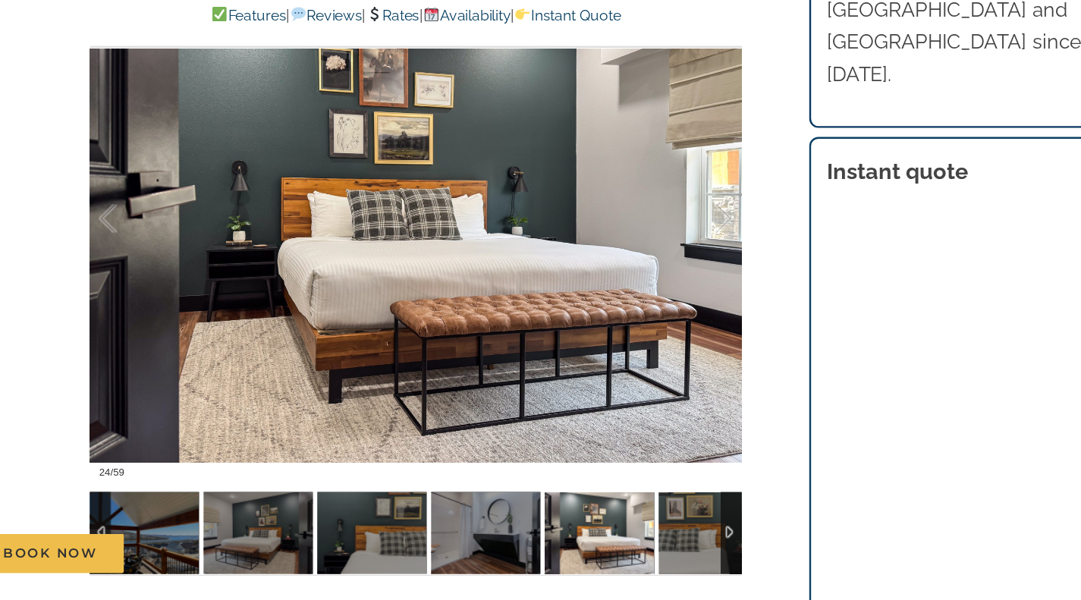
click at [664, 290] on div at bounding box center [398, 281] width 543 height 446
click at [663, 292] on div at bounding box center [398, 281] width 543 height 446
click at [668, 288] on div at bounding box center [398, 281] width 543 height 446
click at [659, 283] on div at bounding box center [638, 282] width 47 height 94
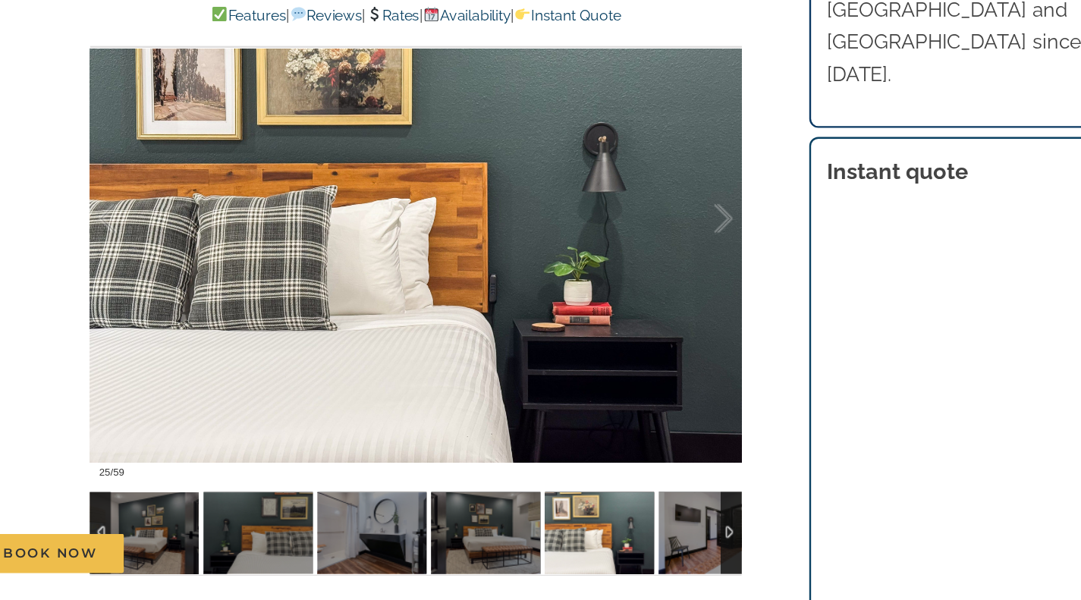
click at [663, 285] on div at bounding box center [398, 281] width 543 height 446
click at [655, 282] on div at bounding box center [638, 282] width 47 height 94
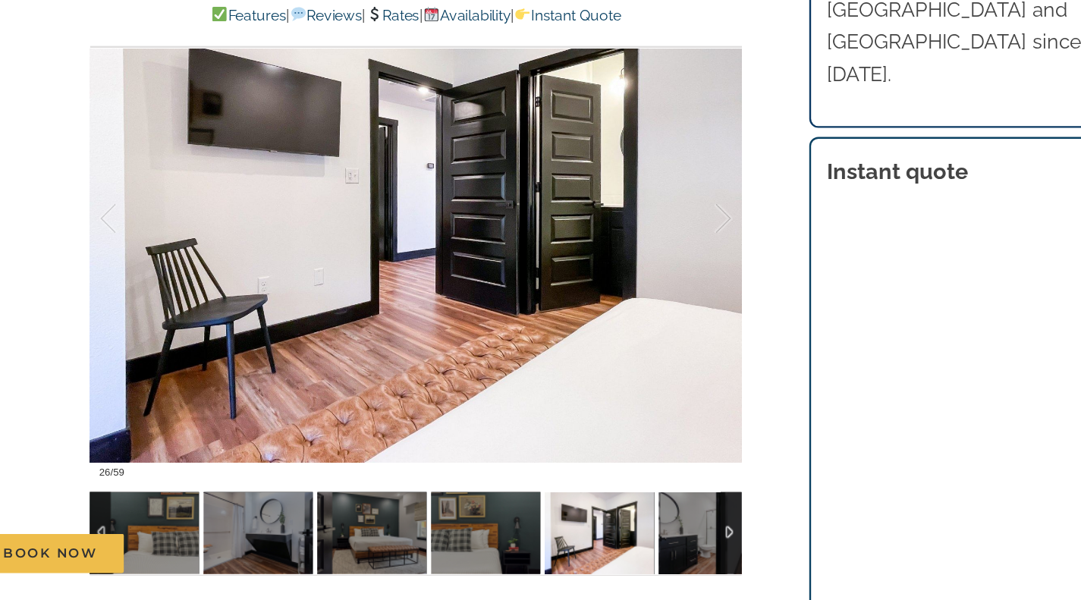
click at [658, 285] on div at bounding box center [638, 282] width 47 height 94
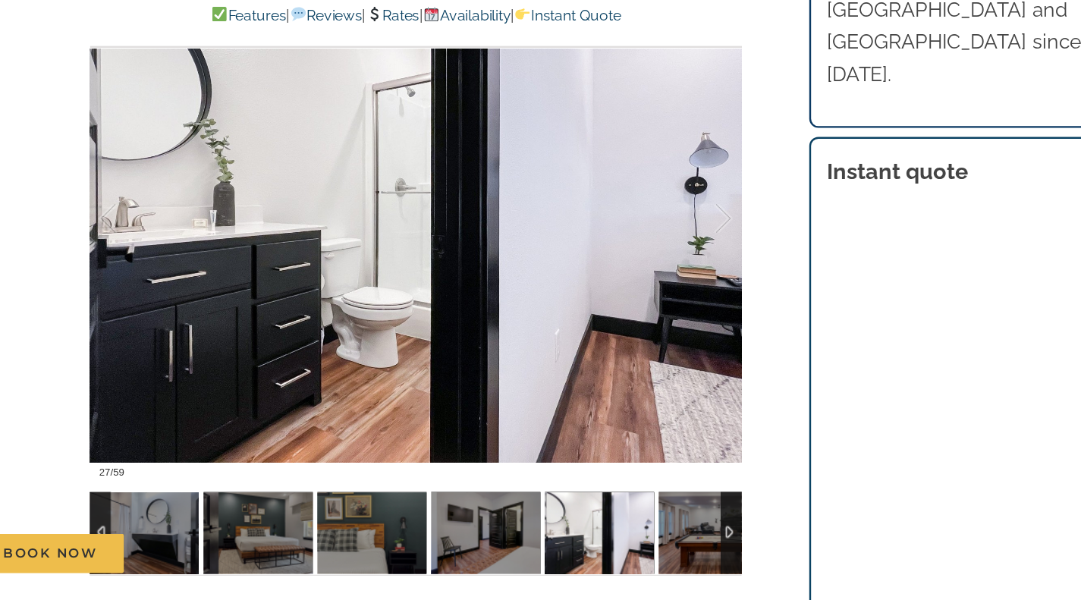
click at [660, 285] on div at bounding box center [638, 282] width 47 height 94
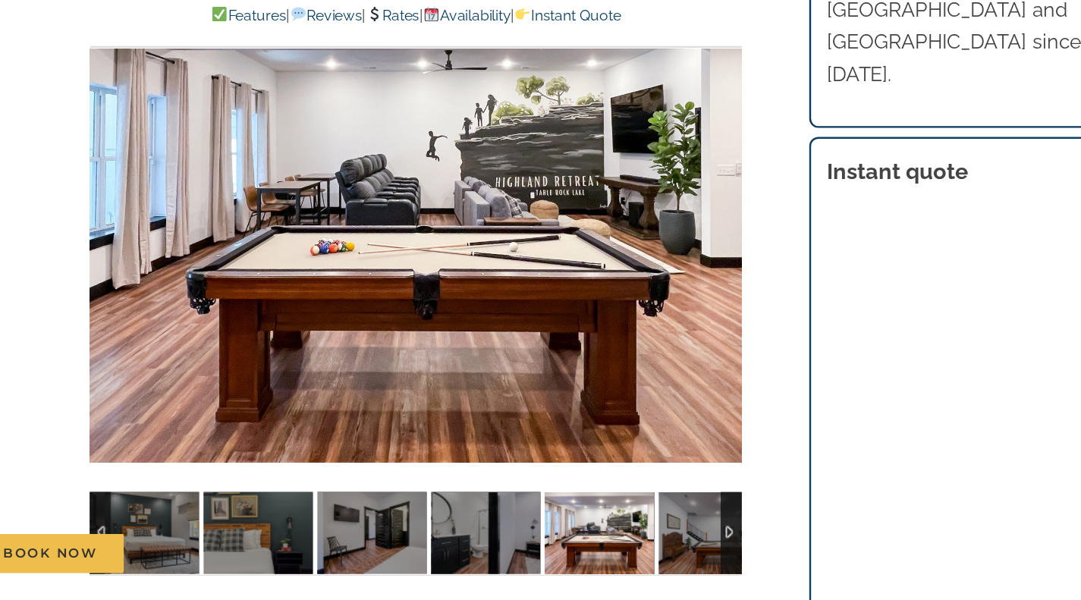
click at [656, 294] on div at bounding box center [398, 281] width 543 height 446
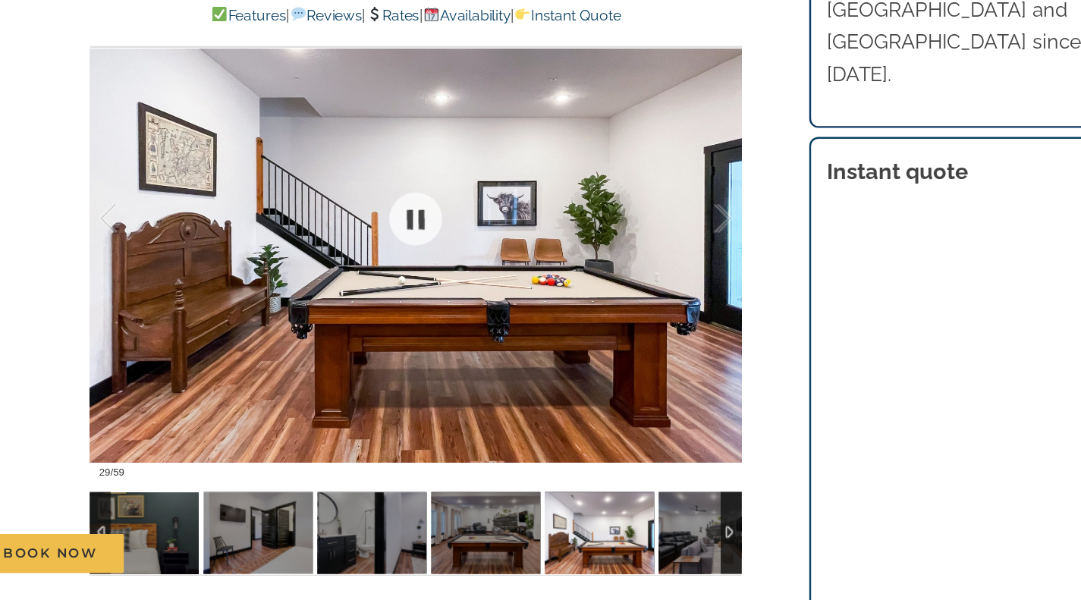
click at [659, 289] on div at bounding box center [638, 282] width 47 height 94
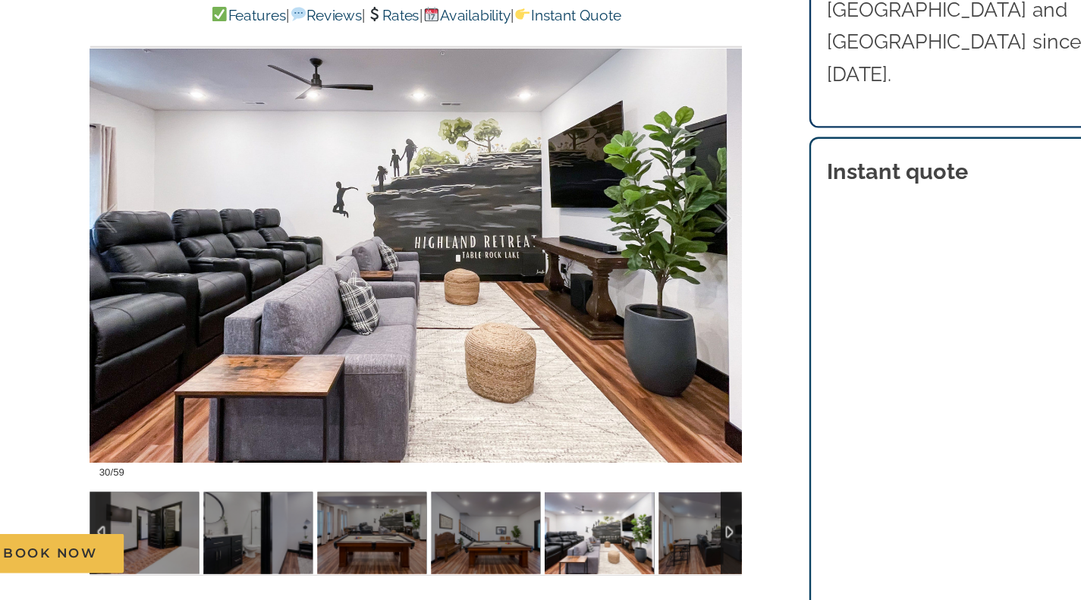
click at [660, 294] on div at bounding box center [638, 282] width 47 height 94
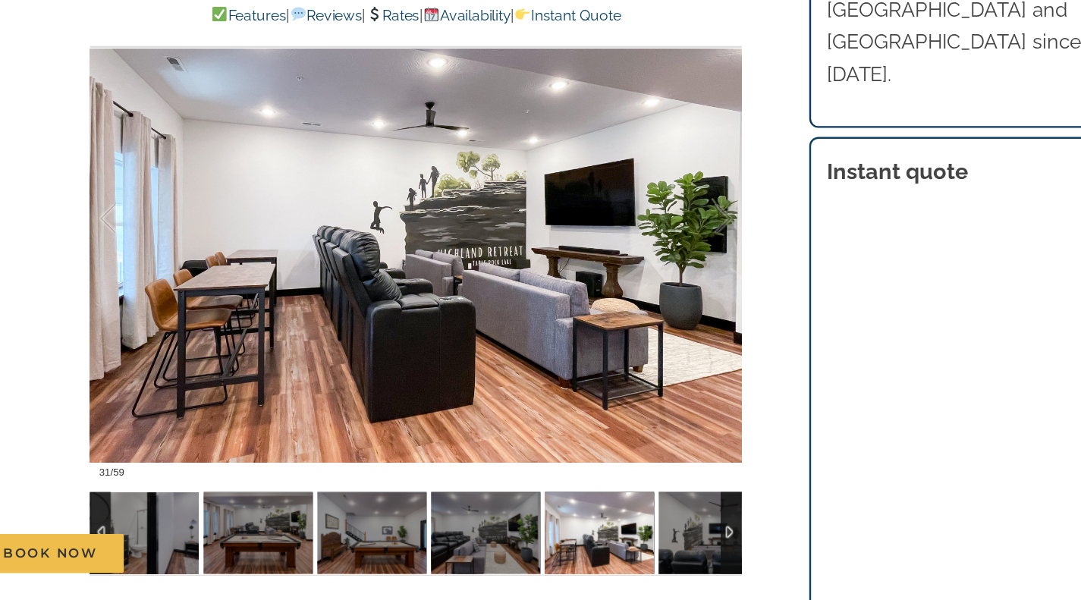
click at [664, 291] on div at bounding box center [398, 281] width 543 height 446
click at [656, 297] on div at bounding box center [638, 282] width 47 height 94
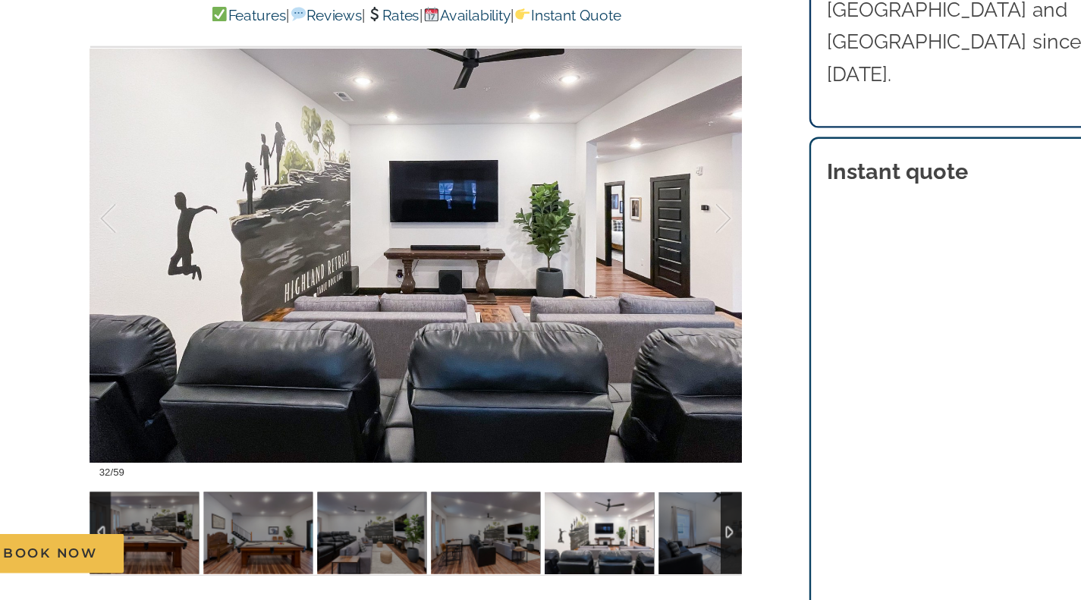
click at [655, 290] on div at bounding box center [638, 282] width 47 height 94
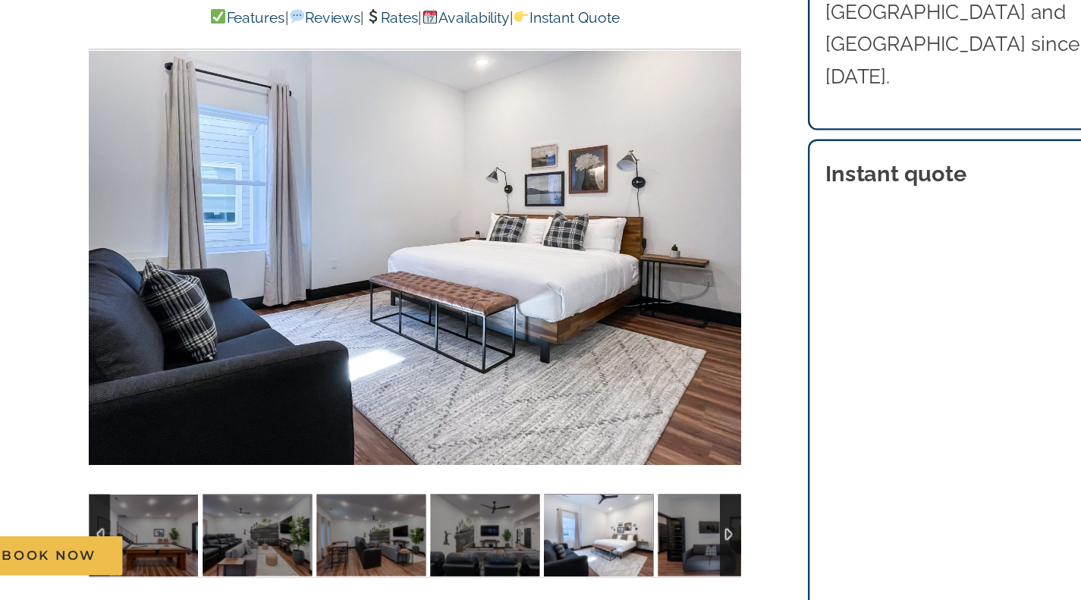
click at [655, 309] on div at bounding box center [398, 281] width 543 height 446
click at [652, 293] on div at bounding box center [638, 282] width 47 height 94
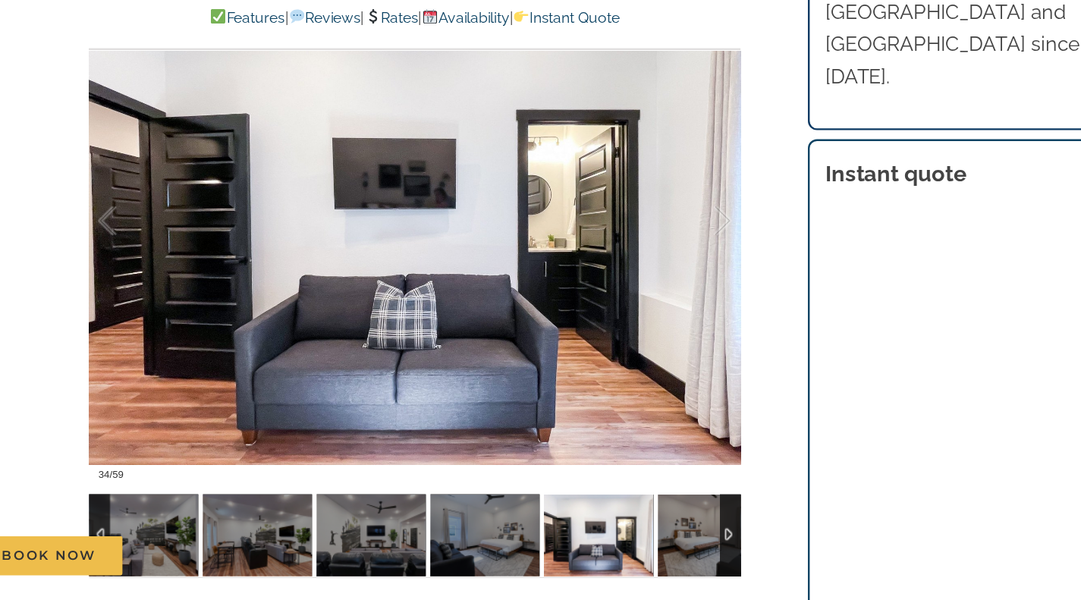
click at [651, 283] on div at bounding box center [638, 282] width 47 height 94
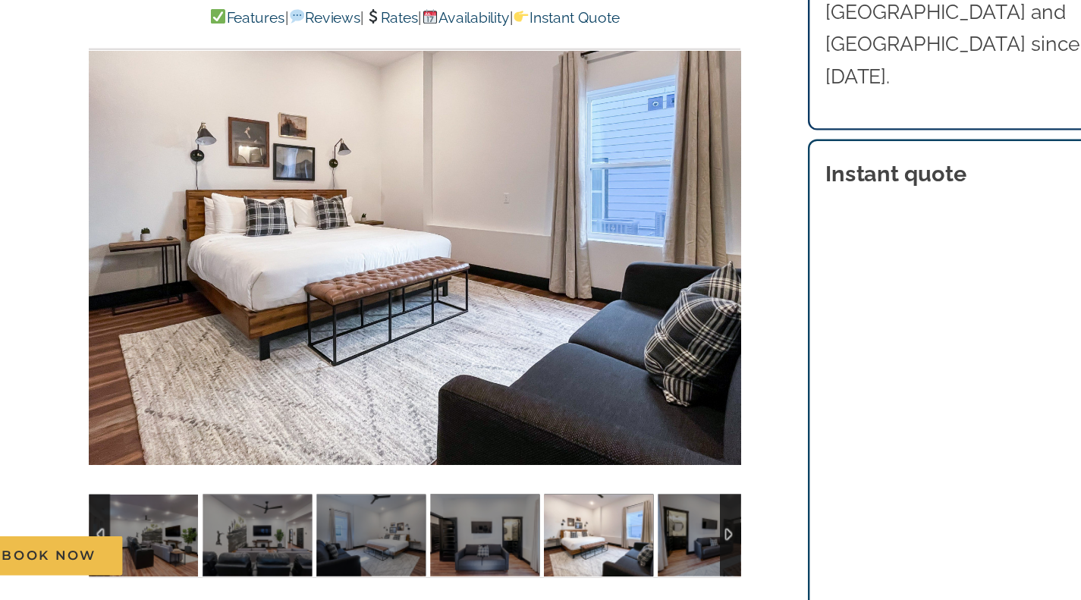
click at [659, 291] on div at bounding box center [398, 281] width 543 height 446
click at [650, 302] on div at bounding box center [638, 282] width 47 height 94
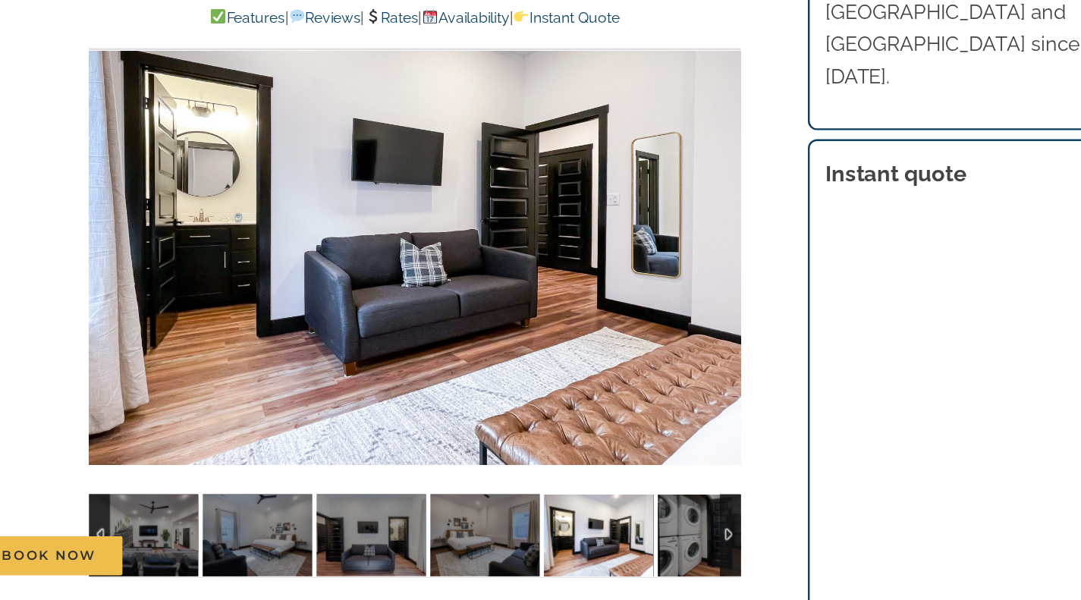
click at [156, 297] on div at bounding box center [398, 281] width 543 height 446
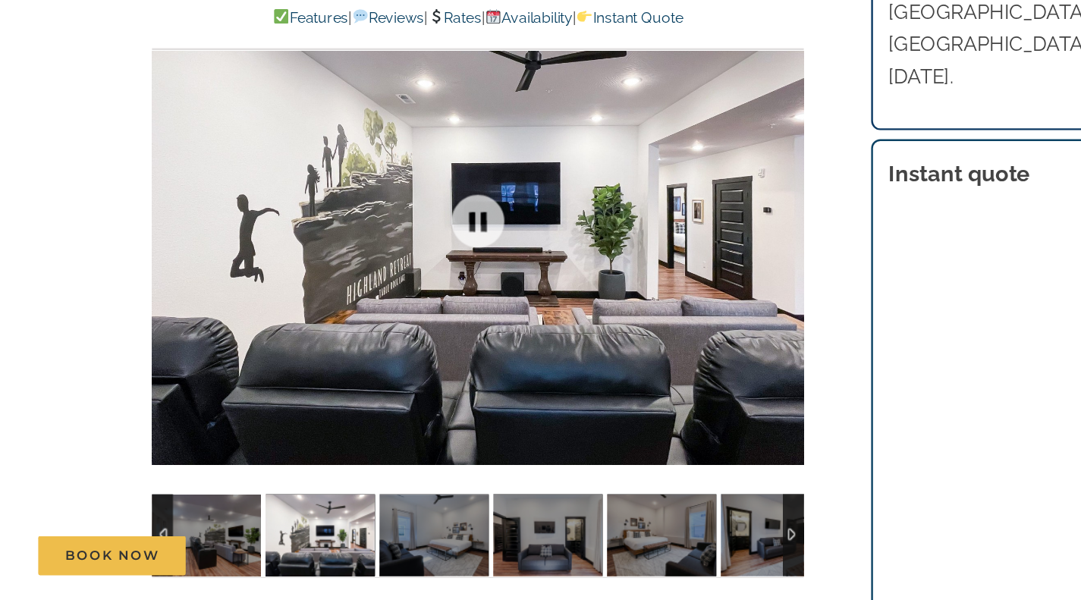
click at [650, 311] on div at bounding box center [398, 281] width 543 height 446
click at [650, 275] on div at bounding box center [638, 282] width 47 height 94
click at [552, 563] on div "Book Now" at bounding box center [552, 561] width 1040 height 33
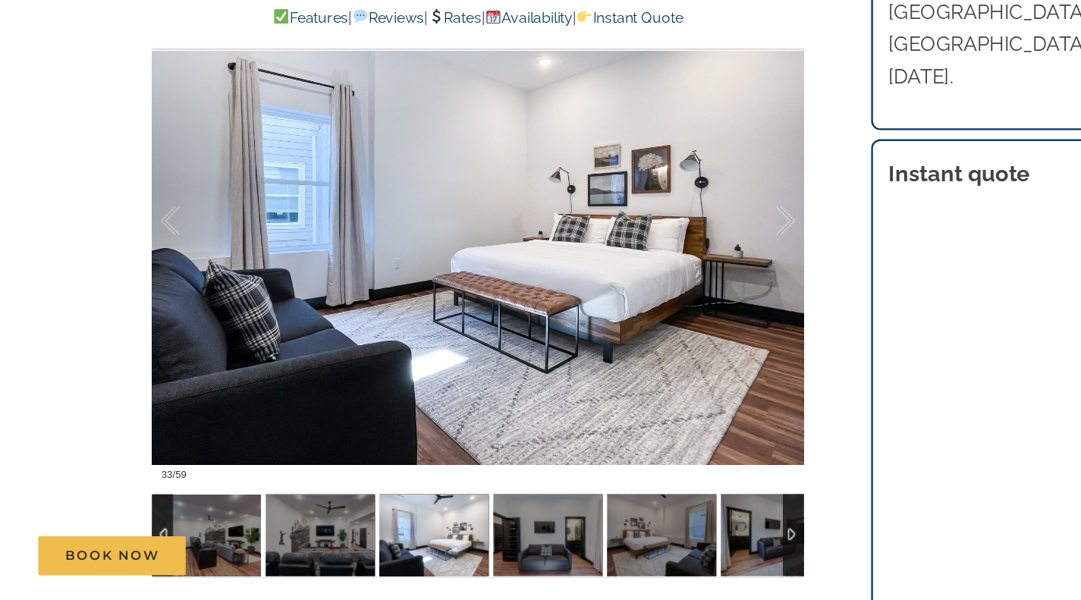
click at [658, 291] on div at bounding box center [638, 282] width 47 height 94
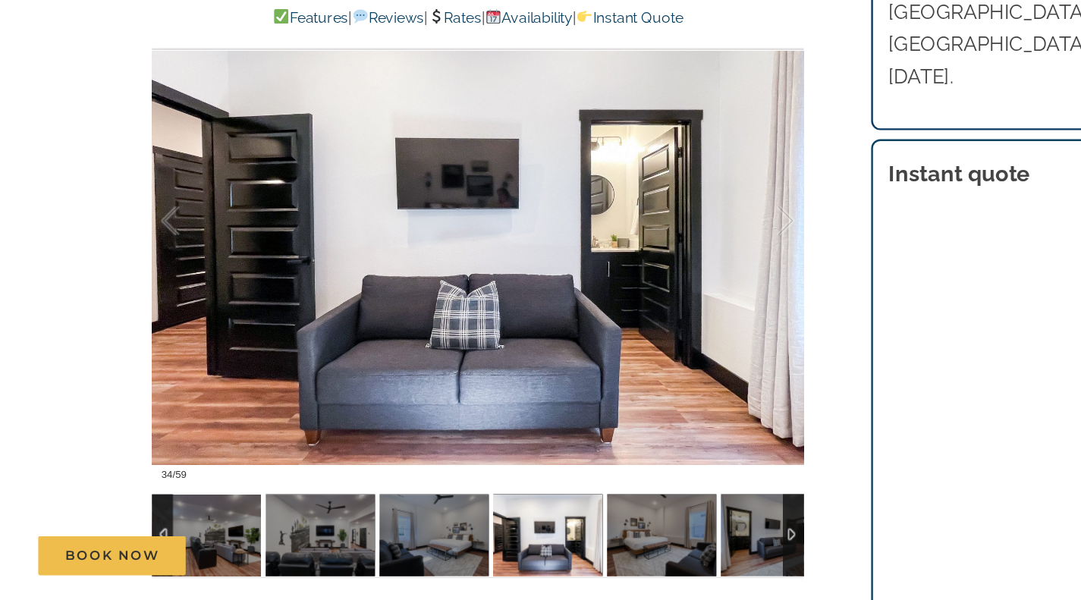
click at [650, 288] on div at bounding box center [638, 282] width 47 height 94
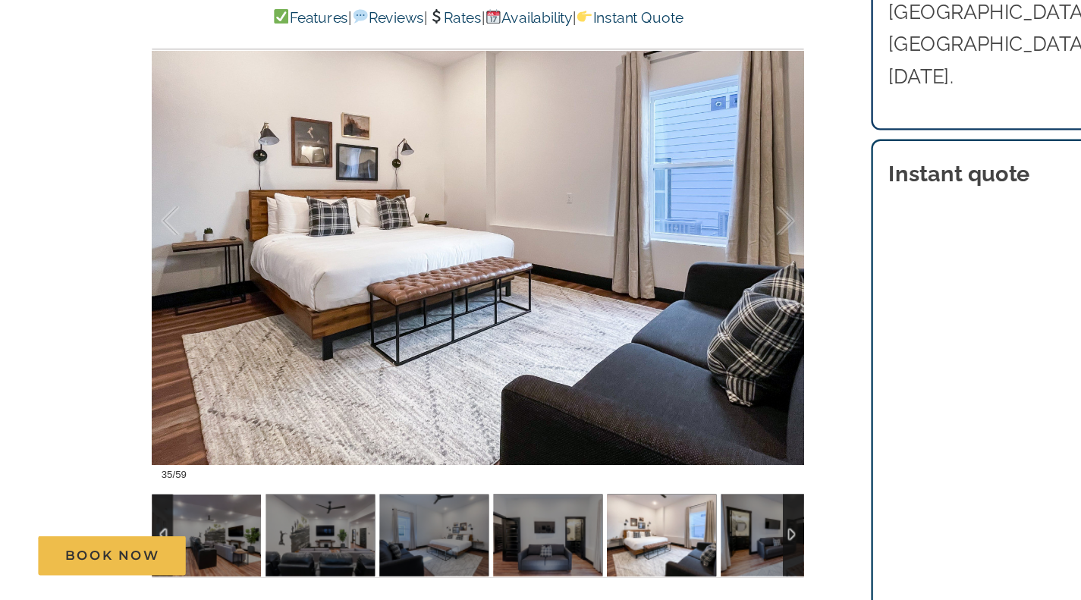
click at [661, 285] on div at bounding box center [638, 282] width 47 height 94
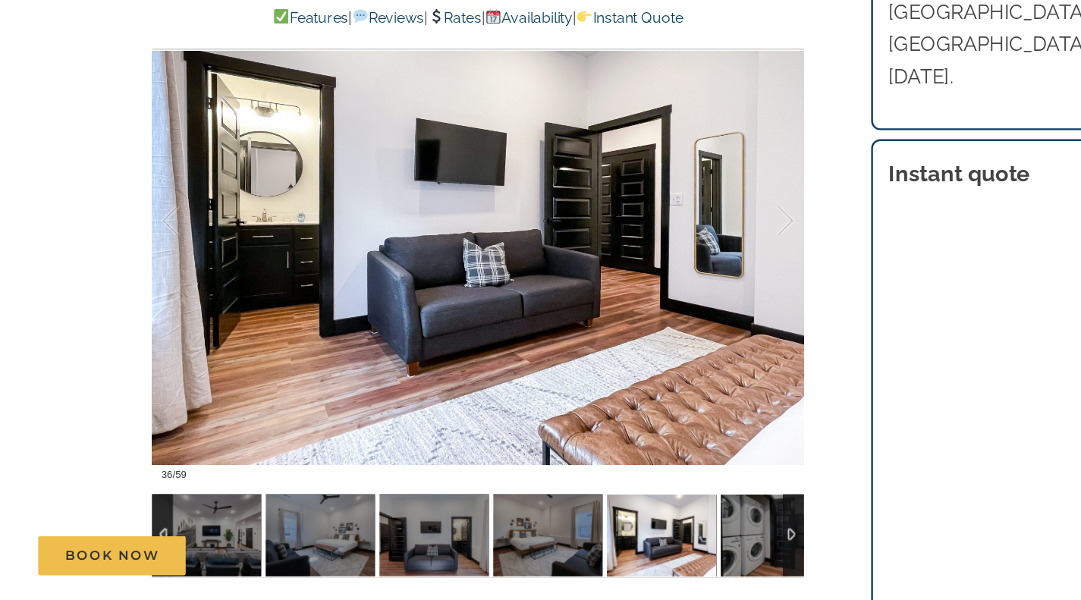
click at [656, 291] on div at bounding box center [638, 282] width 47 height 94
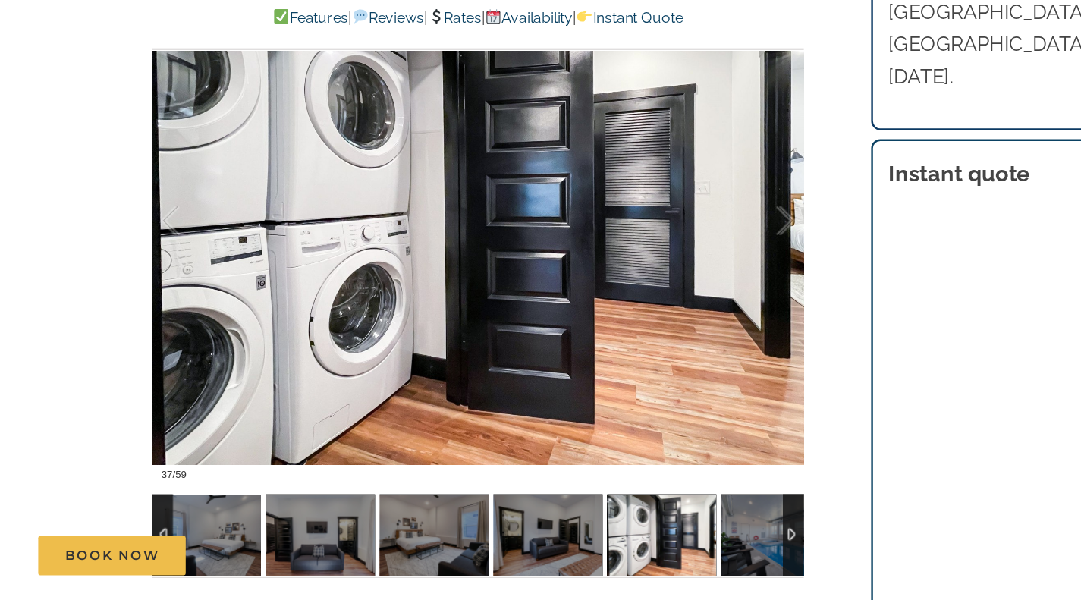
click at [656, 291] on div at bounding box center [638, 282] width 47 height 94
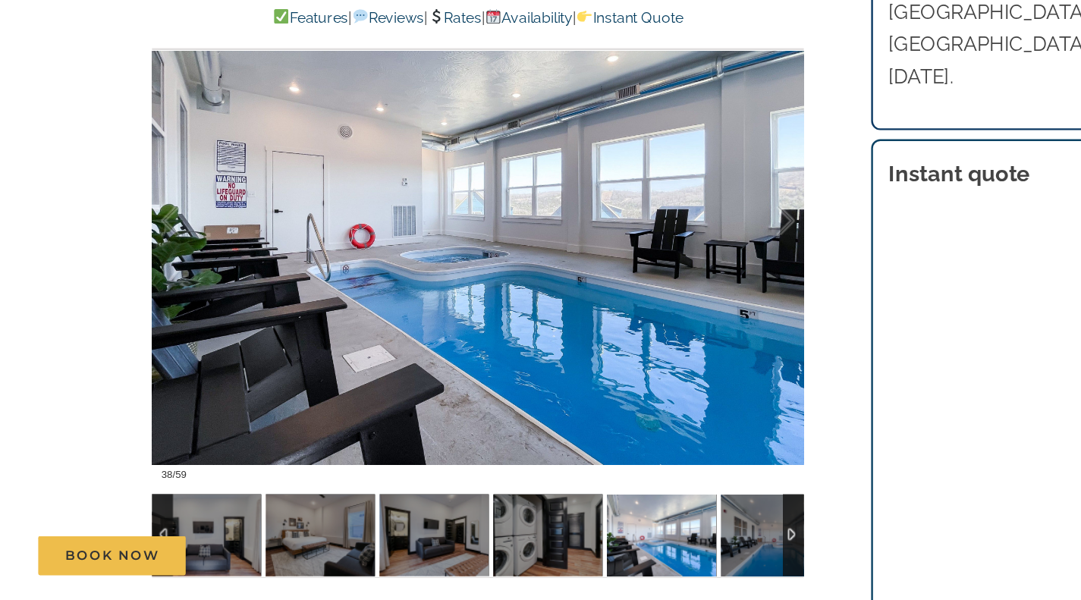
click at [661, 287] on div at bounding box center [638, 282] width 47 height 94
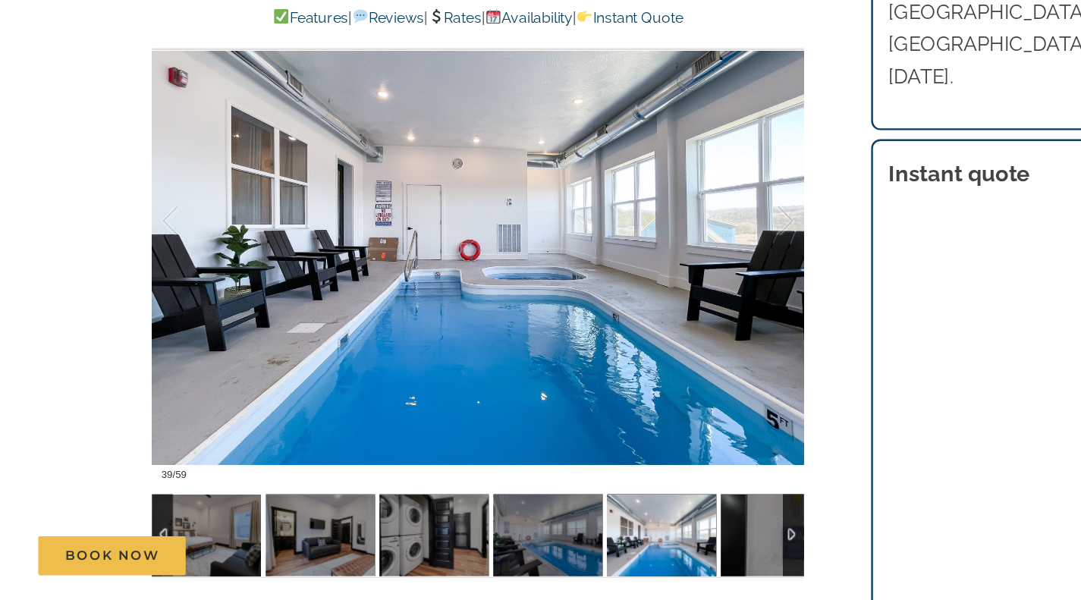
click at [662, 278] on div at bounding box center [398, 281] width 543 height 446
click at [665, 283] on div at bounding box center [398, 281] width 543 height 446
click at [657, 284] on div at bounding box center [638, 282] width 47 height 94
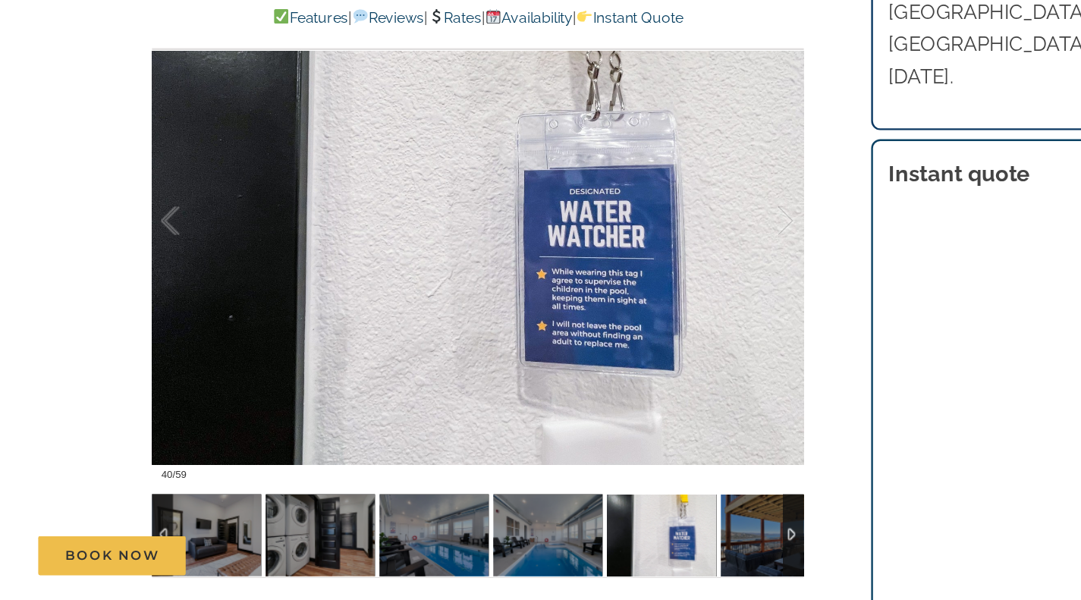
click at [653, 287] on div at bounding box center [638, 282] width 47 height 94
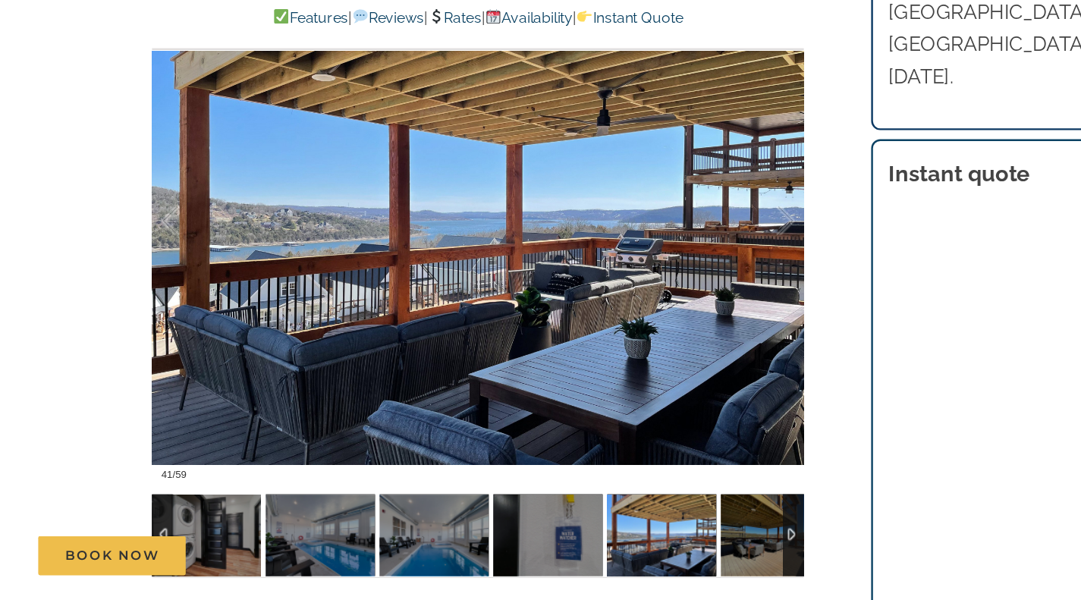
click at [654, 291] on div at bounding box center [638, 282] width 47 height 94
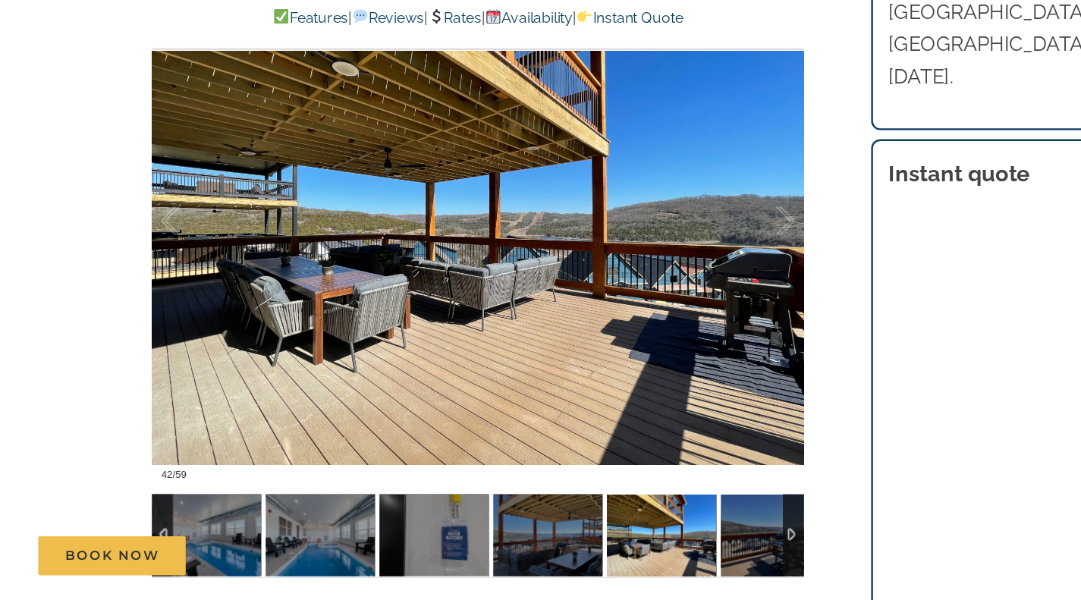
click at [656, 294] on div at bounding box center [638, 282] width 47 height 94
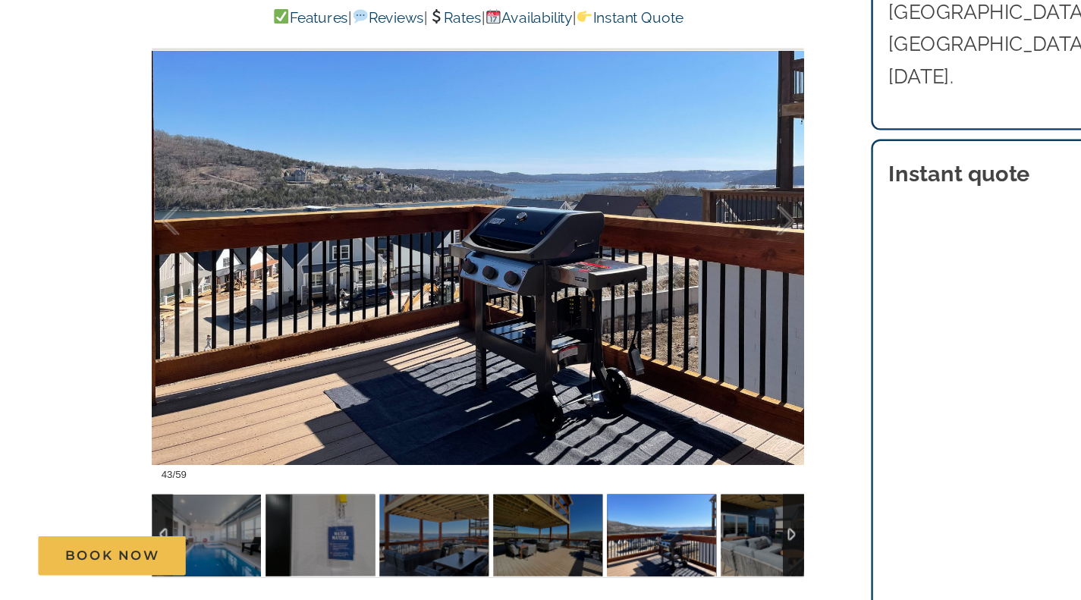
click at [657, 299] on div at bounding box center [638, 282] width 47 height 94
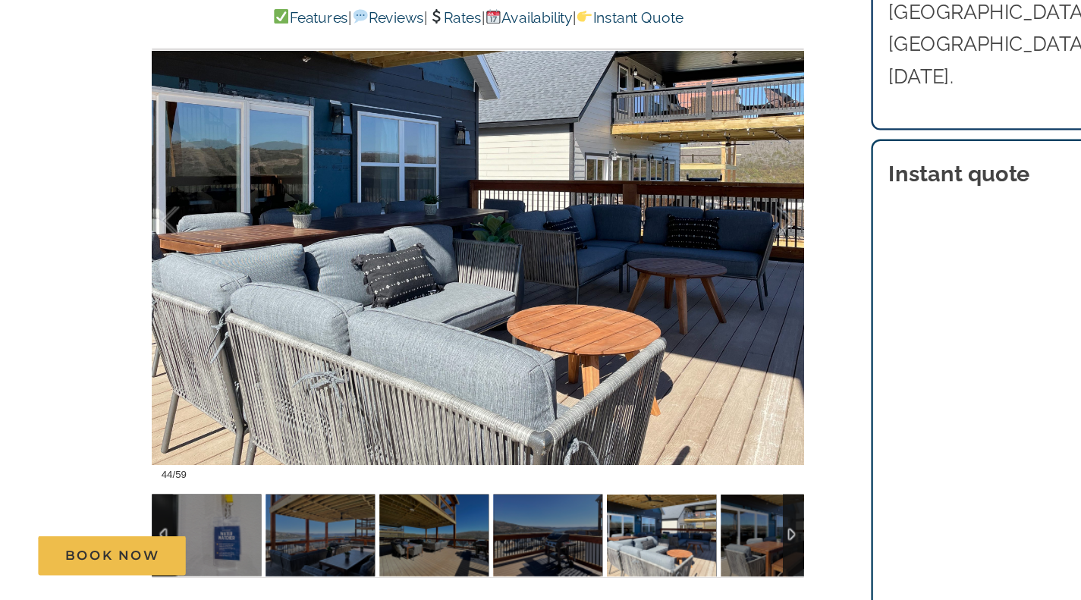
click at [654, 299] on div at bounding box center [638, 282] width 47 height 94
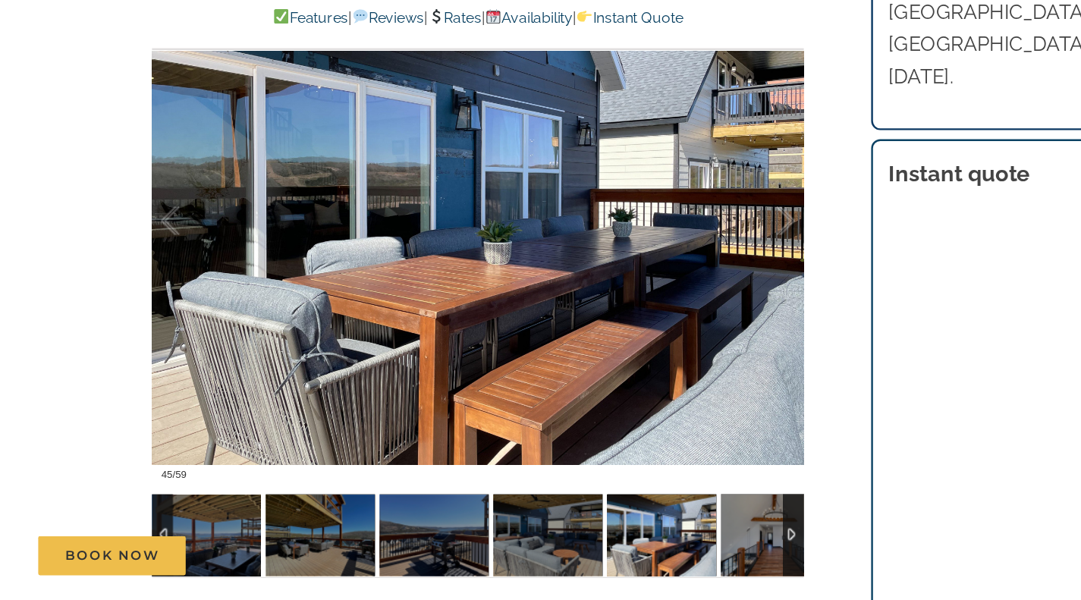
click at [658, 288] on div at bounding box center [638, 282] width 47 height 94
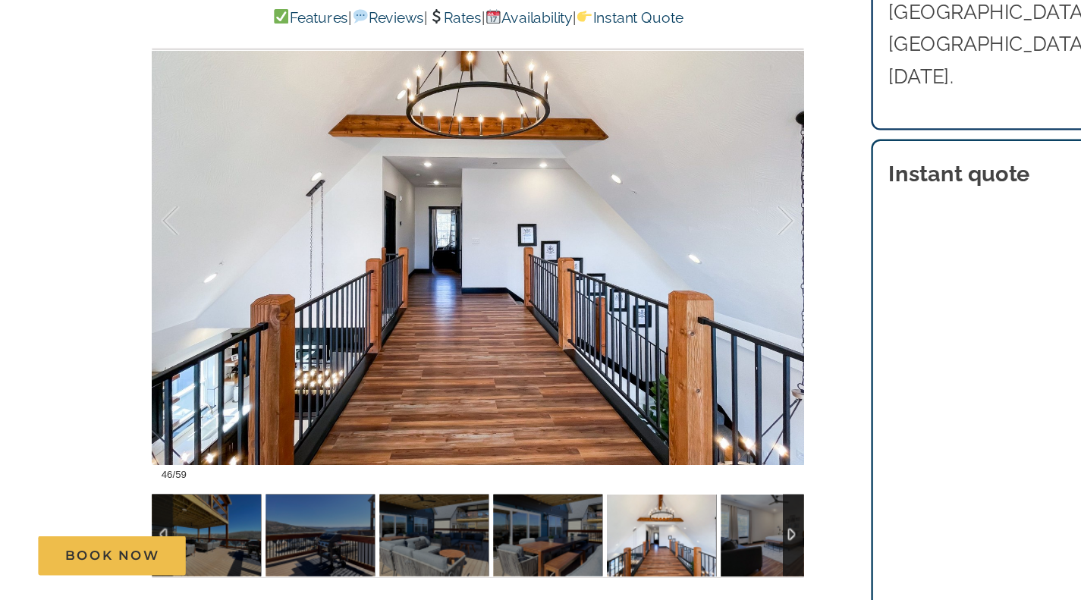
click at [656, 291] on div at bounding box center [638, 282] width 47 height 94
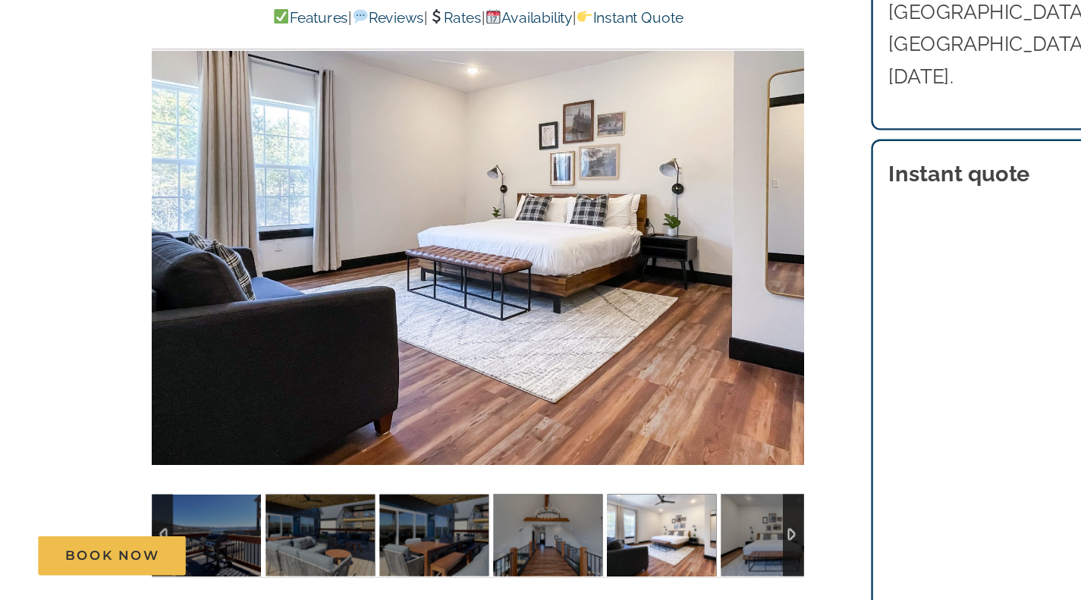
click at [657, 305] on div at bounding box center [398, 281] width 543 height 446
click at [661, 288] on div at bounding box center [638, 282] width 47 height 94
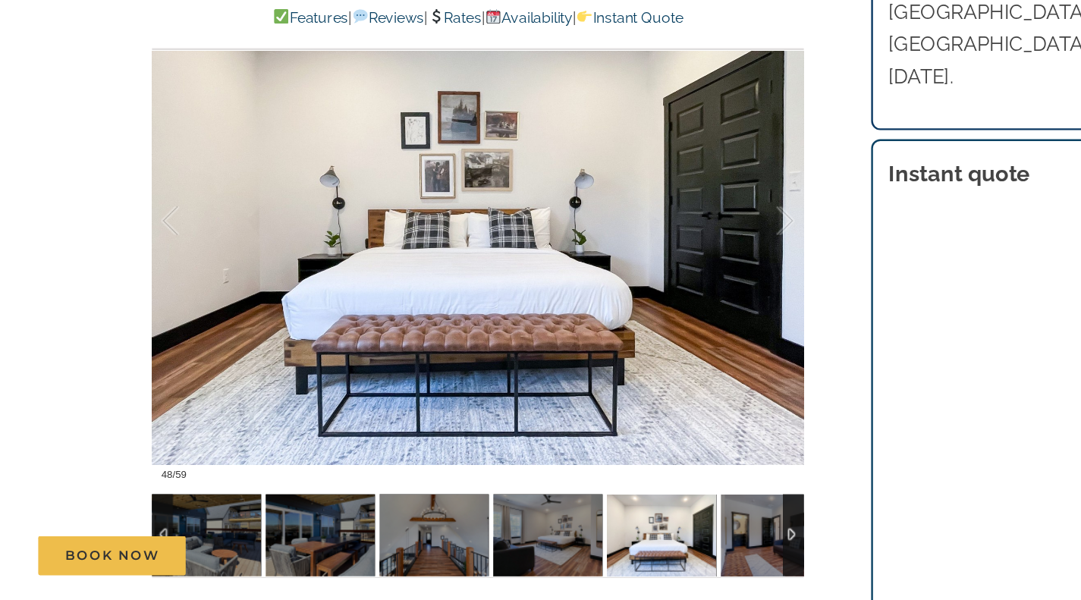
click at [657, 285] on div at bounding box center [638, 282] width 47 height 94
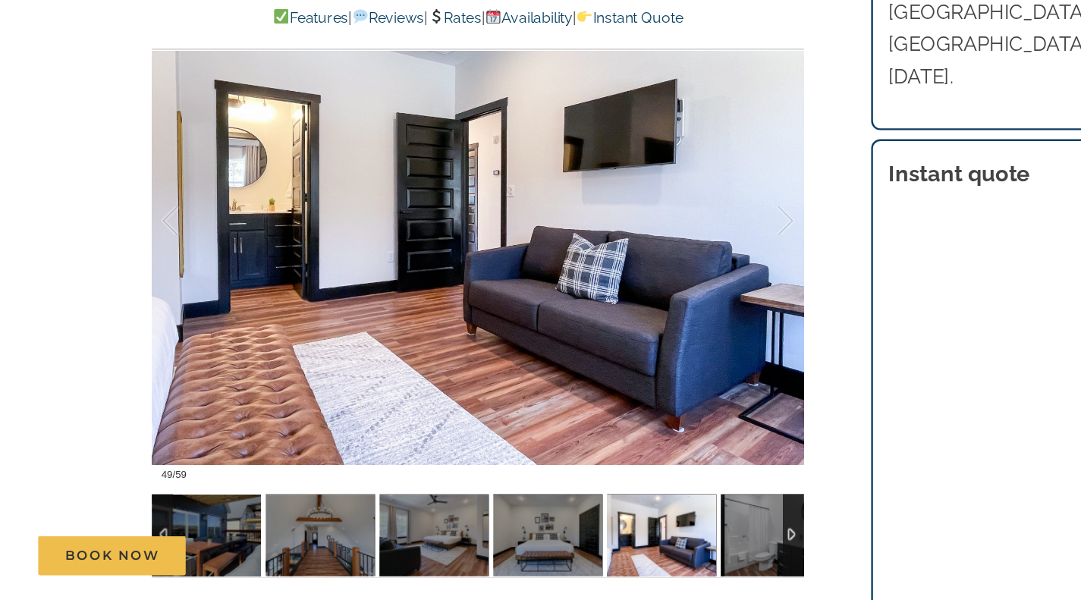
click at [659, 287] on div at bounding box center [638, 282] width 47 height 94
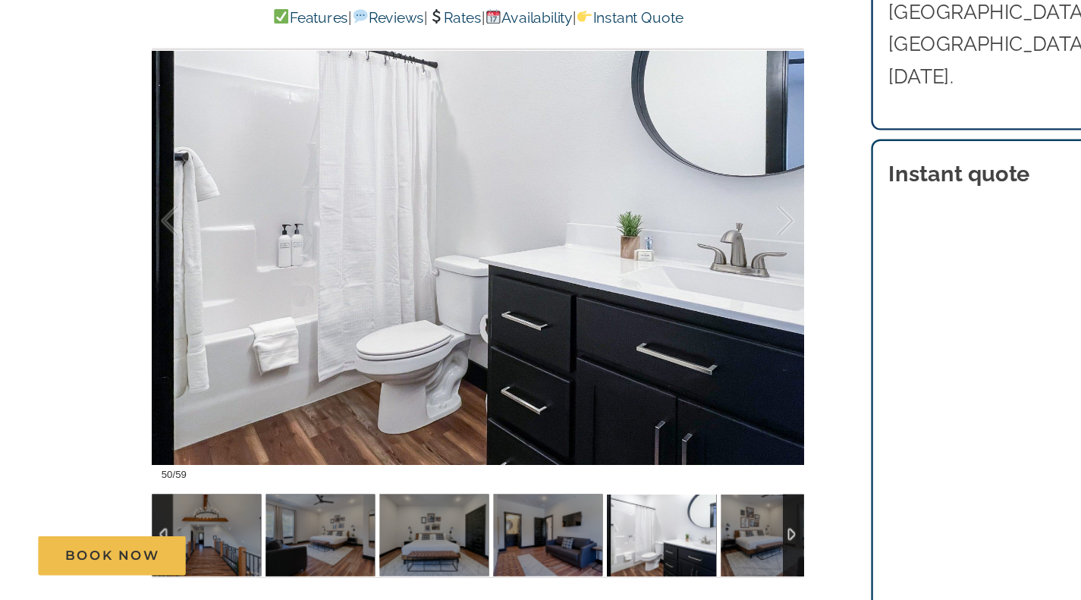
click at [657, 288] on div at bounding box center [638, 282] width 47 height 94
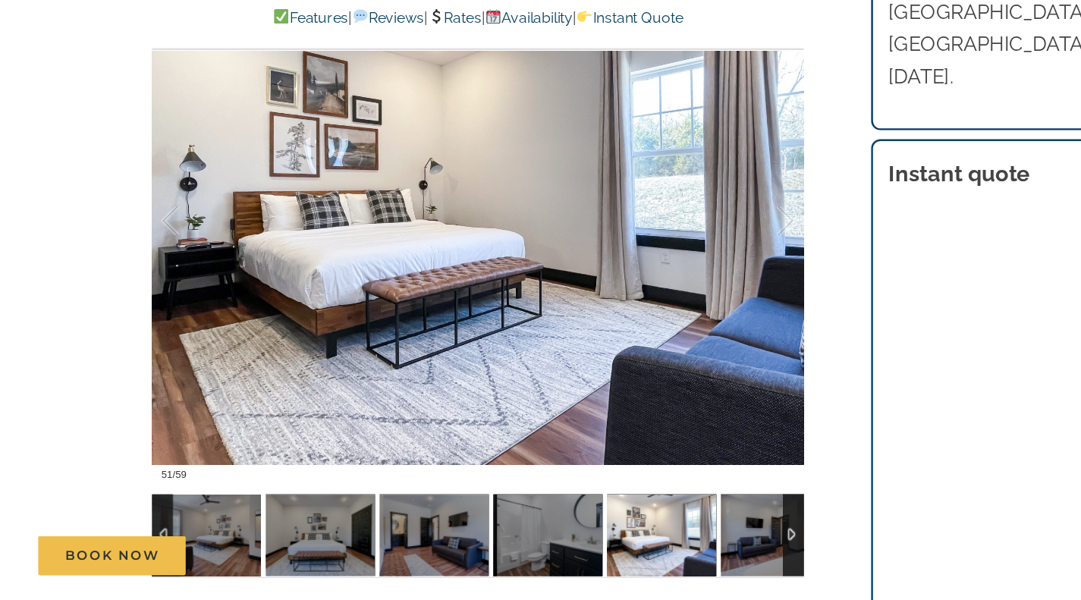
click at [657, 295] on div at bounding box center [638, 282] width 47 height 94
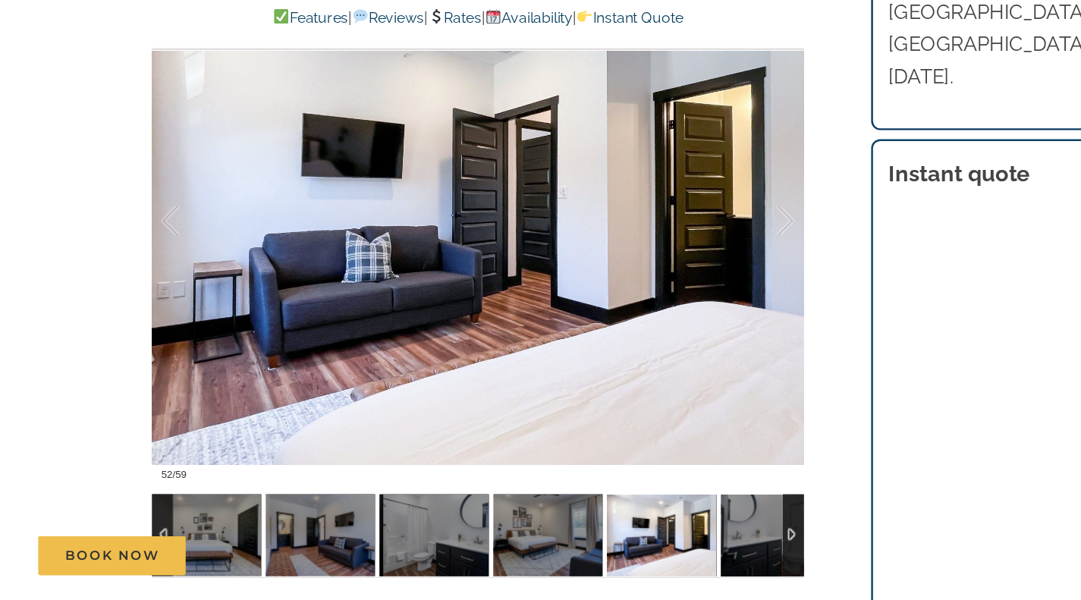
click at [663, 284] on div at bounding box center [398, 281] width 543 height 446
click at [652, 290] on div at bounding box center [638, 282] width 47 height 94
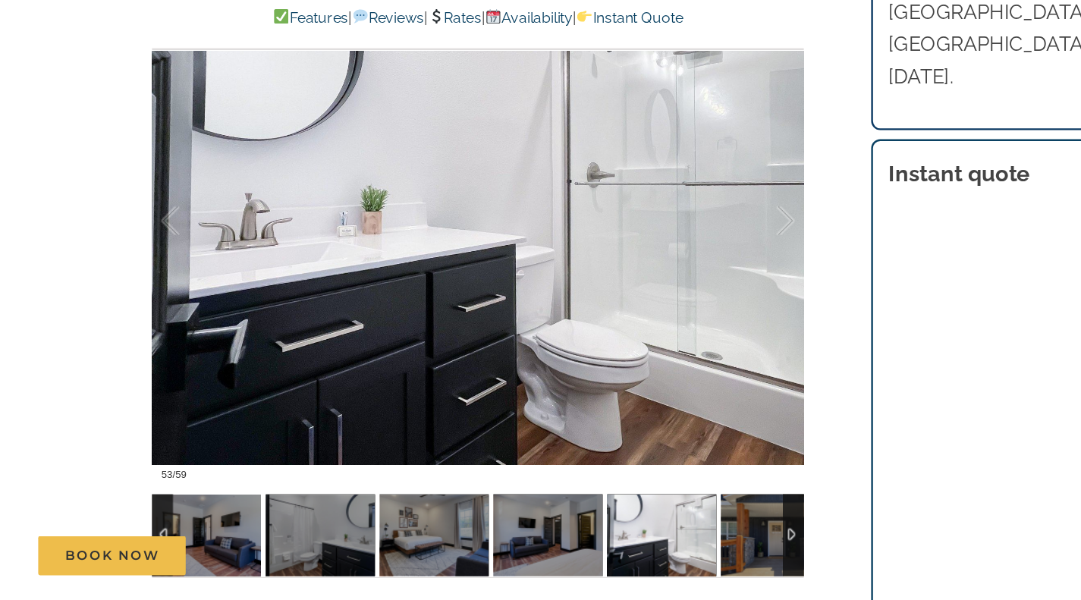
click at [656, 285] on div at bounding box center [638, 282] width 47 height 94
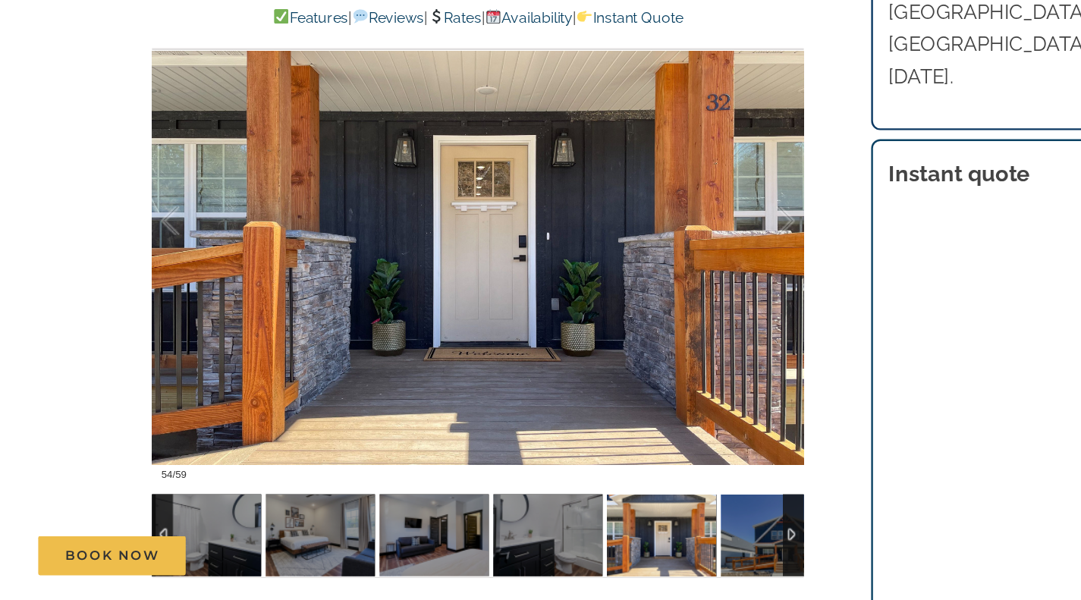
click at [661, 285] on div at bounding box center [638, 282] width 47 height 94
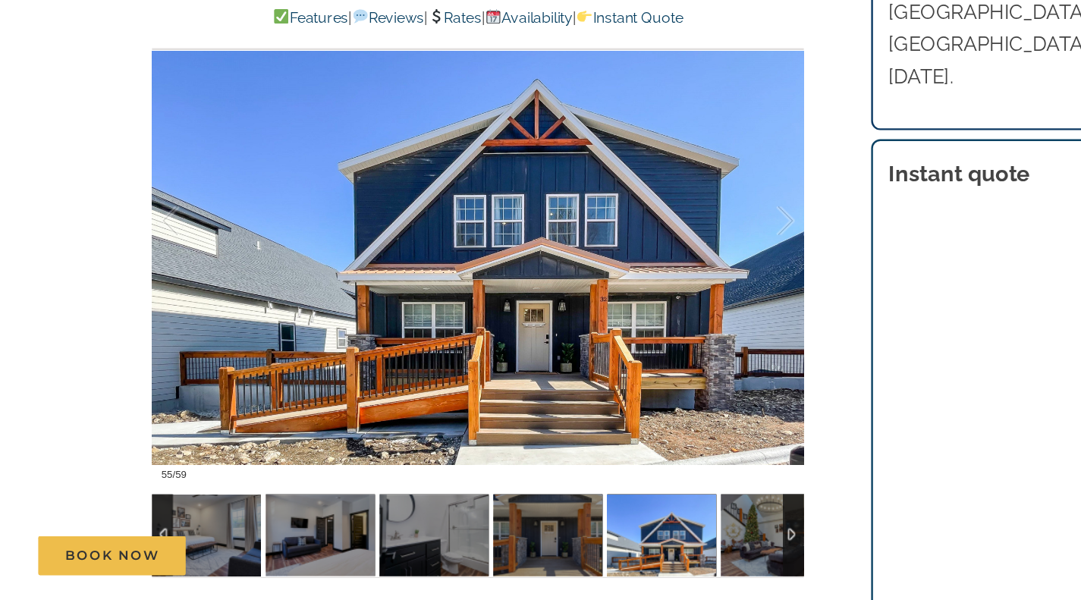
click at [653, 298] on div at bounding box center [638, 282] width 47 height 94
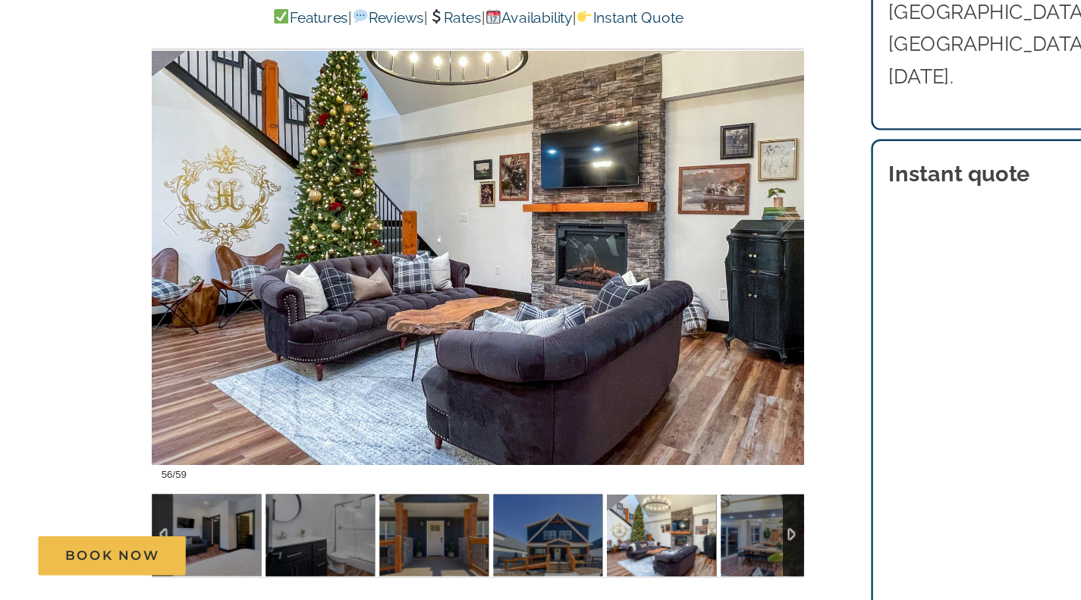
click at [657, 288] on div at bounding box center [638, 282] width 47 height 94
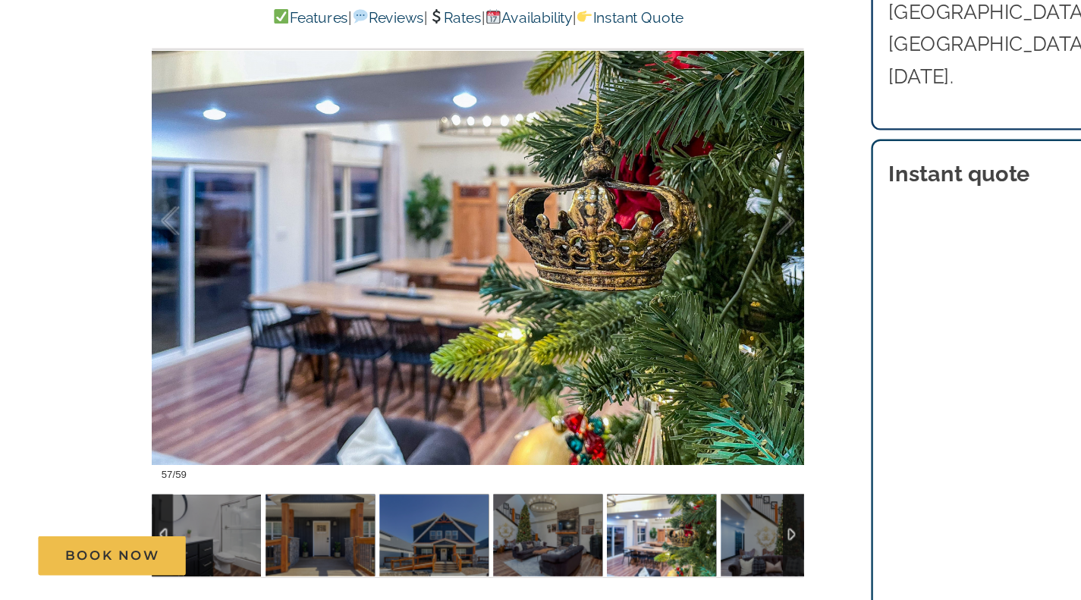
click at [653, 288] on div at bounding box center [638, 282] width 47 height 94
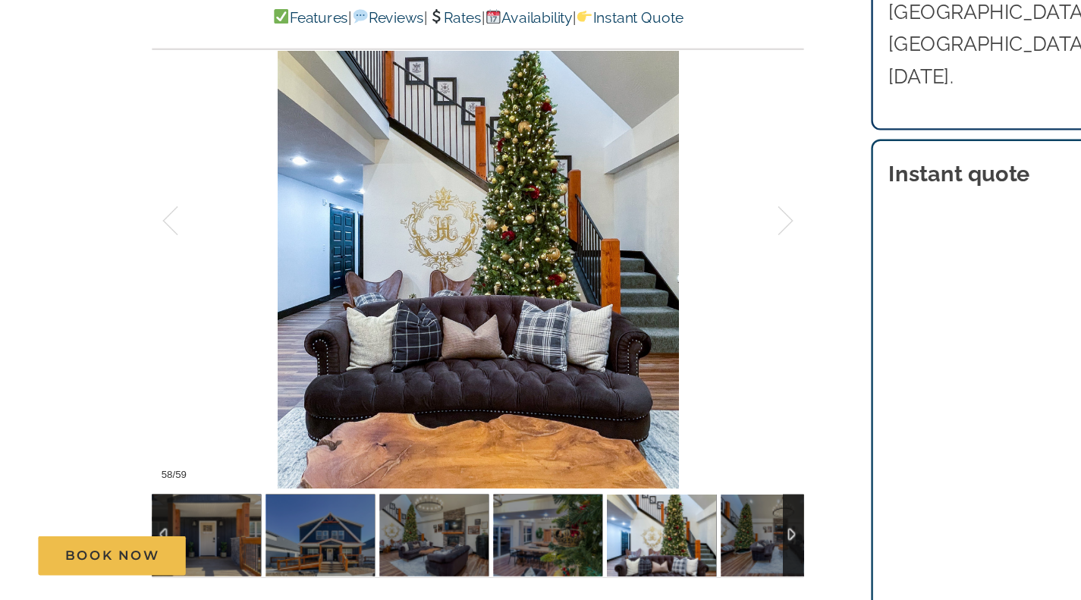
click at [659, 281] on div at bounding box center [638, 282] width 47 height 94
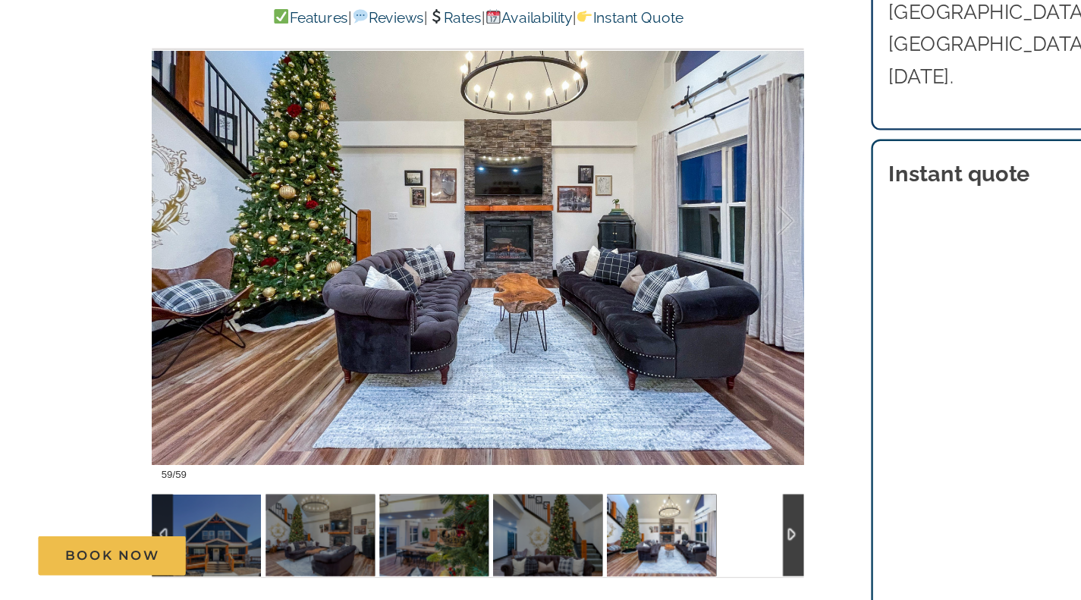
click at [659, 286] on div at bounding box center [638, 282] width 47 height 94
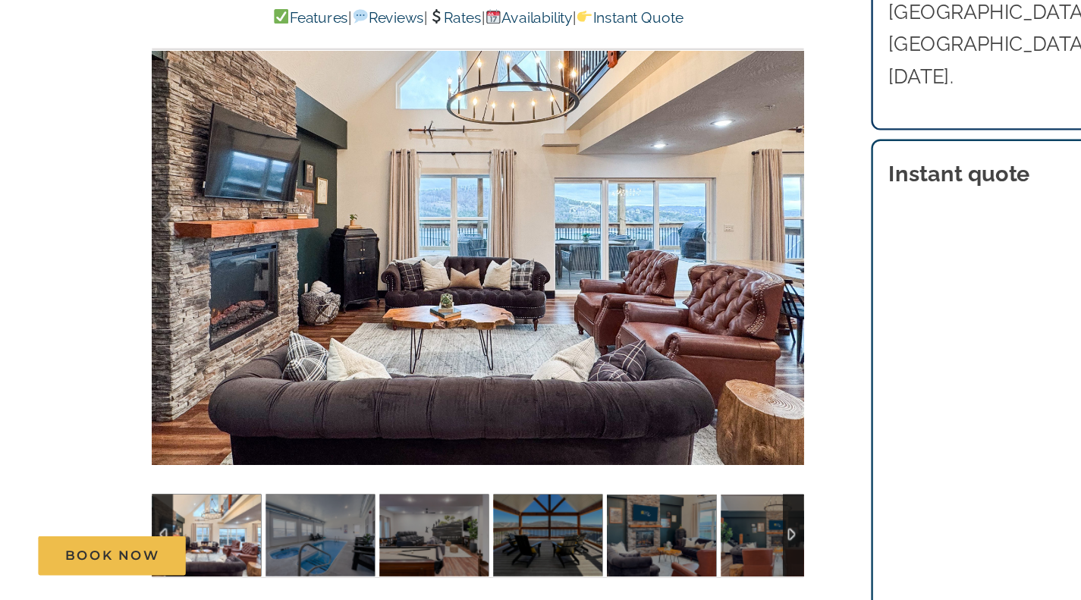
click at [656, 300] on div at bounding box center [398, 281] width 543 height 446
click at [662, 282] on div at bounding box center [638, 282] width 47 height 94
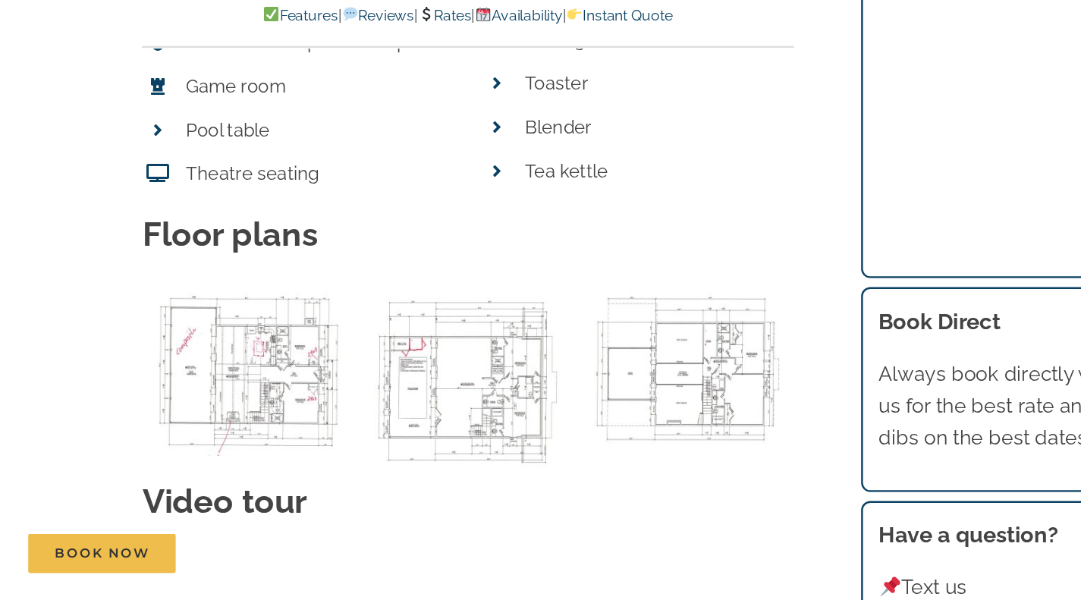
scroll to position [6636, 0]
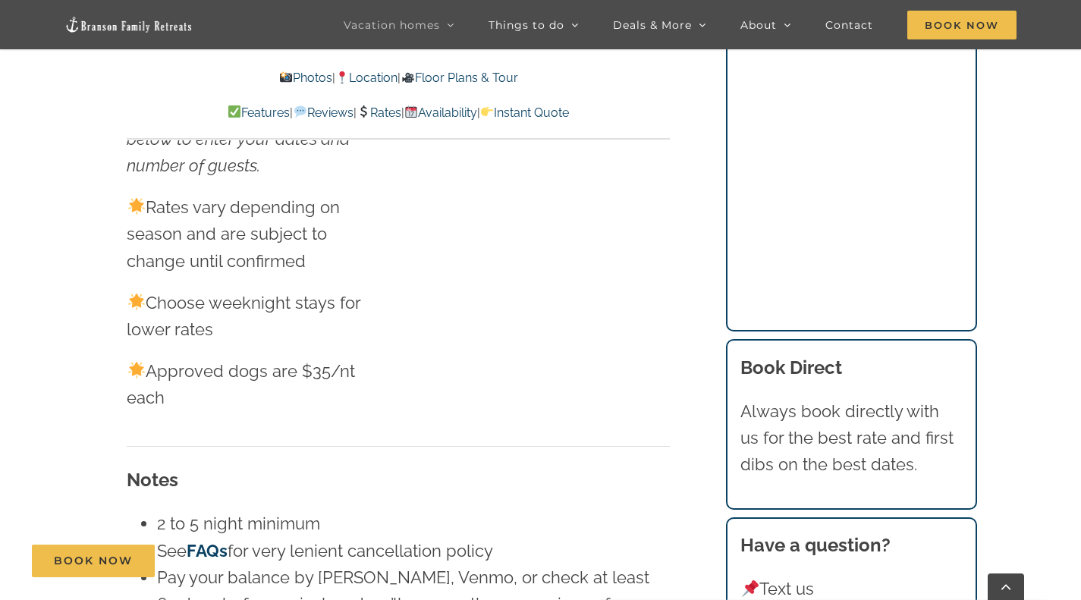
scroll to position [8934, 0]
click at [14, 47] on div "Vacation homes 2 to 3 Bedrooms Mini Camp | 2 Bedrooms Mini Pearl | 2 Bedrooms M…" at bounding box center [540, 24] width 1081 height 49
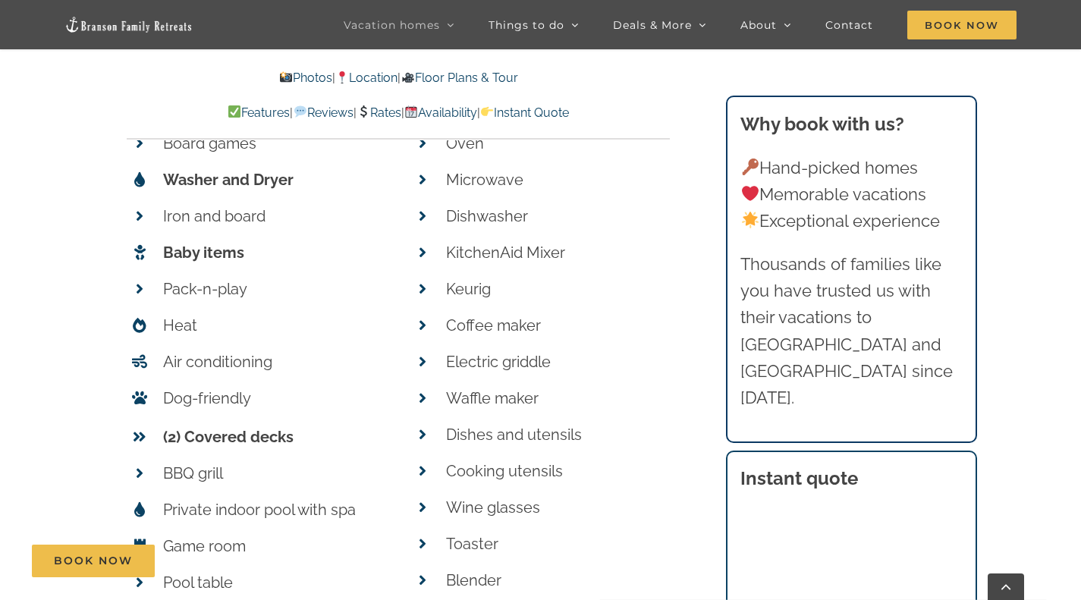
scroll to position [6251, 0]
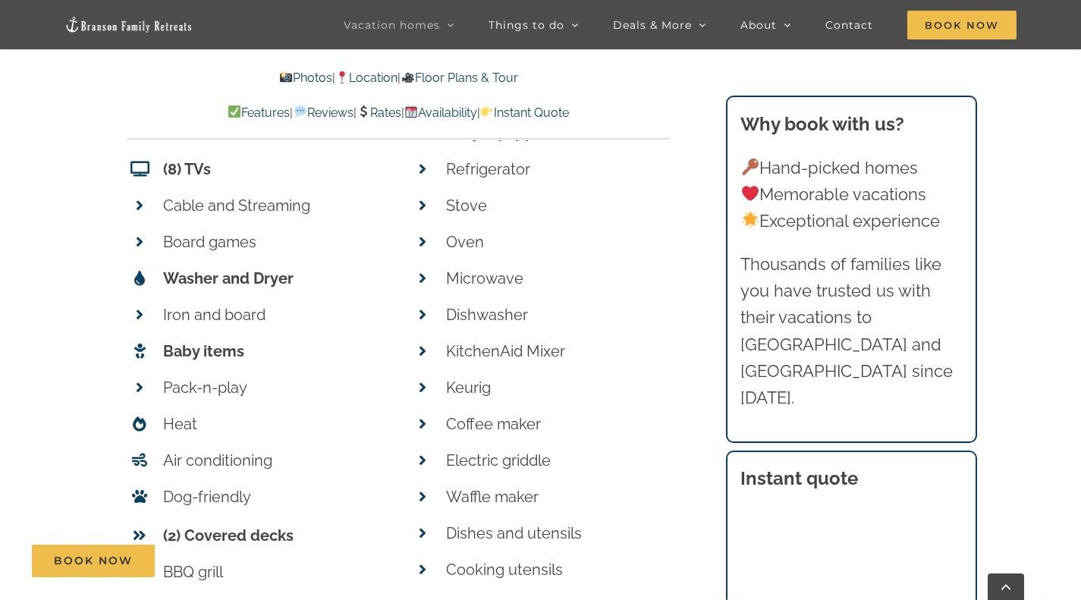
click at [285, 78] on link "Photos" at bounding box center [305, 78] width 53 height 14
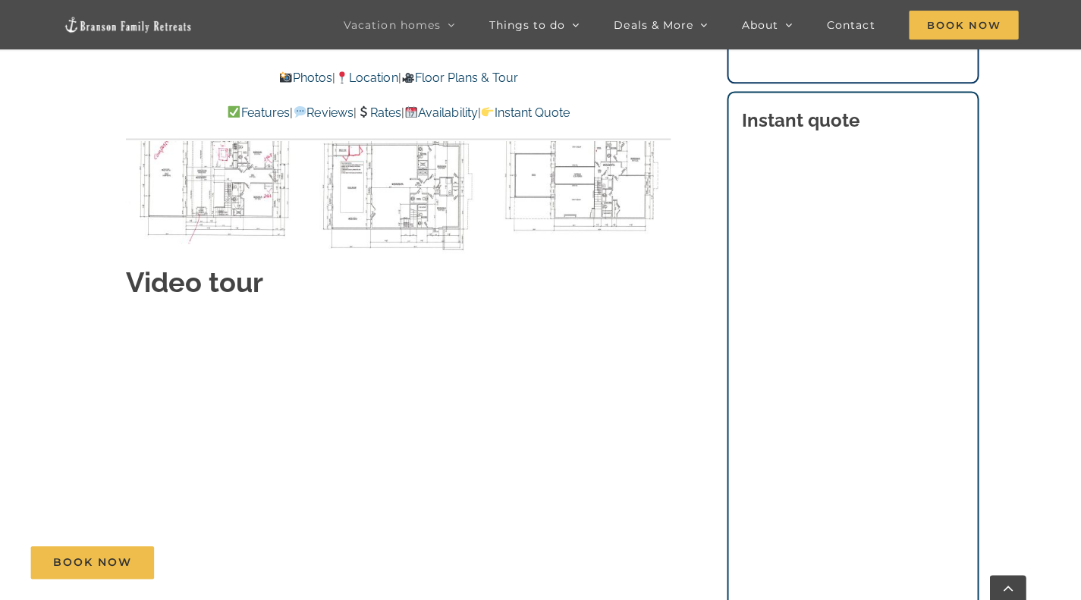
scroll to position [6863, 0]
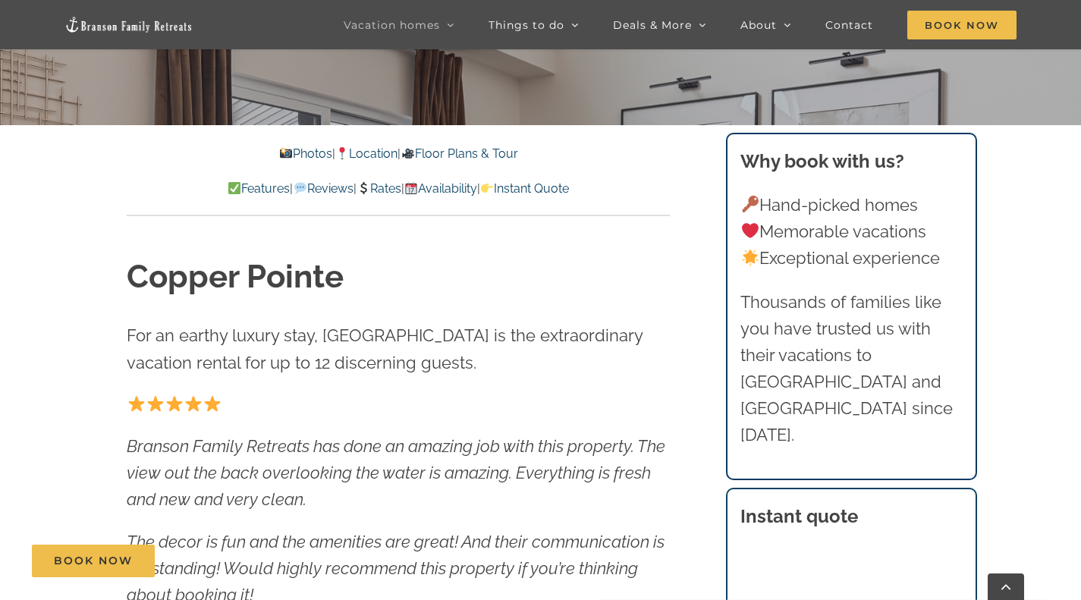
click at [288, 155] on link "Photos" at bounding box center [305, 153] width 53 height 14
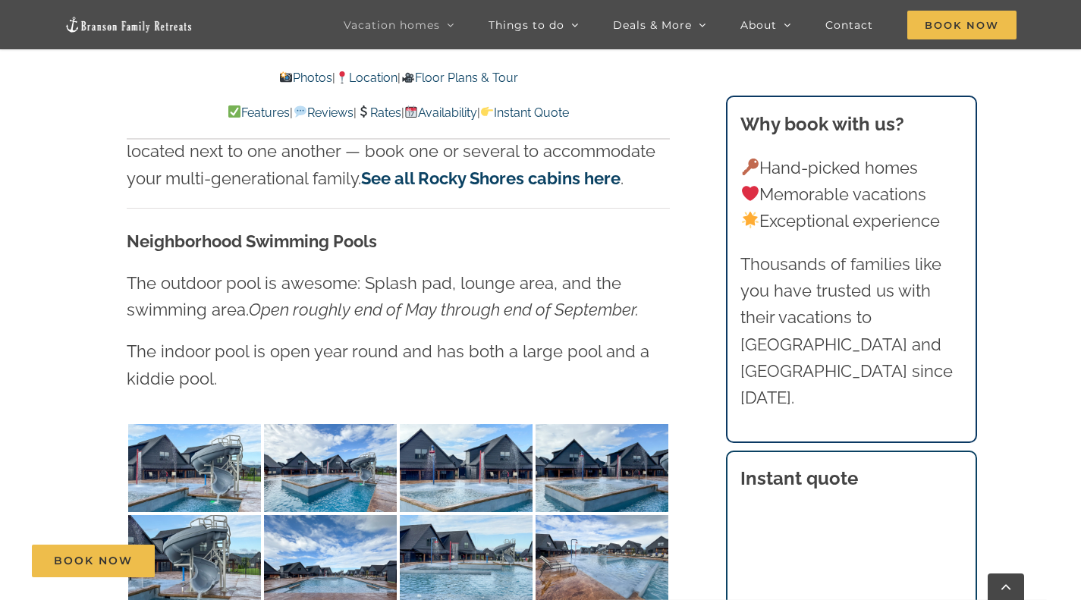
scroll to position [3204, 0]
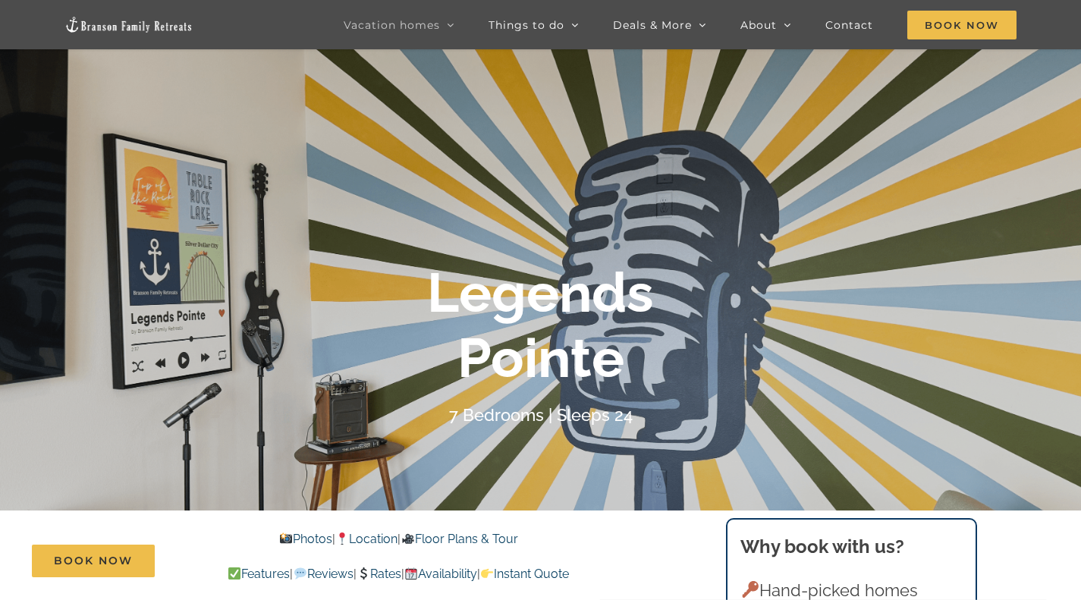
click at [297, 538] on link "Photos" at bounding box center [305, 539] width 53 height 14
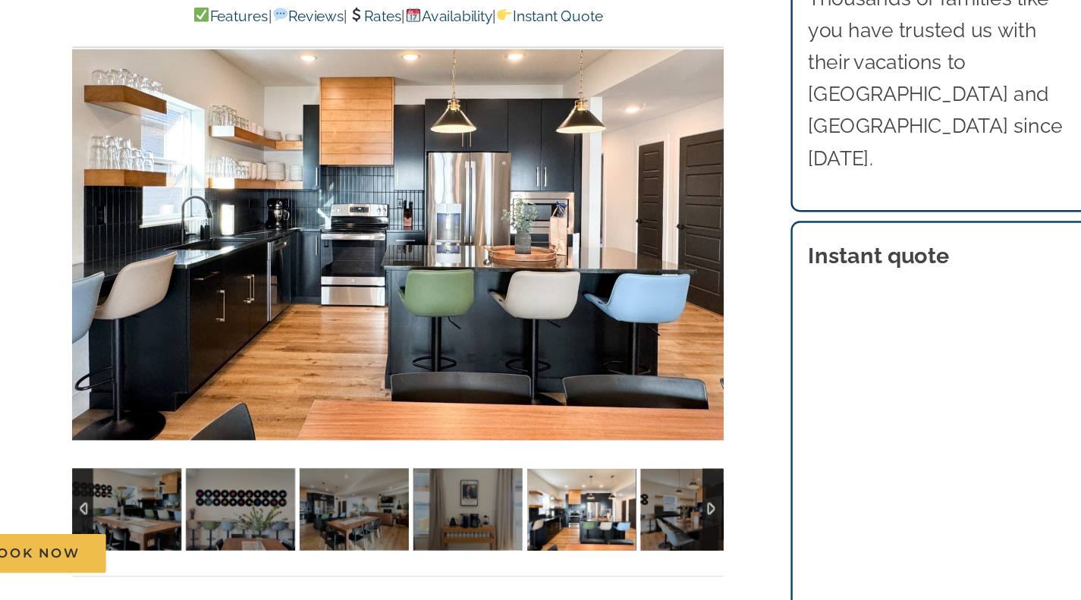
scroll to position [1049, 0]
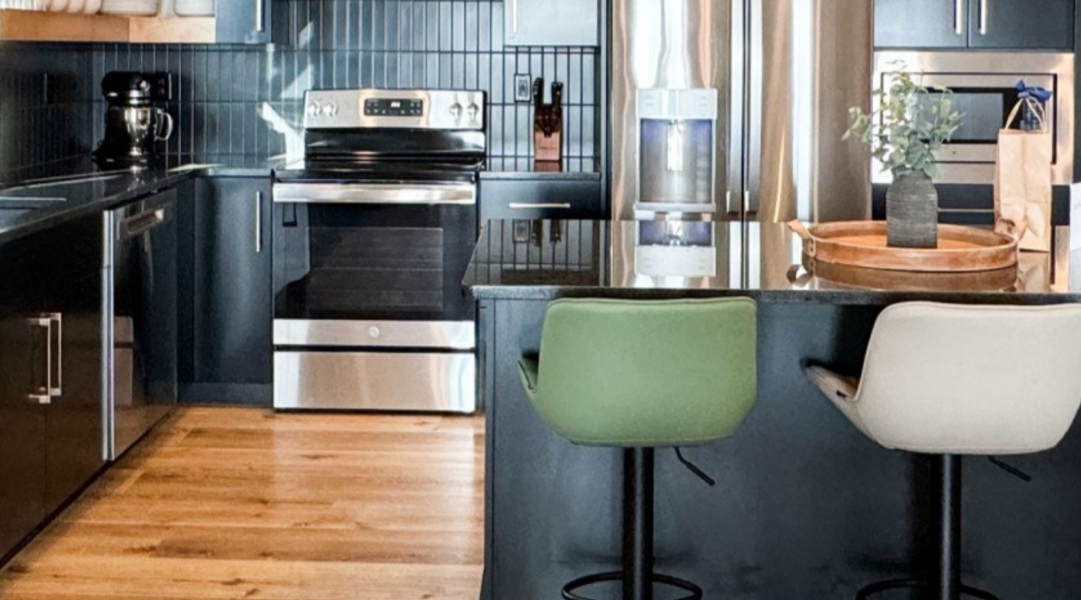
click at [407, 317] on div at bounding box center [398, 263] width 543 height 446
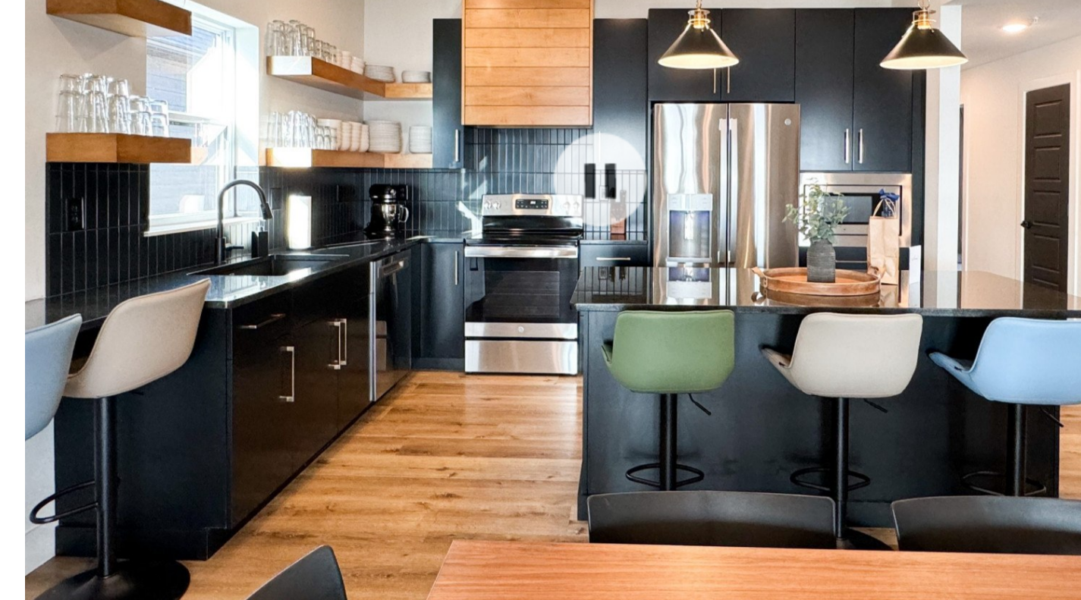
click at [561, 325] on div at bounding box center [398, 263] width 543 height 446
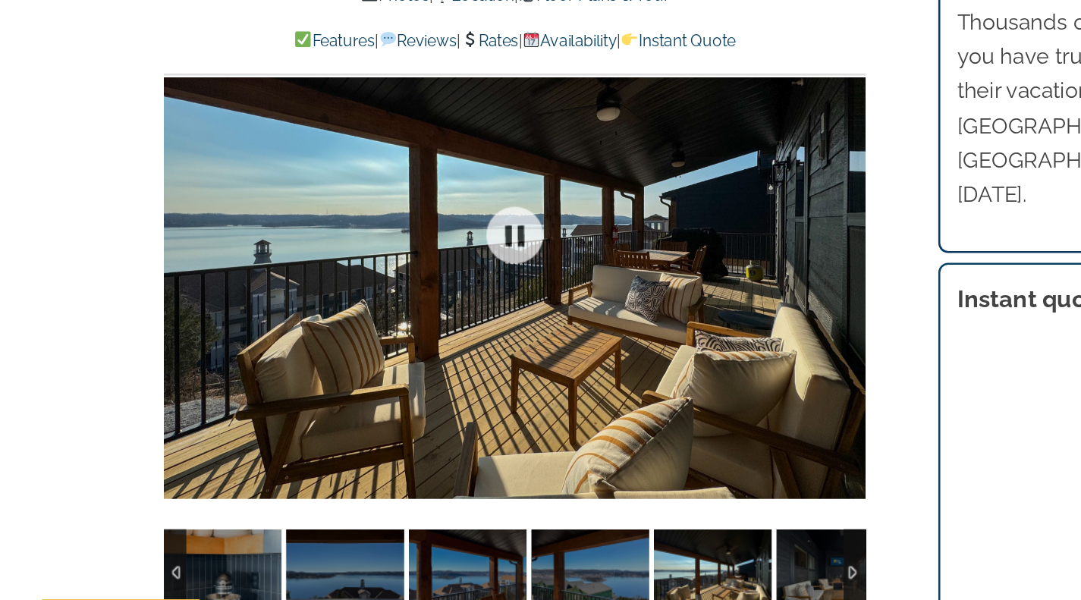
click at [577, 357] on div at bounding box center [398, 263] width 543 height 446
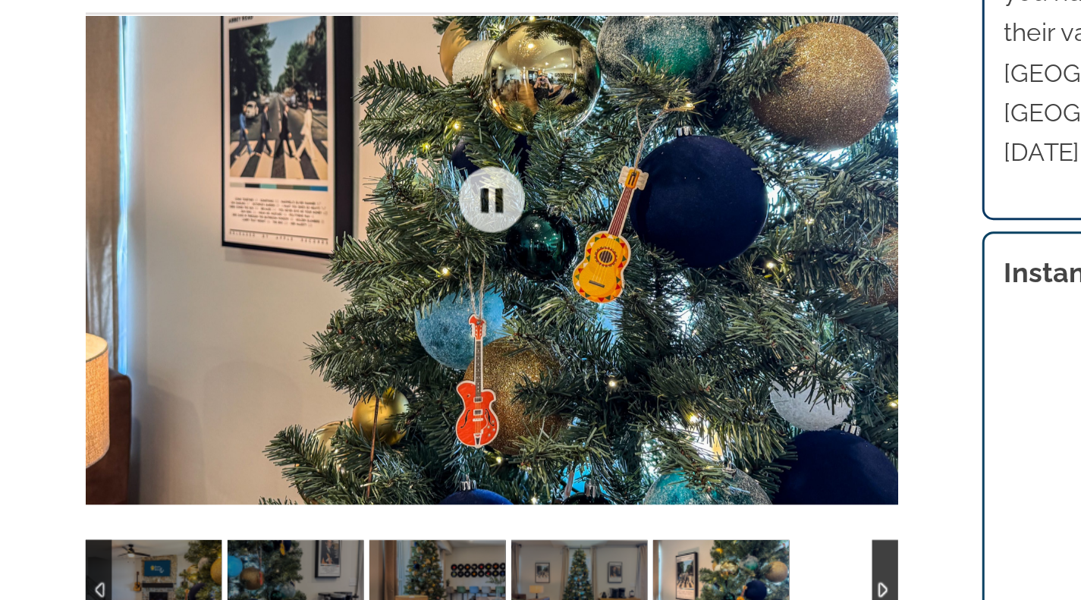
click at [640, 514] on div at bounding box center [398, 525] width 543 height 68
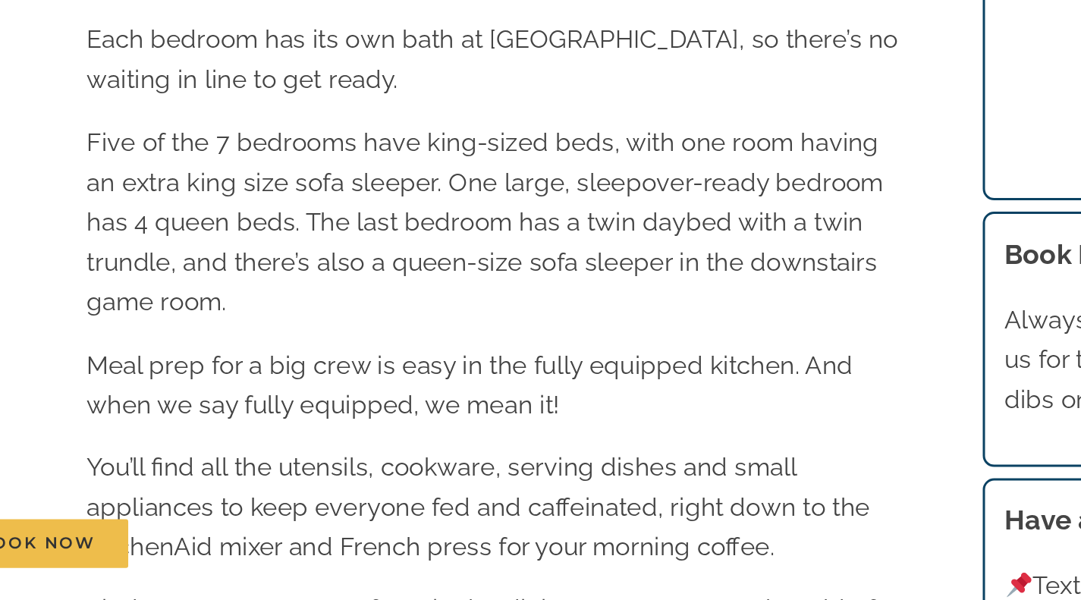
scroll to position [2054, 0]
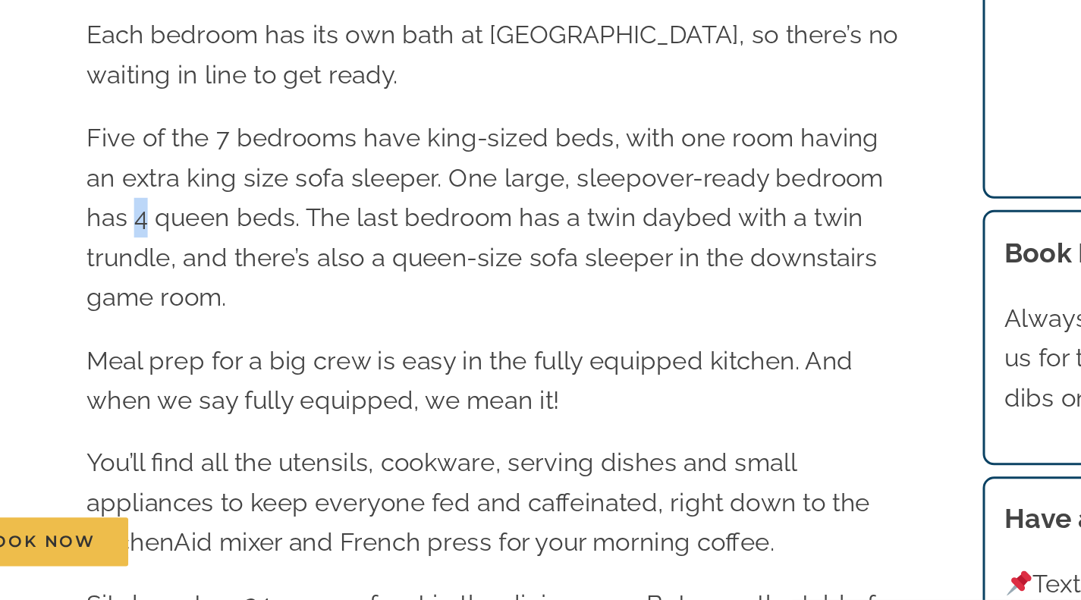
click at [111, 418] on div "Description Be a vacation-planning legend and book Legends Pointe for your big …" at bounding box center [399, 161] width 604 height 1089
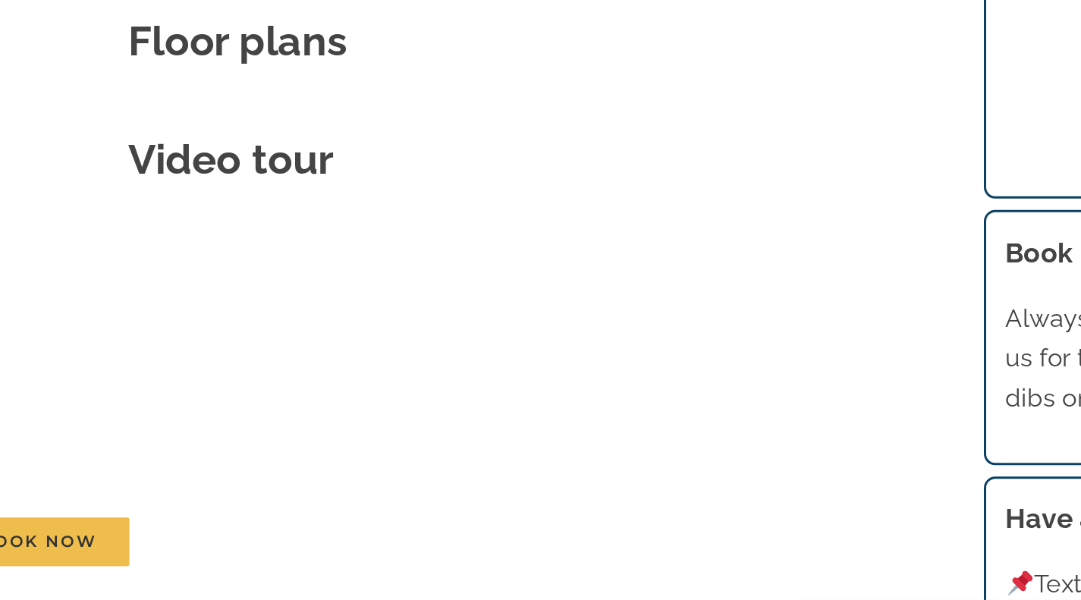
scroll to position [5396, 0]
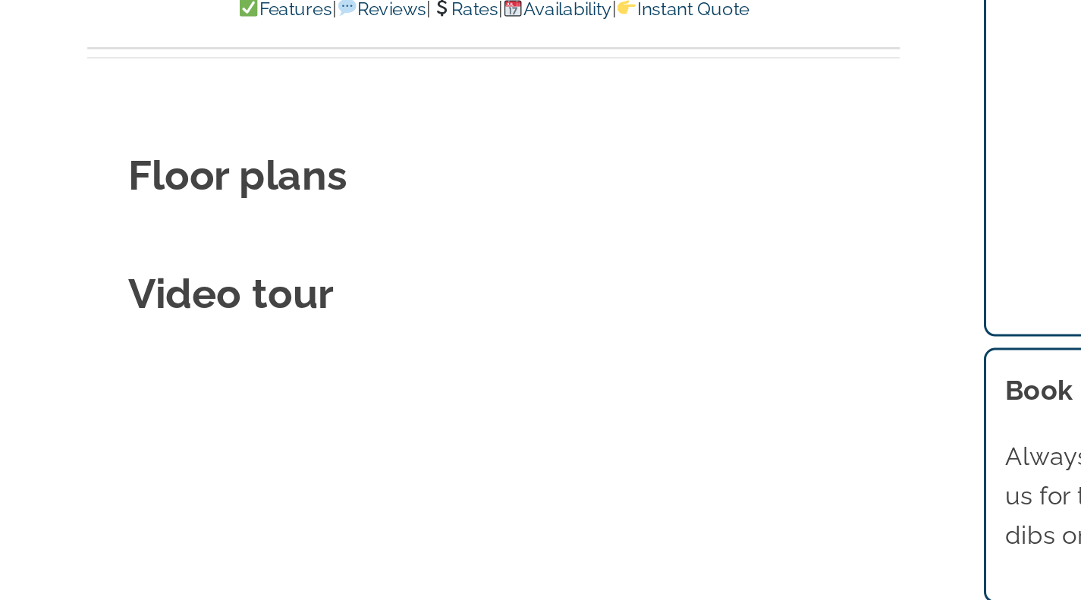
click at [193, 210] on strong "Floor plans" at bounding box center [227, 224] width 146 height 32
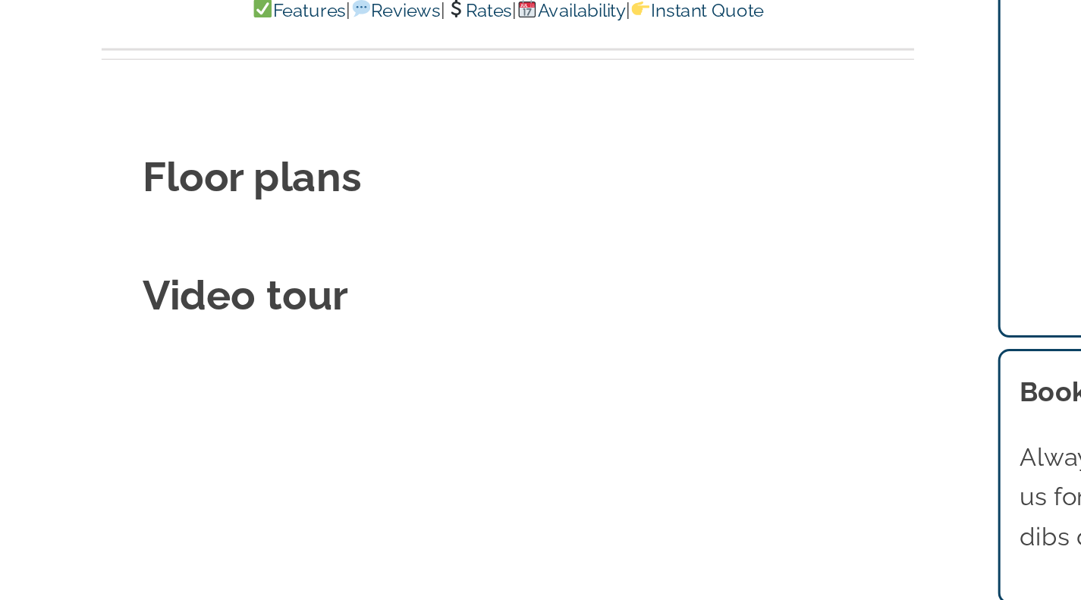
click at [203, 208] on strong "Floor plans" at bounding box center [227, 224] width 146 height 32
click at [202, 208] on strong "Floor plans" at bounding box center [227, 224] width 146 height 32
click at [209, 208] on strong "Floor plans" at bounding box center [227, 224] width 146 height 32
click at [211, 208] on strong "Floor plans" at bounding box center [227, 224] width 146 height 32
click at [212, 208] on strong "Floor plans" at bounding box center [227, 224] width 146 height 32
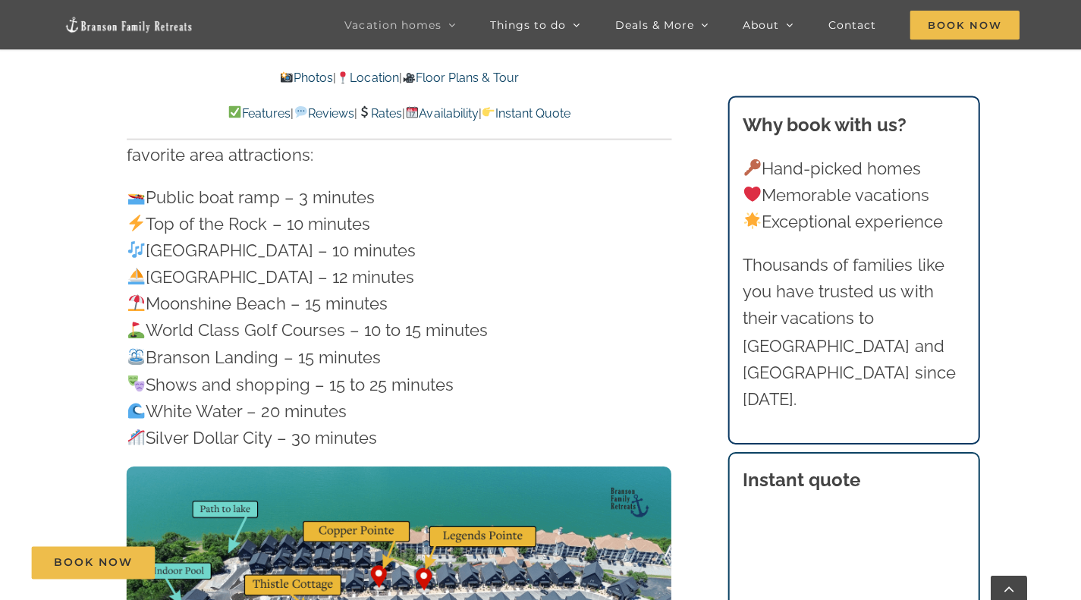
scroll to position [4316, 0]
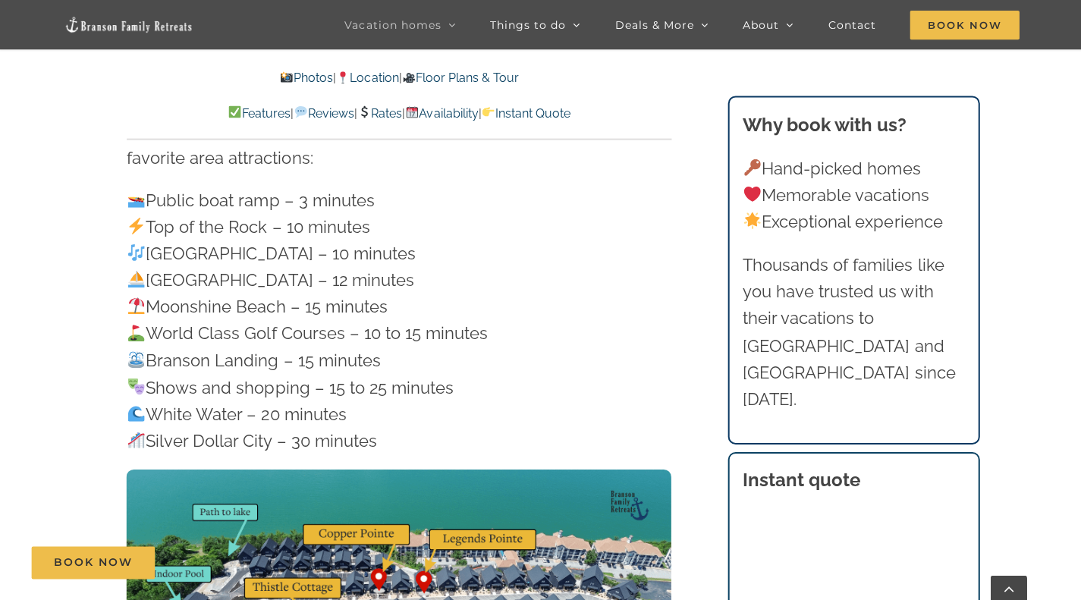
click at [130, 377] on img at bounding box center [136, 385] width 17 height 17
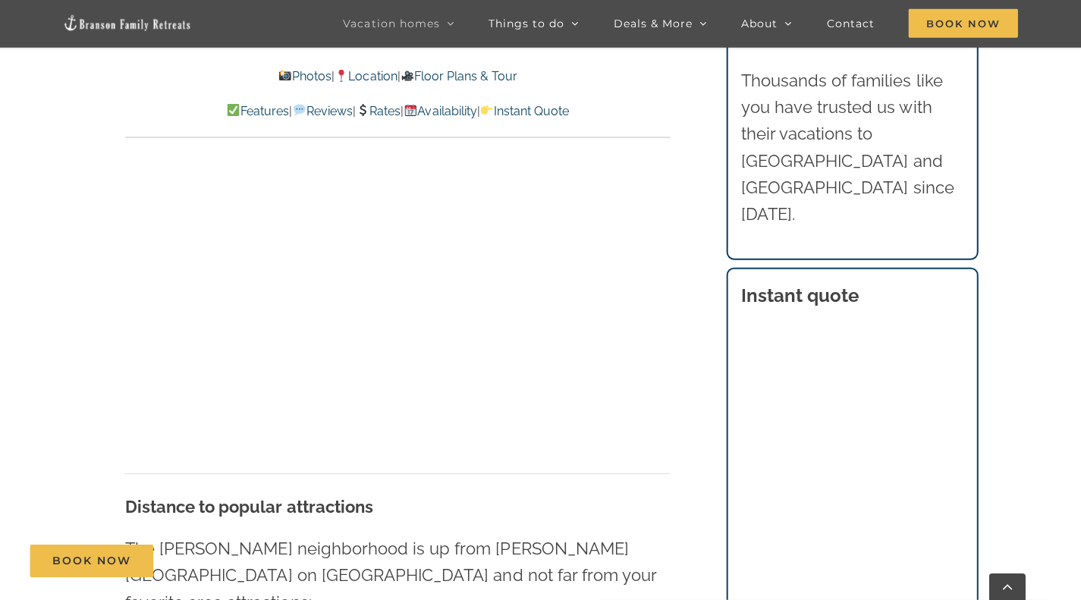
scroll to position [3871, 0]
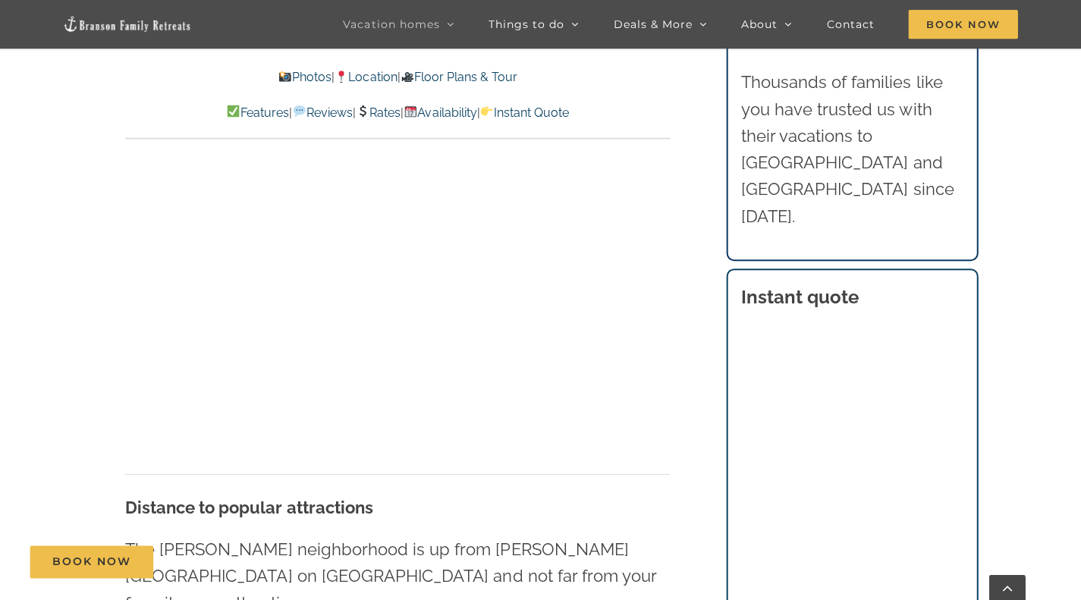
click at [291, 77] on link "Photos" at bounding box center [305, 78] width 53 height 14
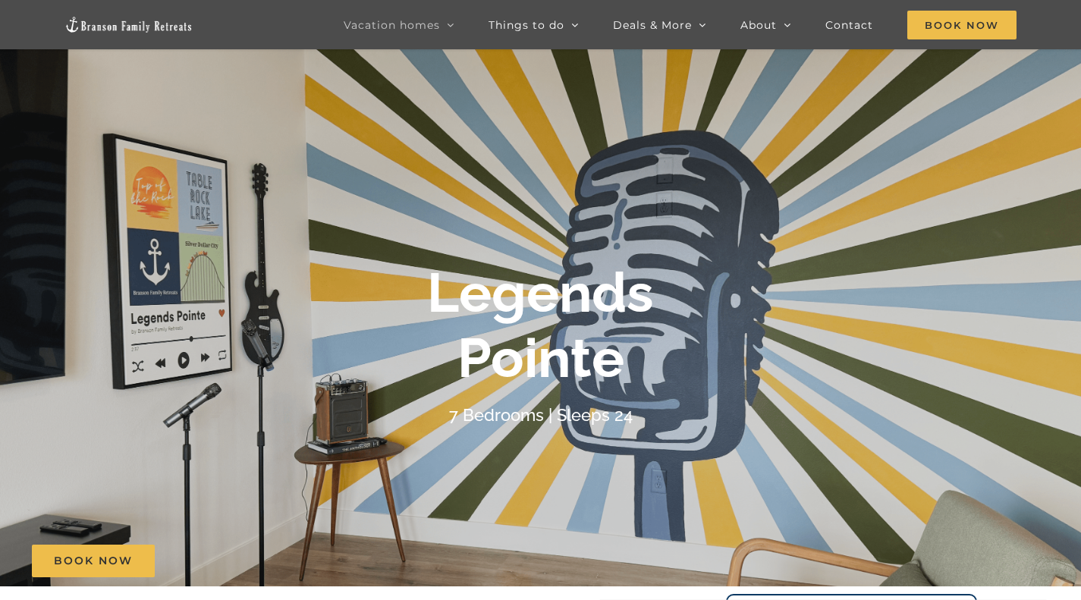
scroll to position [0, 0]
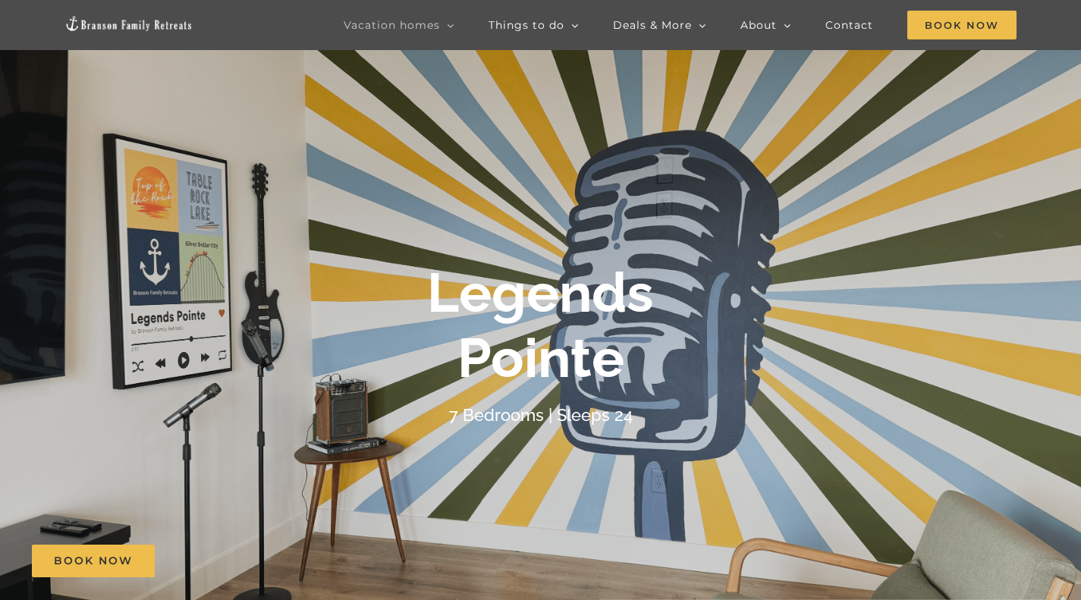
scroll to position [134, 0]
